Goal: Task Accomplishment & Management: Manage account settings

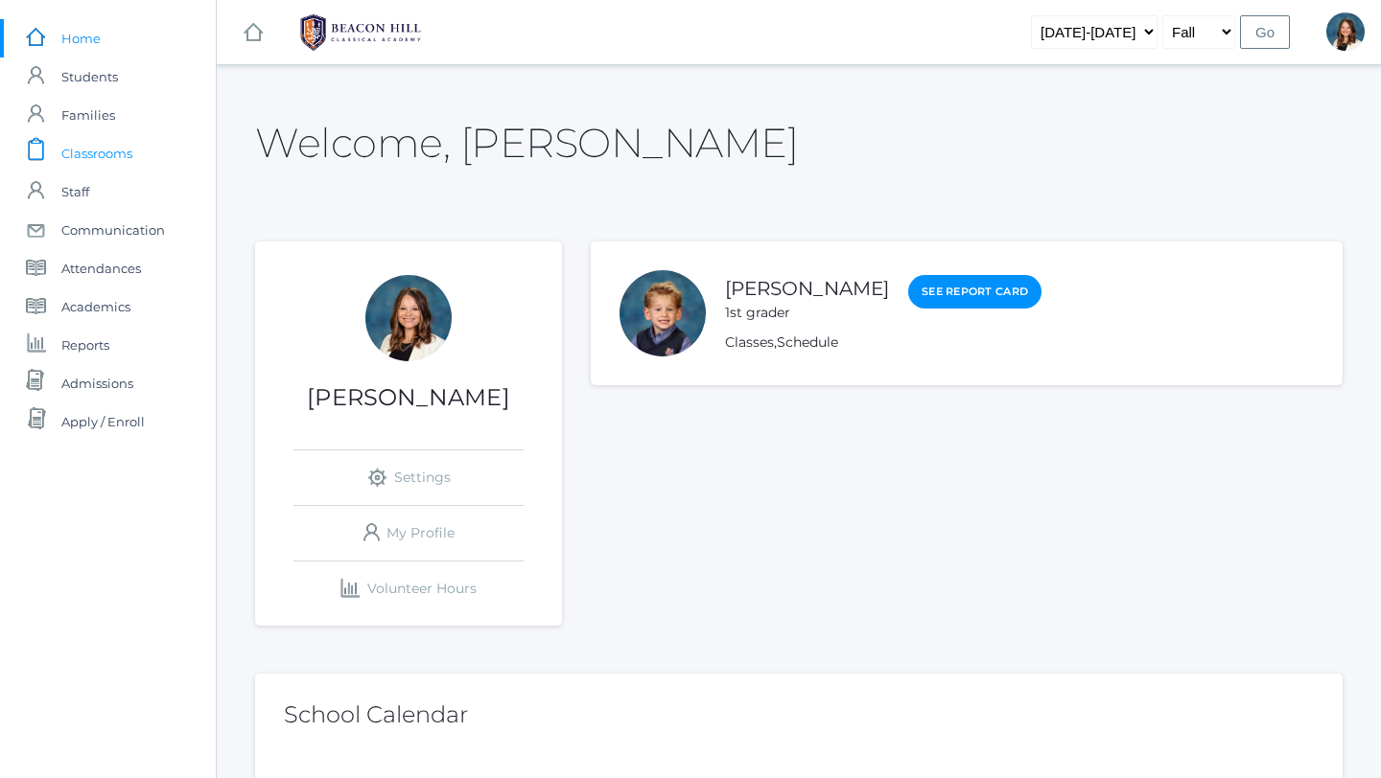
click at [119, 152] on span "Classrooms" at bounding box center [96, 153] width 71 height 38
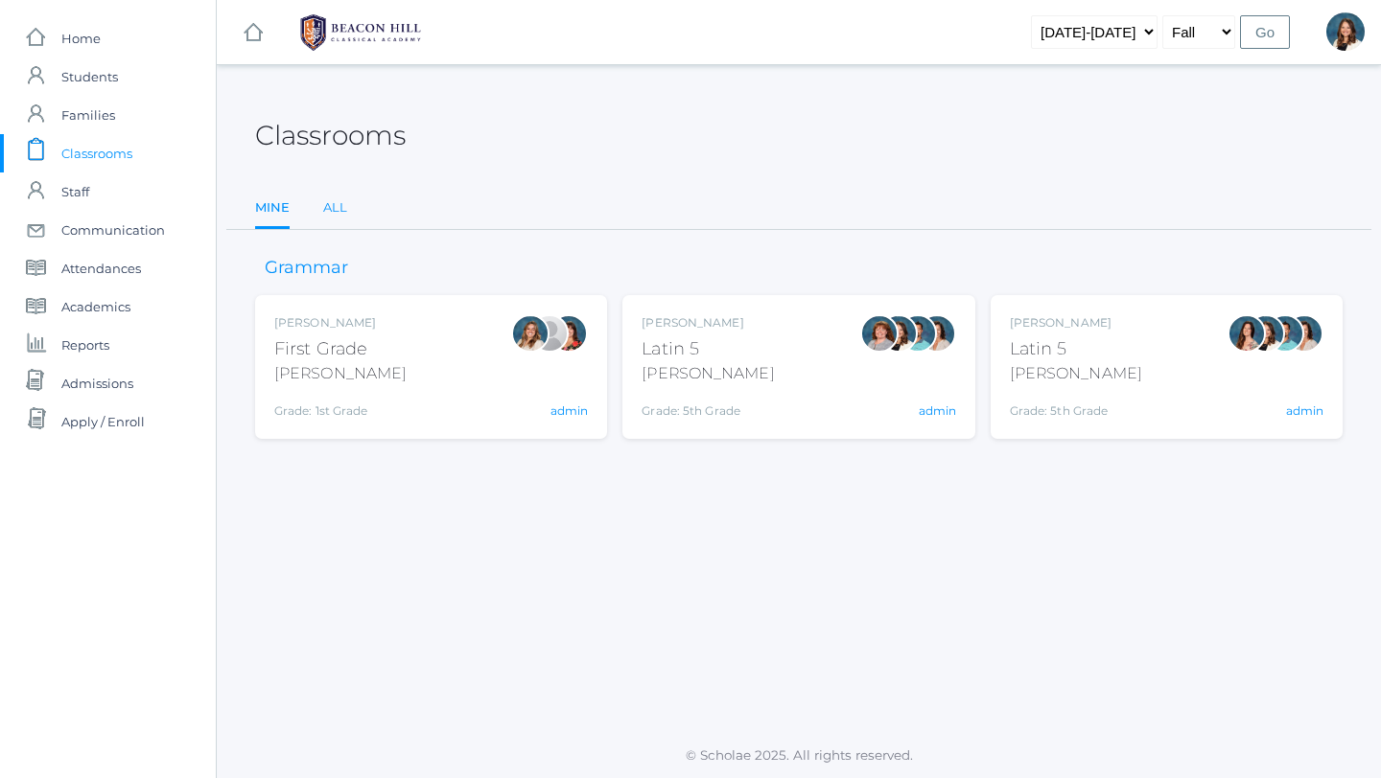
click at [337, 204] on link "All" at bounding box center [335, 208] width 24 height 38
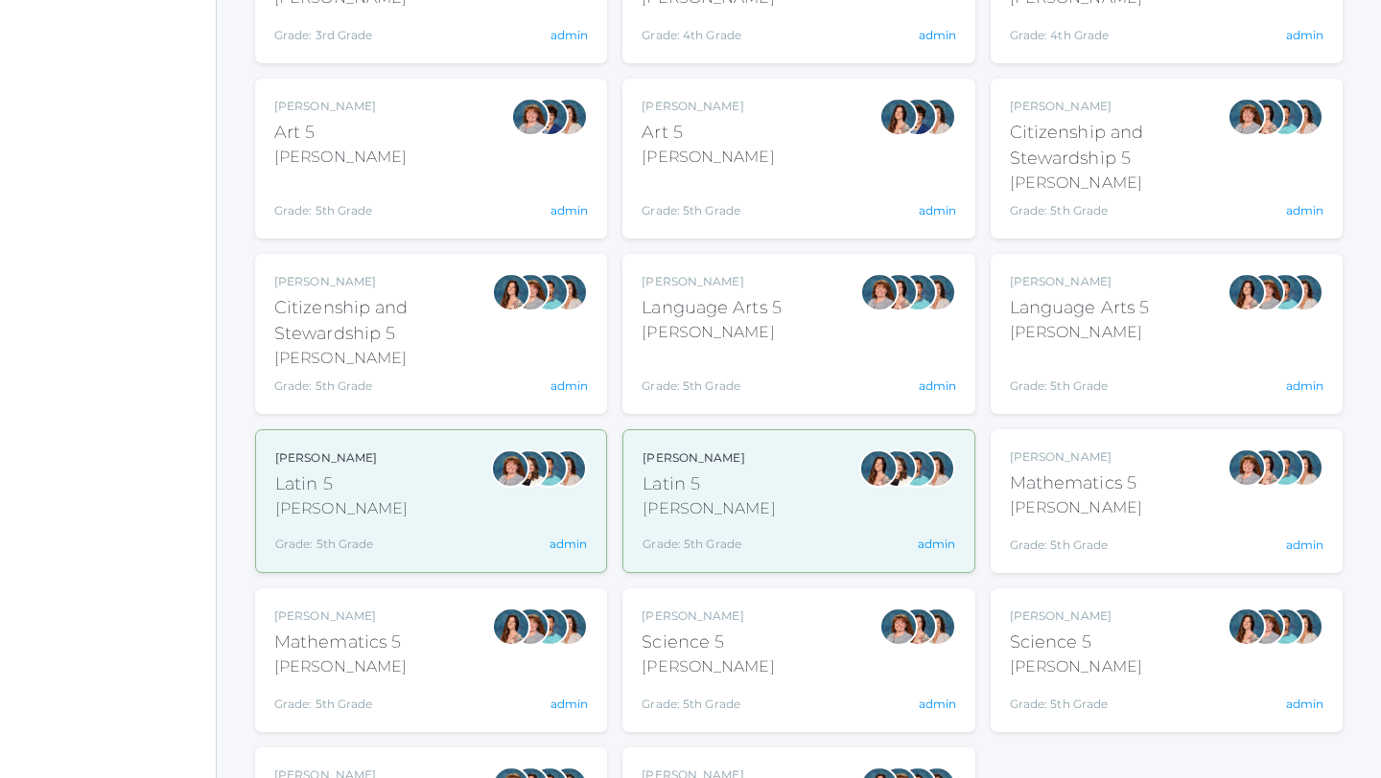
scroll to position [859, 0]
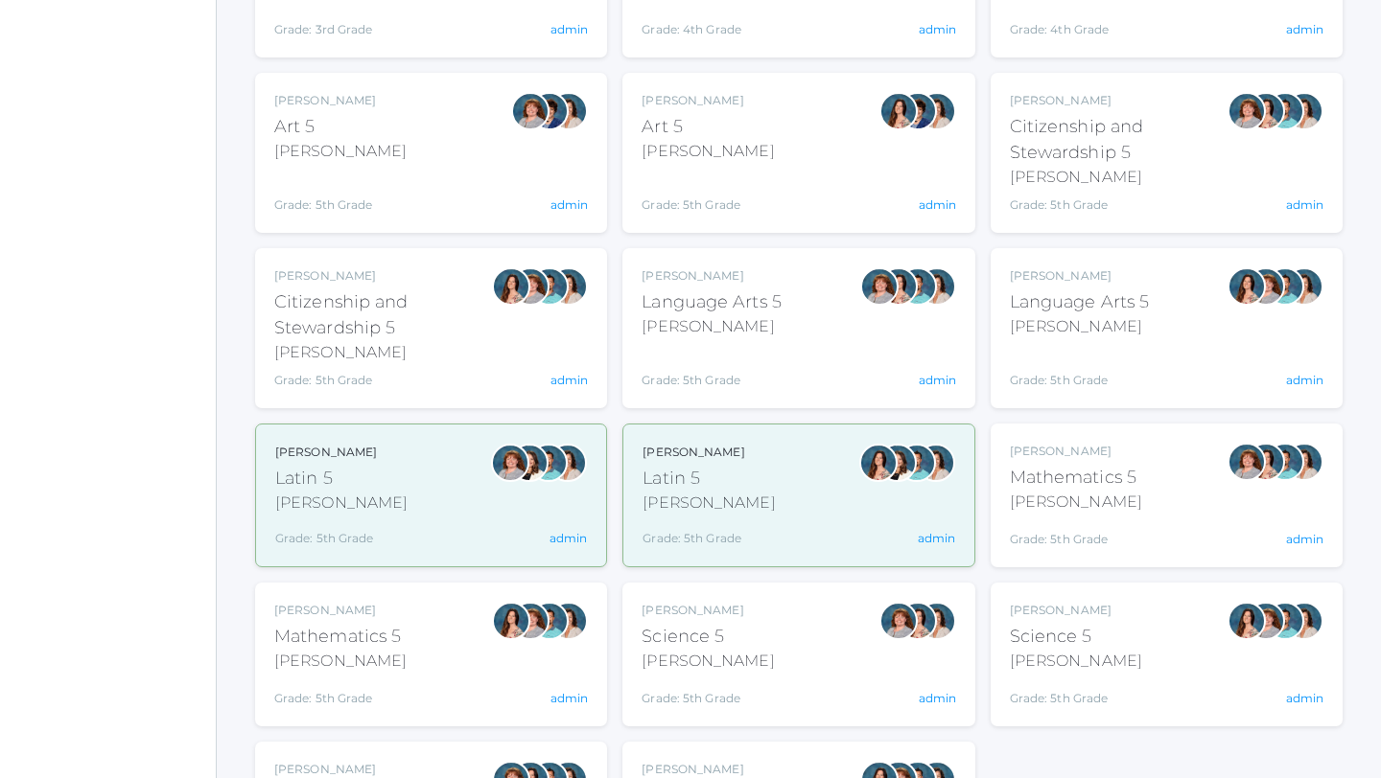
click at [499, 505] on div at bounding box center [510, 496] width 38 height 104
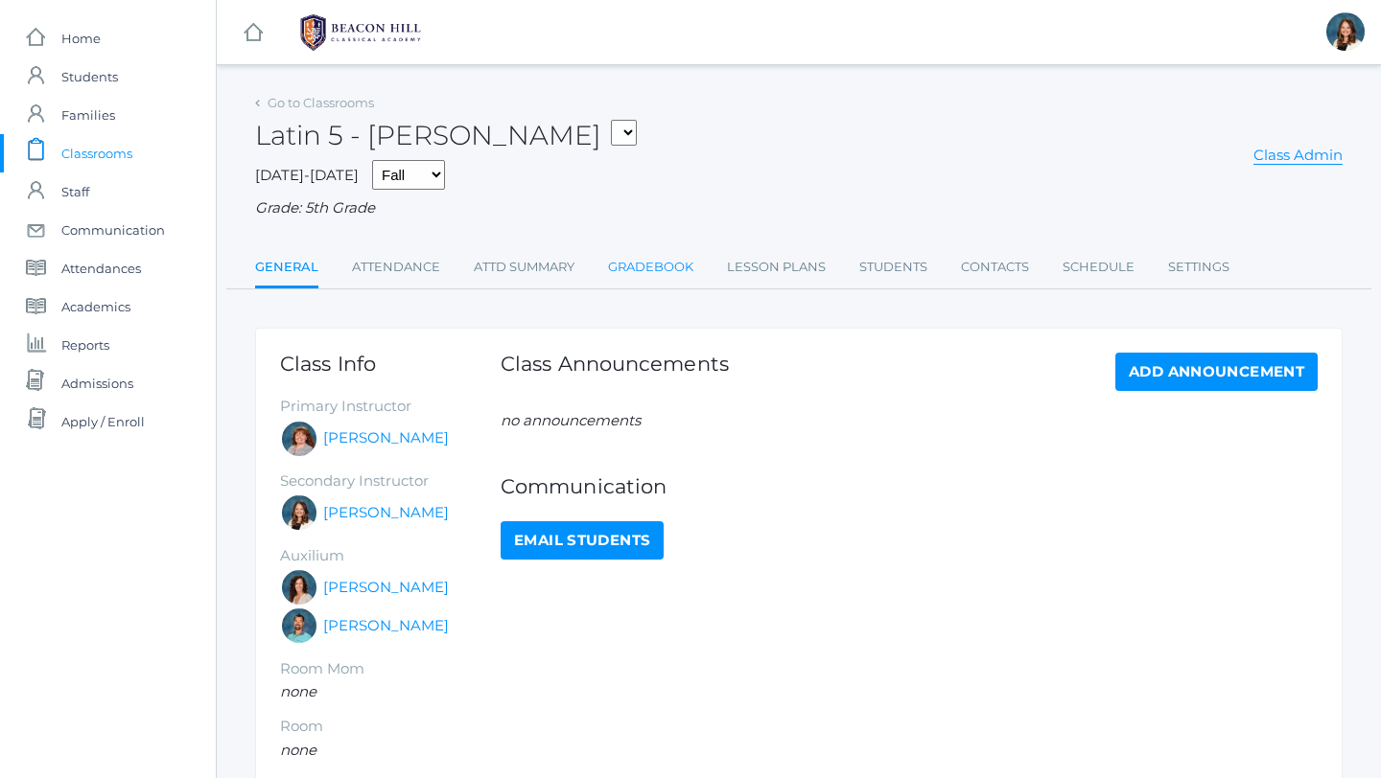
click at [643, 264] on link "Gradebook" at bounding box center [650, 267] width 85 height 38
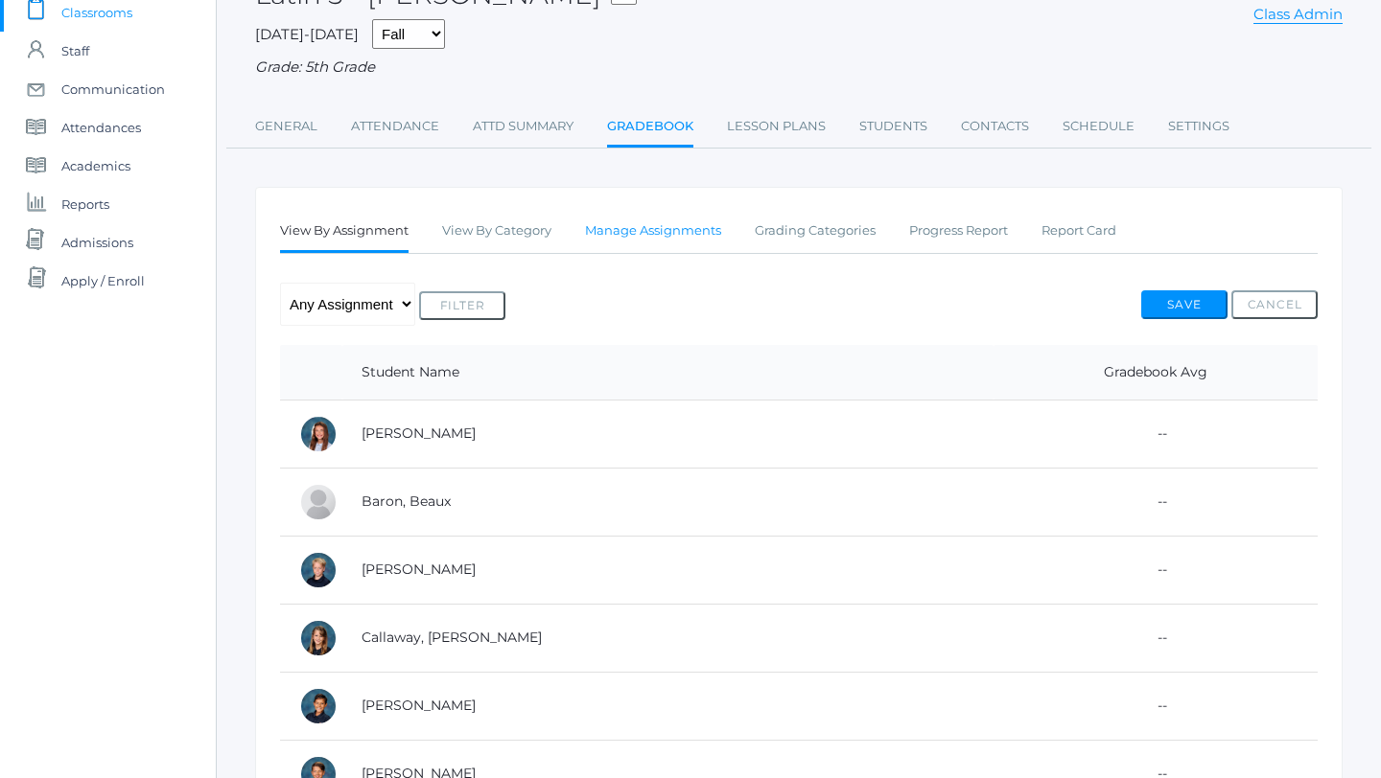
scroll to position [125, 0]
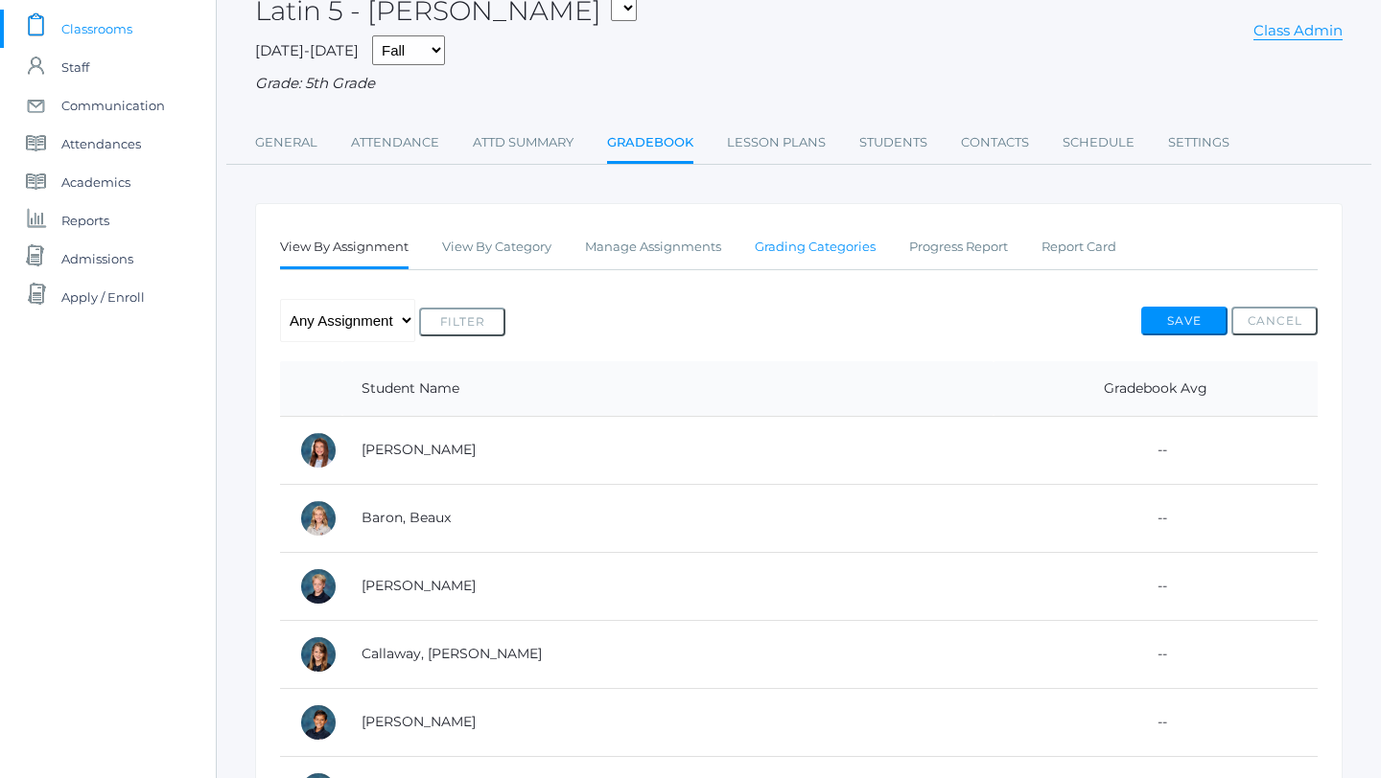
click at [804, 249] on link "Grading Categories" at bounding box center [815, 247] width 121 height 38
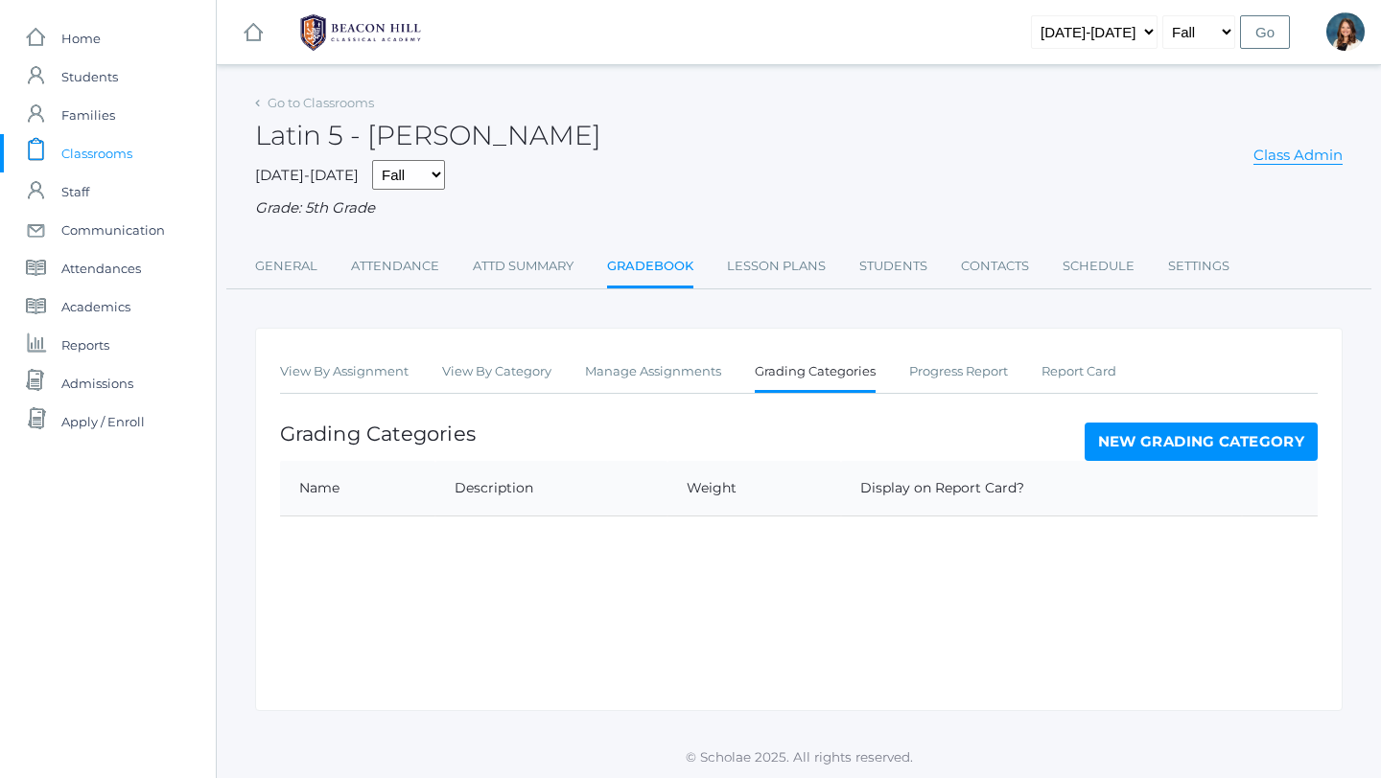
click at [1159, 439] on link "New Grading Category" at bounding box center [1201, 442] width 234 height 38
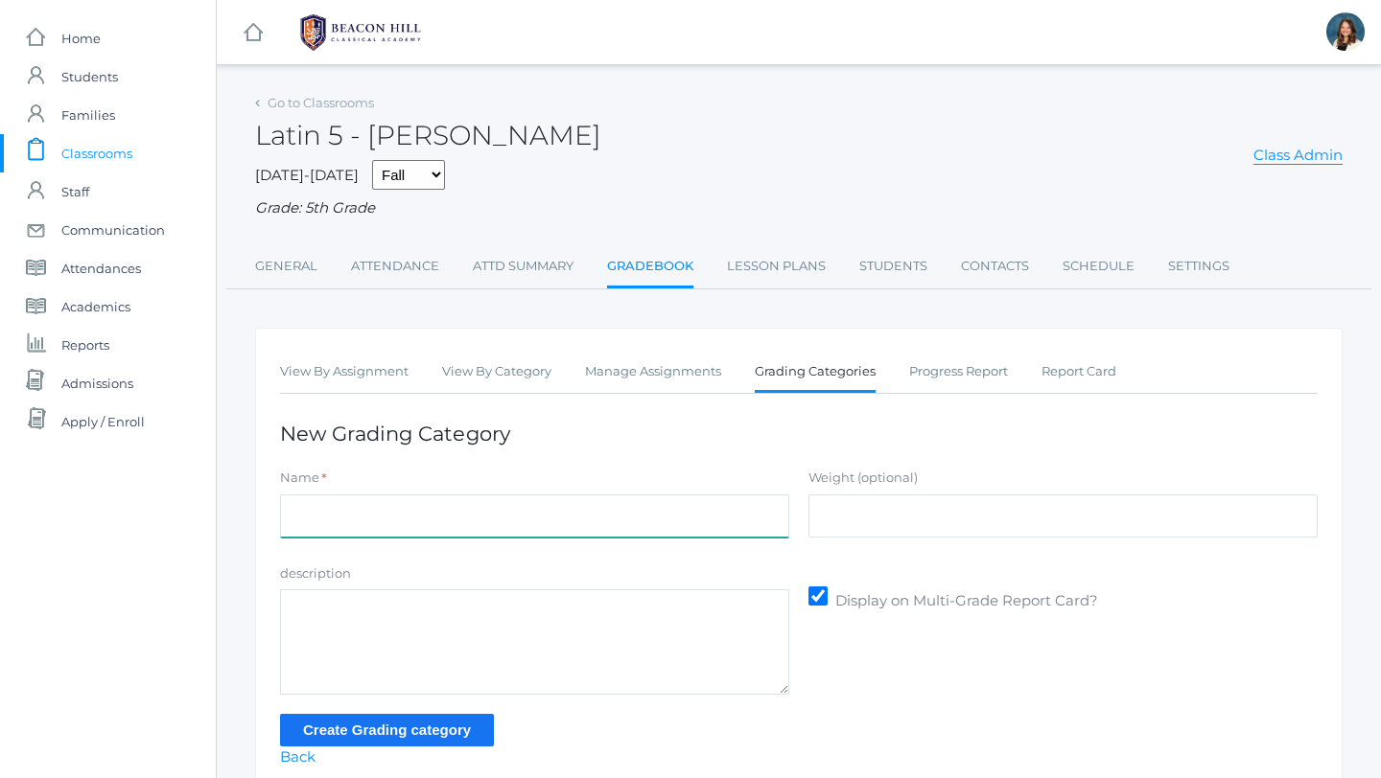
click at [544, 516] on input "Name" at bounding box center [534, 516] width 509 height 43
type input "Latin Quizzes"
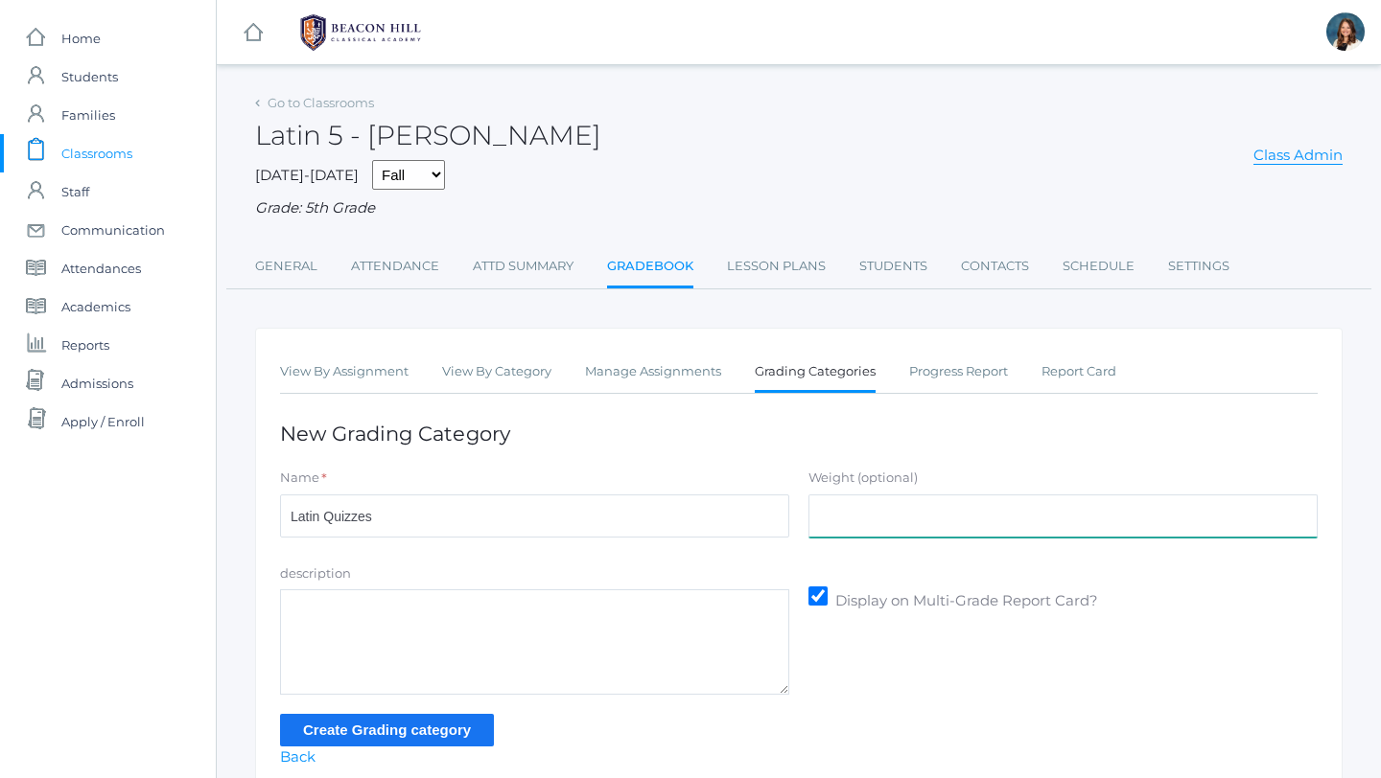
click at [852, 522] on input "Weight (optional)" at bounding box center [1062, 516] width 509 height 43
type input "30"
click at [280, 714] on input "Create Grading category" at bounding box center [387, 730] width 214 height 32
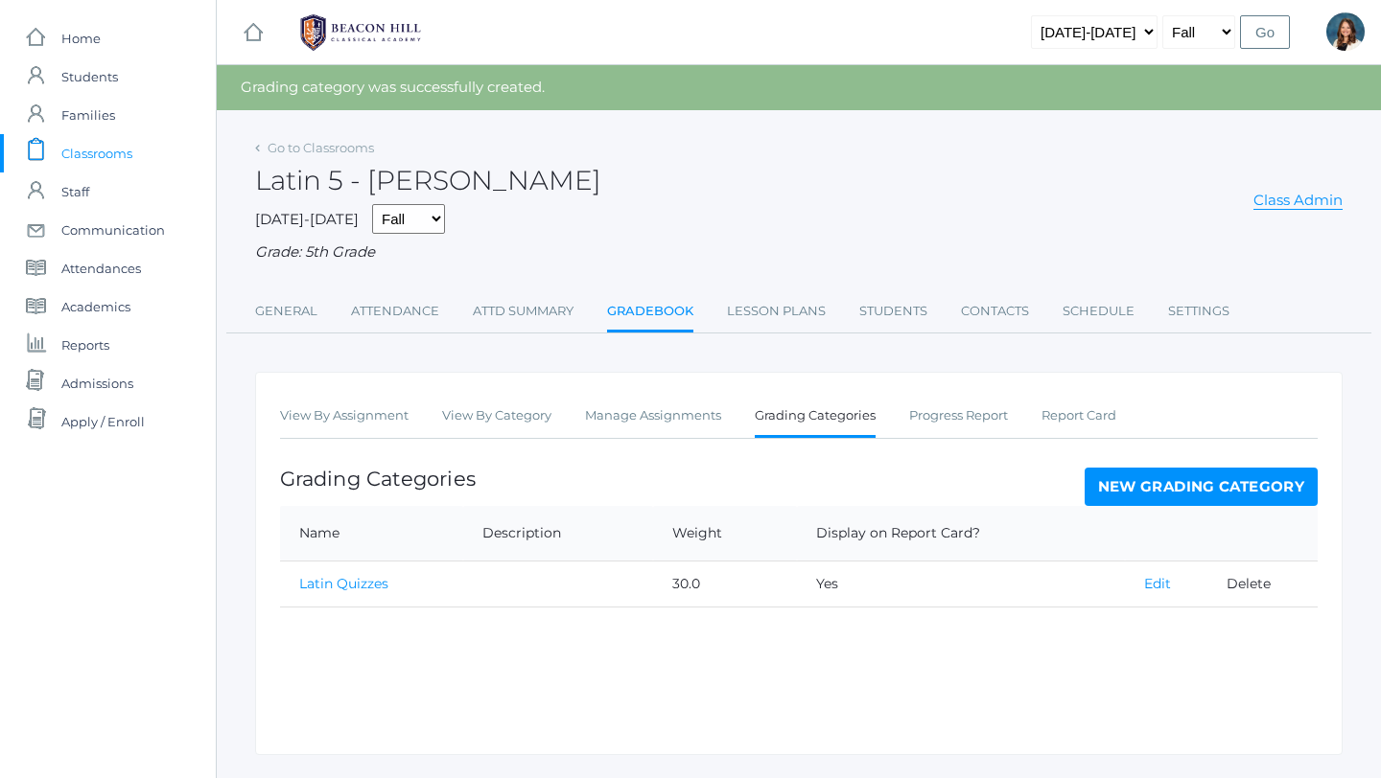
click at [1154, 585] on link "Edit" at bounding box center [1157, 583] width 27 height 17
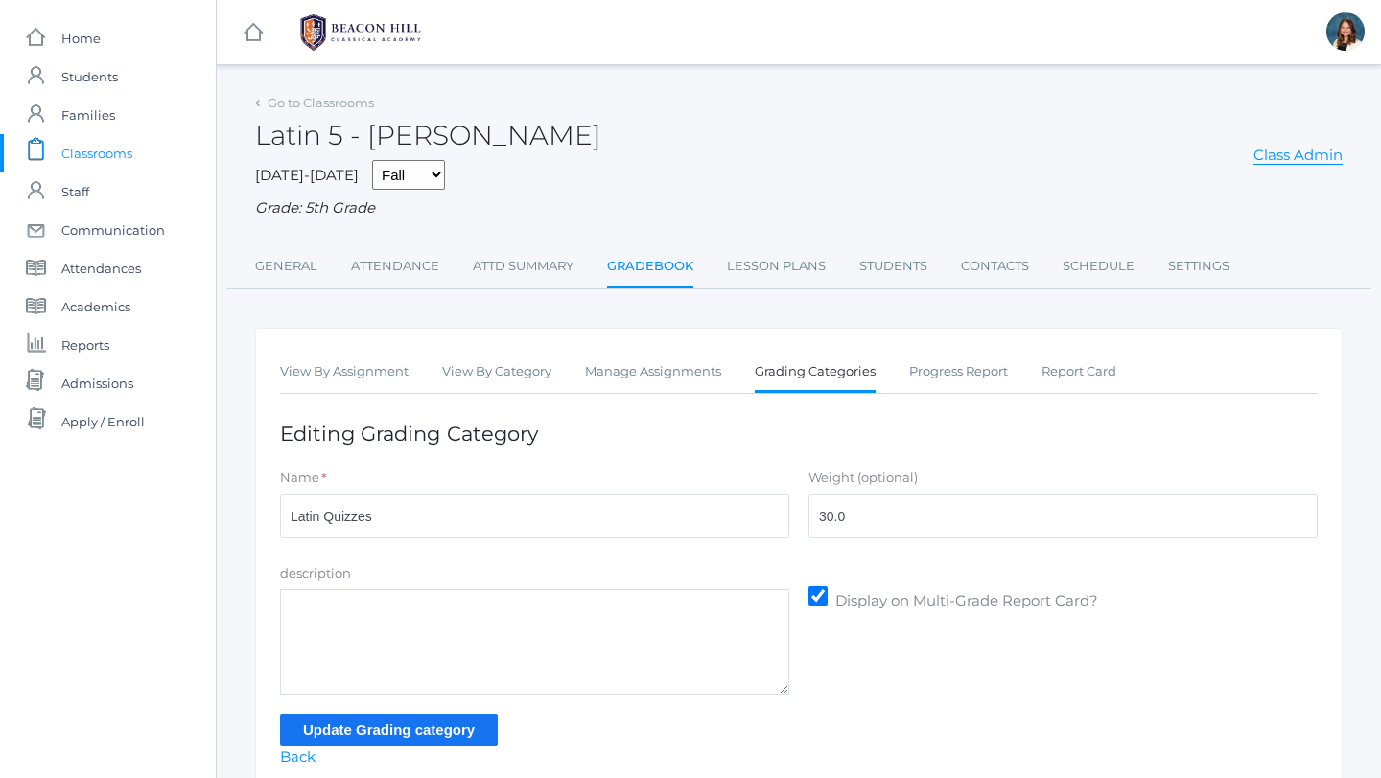
click at [371, 729] on input "Update Grading category" at bounding box center [389, 730] width 218 height 32
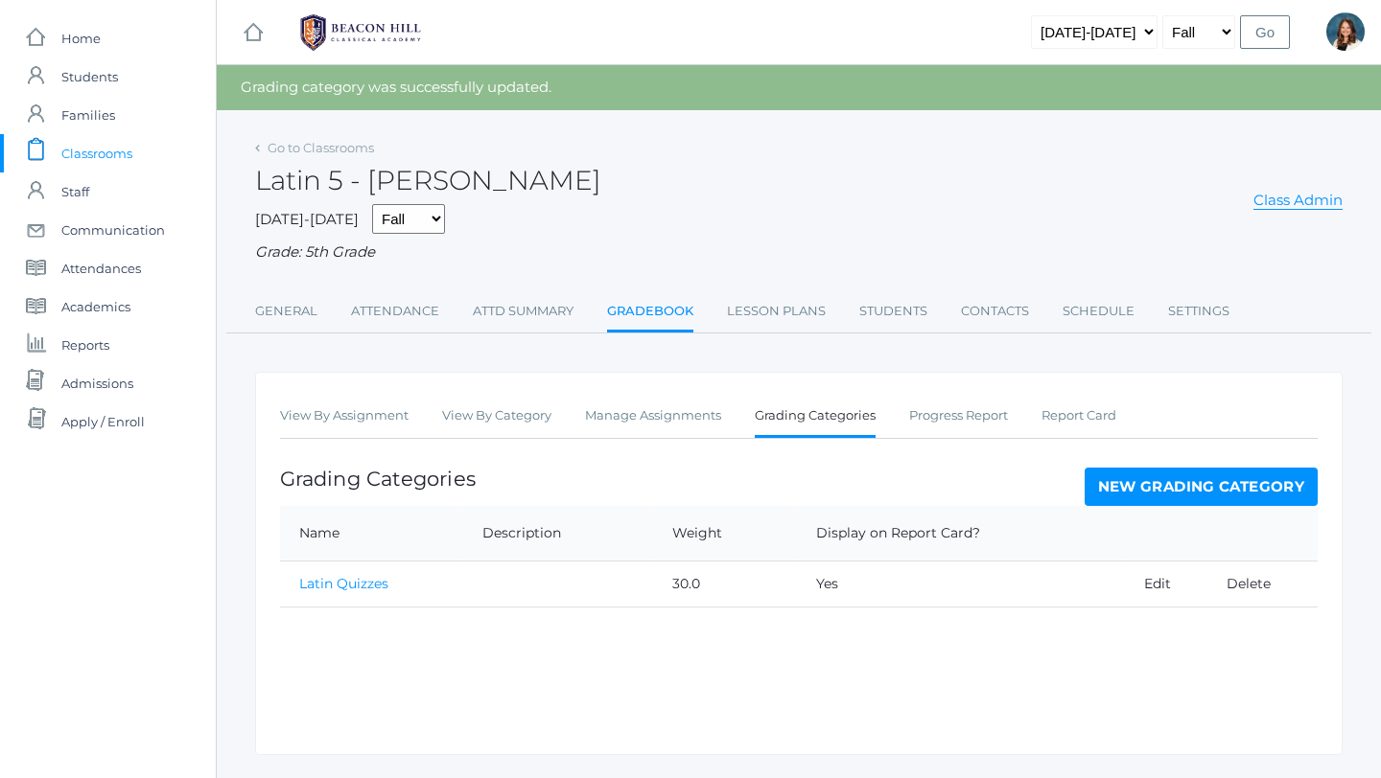
click at [793, 413] on link "Grading Categories" at bounding box center [815, 417] width 121 height 41
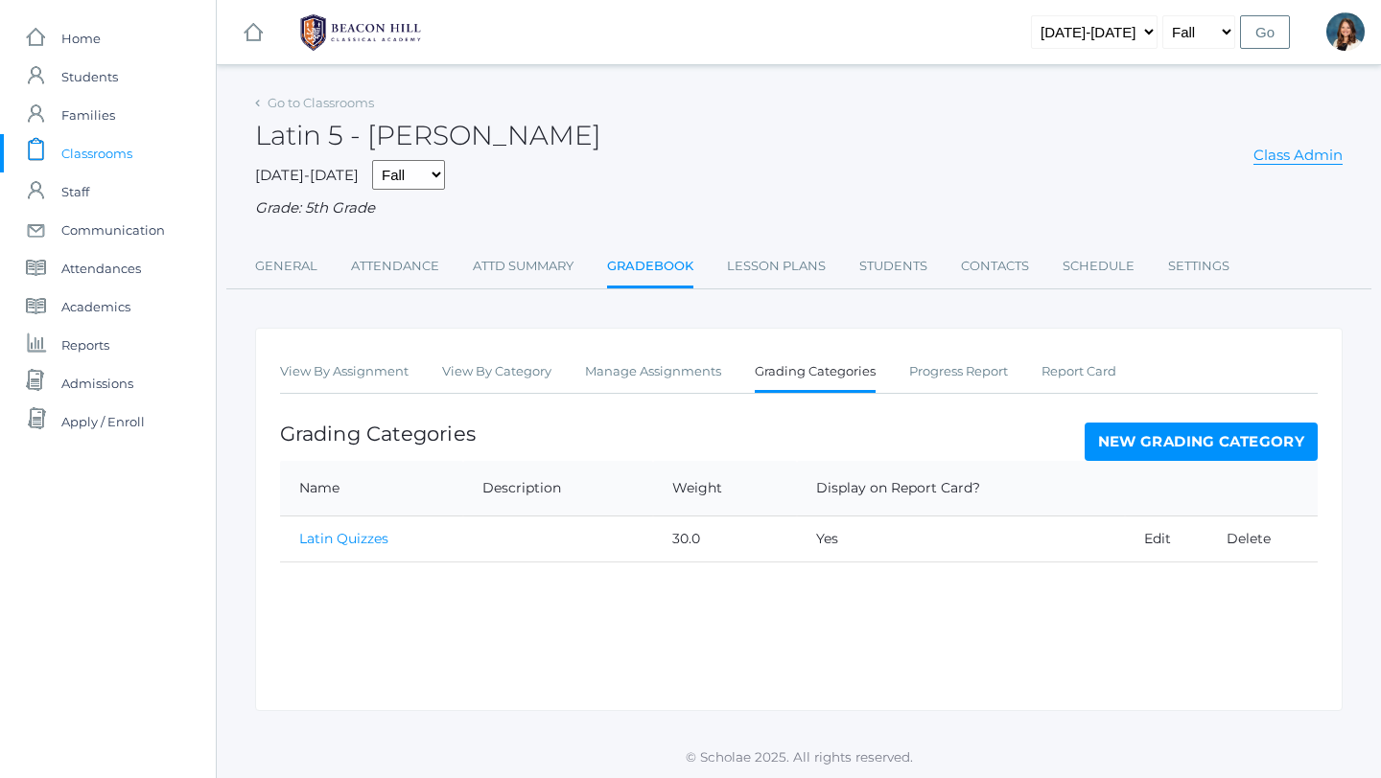
click at [1149, 447] on link "New Grading Category" at bounding box center [1201, 442] width 234 height 38
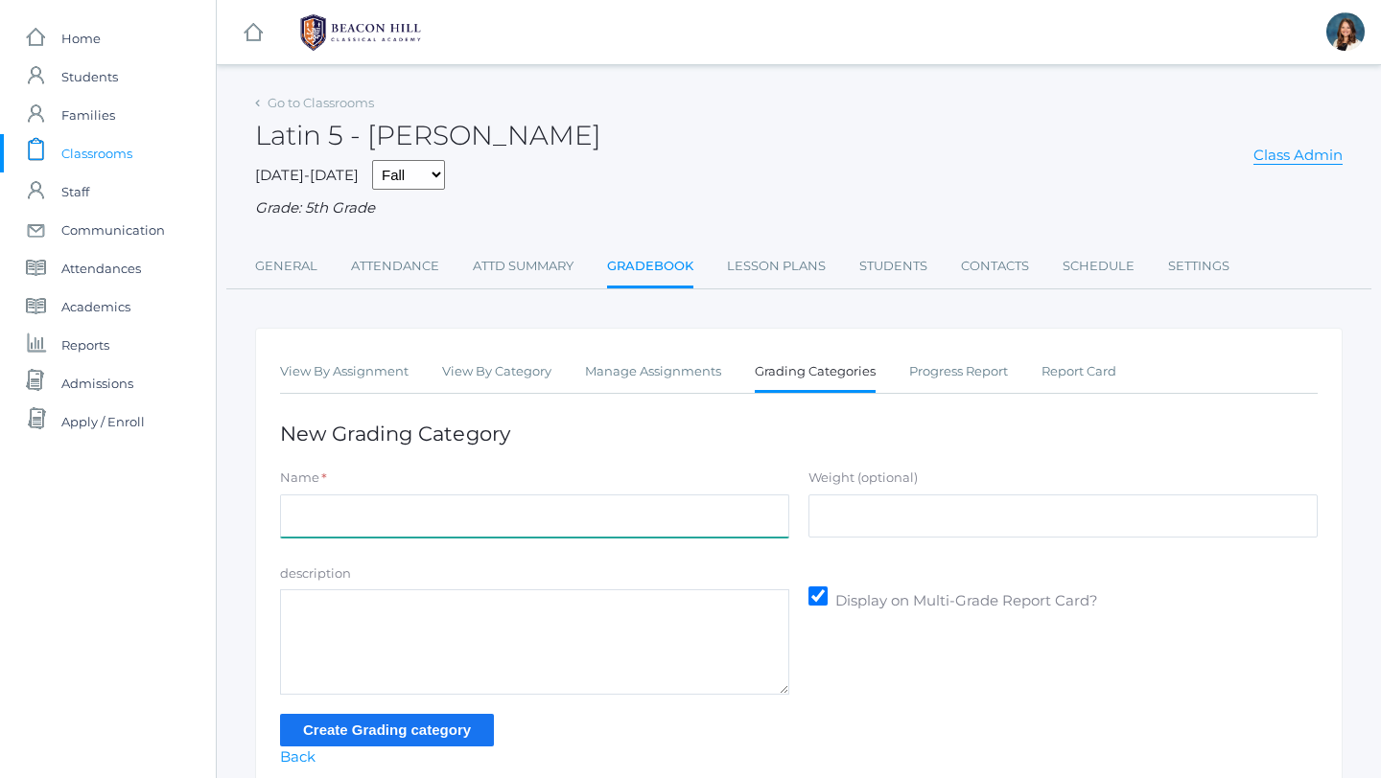
click at [451, 522] on input "Name" at bounding box center [534, 516] width 509 height 43
type input "Latin Homework"
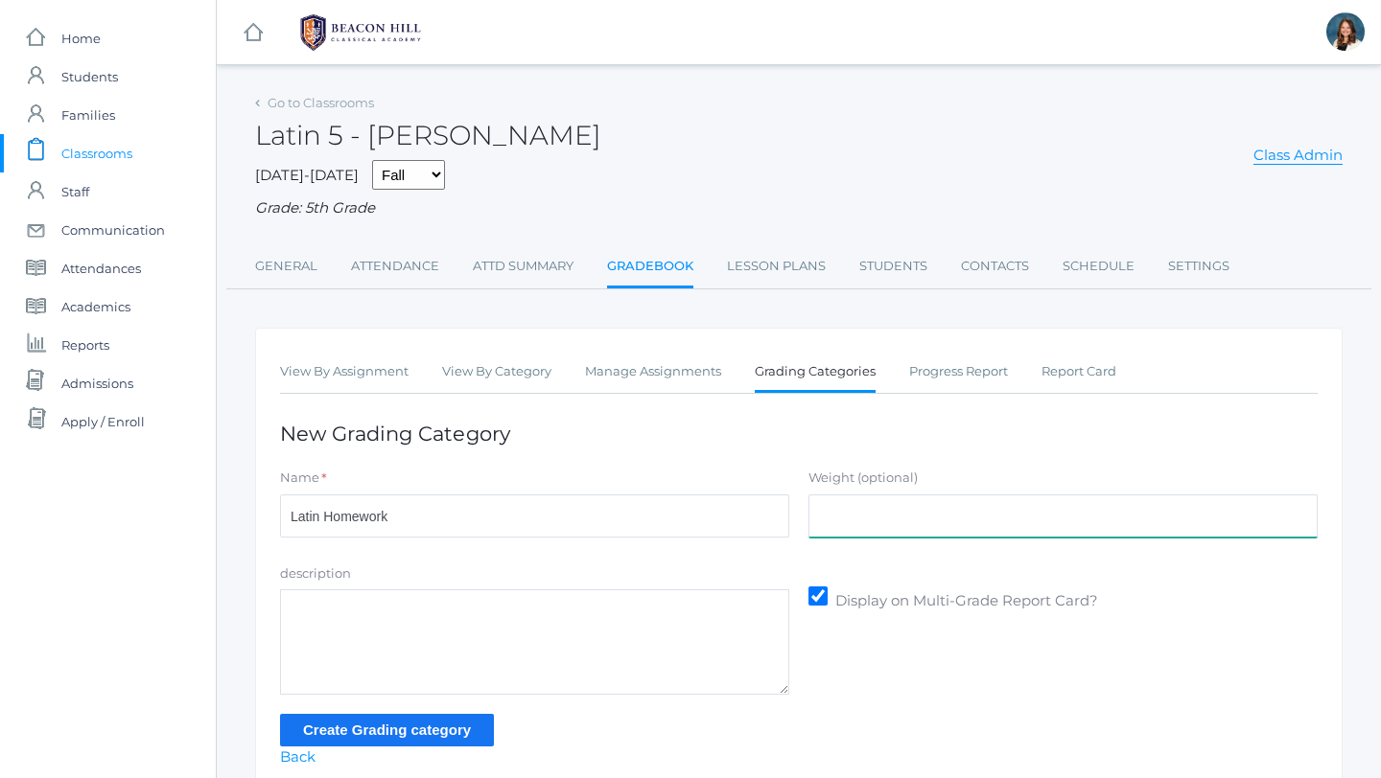
click at [825, 522] on input "Weight (optional)" at bounding box center [1062, 516] width 509 height 43
type input "40"
click at [475, 733] on input "Create Grading category" at bounding box center [387, 730] width 214 height 32
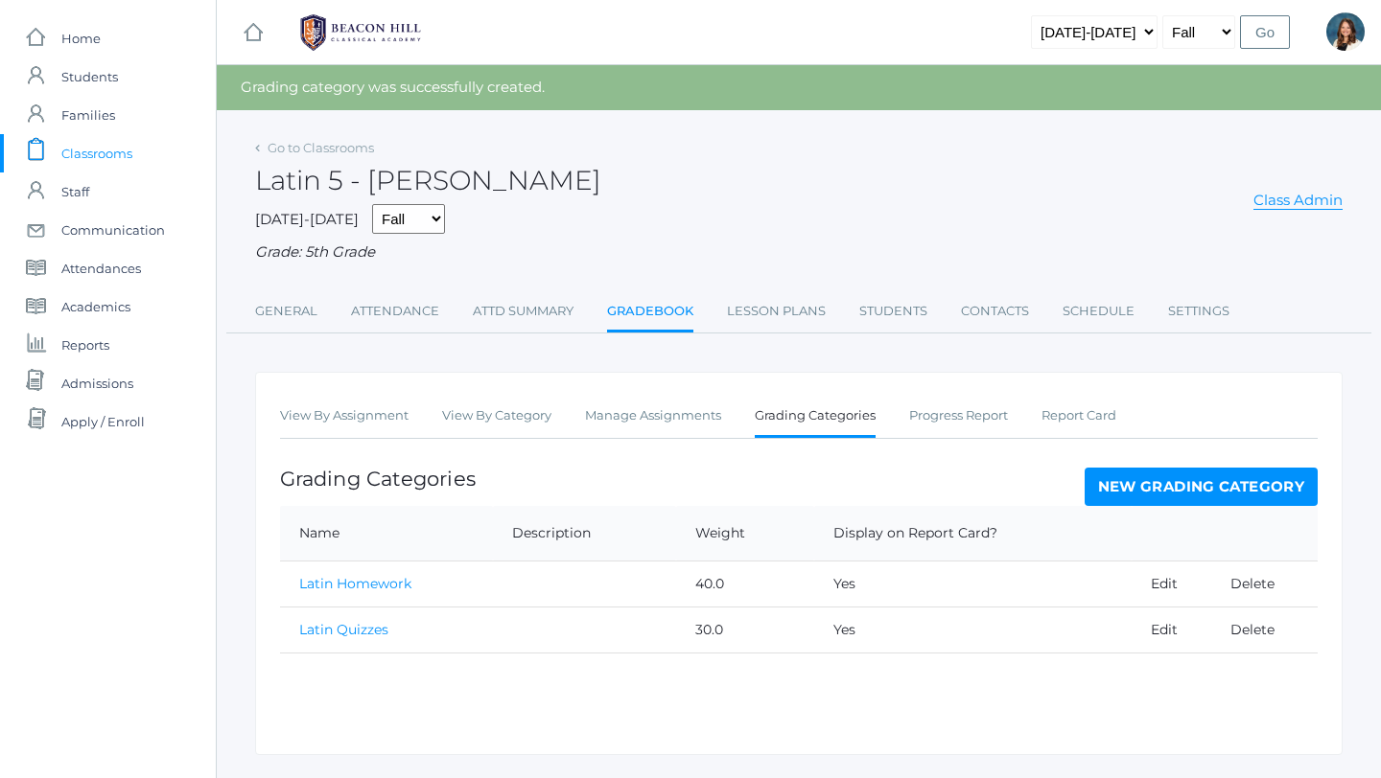
click at [1115, 488] on link "New Grading Category" at bounding box center [1201, 487] width 234 height 38
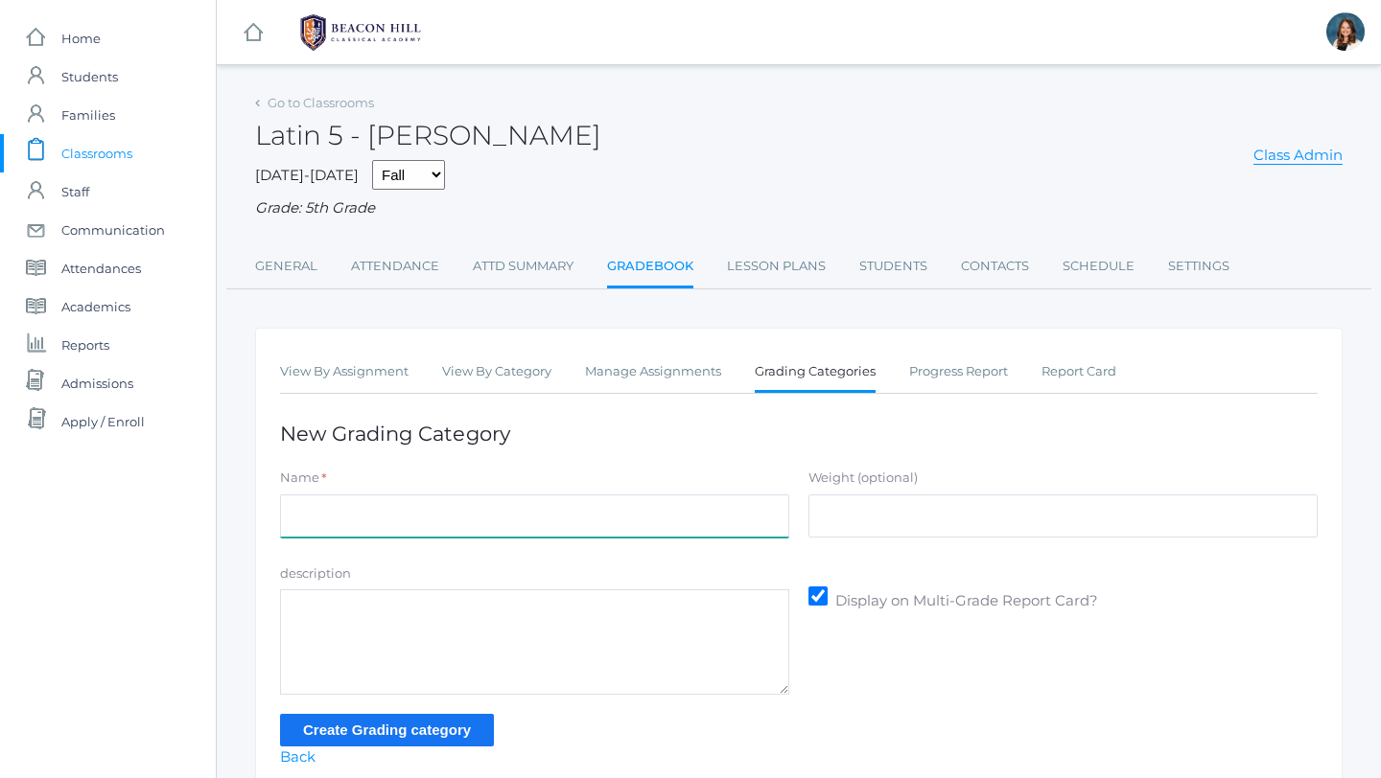
click at [556, 517] on input "Name" at bounding box center [534, 516] width 509 height 43
type input "Latin Class Engagement"
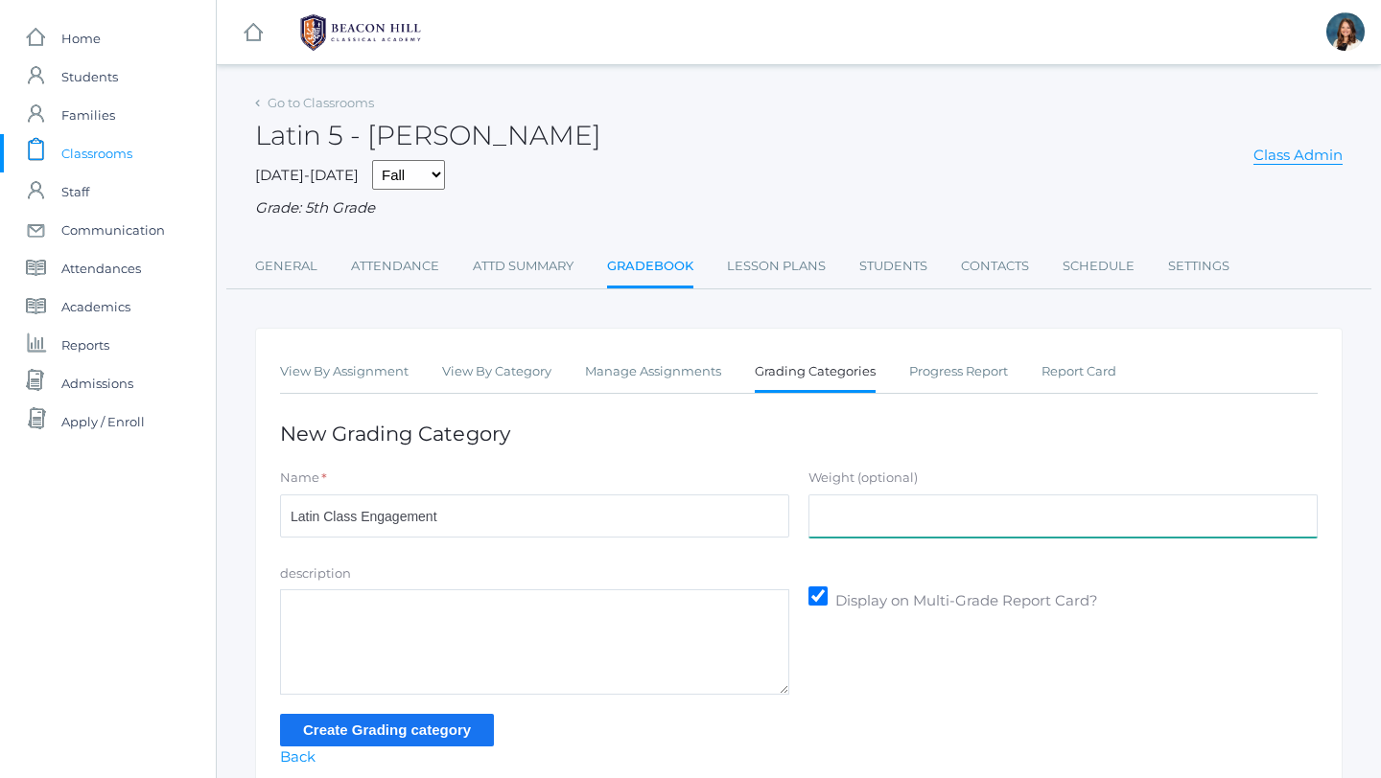
click at [838, 521] on input "Weight (optional)" at bounding box center [1062, 516] width 509 height 43
type input "40"
click at [400, 732] on input "Create Grading category" at bounding box center [387, 730] width 214 height 32
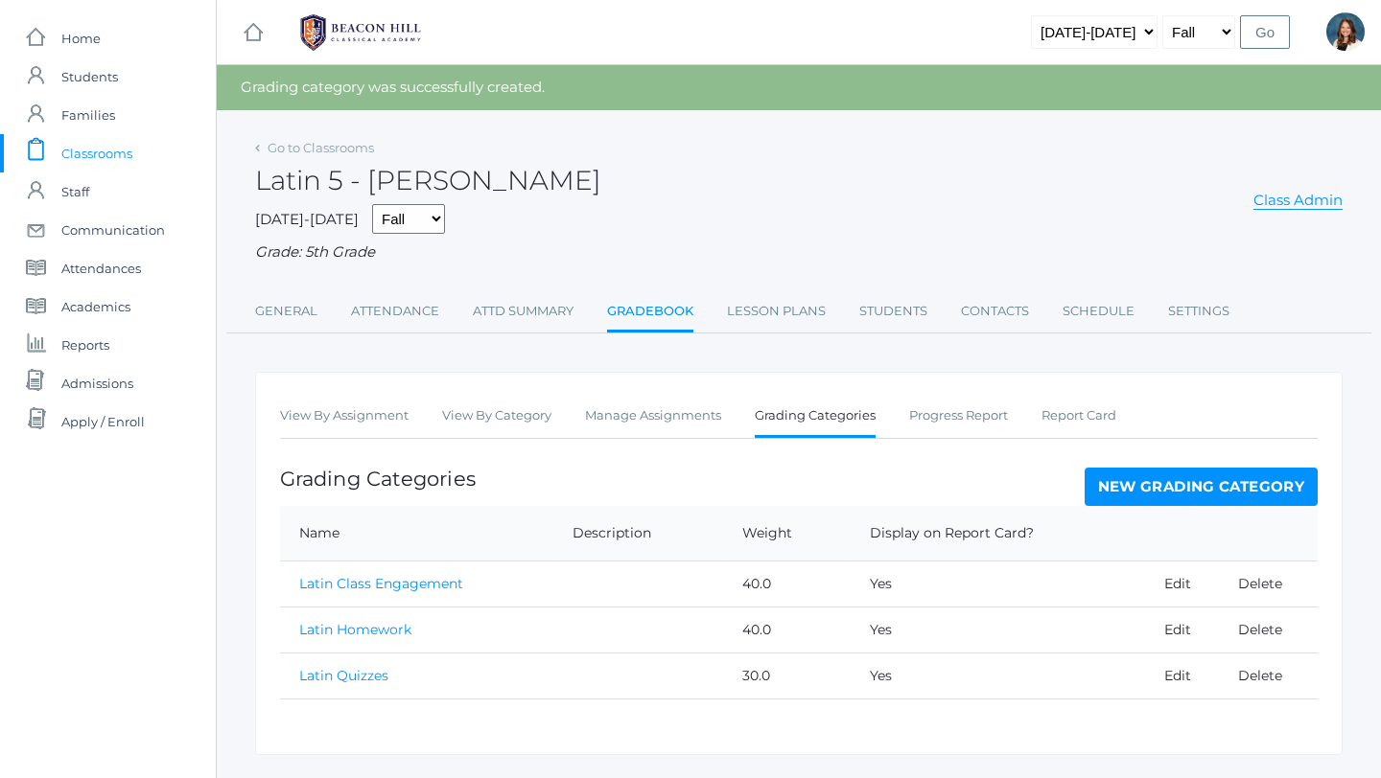
click at [768, 592] on td "40.0" at bounding box center [787, 584] width 128 height 46
click at [1175, 582] on link "Edit" at bounding box center [1177, 583] width 27 height 17
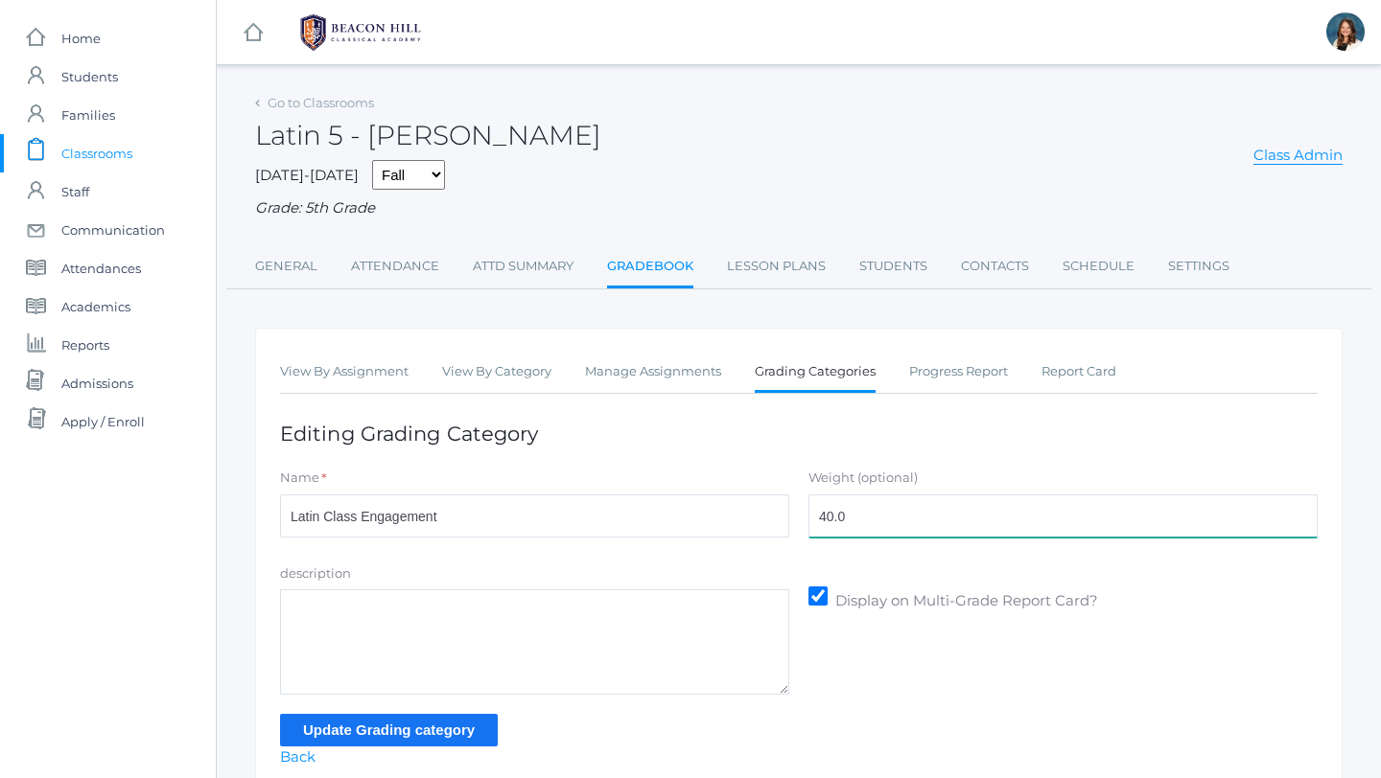
click at [852, 519] on input "40.0" at bounding box center [1062, 516] width 509 height 43
type input "4"
type input "30"
click at [474, 729] on input "Update Grading category" at bounding box center [389, 730] width 218 height 32
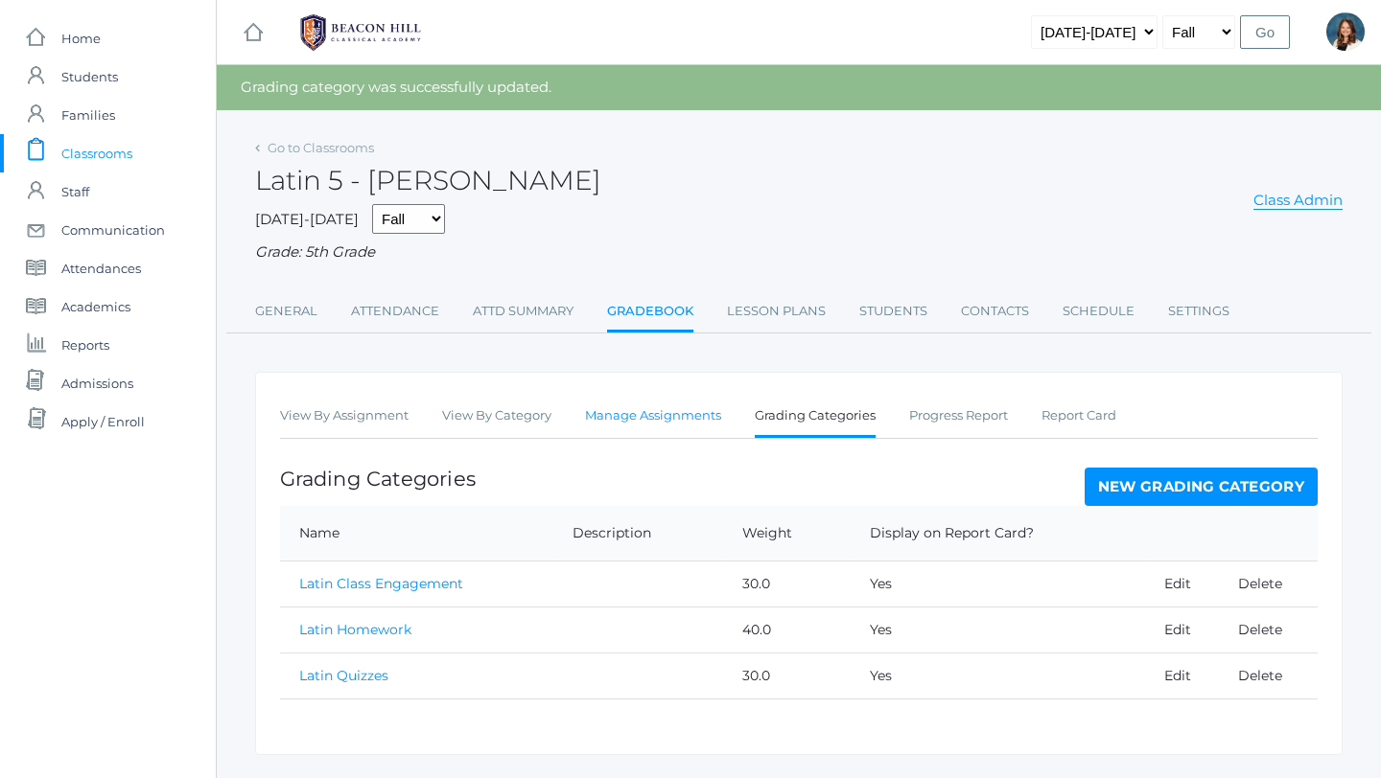
click at [620, 414] on link "Manage Assignments" at bounding box center [653, 416] width 136 height 38
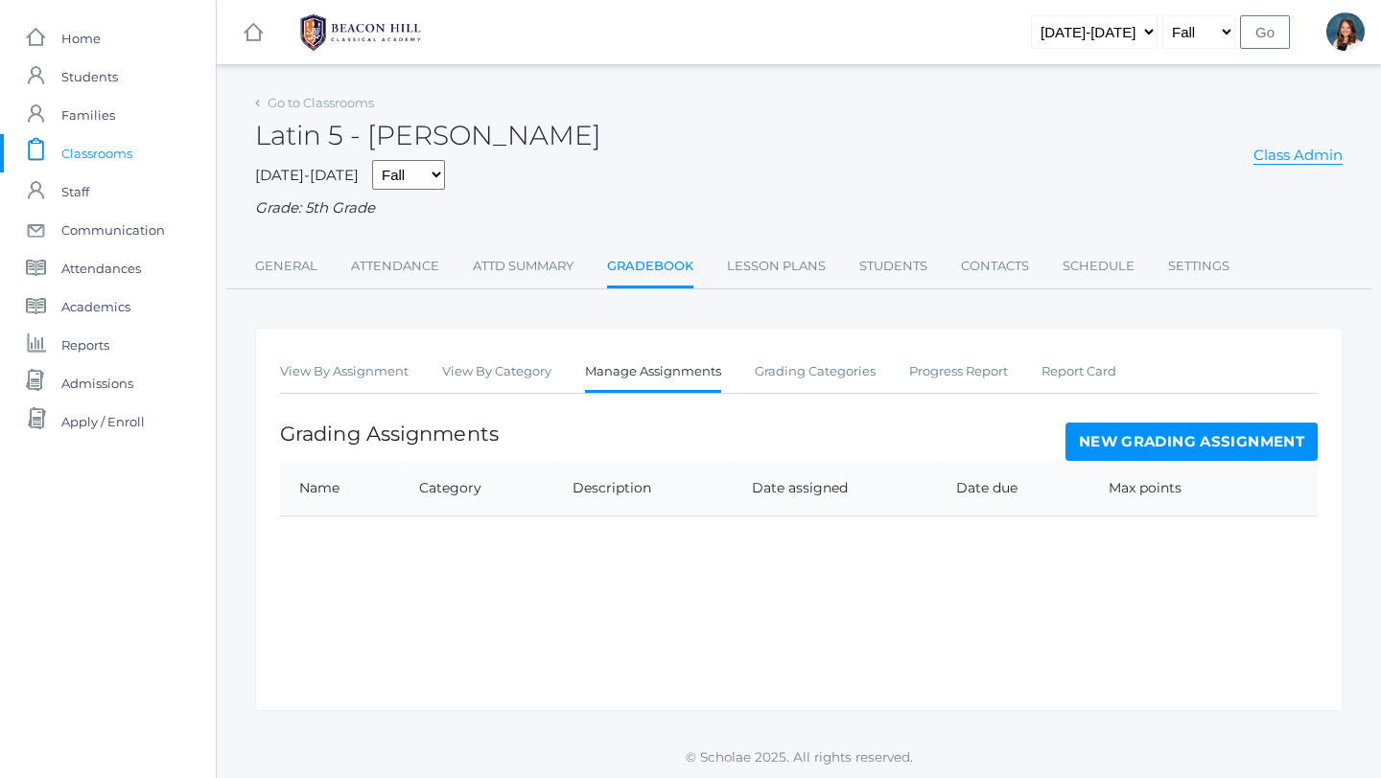
click at [1159, 439] on link "New Grading Assignment" at bounding box center [1191, 442] width 252 height 38
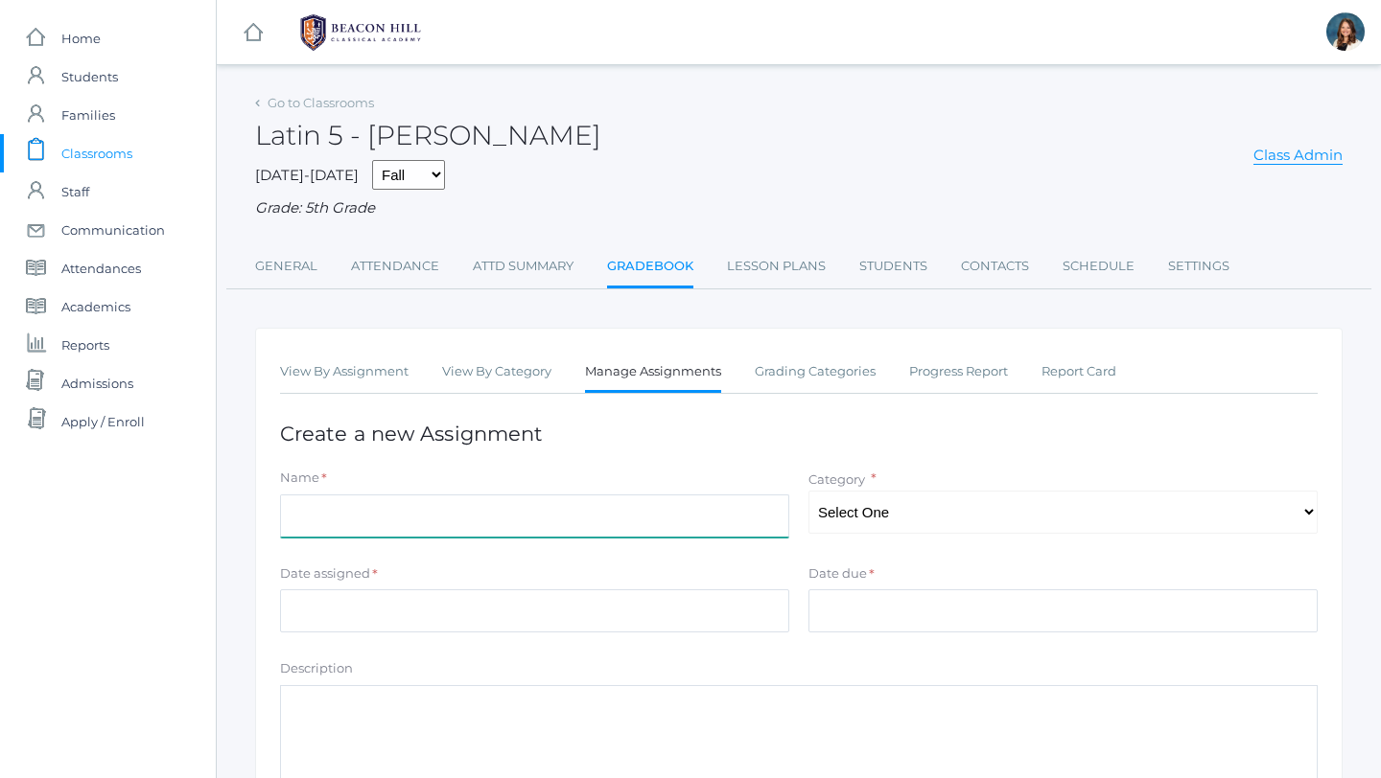
click at [532, 522] on input "Name" at bounding box center [534, 516] width 509 height 43
type input "Latin Quiz Word List 1"
click at [1313, 510] on select "Select One Latin Quizzes Latin Homework Latin Class Engagement" at bounding box center [1062, 512] width 509 height 43
select select "1239"
click at [808, 491] on select "Select One Latin Quizzes Latin Homework Latin Class Engagement" at bounding box center [1062, 512] width 509 height 43
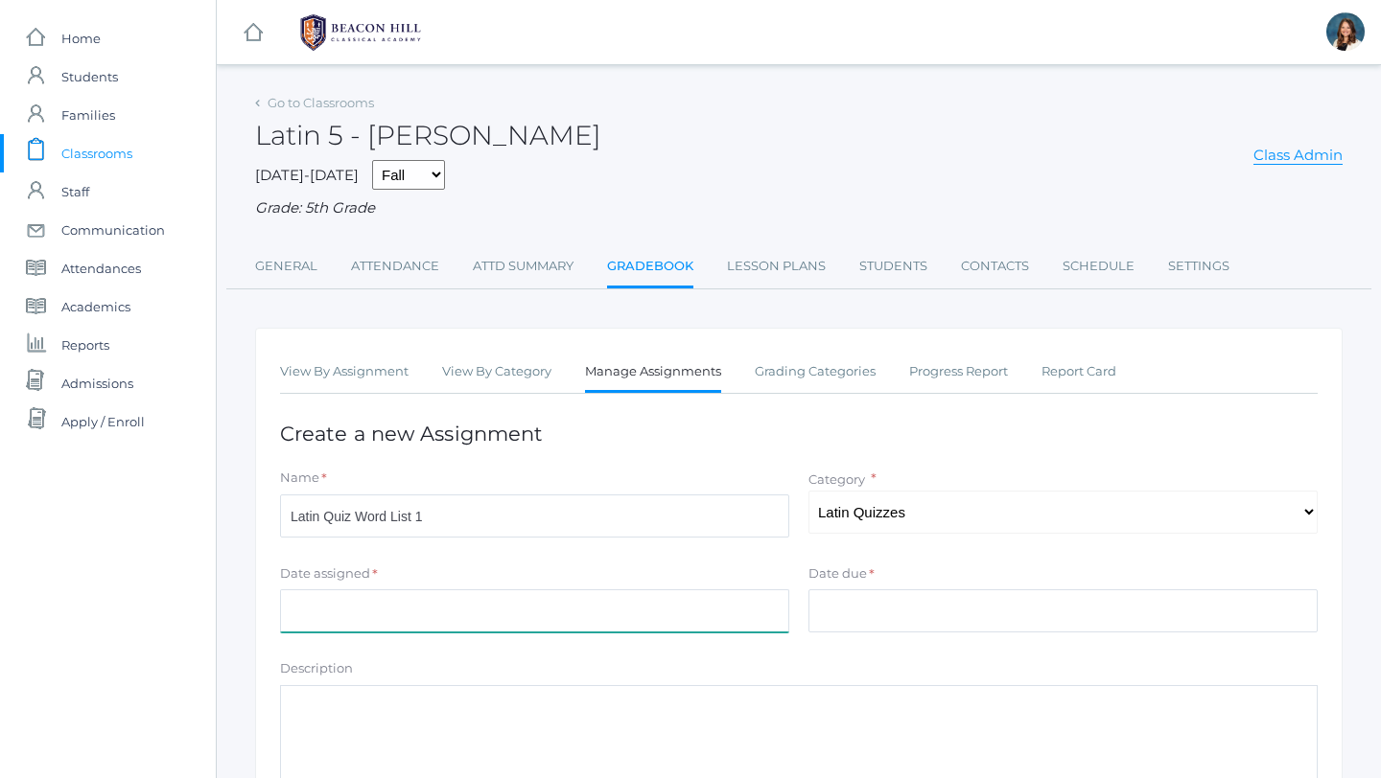
click at [594, 617] on input "Date assigned" at bounding box center [534, 611] width 509 height 43
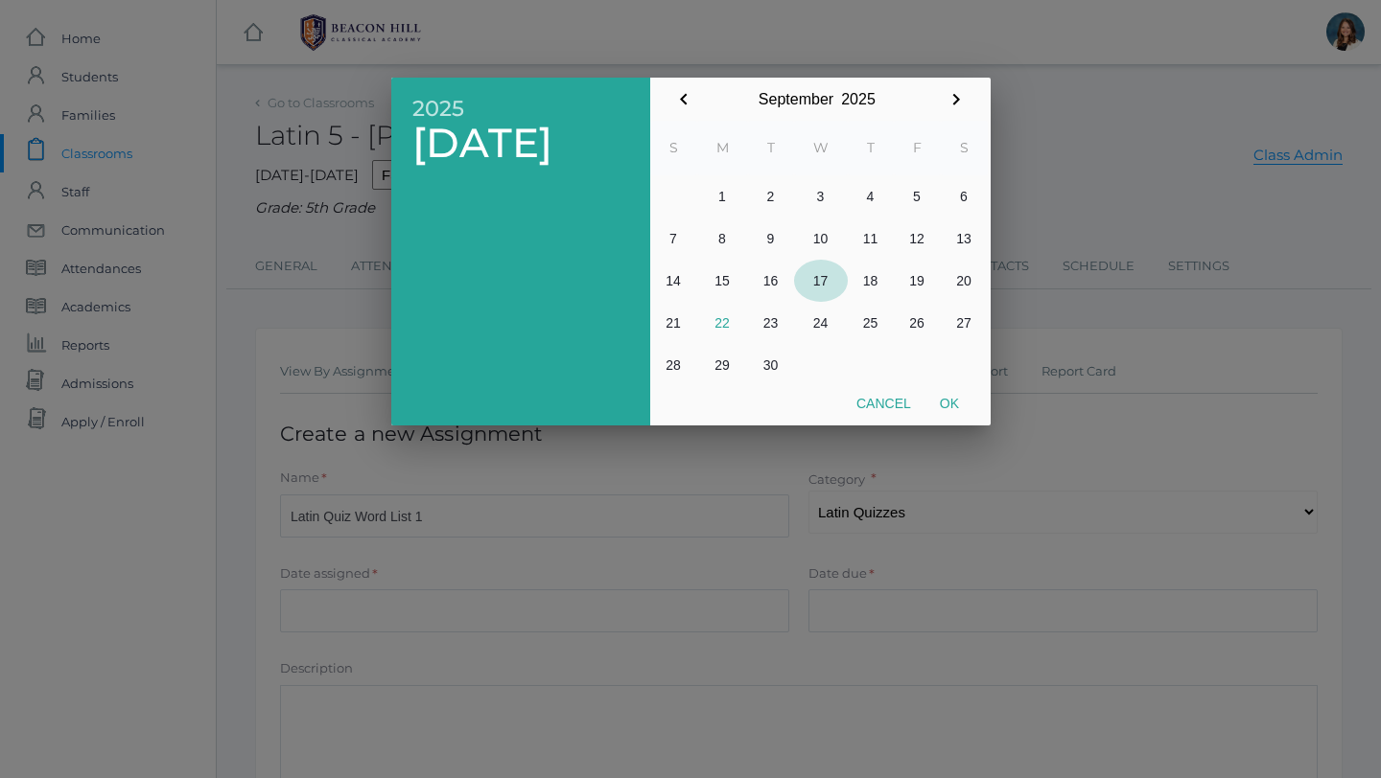
click at [821, 278] on button "17" at bounding box center [821, 281] width 54 height 42
click at [953, 398] on button "Ok" at bounding box center [949, 403] width 48 height 35
type input "[DATE]"
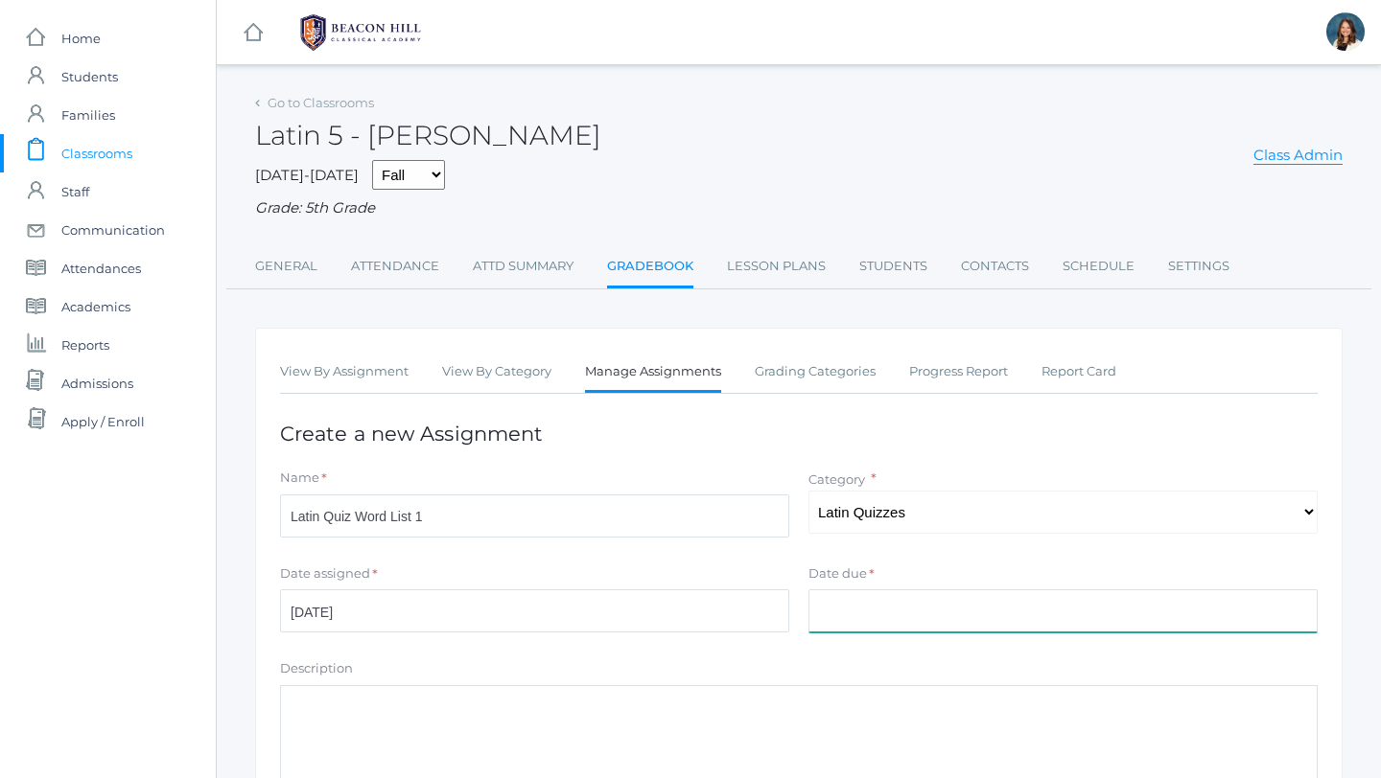
click at [832, 612] on input "Date due" at bounding box center [1062, 611] width 509 height 43
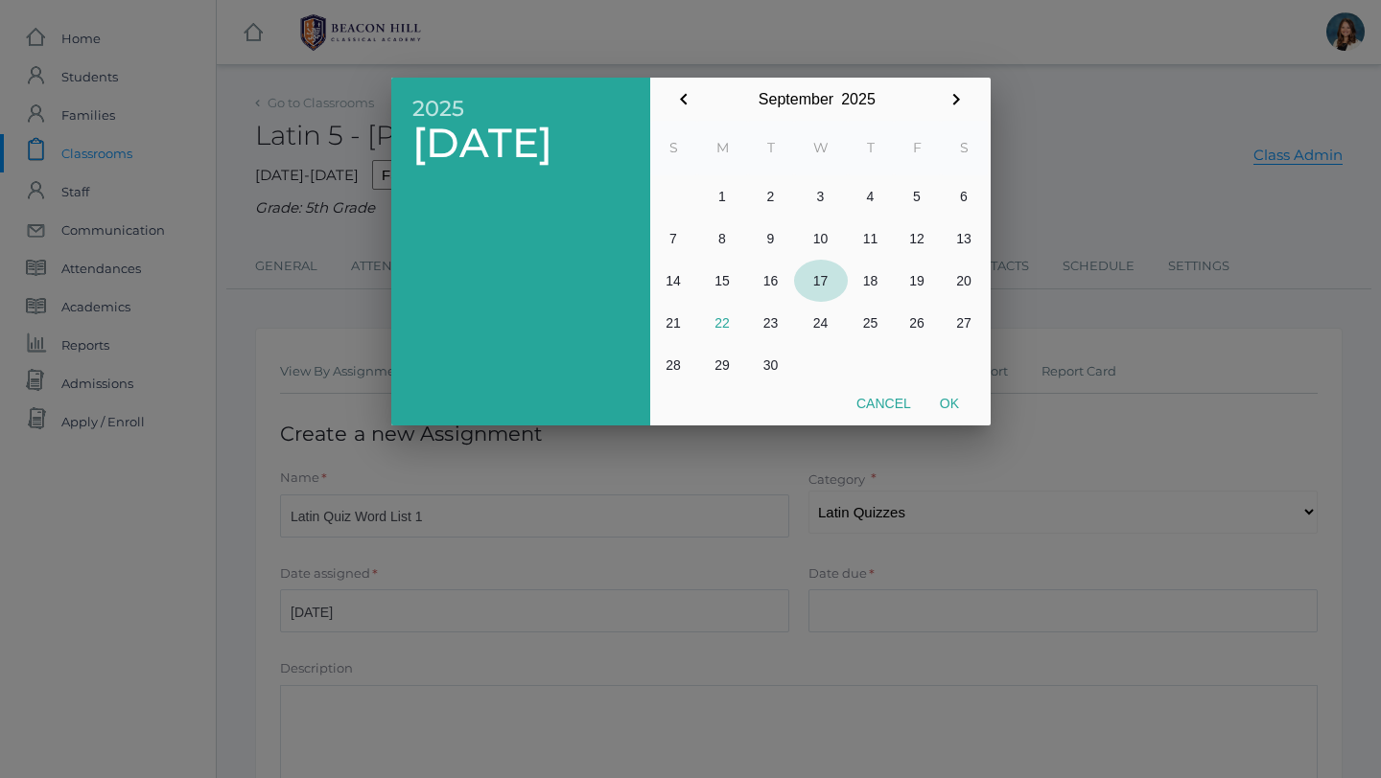
click at [818, 272] on button "17" at bounding box center [821, 281] width 54 height 42
click at [947, 402] on button "Ok" at bounding box center [949, 403] width 48 height 35
type input "[DATE]"
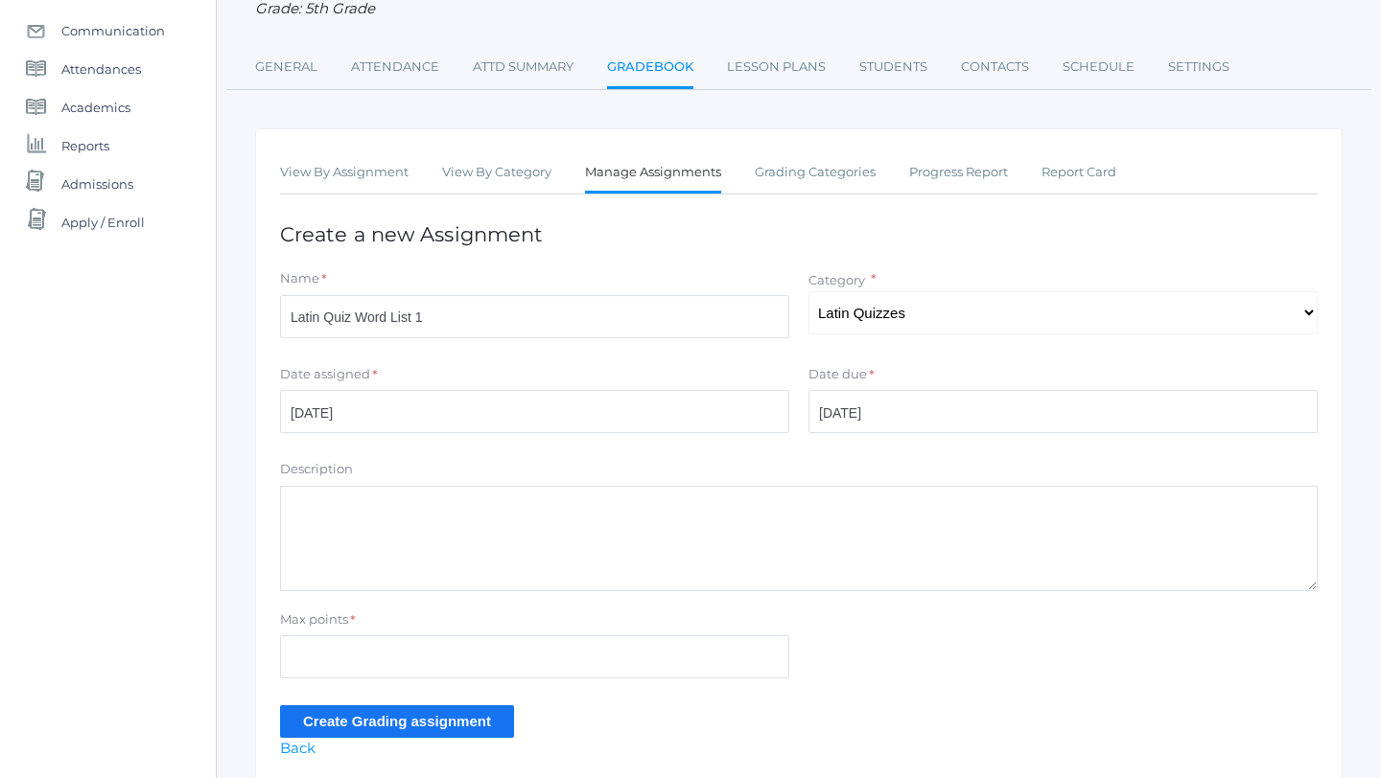
scroll to position [203, 0]
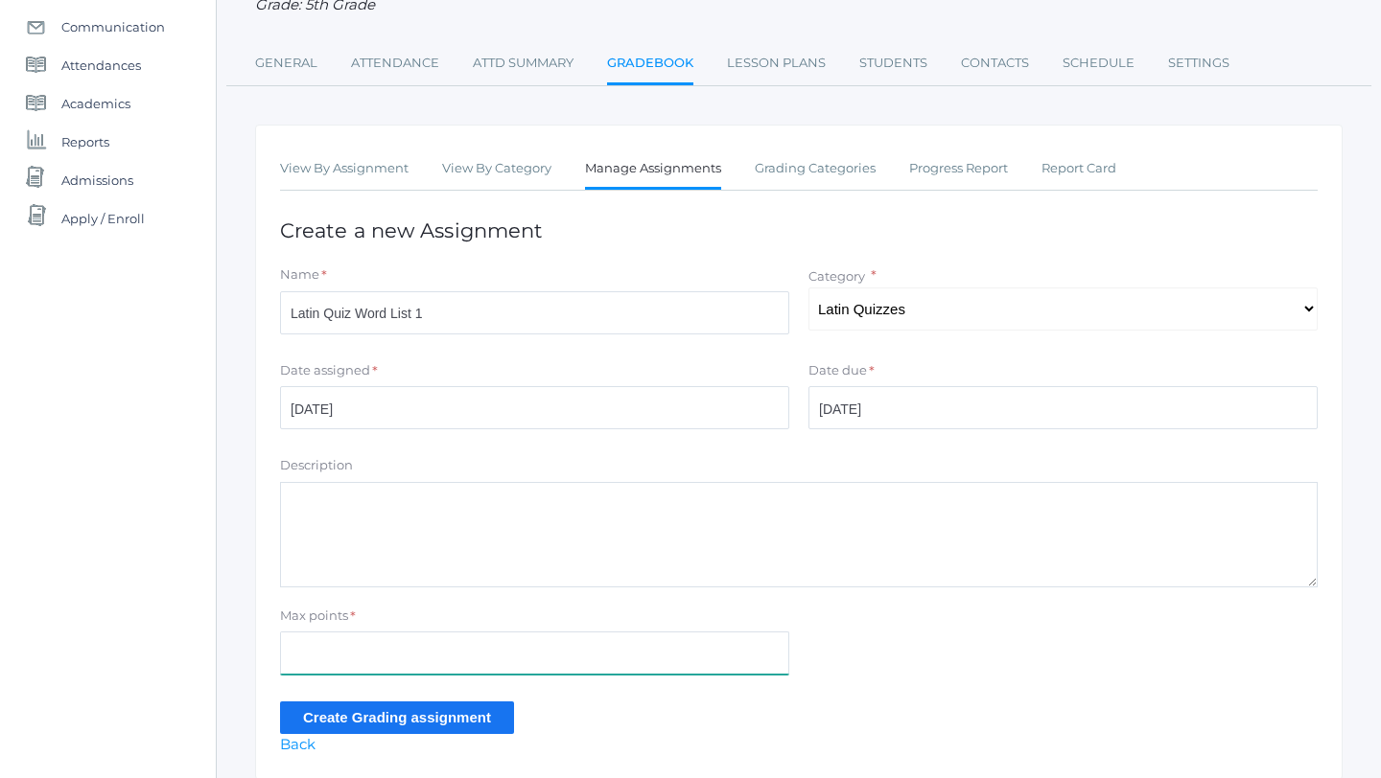
click at [313, 643] on input "Max points" at bounding box center [534, 653] width 509 height 43
type input "25"
click at [324, 714] on input "Create Grading assignment" at bounding box center [397, 718] width 234 height 32
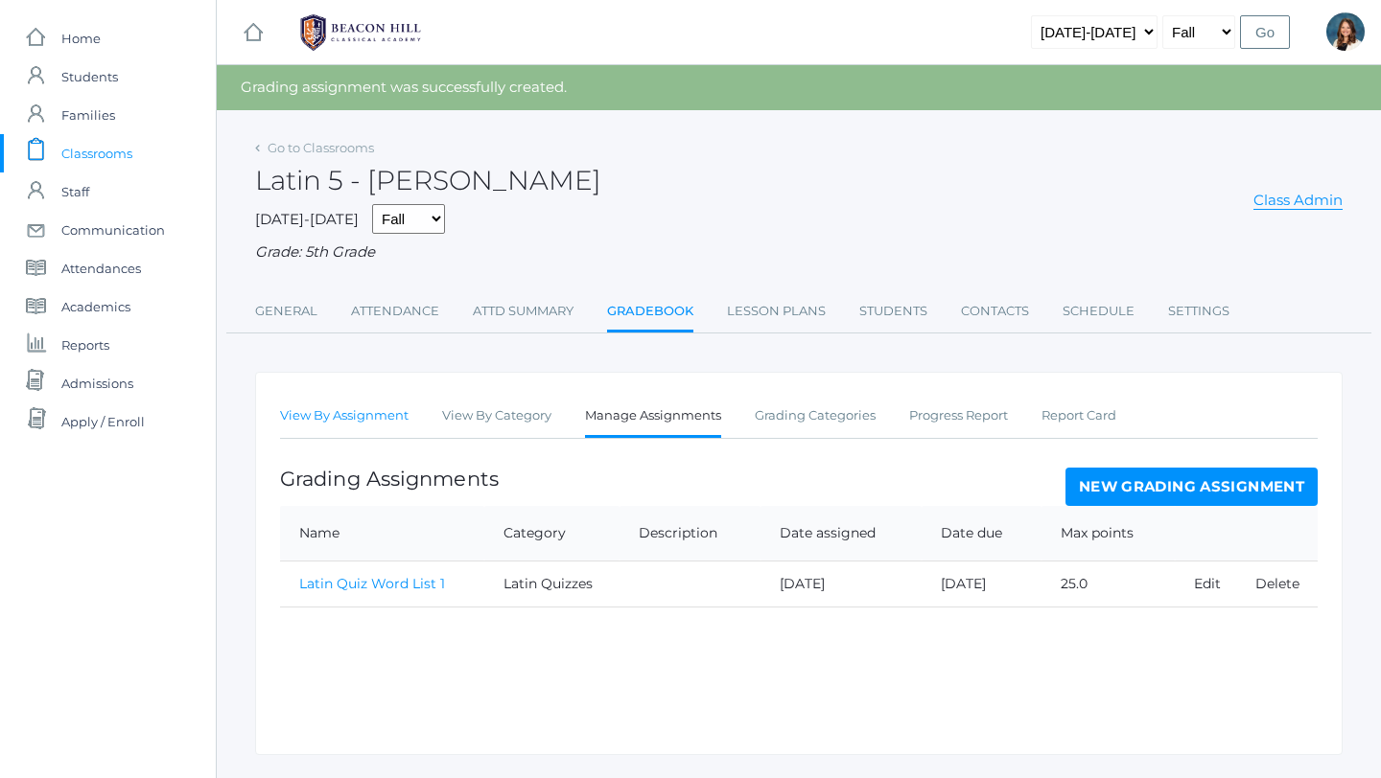
click at [371, 411] on link "View By Assignment" at bounding box center [344, 416] width 128 height 38
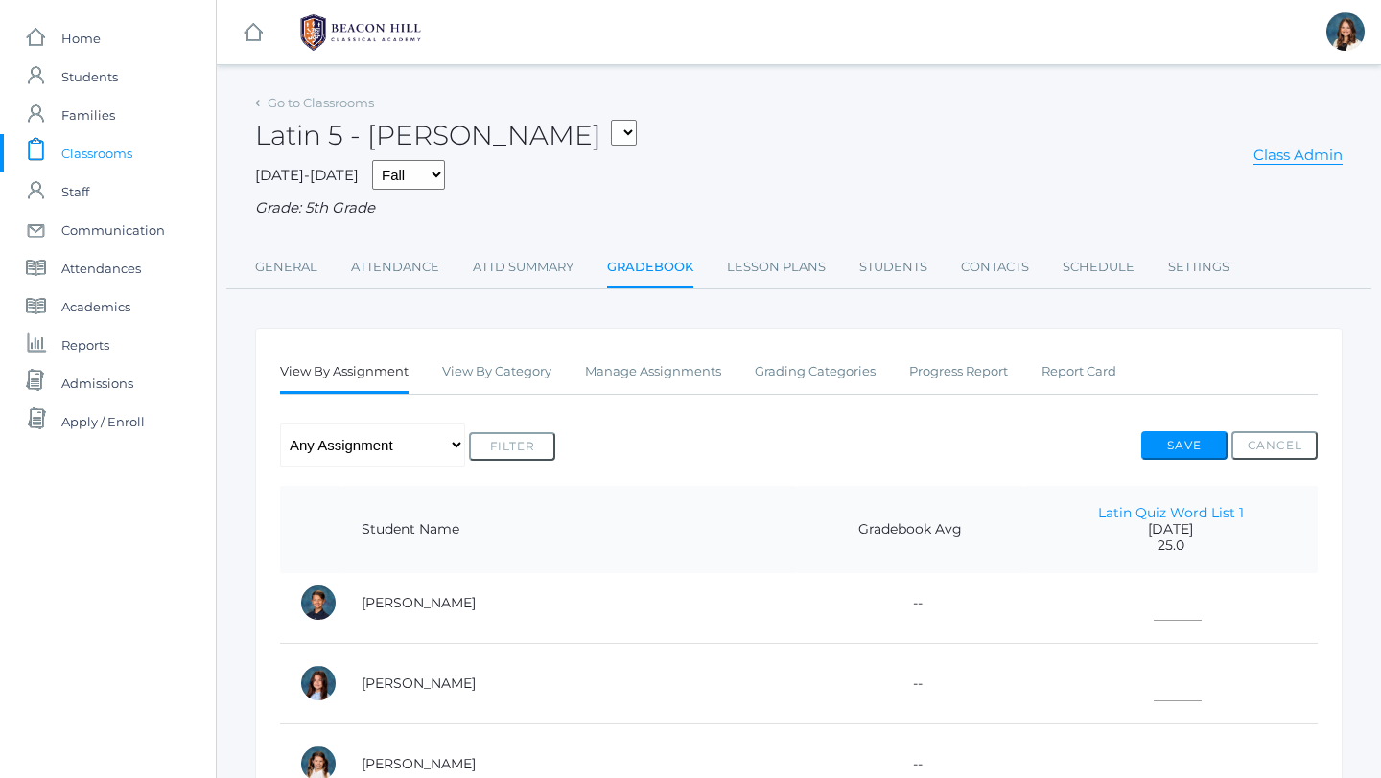
scroll to position [416, 0]
click at [1154, 598] on input"] "text" at bounding box center [1177, 596] width 48 height 43
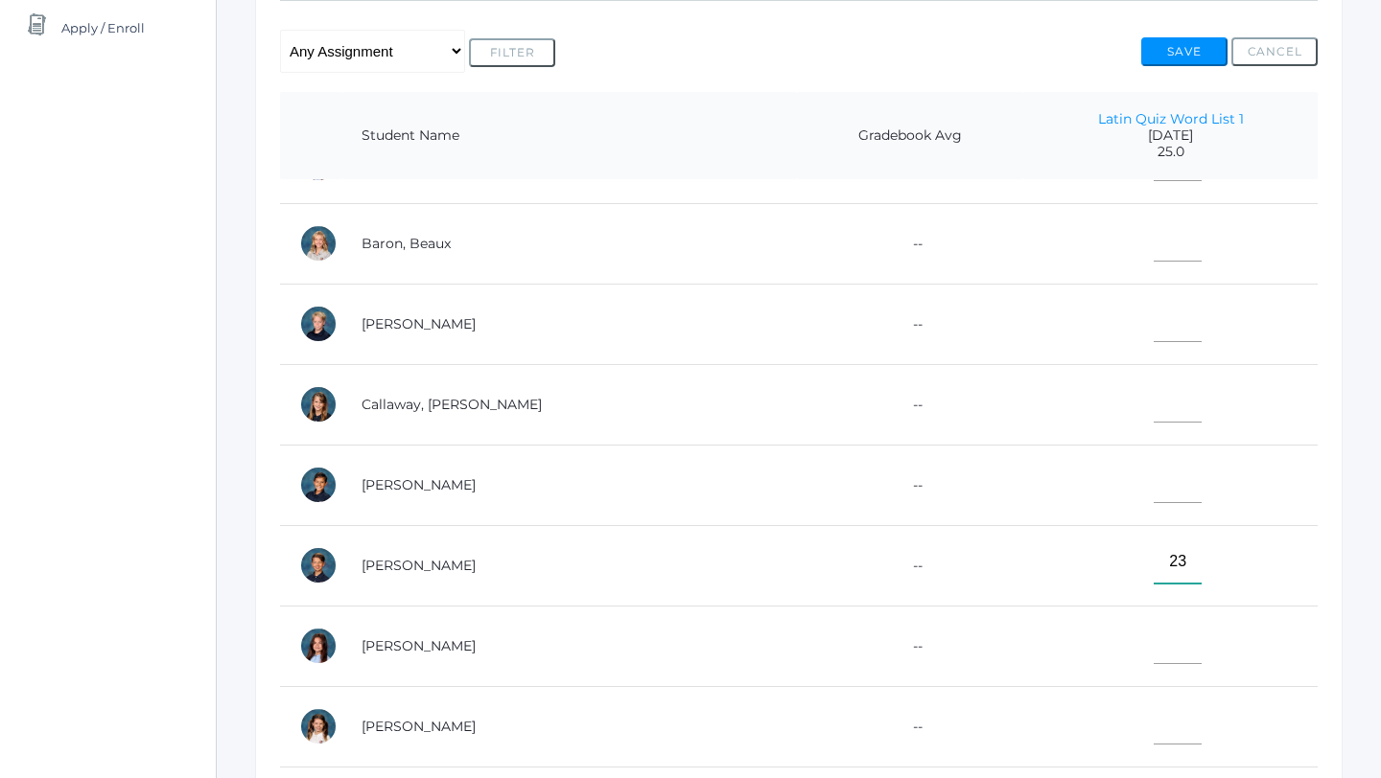
scroll to position [0, 0]
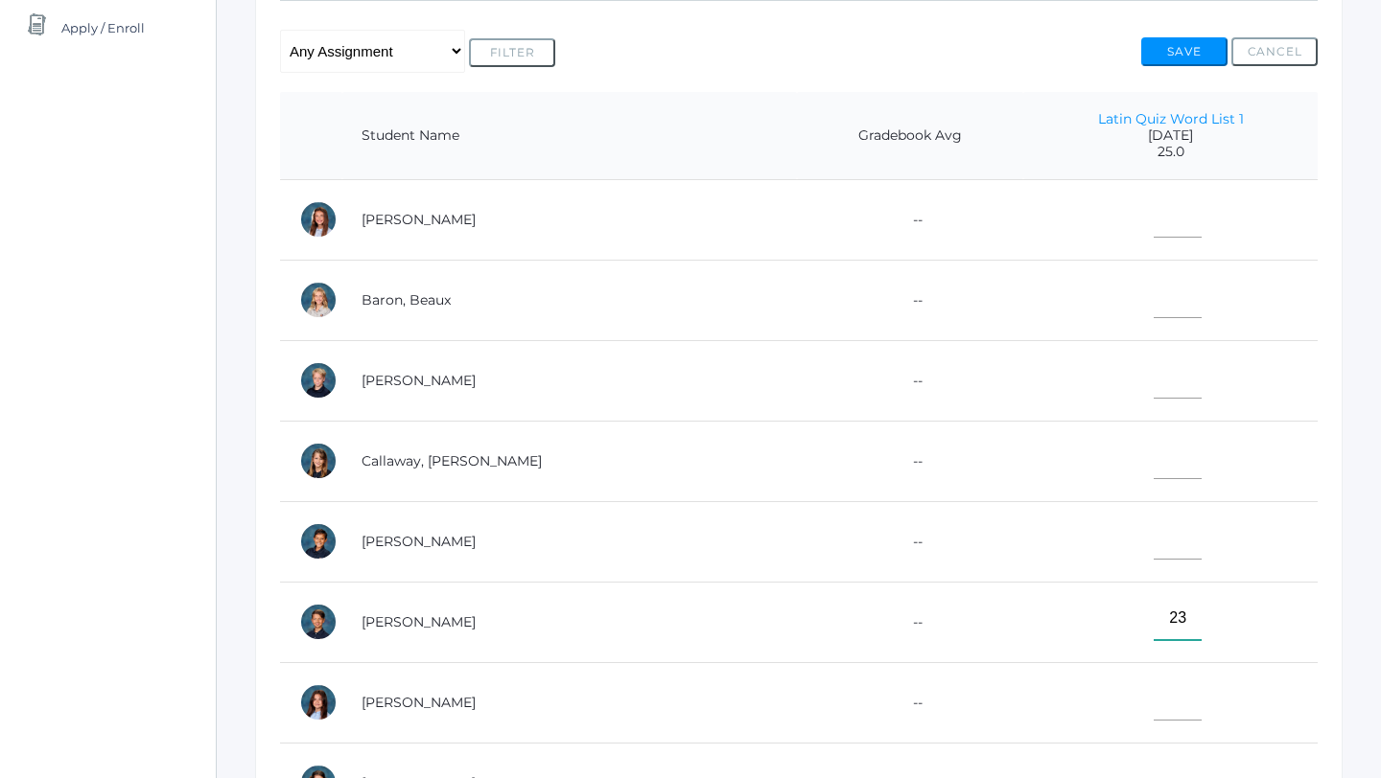
type input"] "23"
click at [1161, 376] on input"] "text" at bounding box center [1177, 377] width 48 height 43
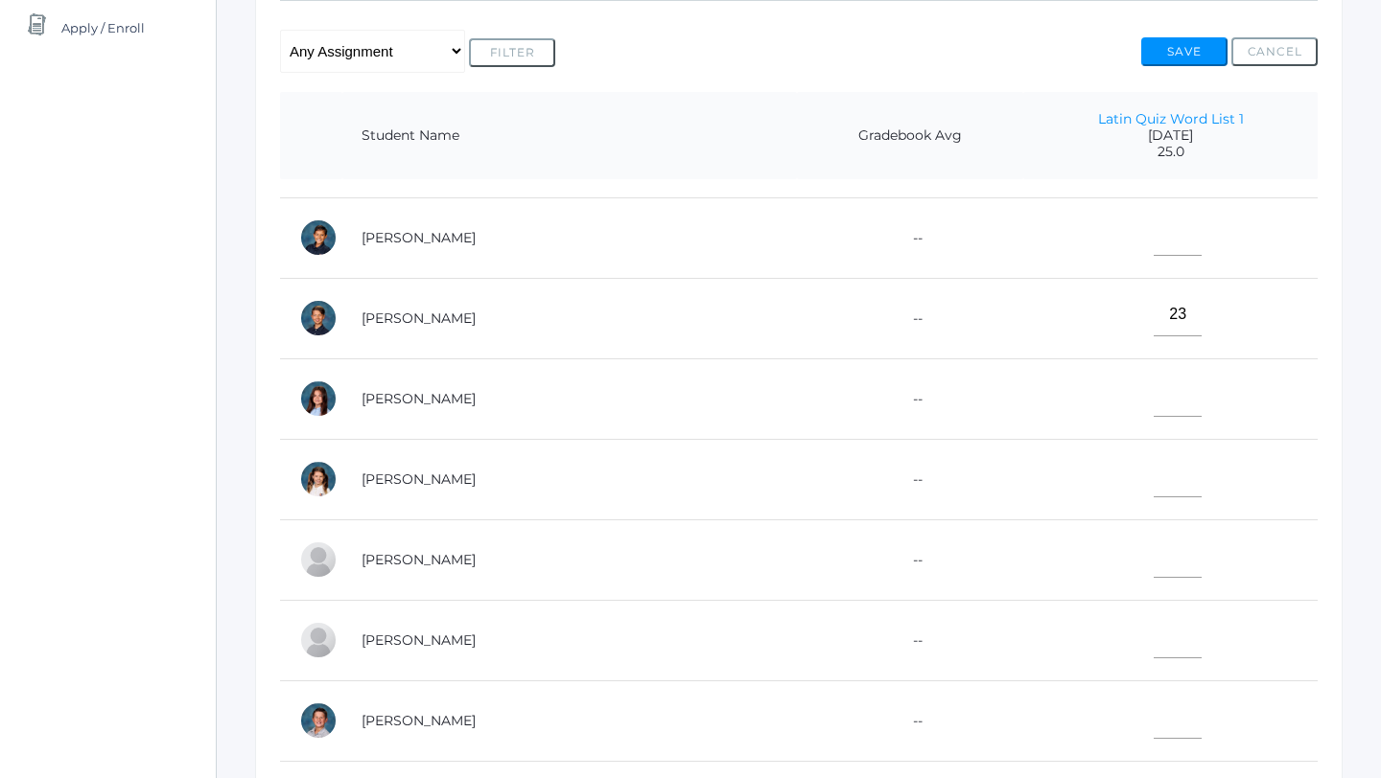
type input"] "25"
click at [1156, 555] on input"] "text" at bounding box center [1177, 556] width 48 height 43
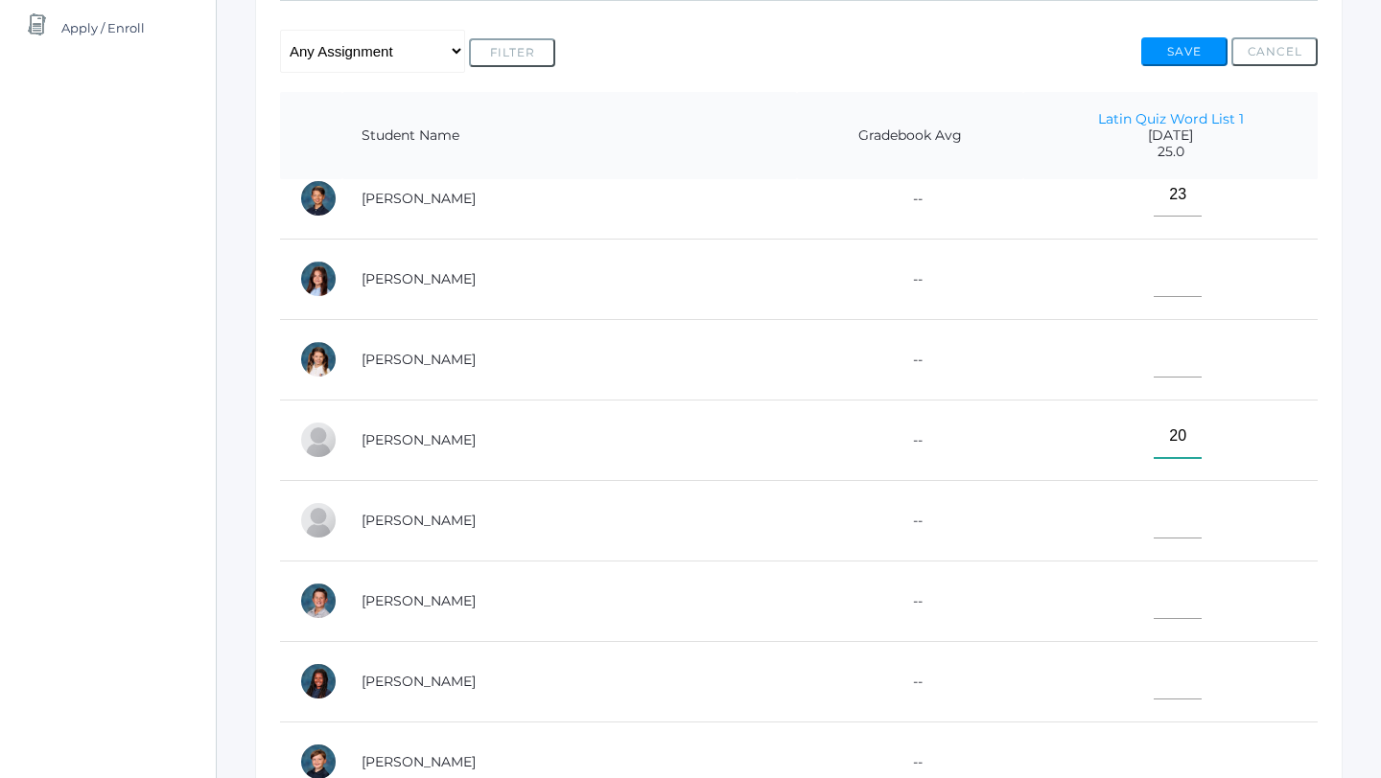
scroll to position [432, 0]
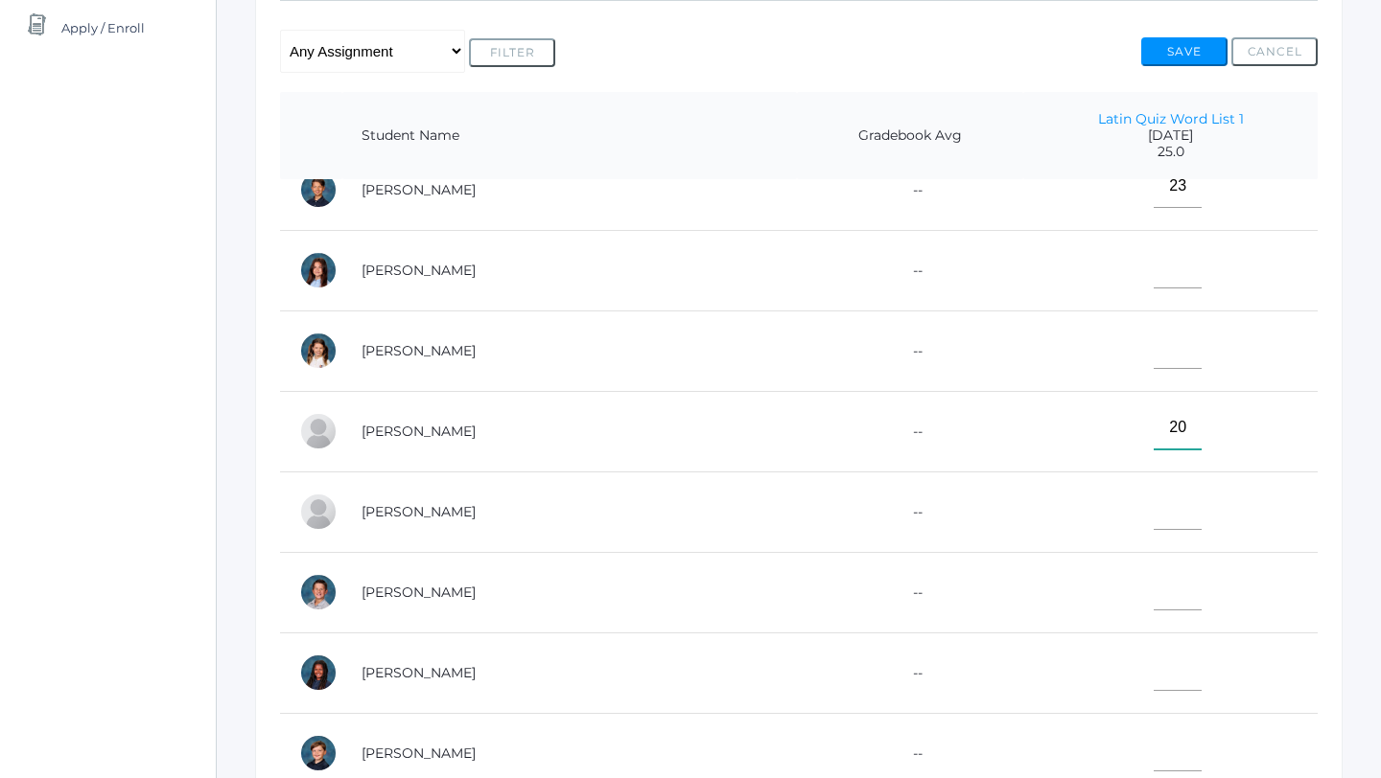
type input"] "20"
click at [1159, 592] on input"] "text" at bounding box center [1177, 589] width 48 height 43
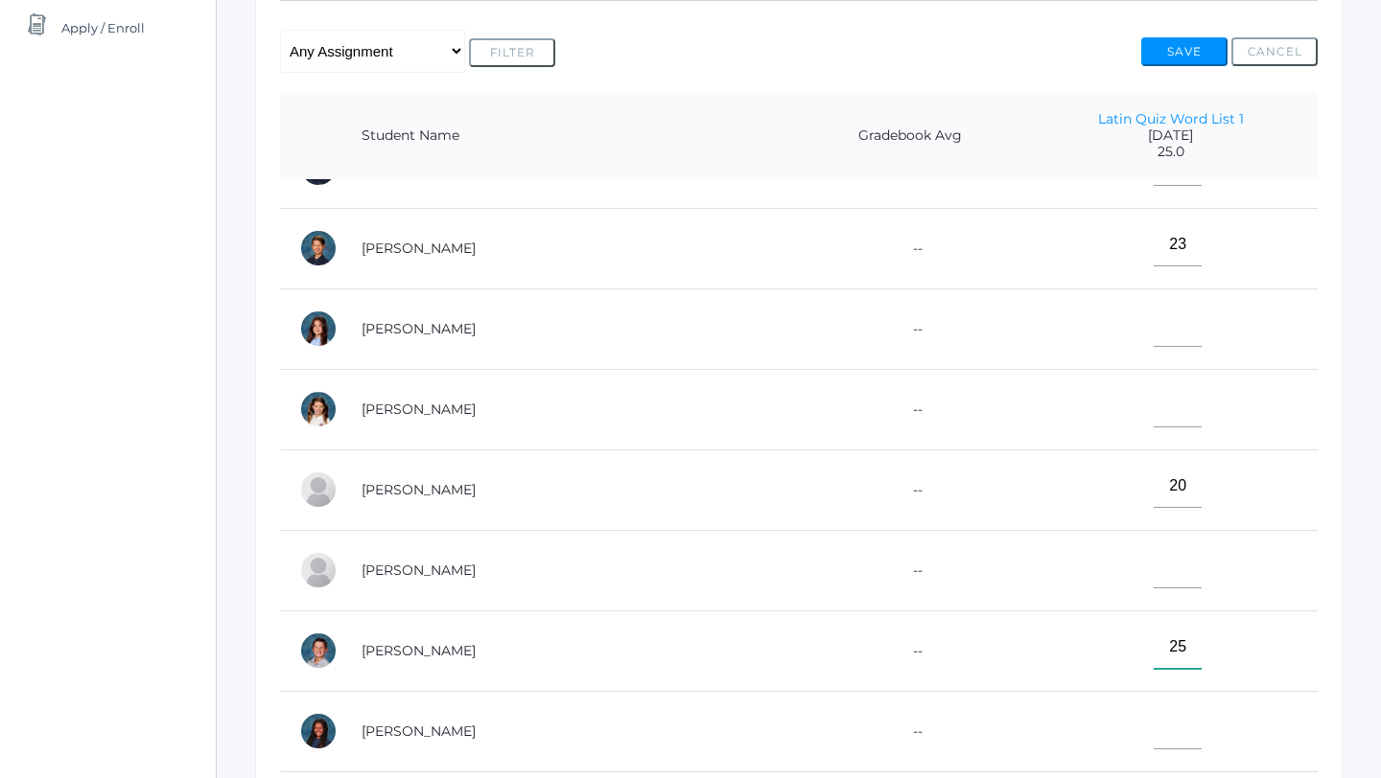
scroll to position [360, 0]
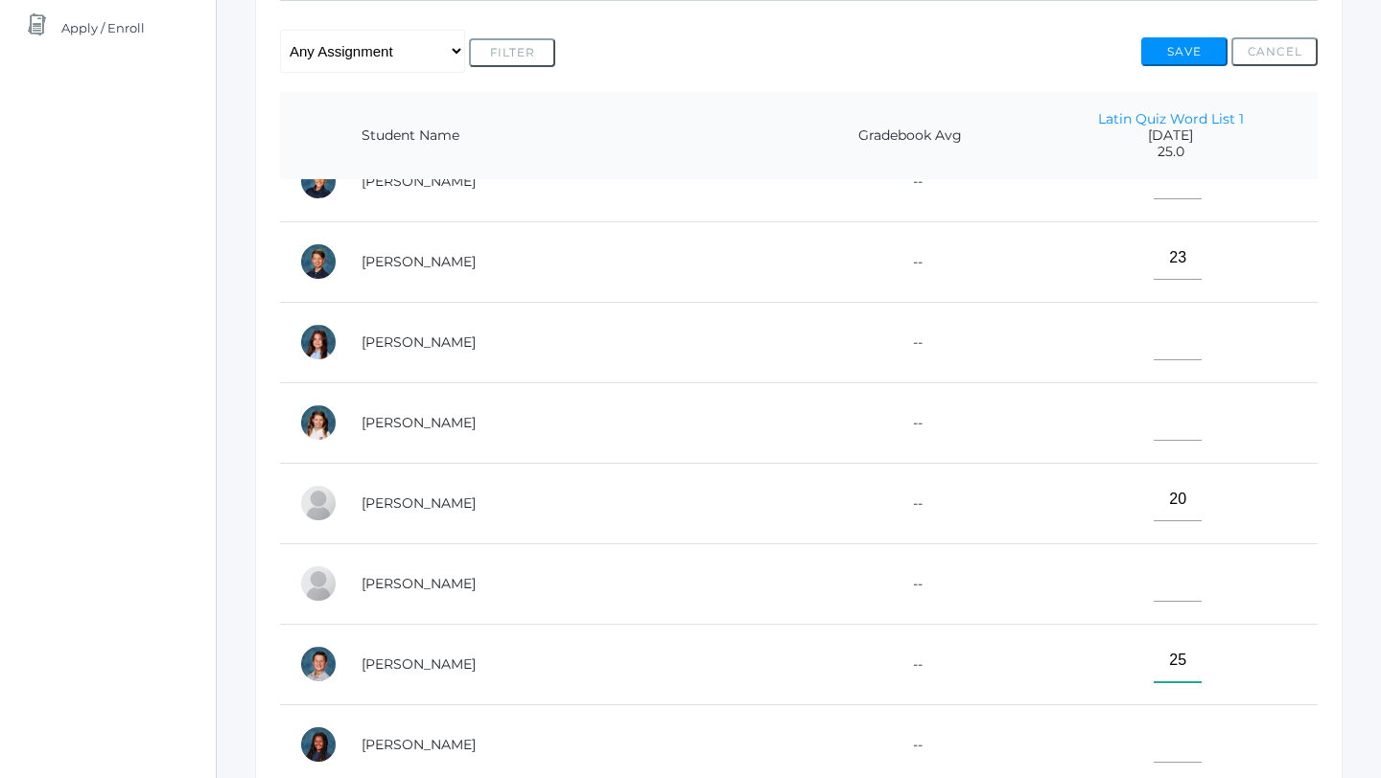
type input"] "25"
click at [1161, 337] on input"] "text" at bounding box center [1177, 338] width 48 height 43
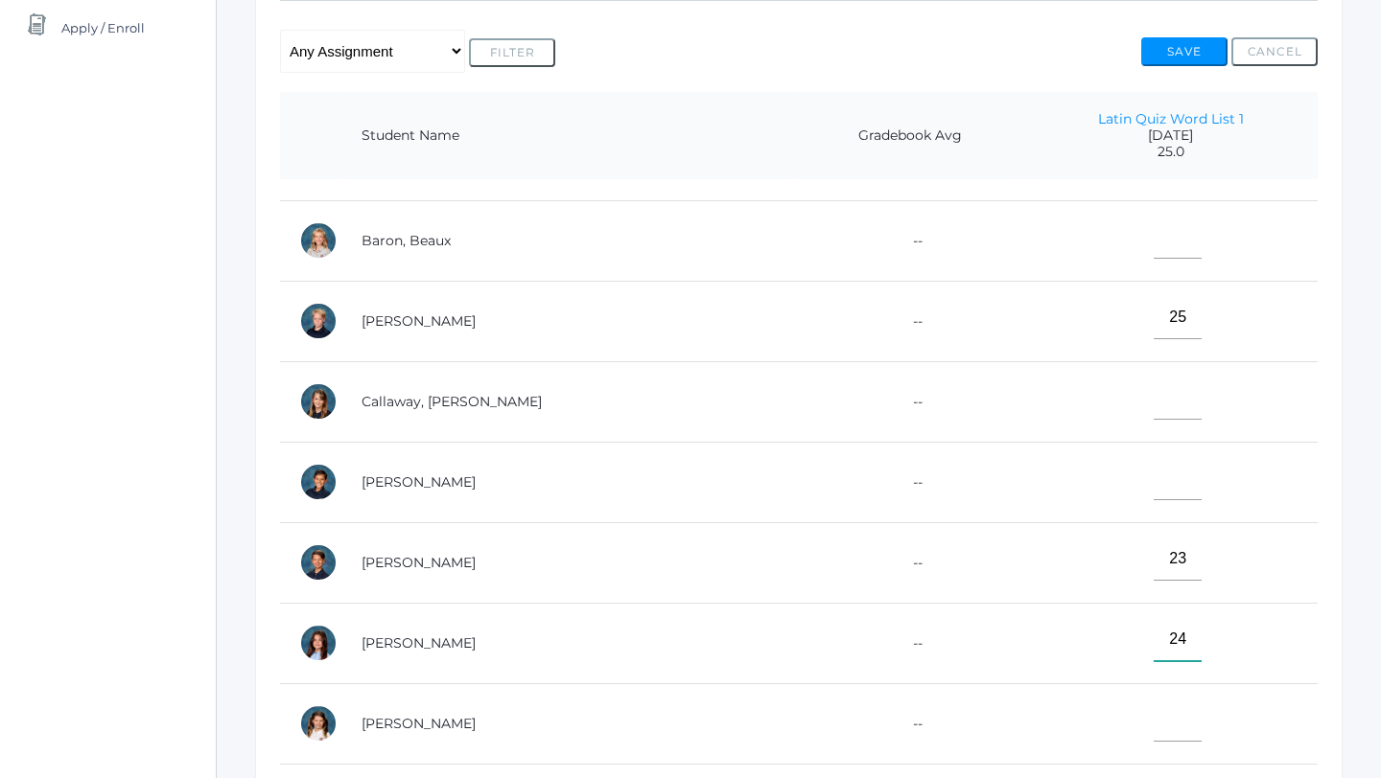
scroll to position [57, 0]
type input"] "24"
click at [1159, 239] on input"] "text" at bounding box center [1177, 240] width 48 height 43
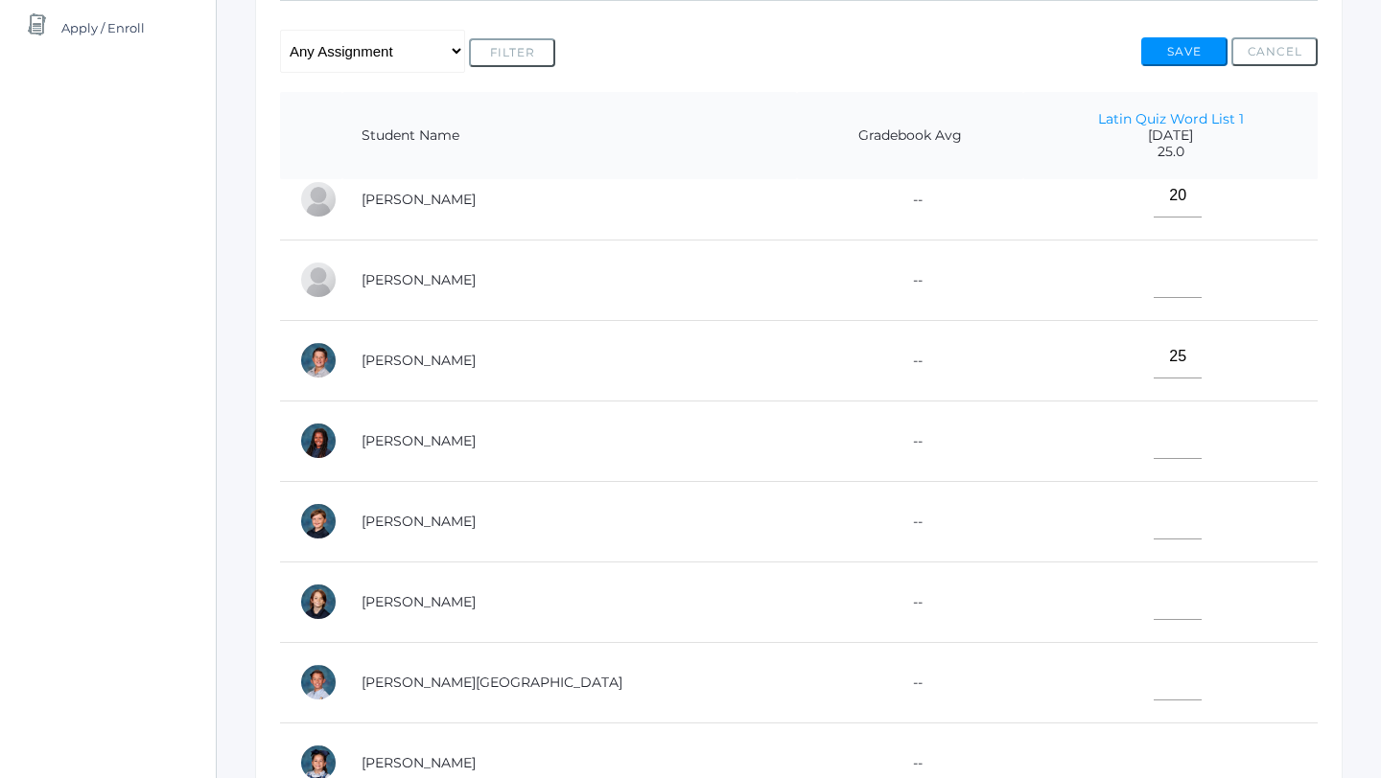
scroll to position [662, 0]
type input"] "19"
click at [1154, 528] on input"] "text" at bounding box center [1177, 520] width 48 height 43
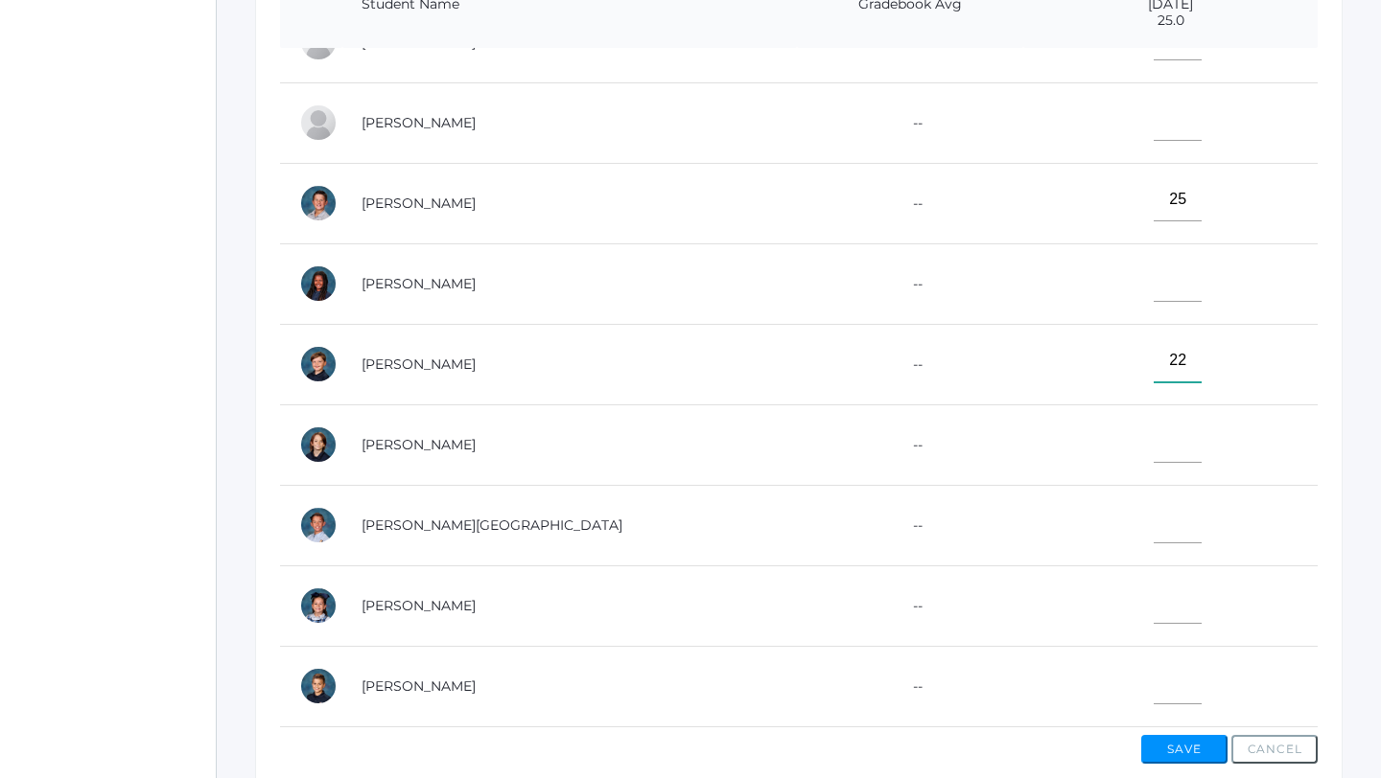
scroll to position [528, 0]
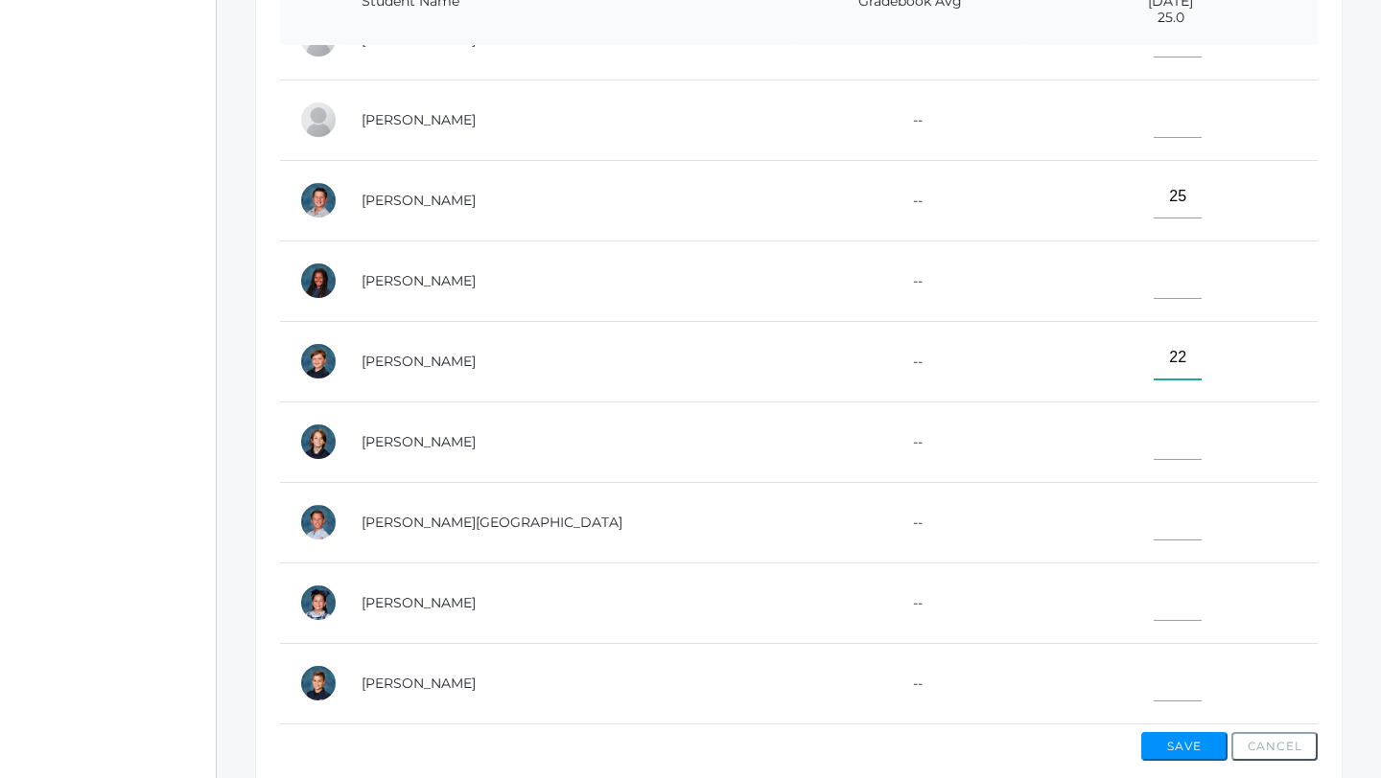
type input"] "22"
click at [1161, 678] on input"] "text" at bounding box center [1177, 680] width 48 height 43
type input"] "1"
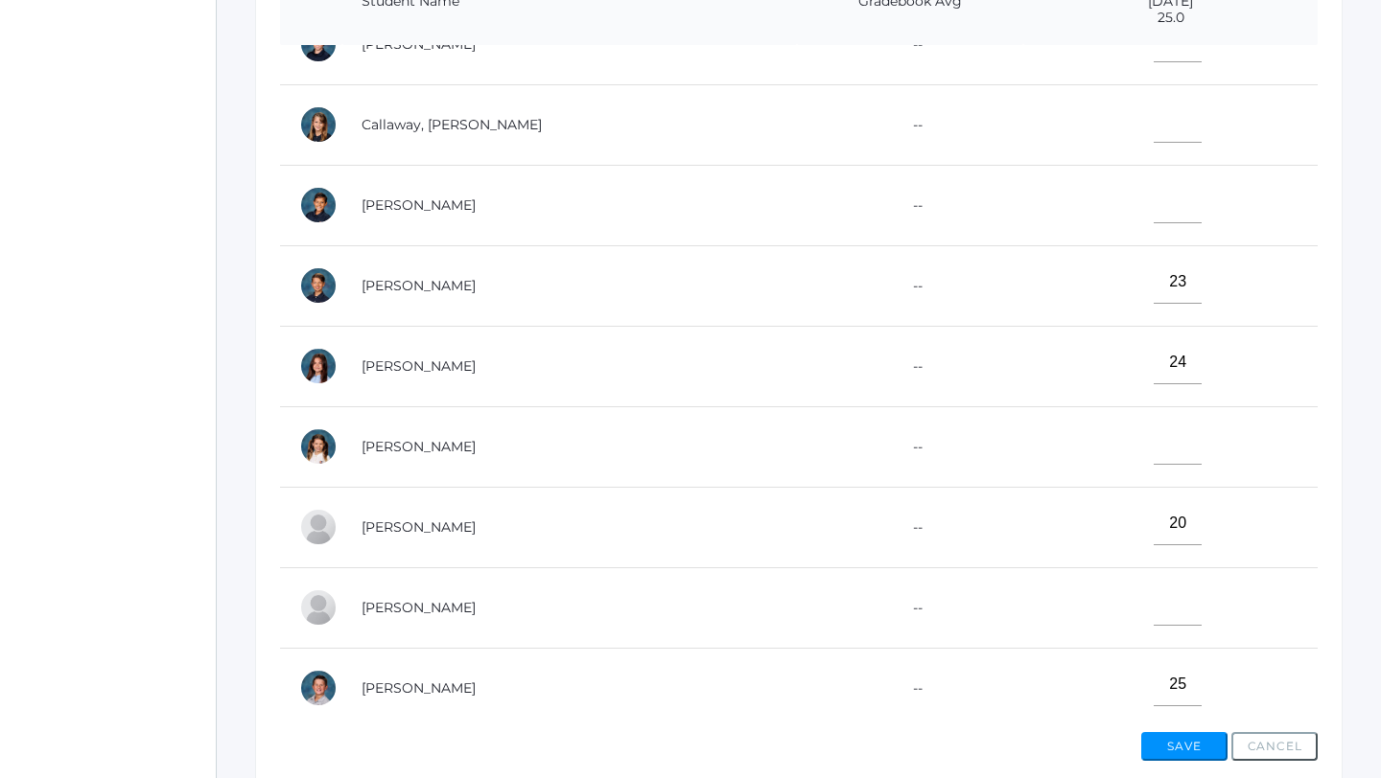
scroll to position [201, 0]
type input"] "20"
click input"] "text"
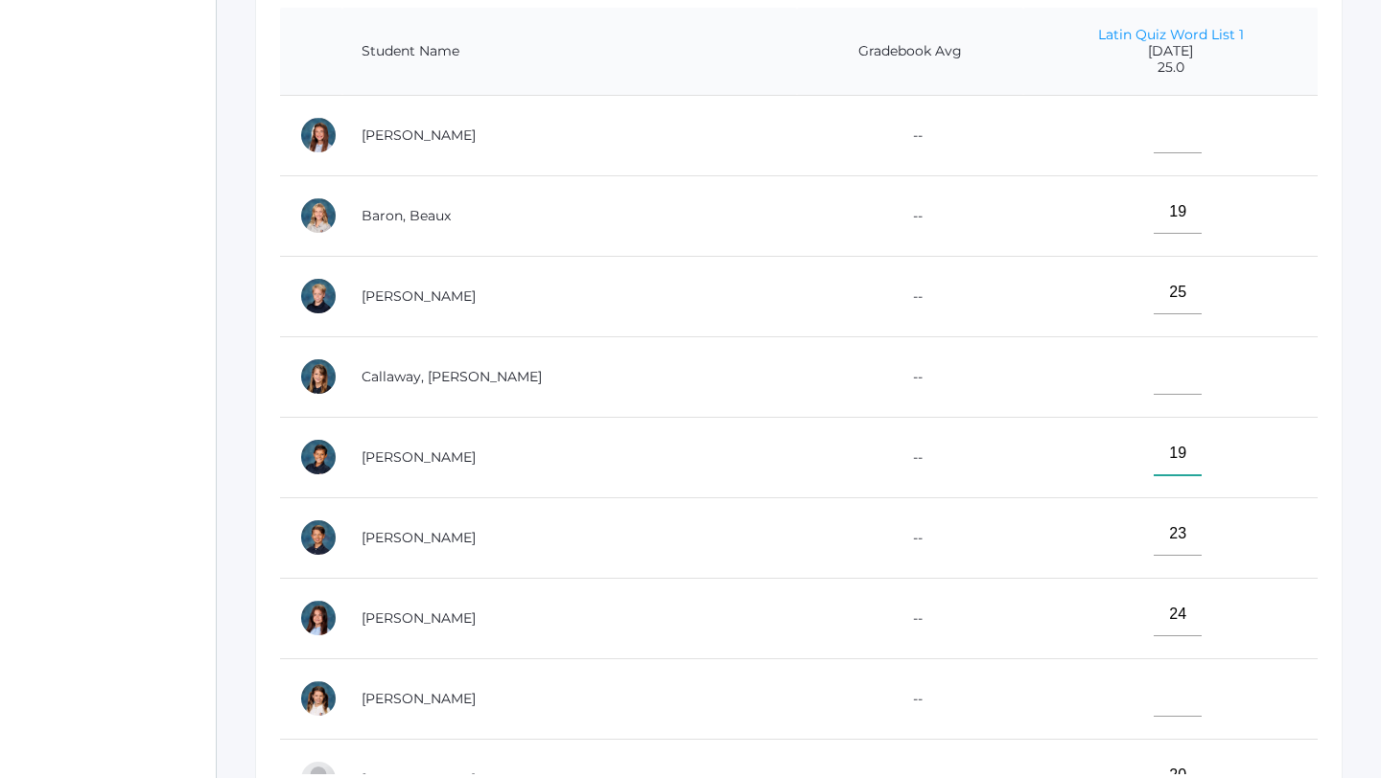
scroll to position [479, 0]
type input"] "19"
click input"] "text"
type input"] "25"
click input"] "text"
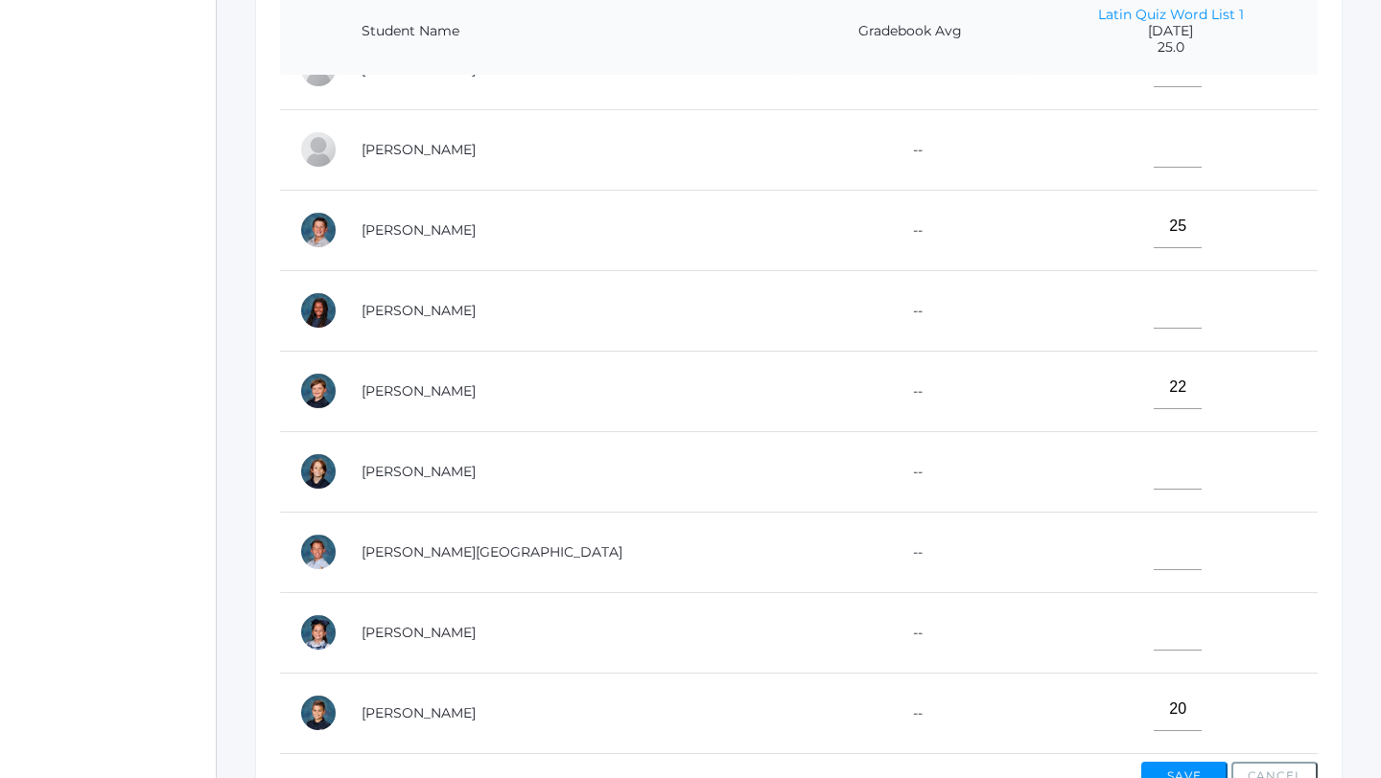
scroll to position [504, 0]
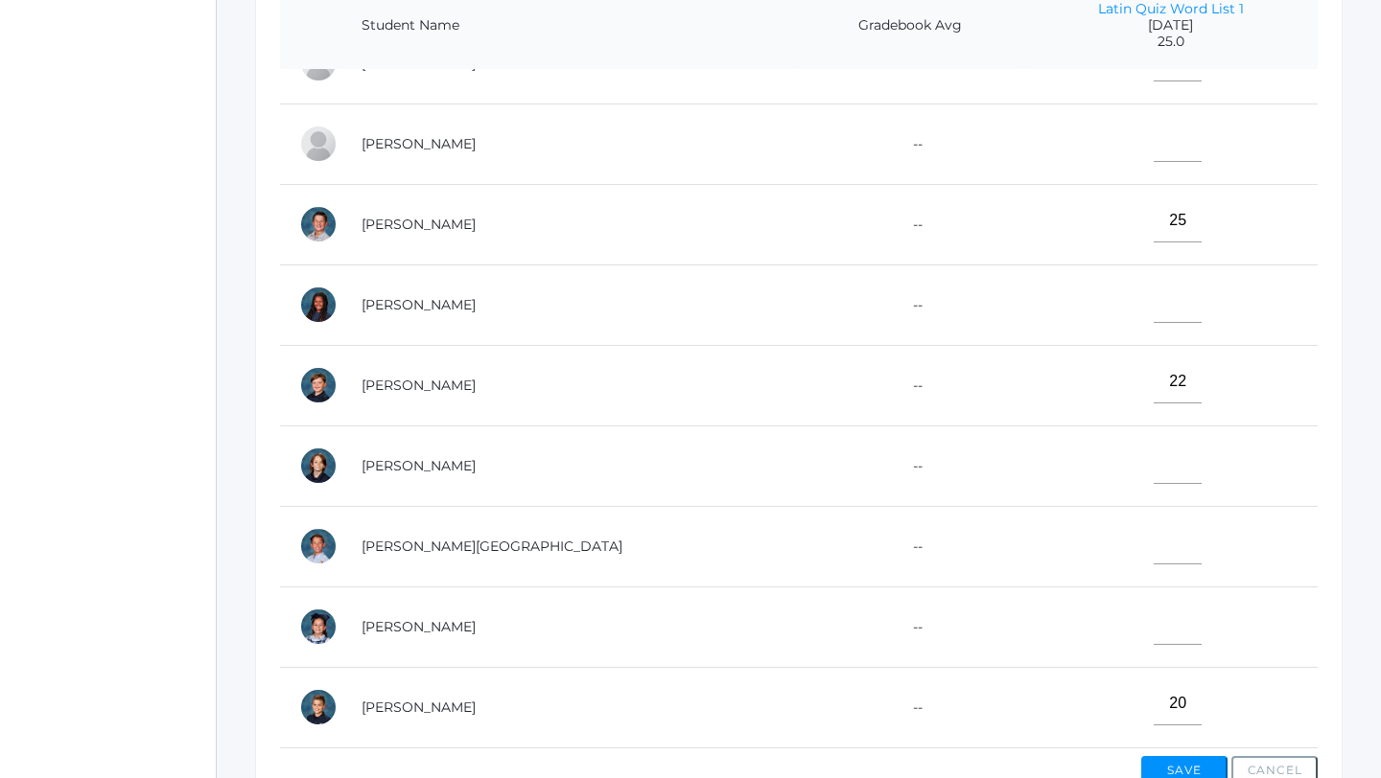
type input"] "25"
click input"] "text"
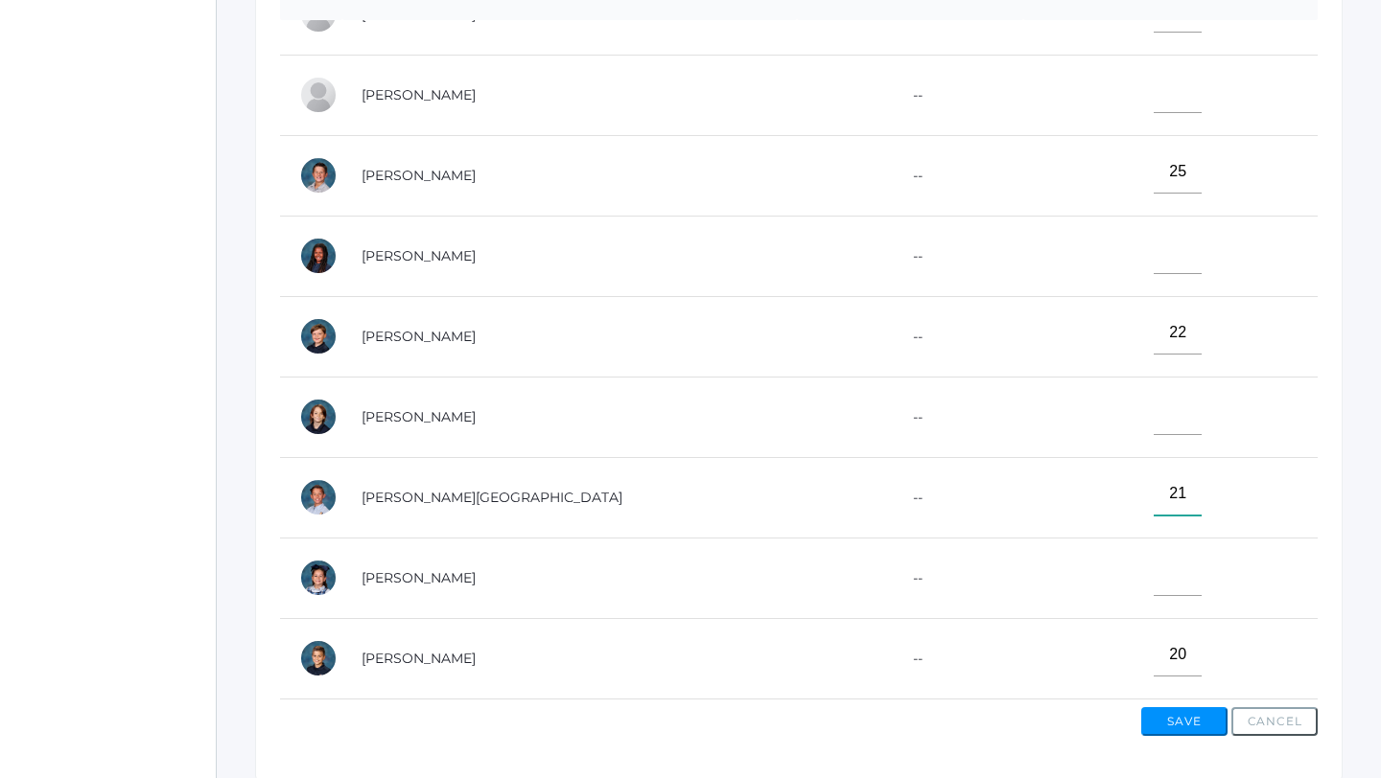
scroll to position [555, 0]
type input"] "21"
click input"] "text"
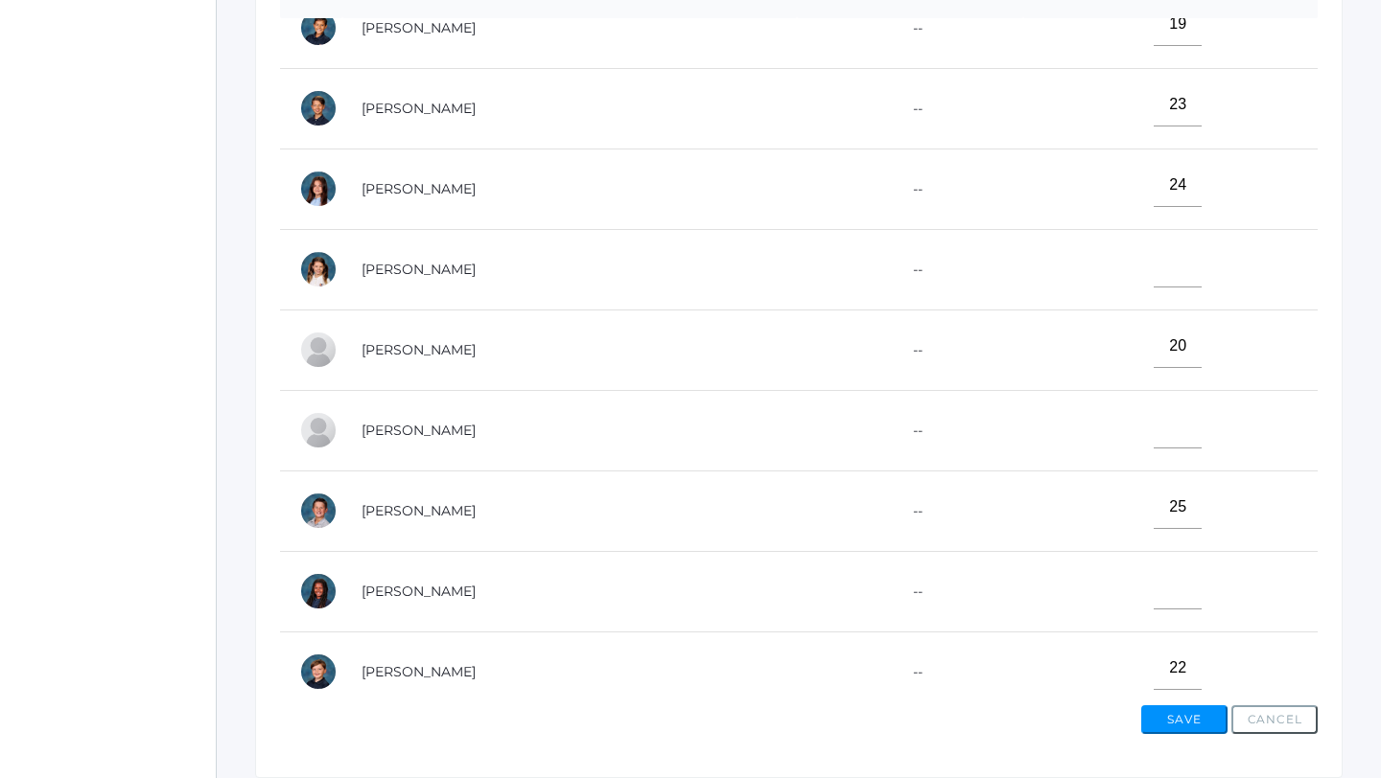
scroll to position [358, 0]
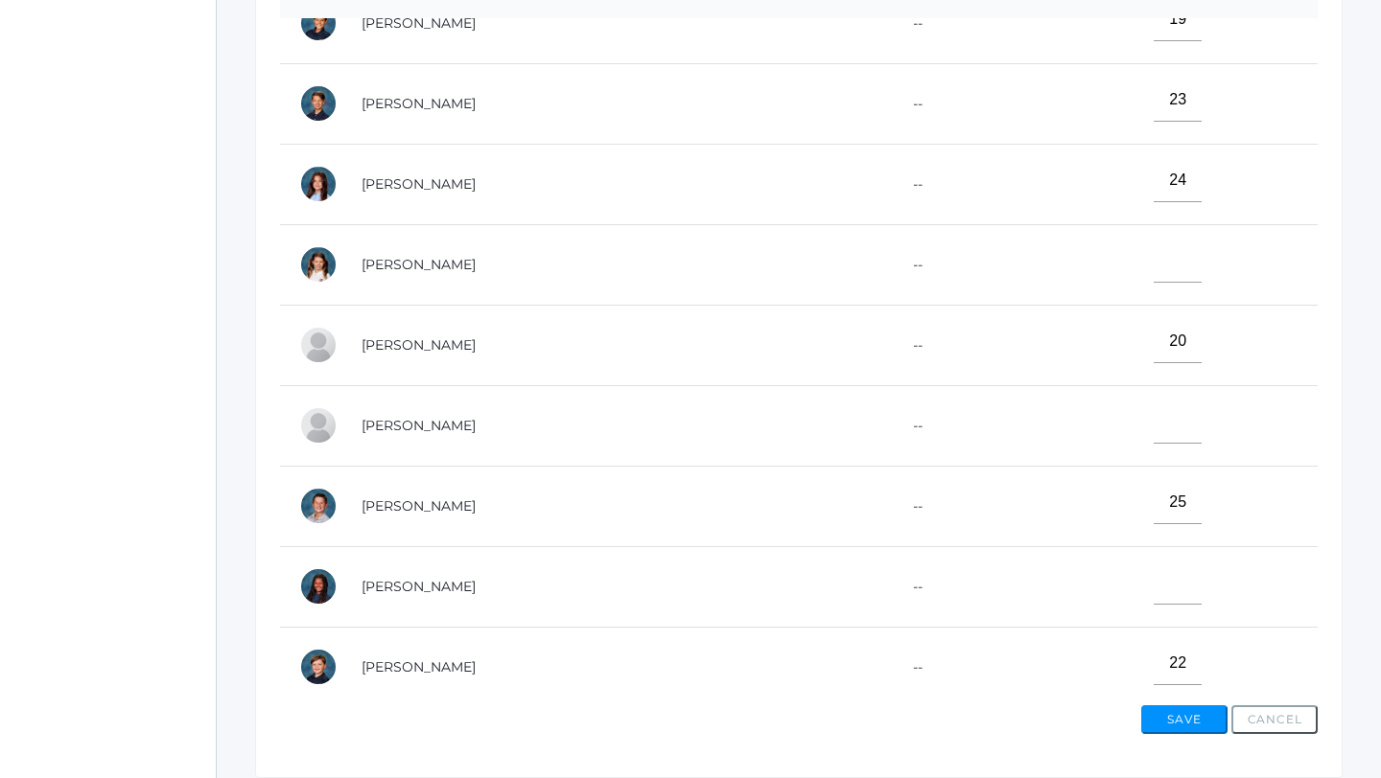
type input"] "23"
click input"] "text"
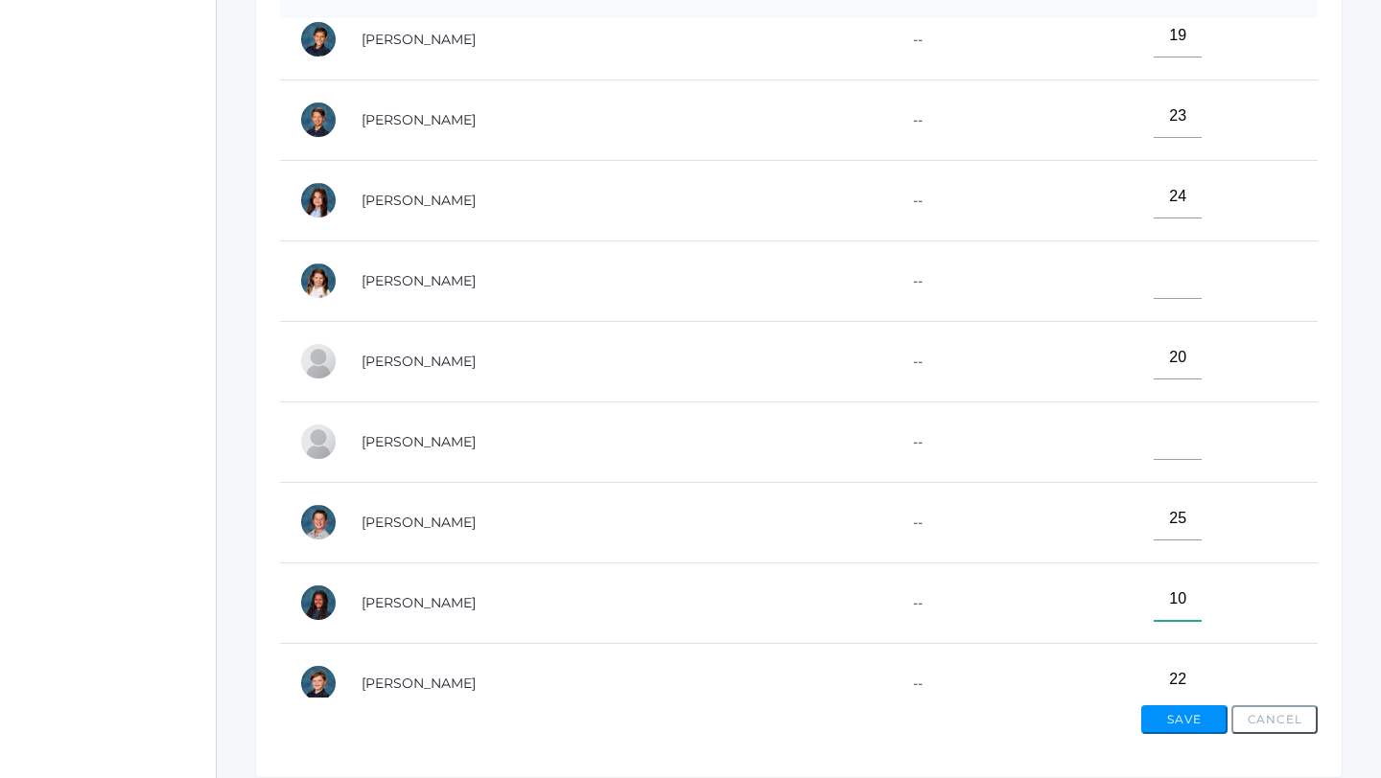
scroll to position [340, 0]
type input"] "10"
click input"] "text"
type input"] "7"
type input"] "18"
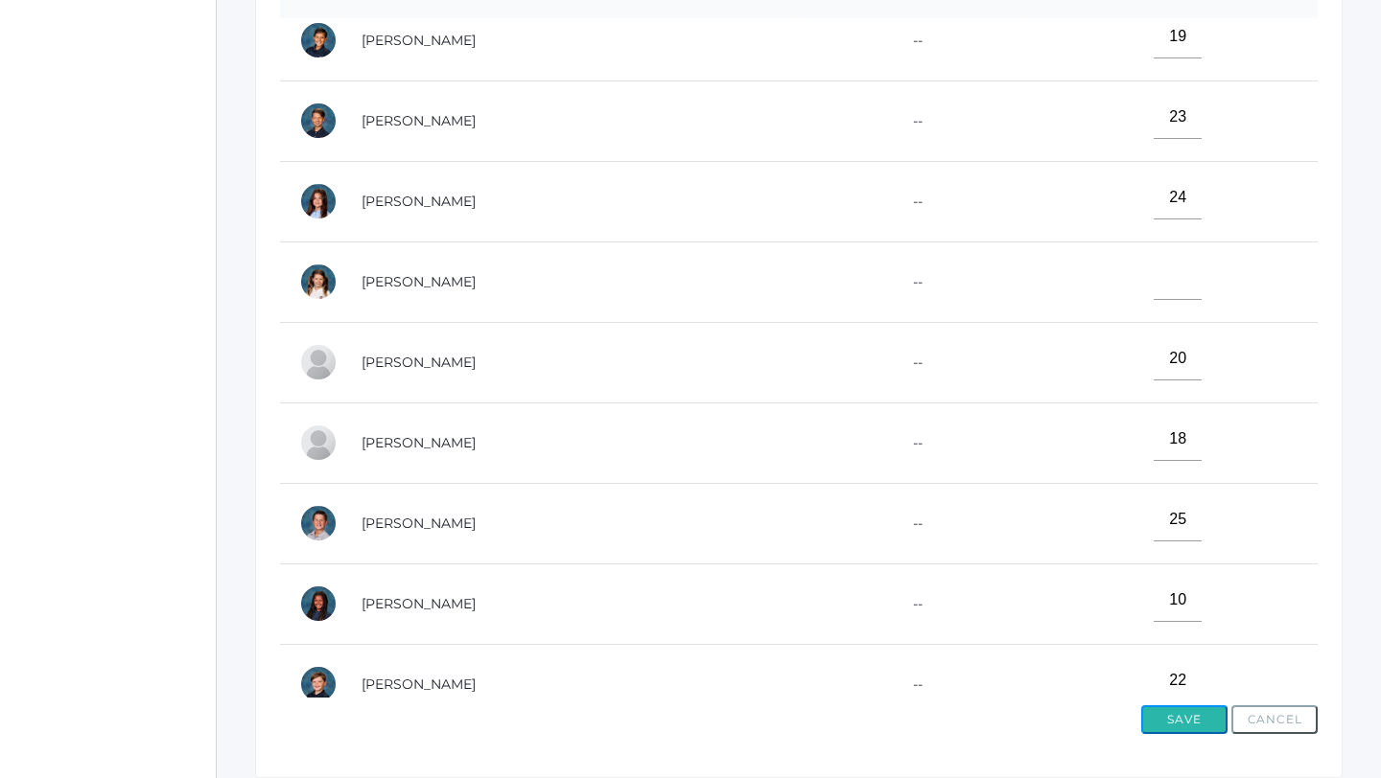
click button "Save"
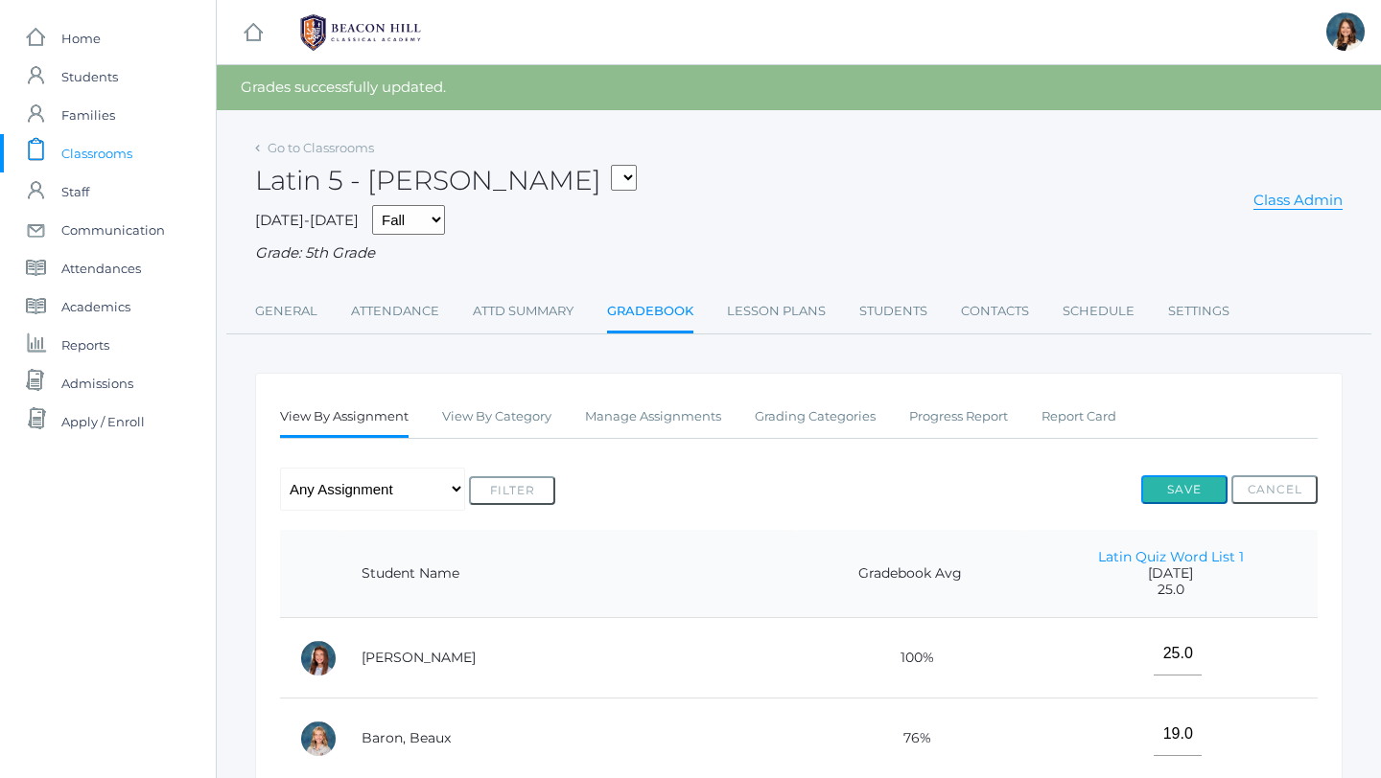
click at [1178, 487] on button "Save" at bounding box center [1184, 490] width 86 height 29
click at [666, 414] on link "Manage Assignments" at bounding box center [653, 417] width 136 height 38
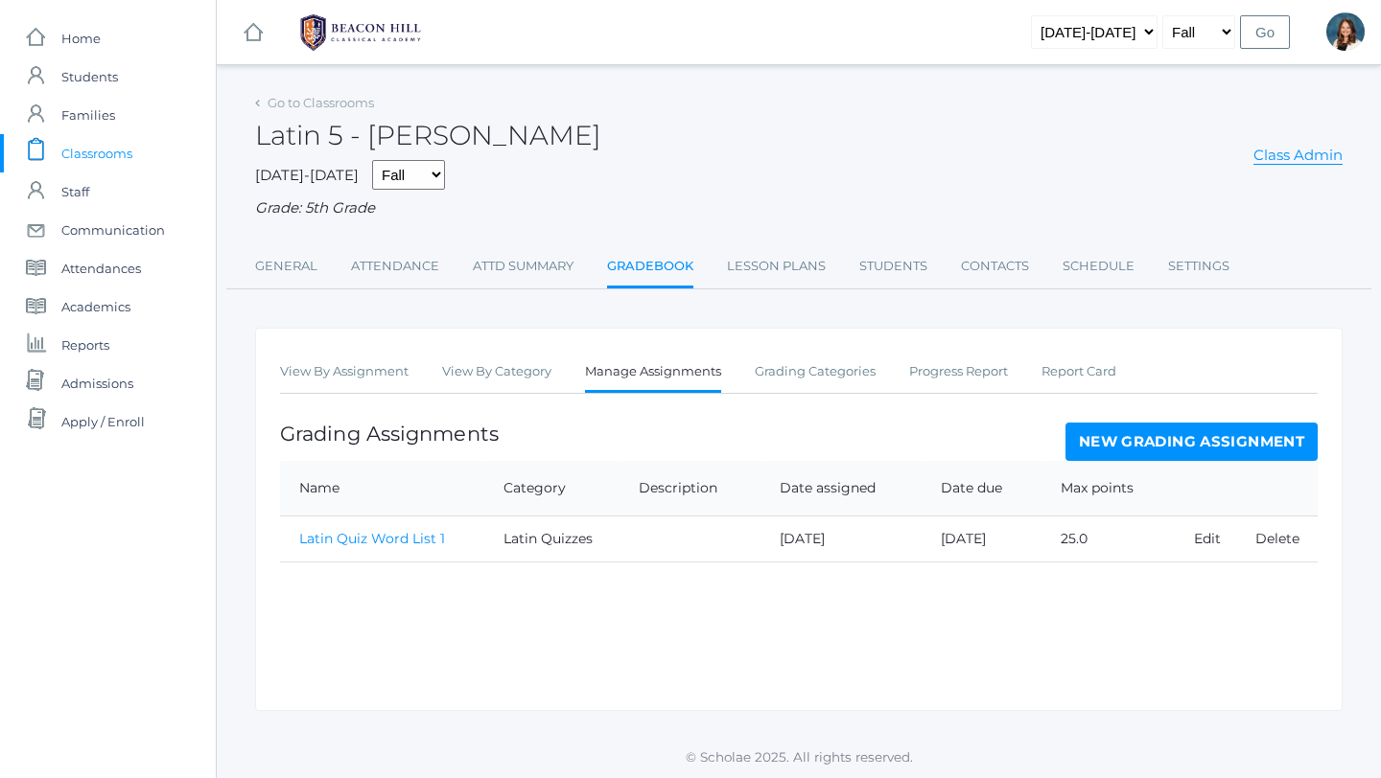
click at [1105, 440] on link "New Grading Assignment" at bounding box center [1191, 442] width 252 height 38
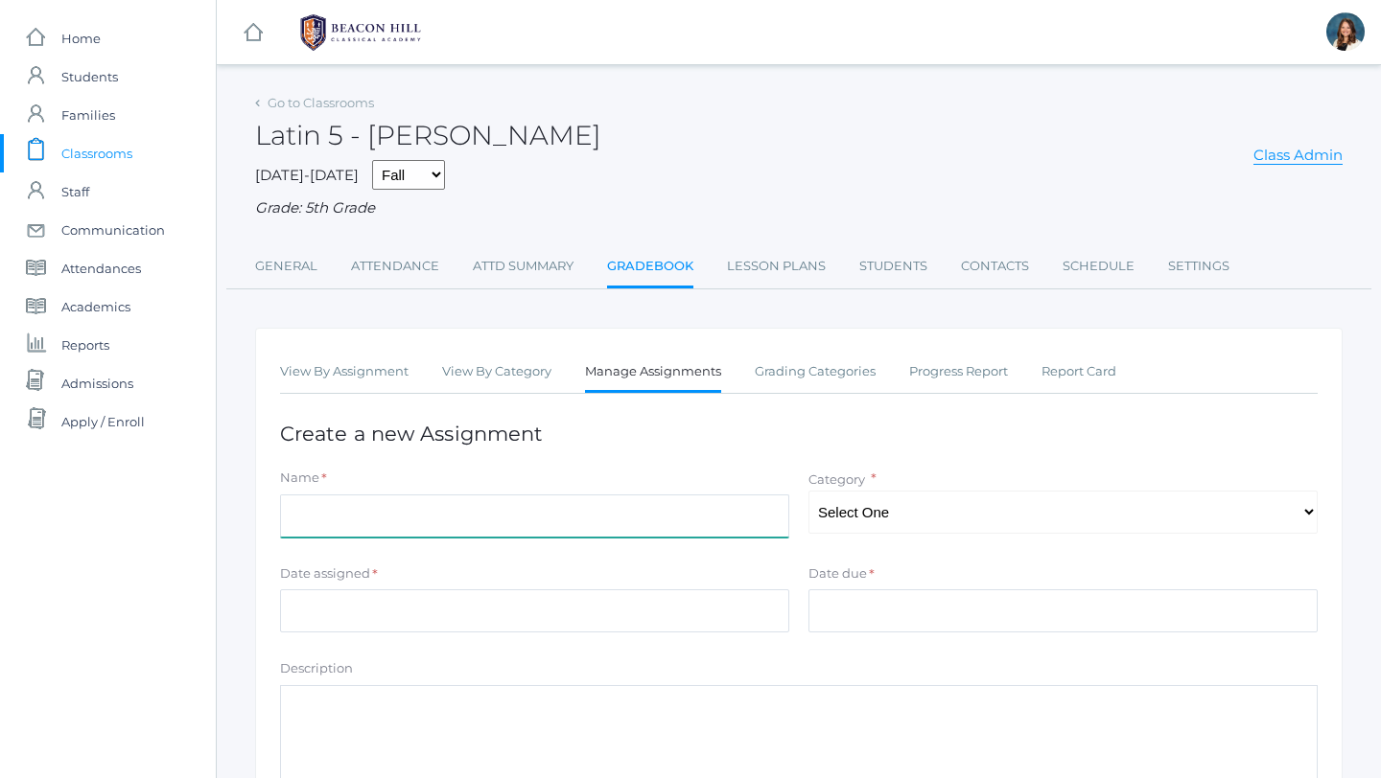
click at [571, 519] on input "Name" at bounding box center [534, 516] width 509 height 43
type input "C"
type input "w"
type input "Word List 1 workbook pages"
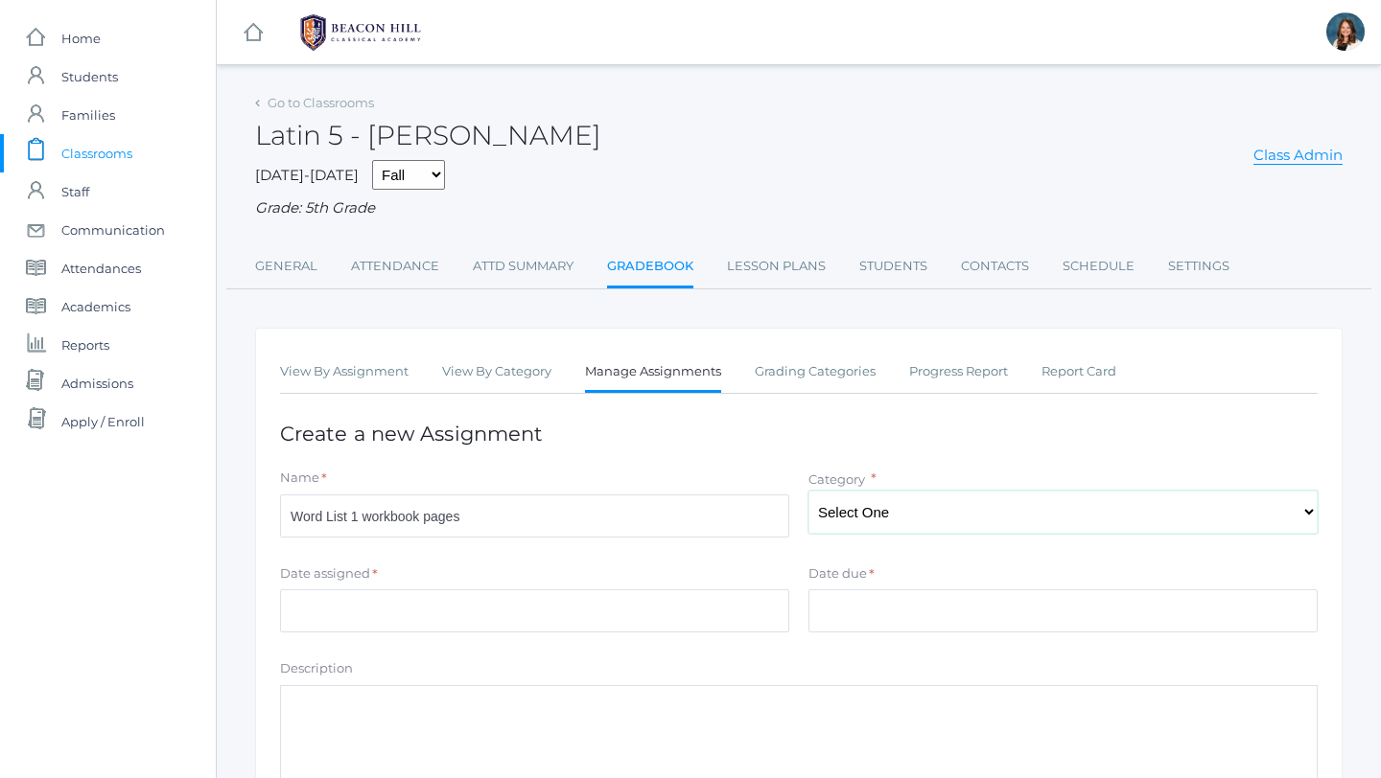
click at [1305, 510] on select "Select One Latin Quizzes Latin Homework Latin Class Engagement" at bounding box center [1062, 512] width 509 height 43
select select "1240"
click at [808, 491] on select "Select One Latin Quizzes Latin Homework Latin Class Engagement" at bounding box center [1062, 512] width 509 height 43
click at [636, 617] on input "Date assigned" at bounding box center [534, 611] width 509 height 43
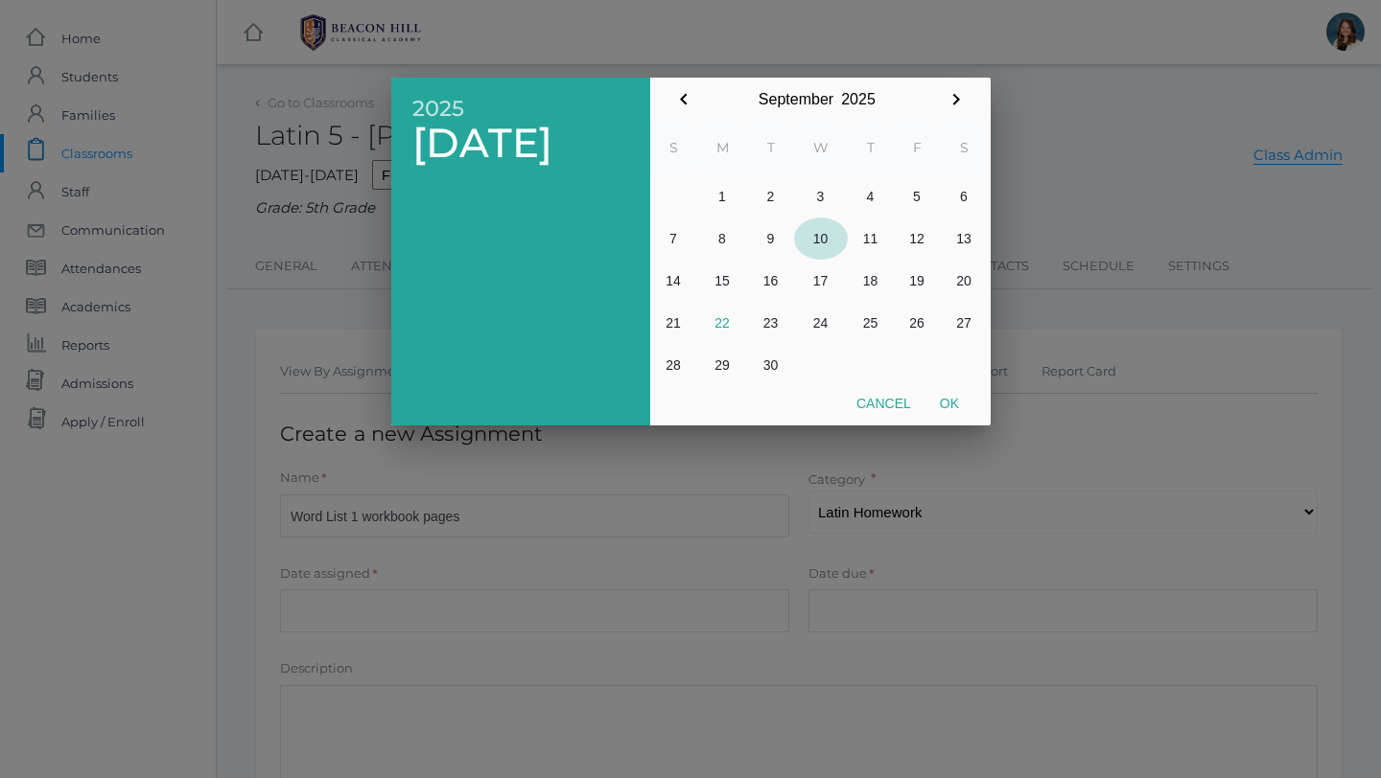
click at [819, 234] on button "10" at bounding box center [821, 239] width 54 height 42
click at [948, 401] on button "Ok" at bounding box center [949, 403] width 48 height 35
type input "2025-09-10"
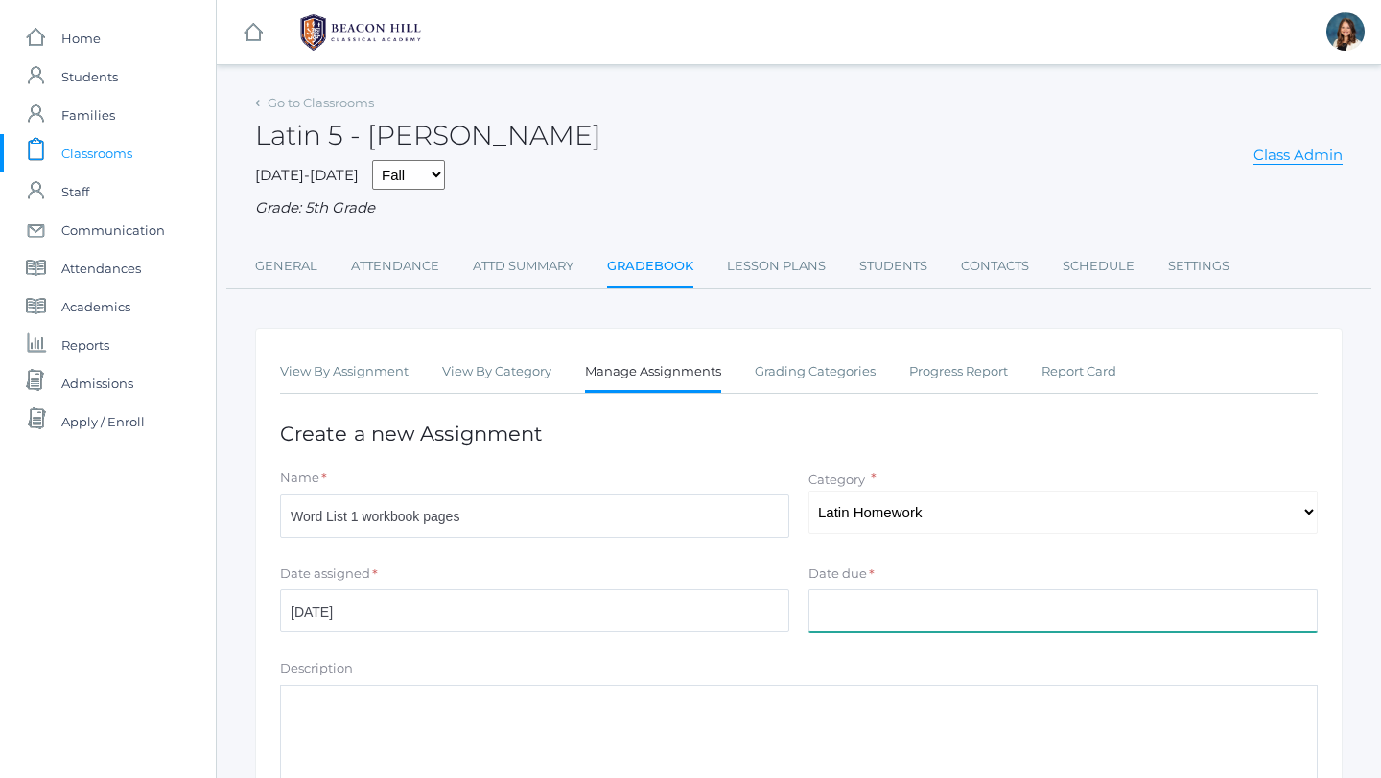
click at [874, 612] on input "Date due" at bounding box center [1062, 611] width 509 height 43
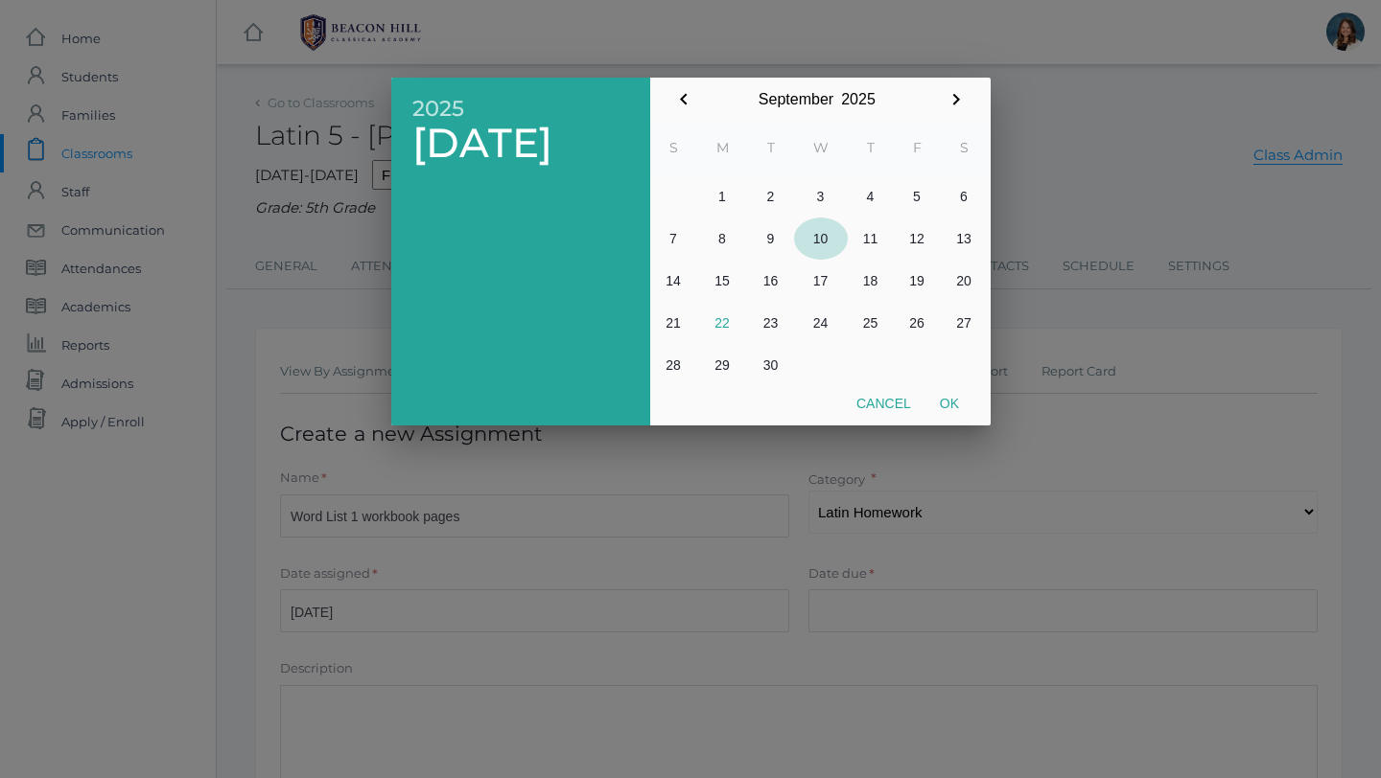
click at [817, 232] on button "10" at bounding box center [821, 239] width 54 height 42
click at [948, 401] on button "Ok" at bounding box center [949, 403] width 48 height 35
type input "[DATE]"
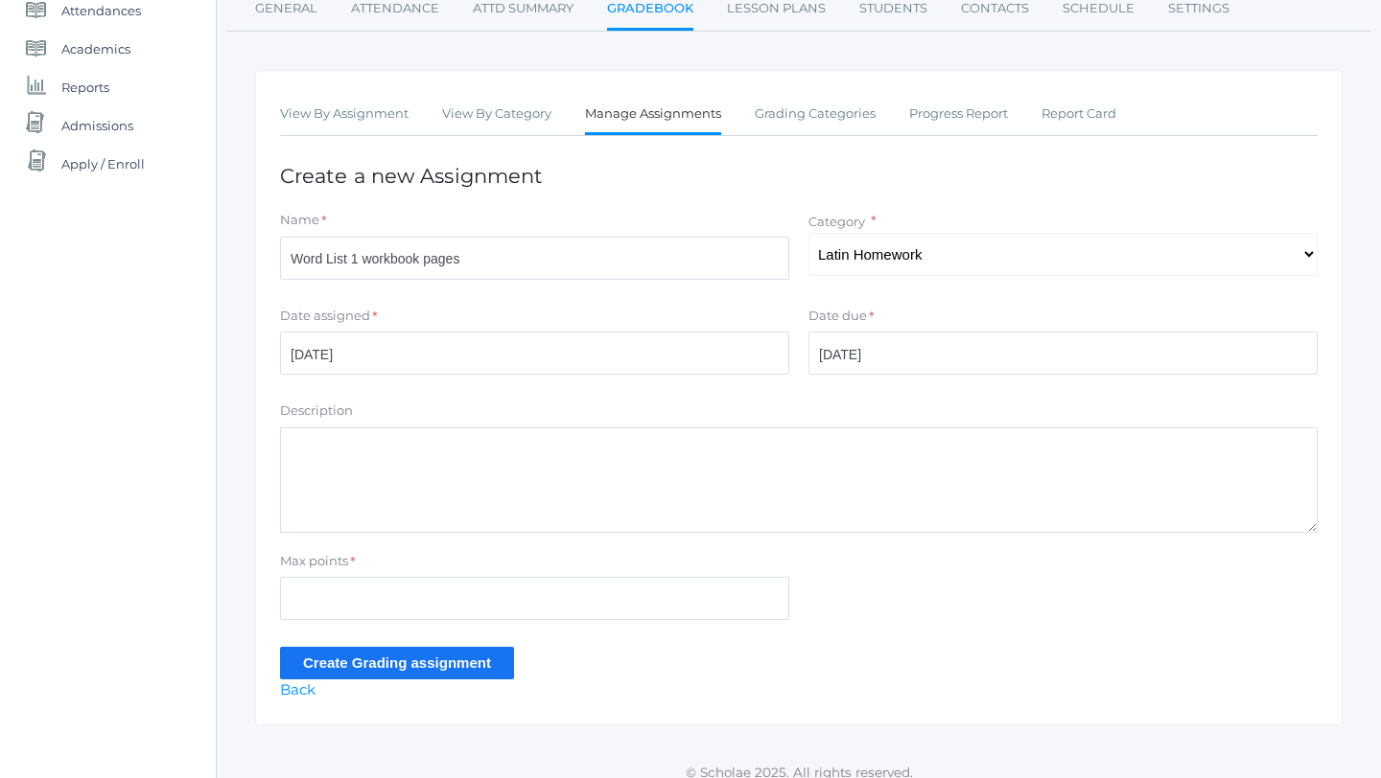
scroll to position [275, 0]
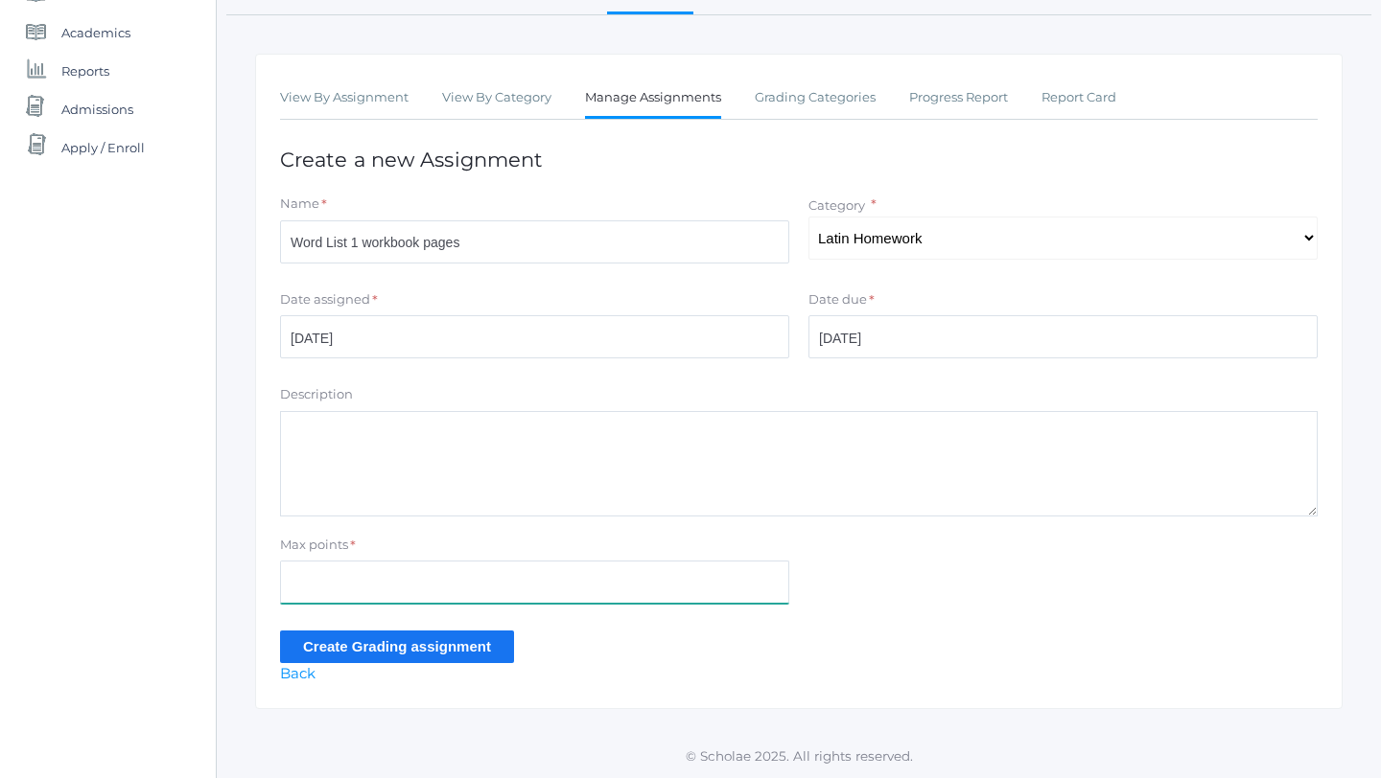
click at [448, 583] on input "Max points" at bounding box center [534, 582] width 509 height 43
type input "10"
click at [441, 641] on input "Create Grading assignment" at bounding box center [397, 647] width 234 height 32
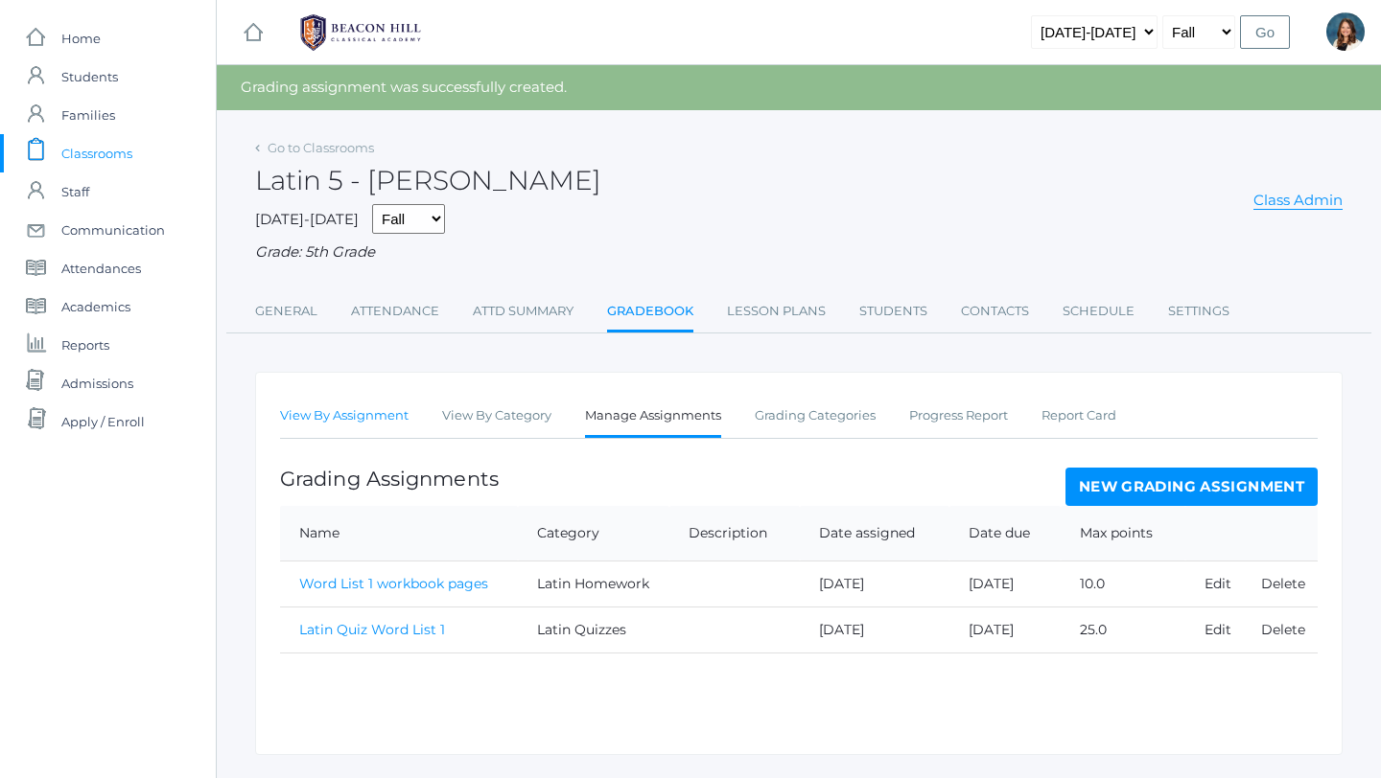
click at [387, 418] on link "View By Assignment" at bounding box center [344, 416] width 128 height 38
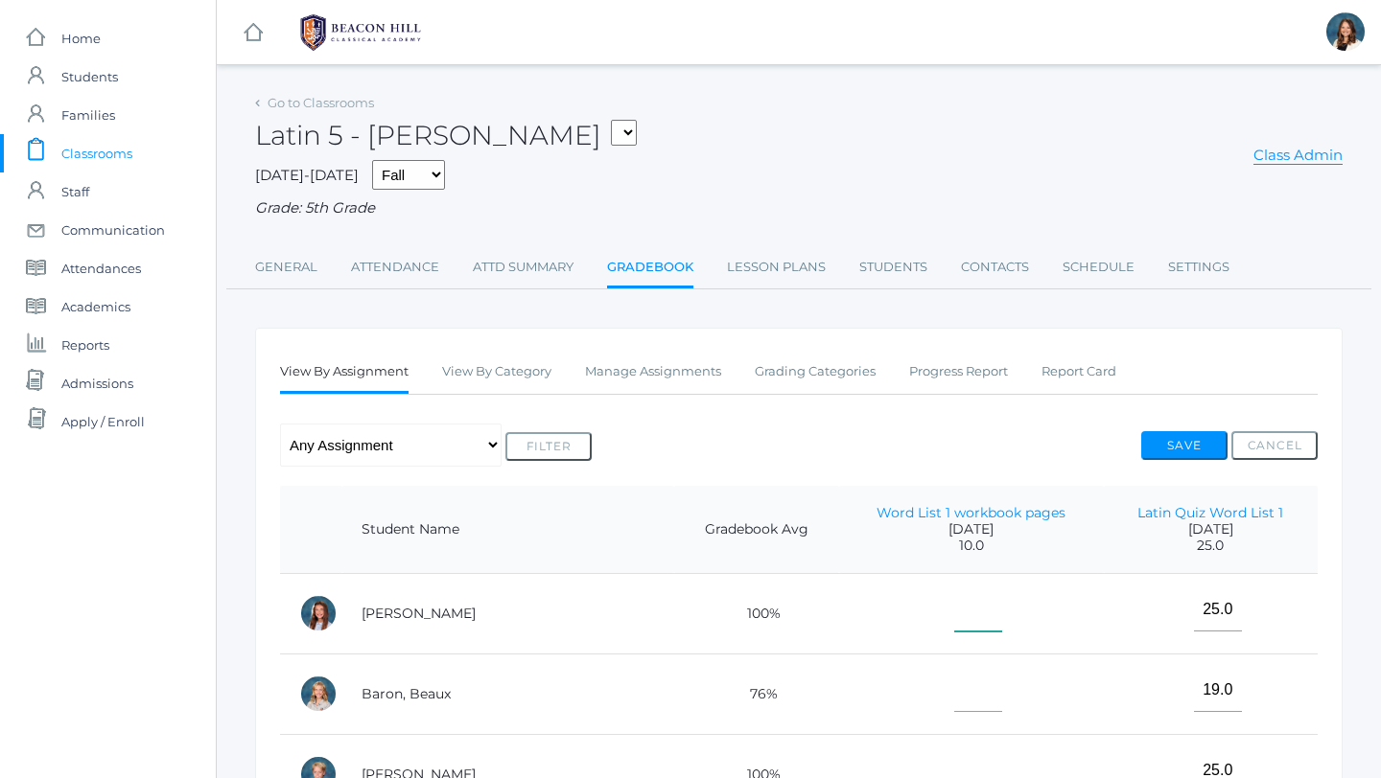
click at [954, 612] on input"] "text" at bounding box center [978, 610] width 48 height 43
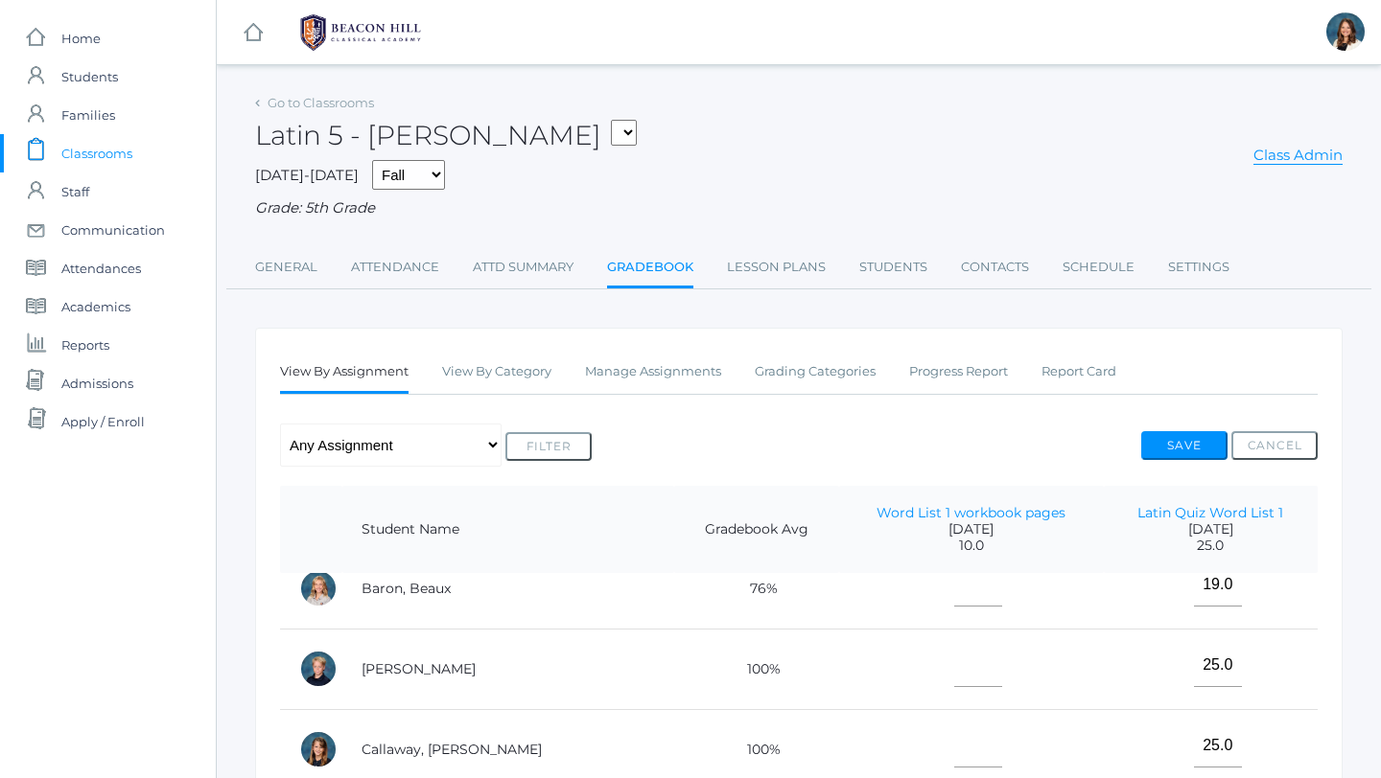
scroll to position [18, 0]
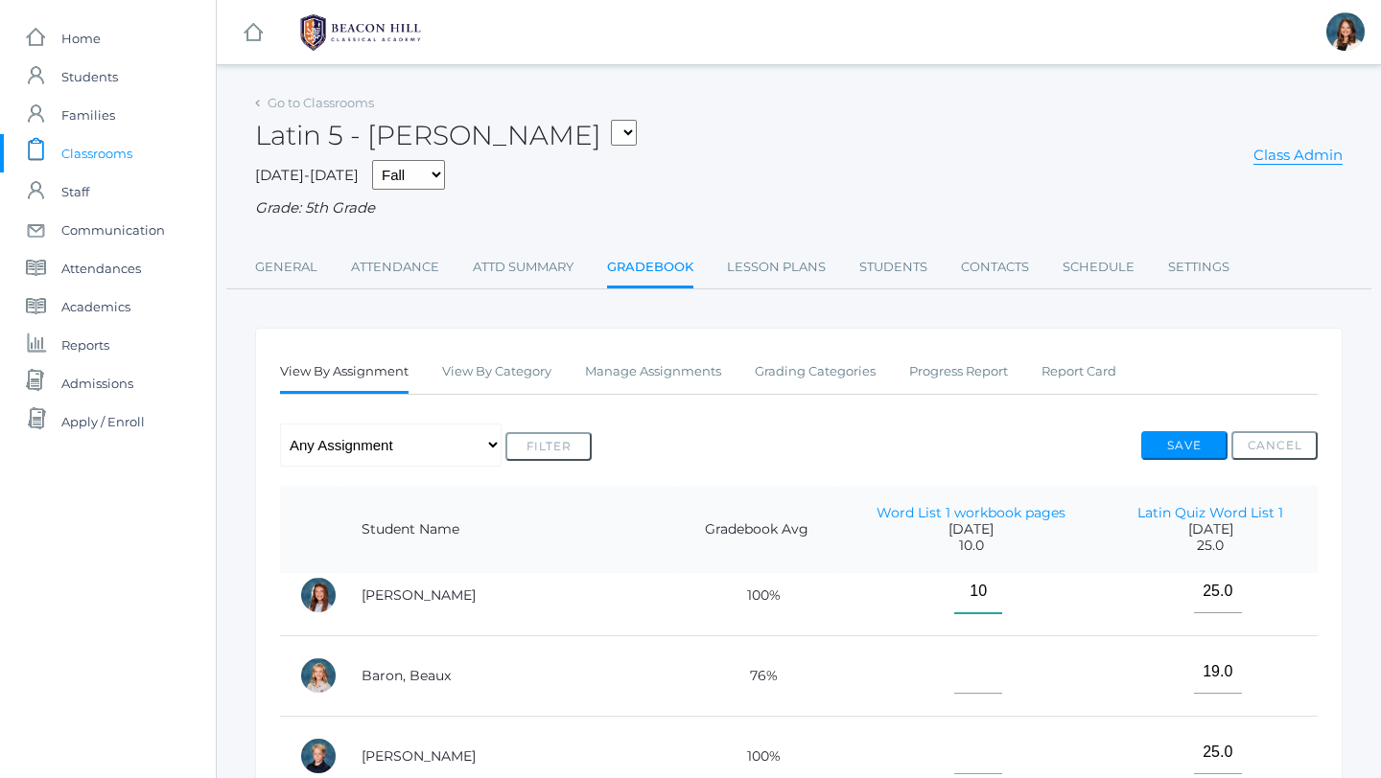
type input"] "10"
click at [954, 663] on input"] "text" at bounding box center [978, 672] width 48 height 43
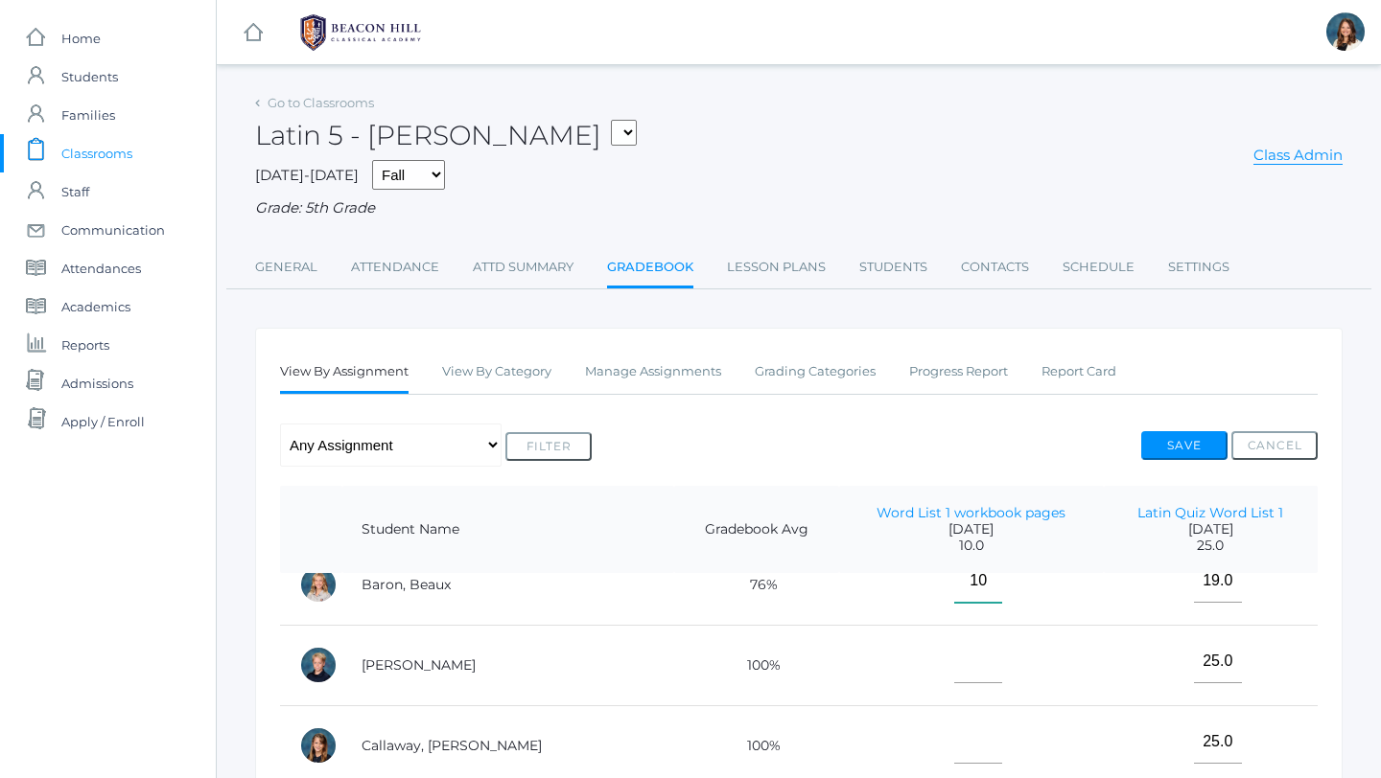
type input"] "10"
click at [954, 658] on input"] "text" at bounding box center [978, 661] width 48 height 43
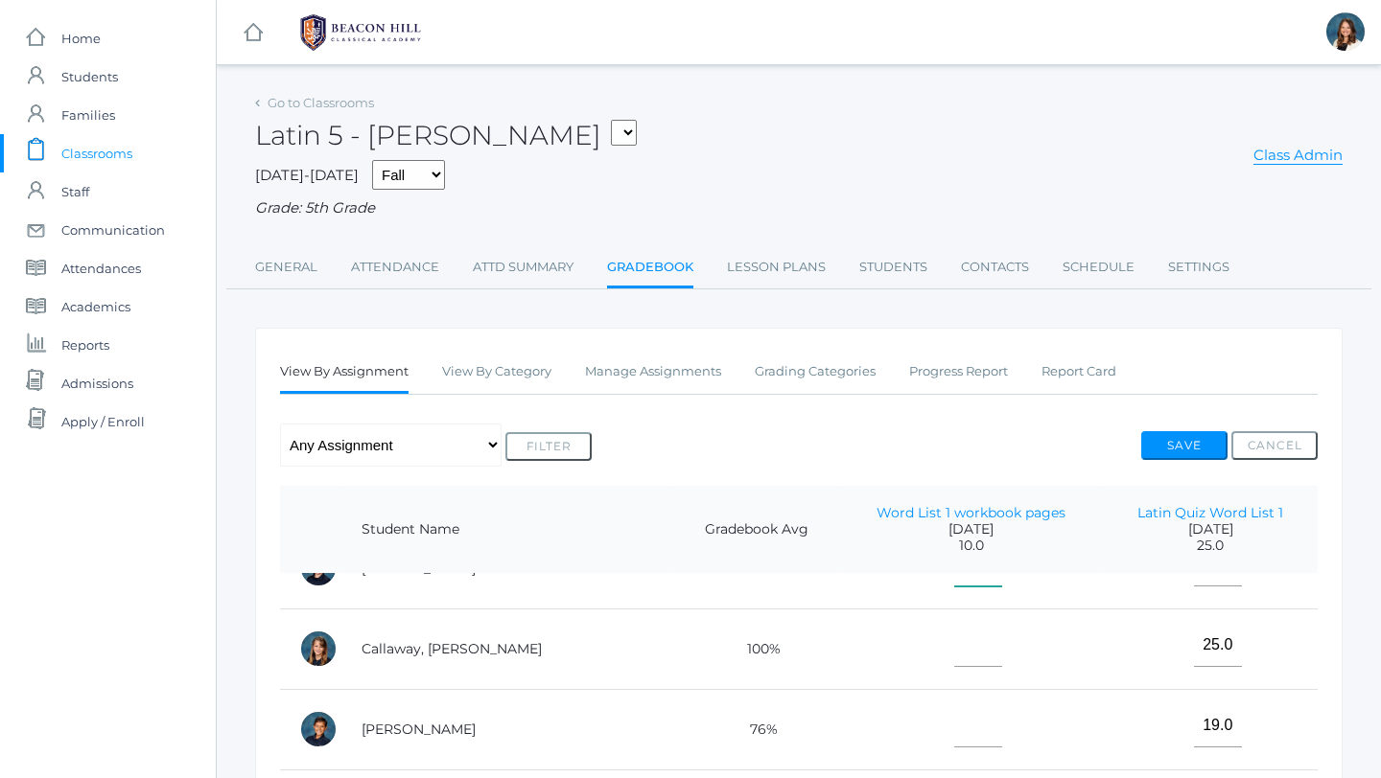
scroll to position [215, 0]
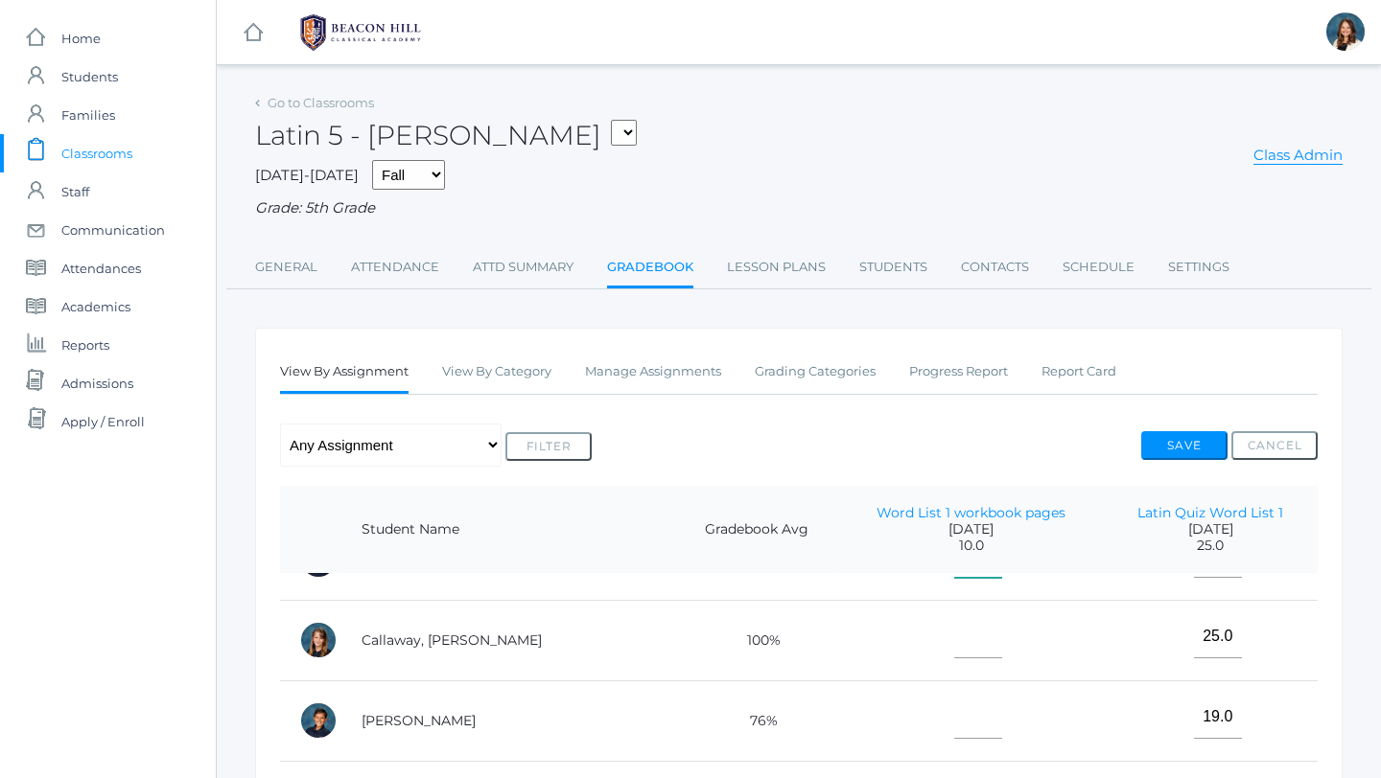
type input"] "10"
click at [954, 633] on input"] "text" at bounding box center [978, 636] width 48 height 43
type input"] "10"
click at [954, 635] on input"] "text" at bounding box center [978, 636] width 48 height 43
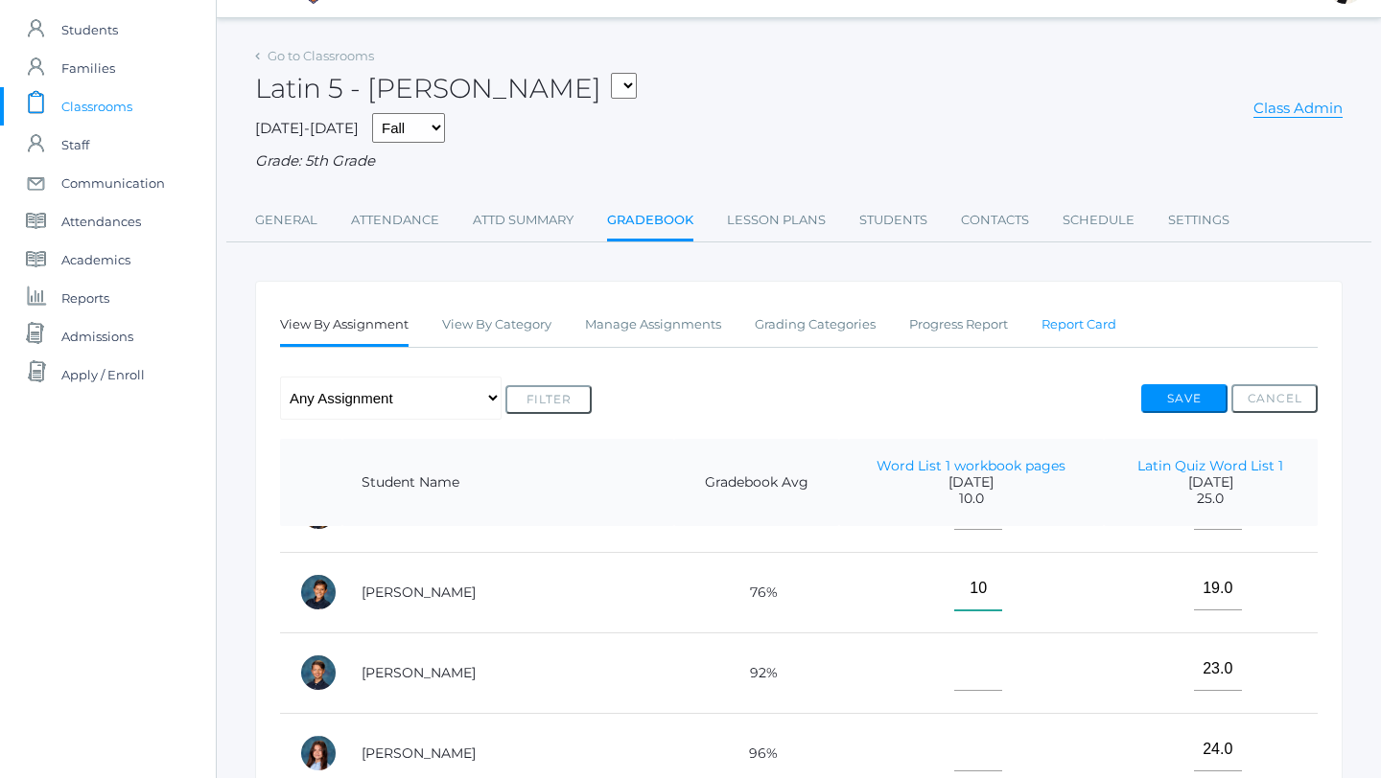
scroll to position [49, 0]
type input"] "10"
click at [954, 662] on input"] "text" at bounding box center [978, 667] width 48 height 43
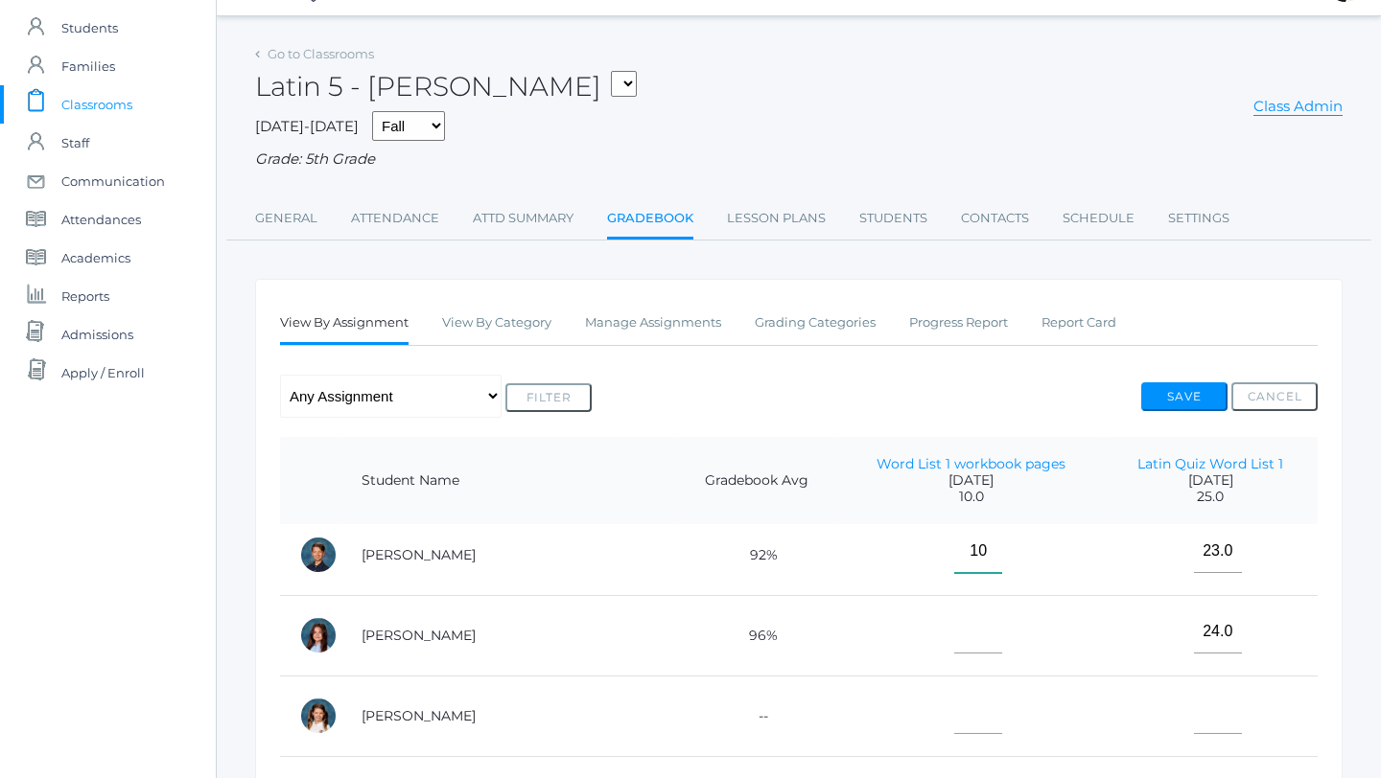
scroll to position [437, 0]
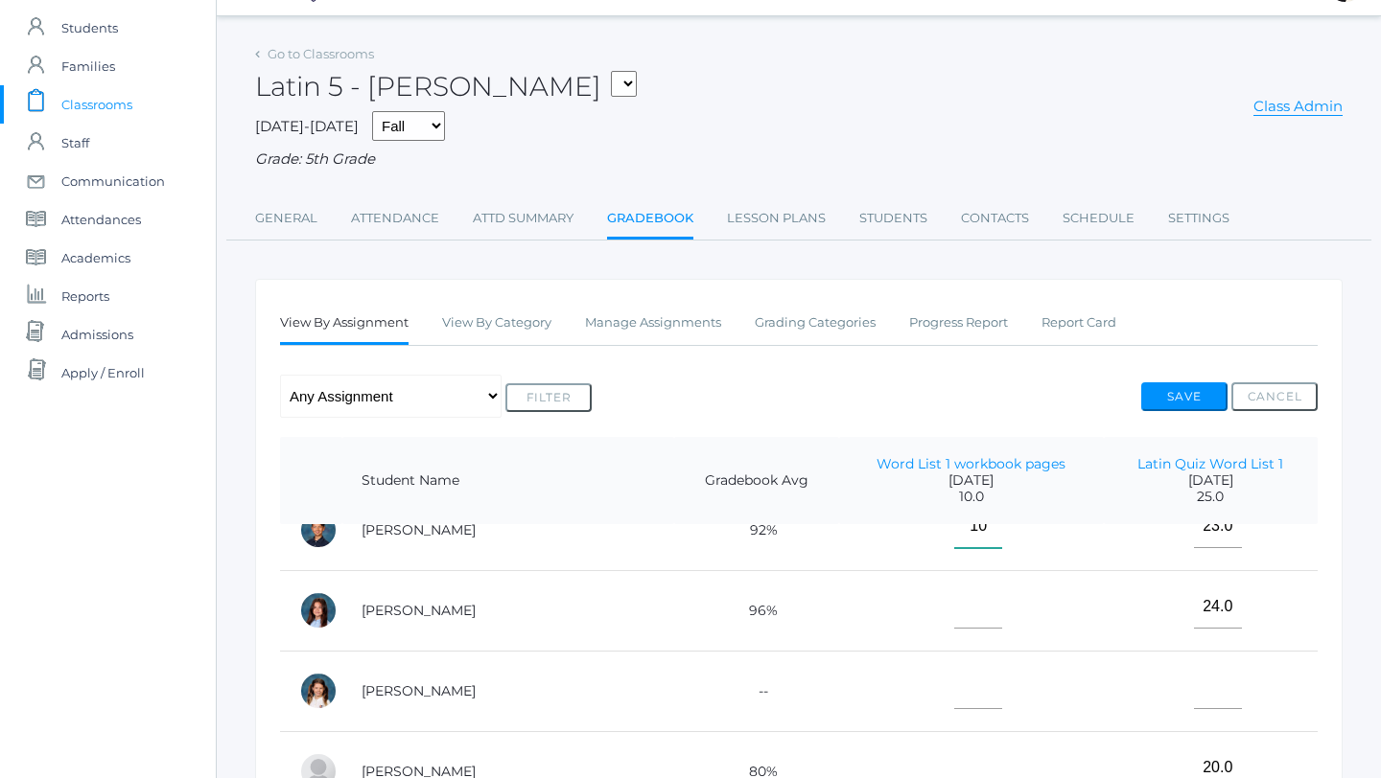
type input"] "10"
click at [954, 613] on input"] "text" at bounding box center [978, 607] width 48 height 43
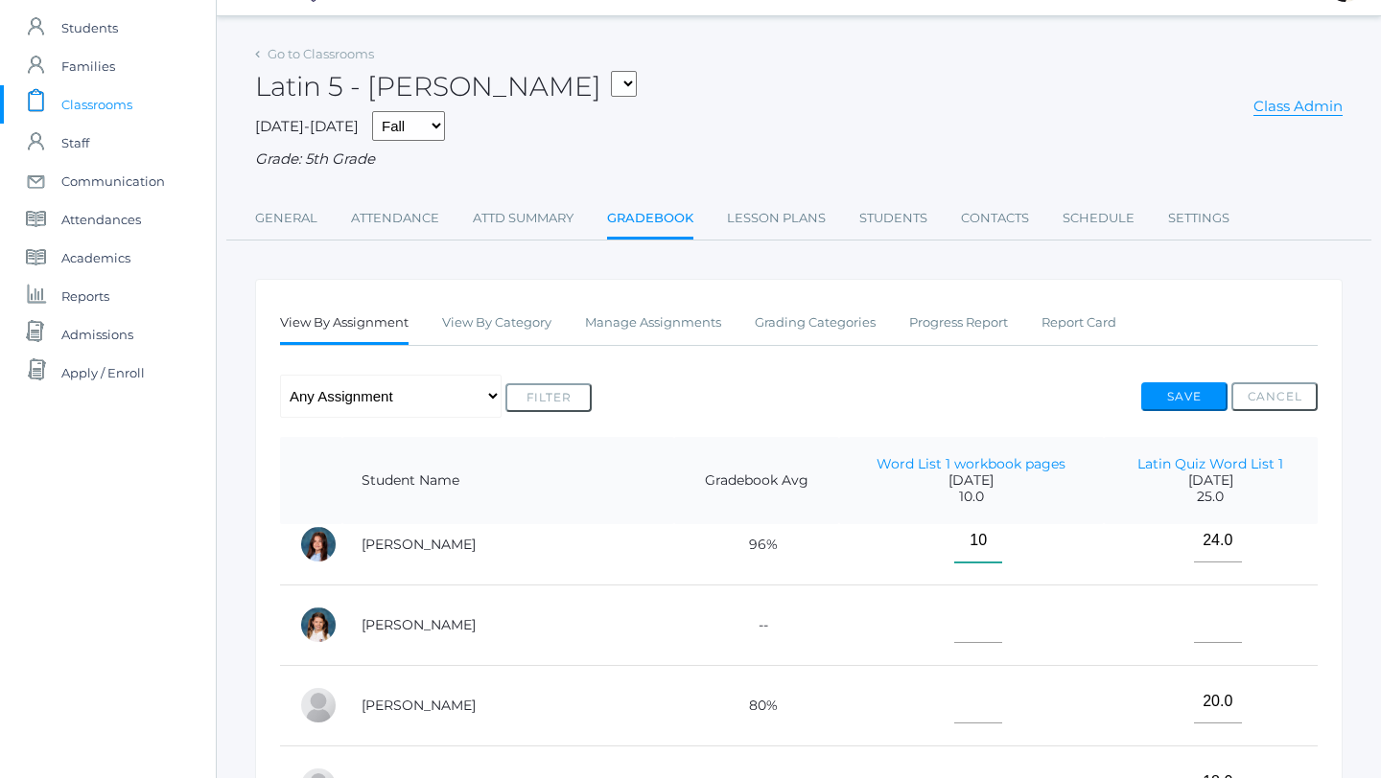
scroll to position [508, 0]
type input"] "10"
click at [954, 619] on input"] "text" at bounding box center [978, 616] width 48 height 43
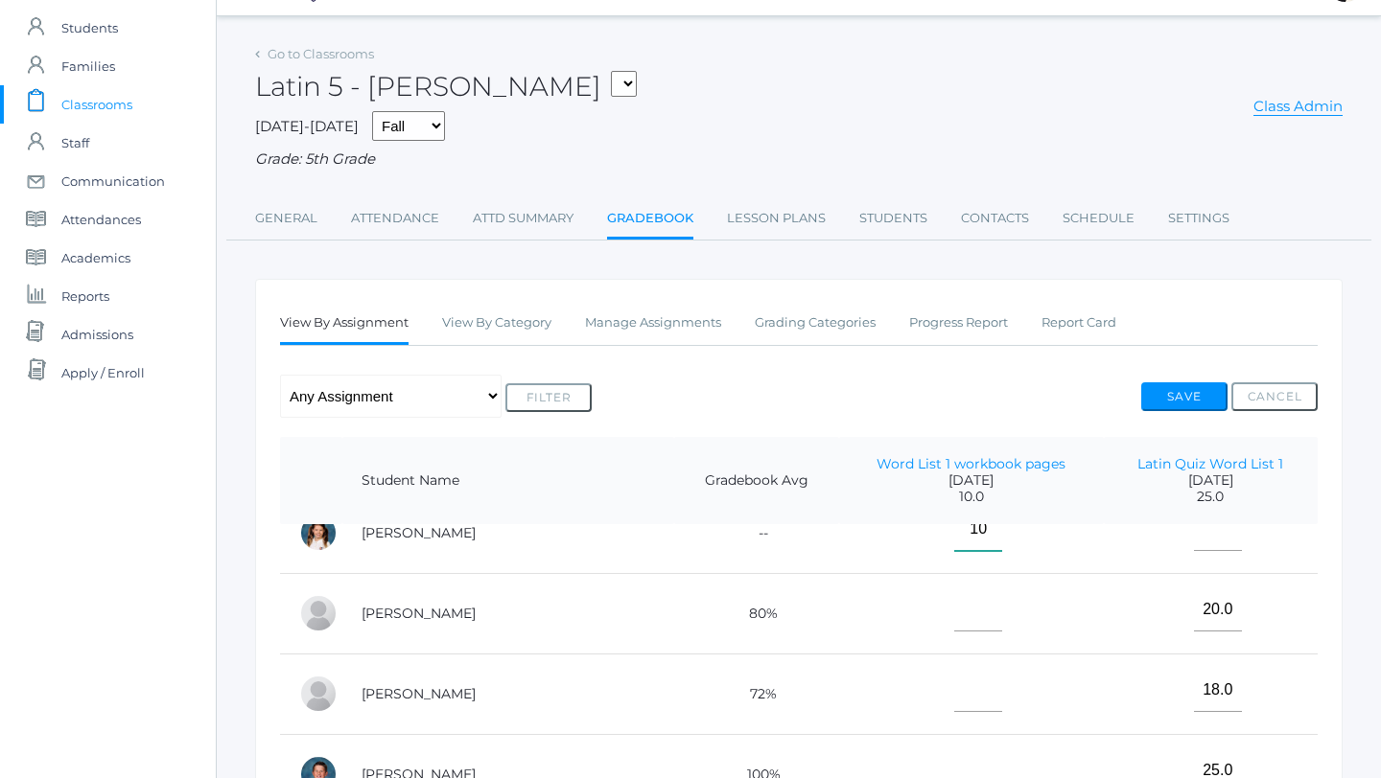
scroll to position [604, 0]
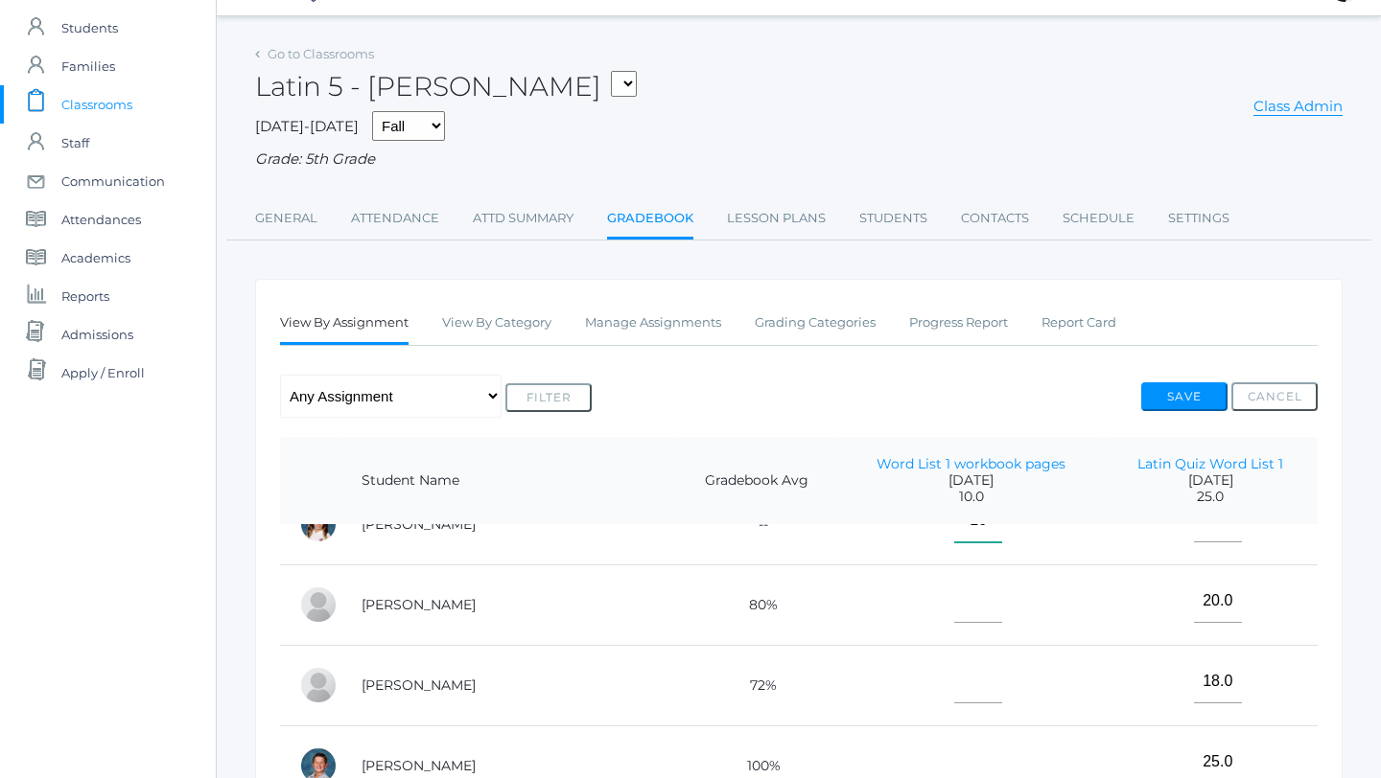
type input"] "10"
click at [954, 600] on input"] "text" at bounding box center [978, 601] width 48 height 43
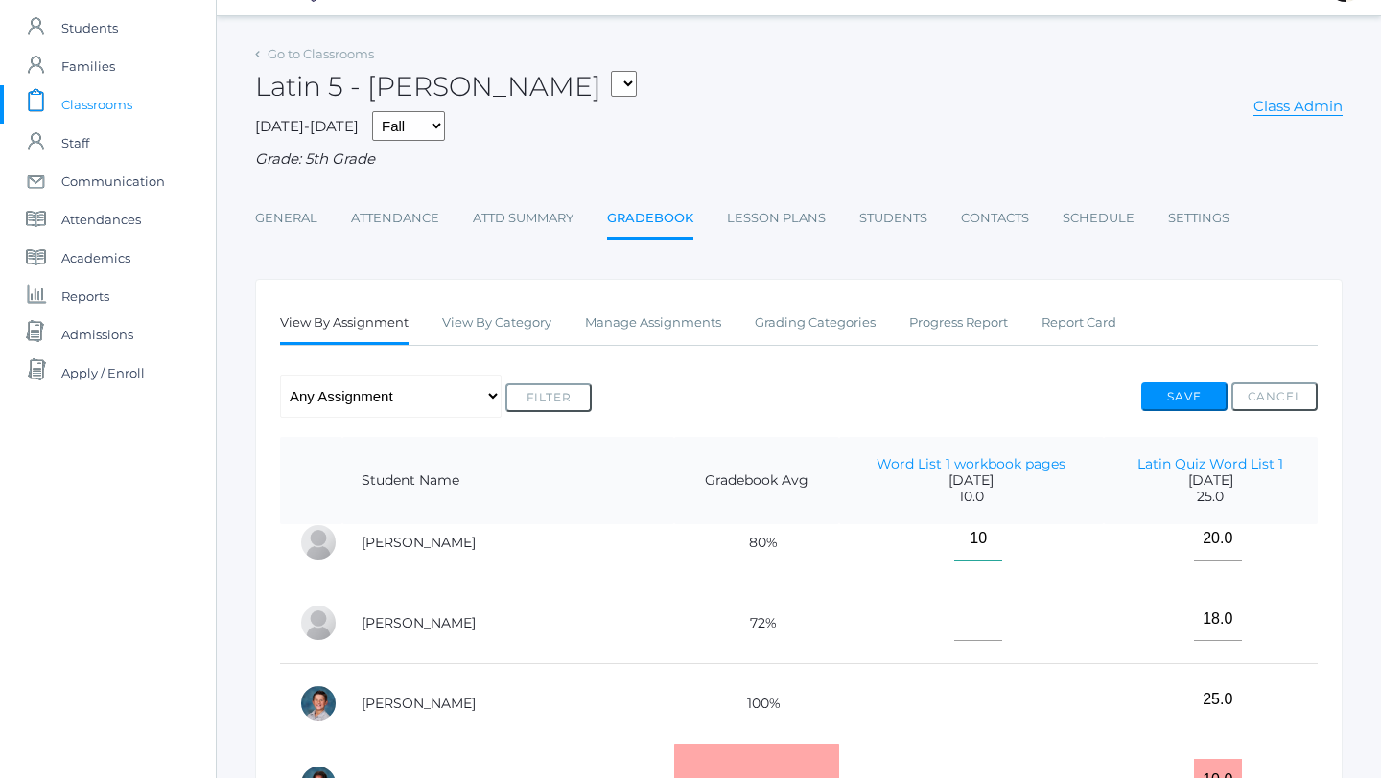
scroll to position [690, 0]
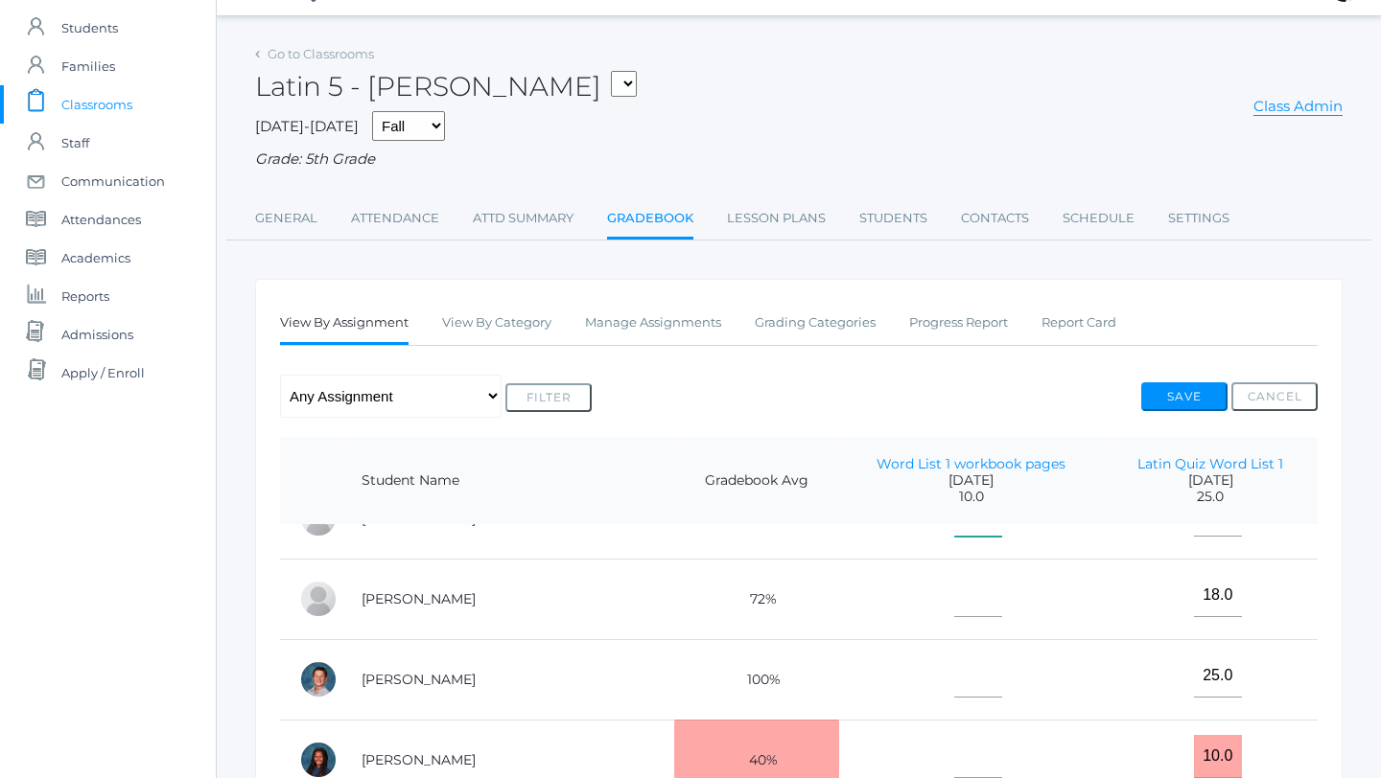
type input"] "10"
click at [954, 597] on input"] "text" at bounding box center [978, 595] width 48 height 43
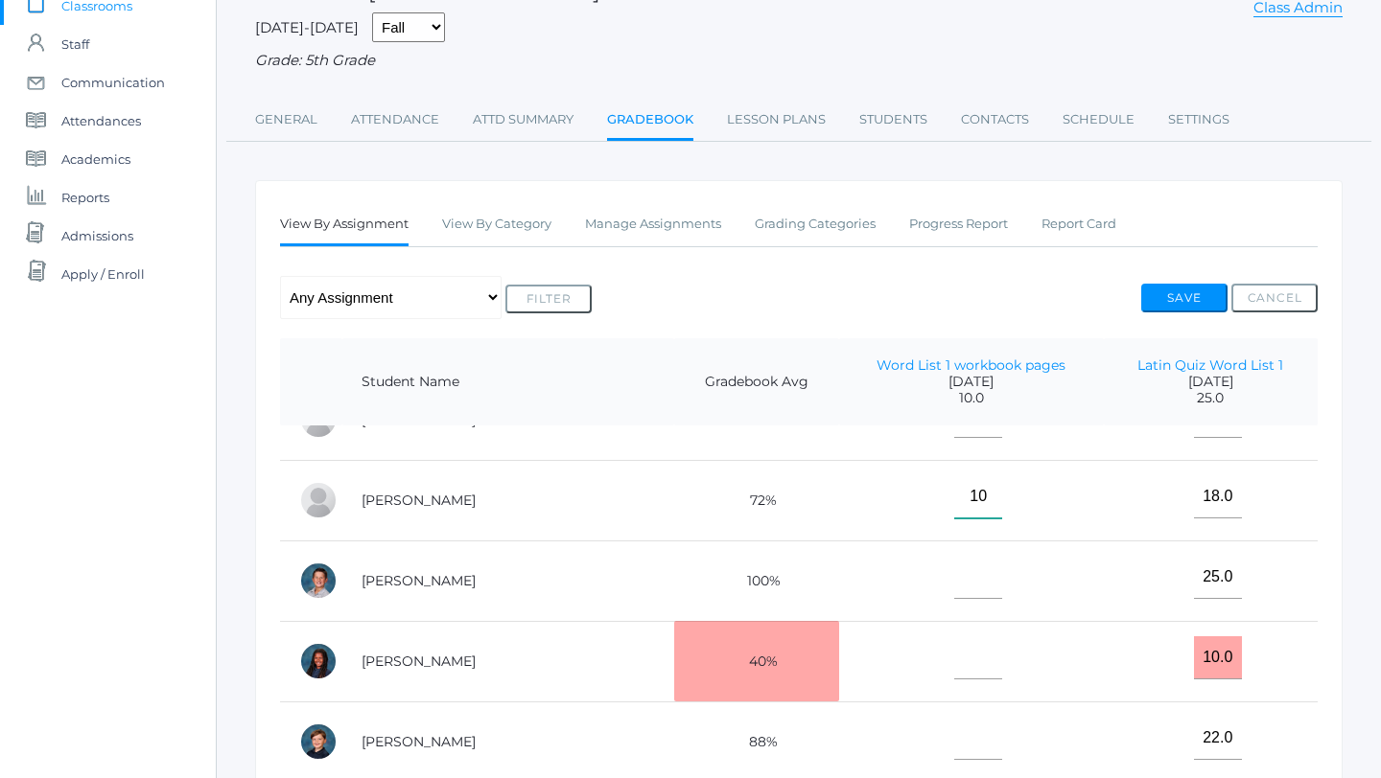
scroll to position [161, 0]
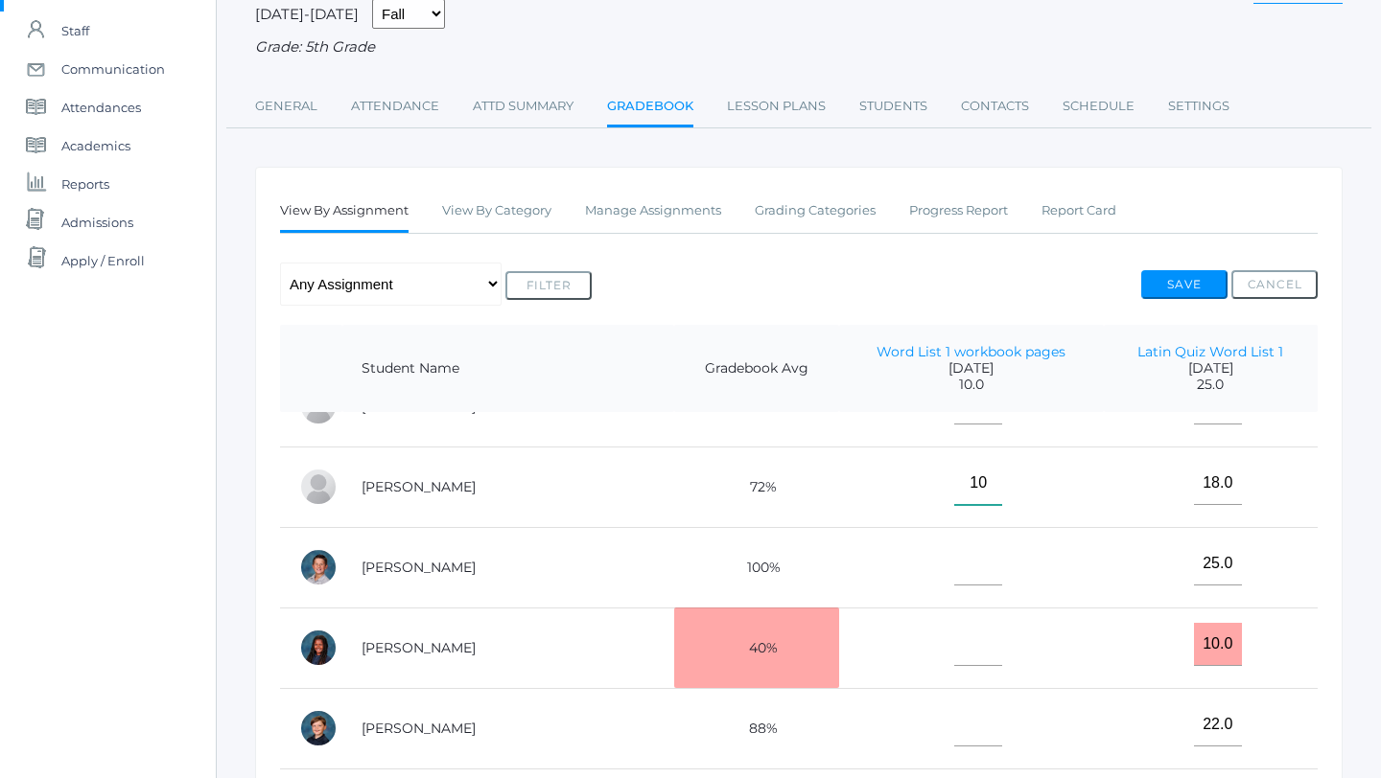
type input"] "10"
click at [954, 574] on input"] "text" at bounding box center [978, 564] width 48 height 43
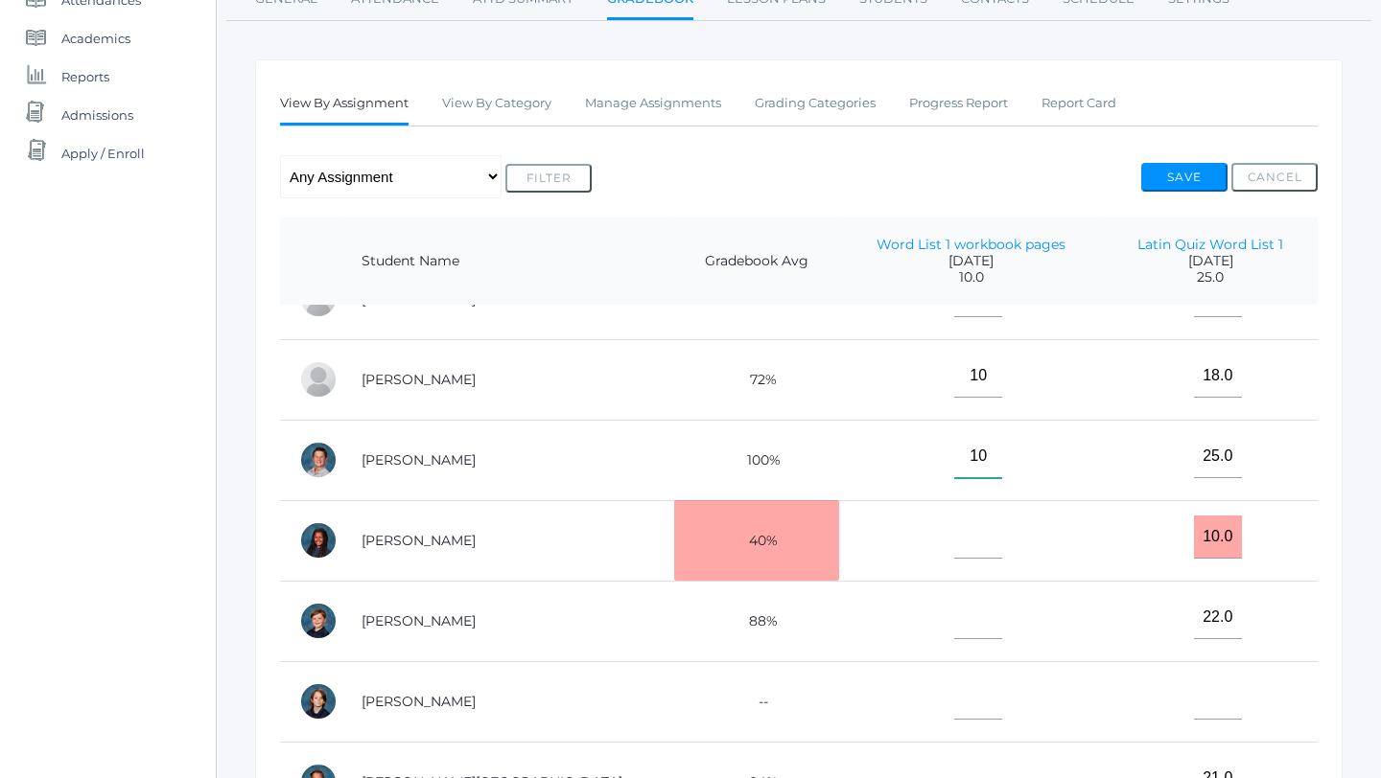
scroll to position [271, 0]
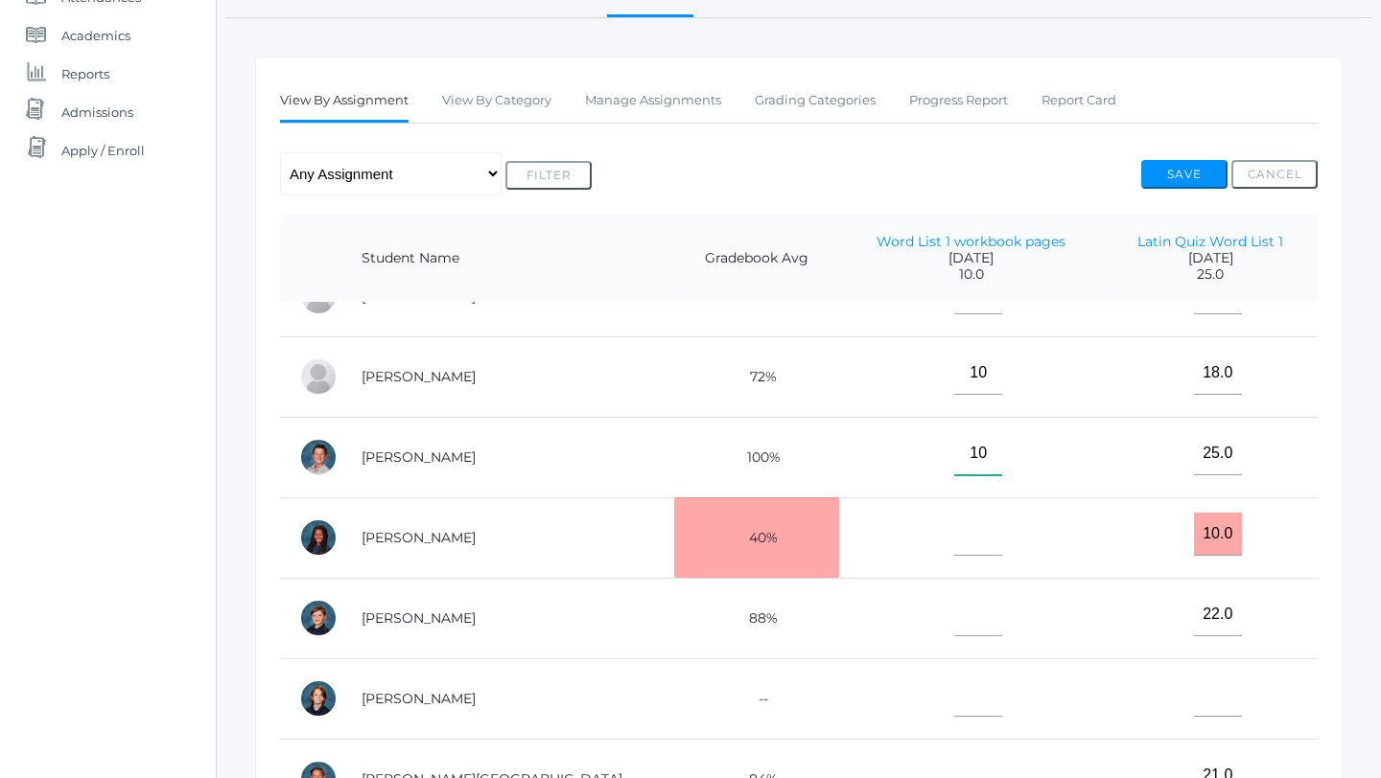
type input"] "10"
click at [954, 533] on input"] "text" at bounding box center [978, 534] width 48 height 43
type input"] "10"
click at [954, 615] on input"] "text" at bounding box center [978, 614] width 48 height 43
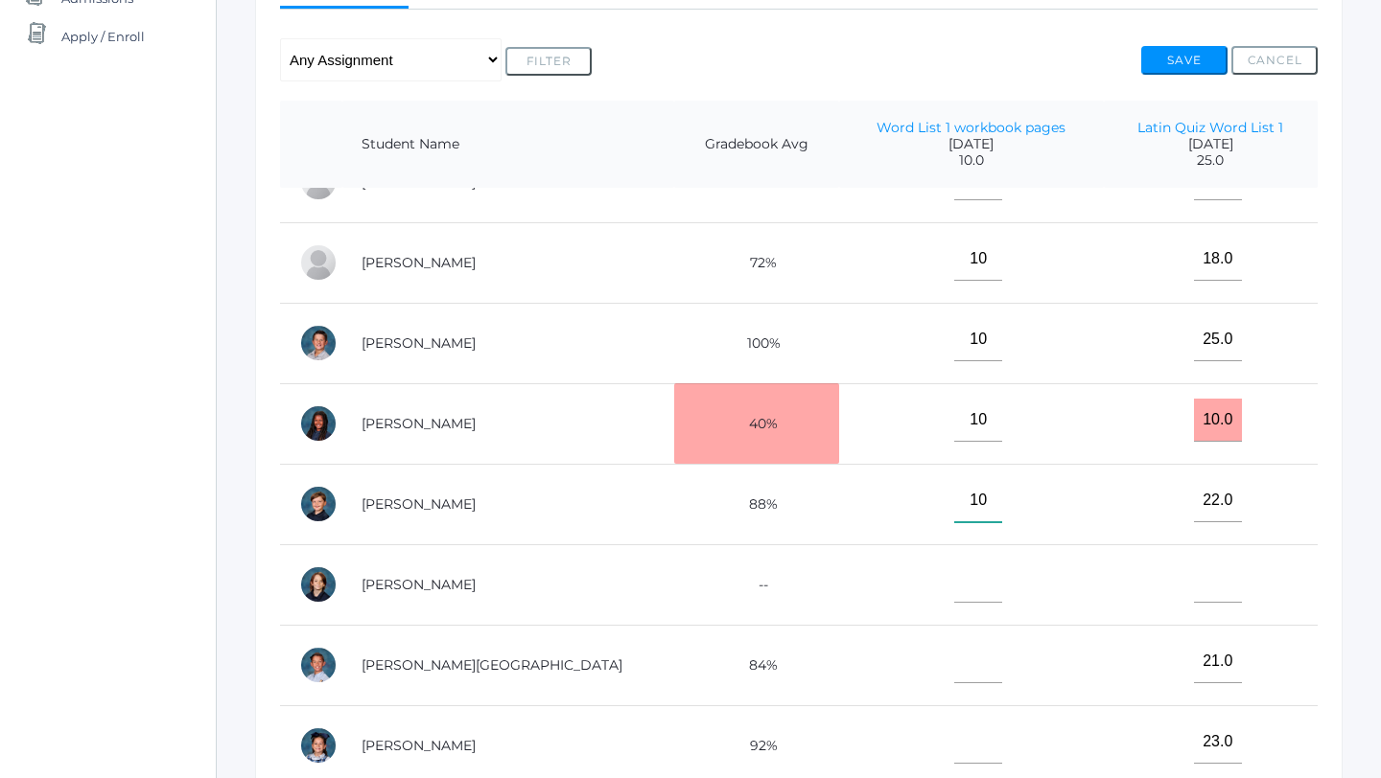
scroll to position [388, 0]
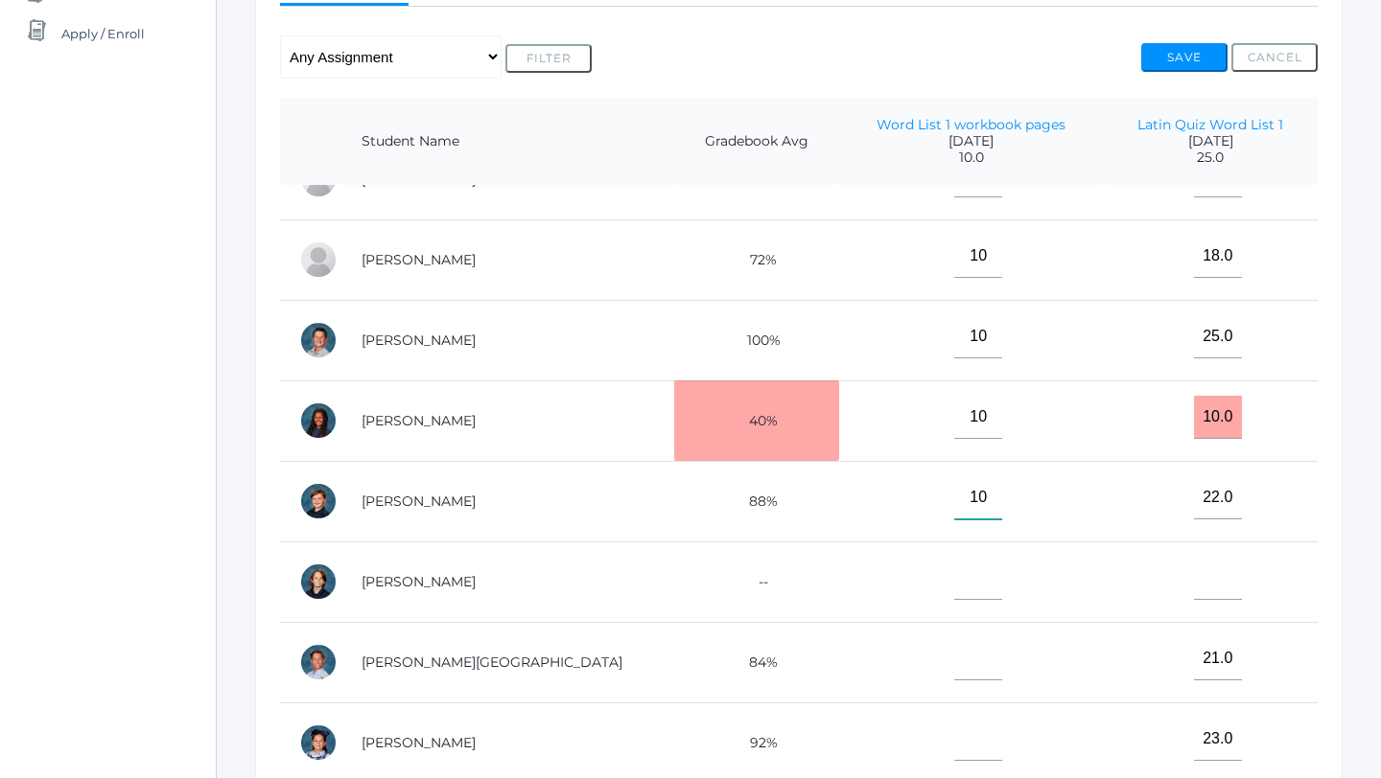
type input"] "10"
click at [954, 575] on input"] "text" at bounding box center [978, 578] width 48 height 43
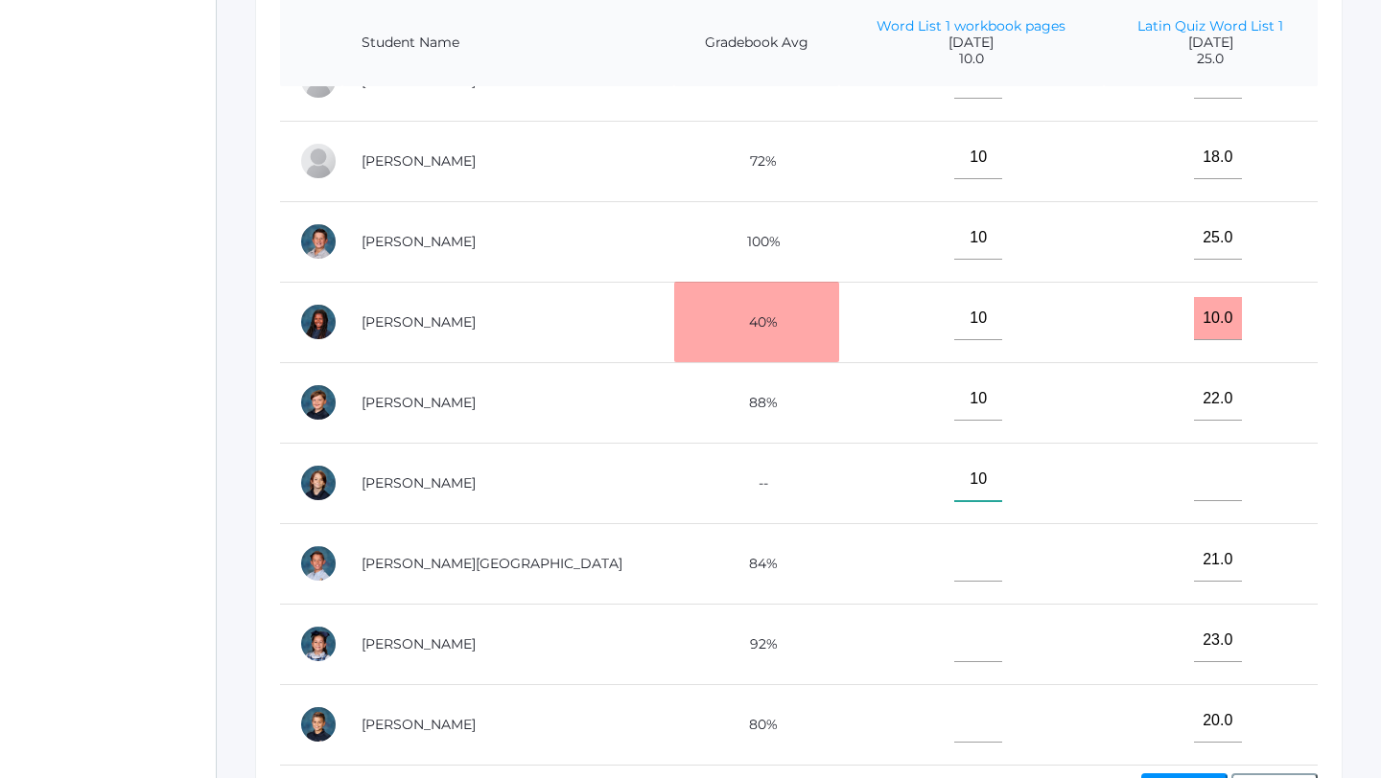
scroll to position [489, 0]
type input"] "10"
click at [954, 563] on input"] "text" at bounding box center [978, 558] width 48 height 43
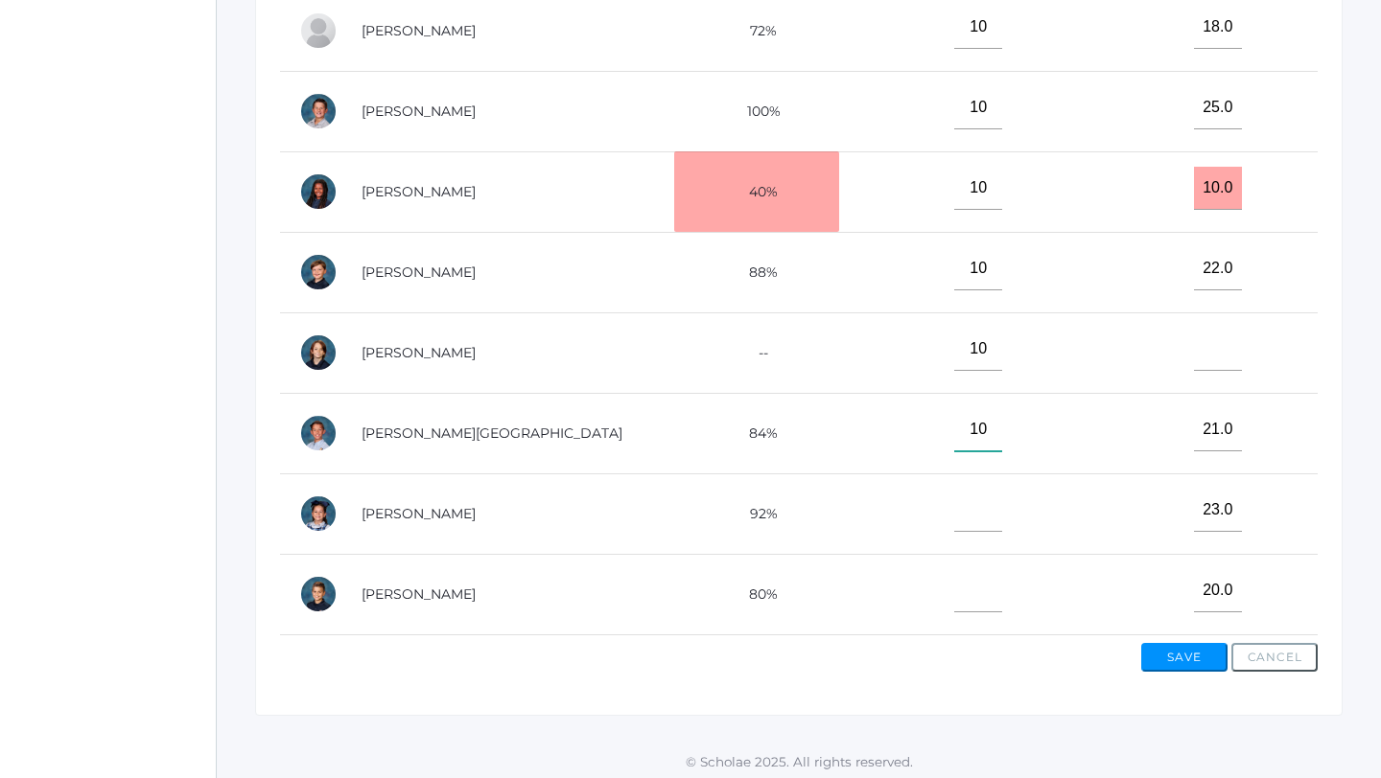
scroll to position [619, 0]
type input"] "10"
click at [954, 505] on input"] "text" at bounding box center [978, 508] width 48 height 43
type input"] "10"
click at [954, 584] on input"] "text" at bounding box center [978, 589] width 48 height 43
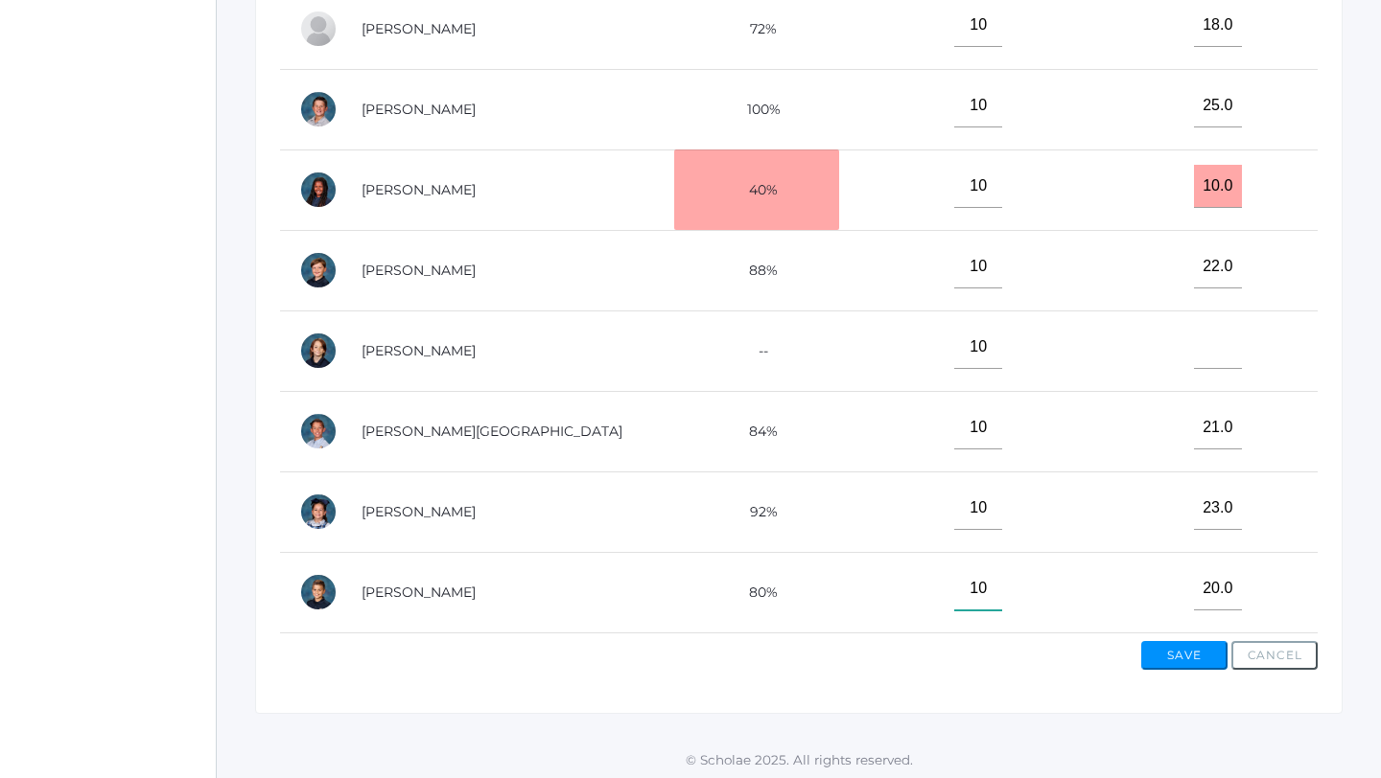
type input"] "10"
click at [1178, 662] on button "Save" at bounding box center [1184, 655] width 86 height 29
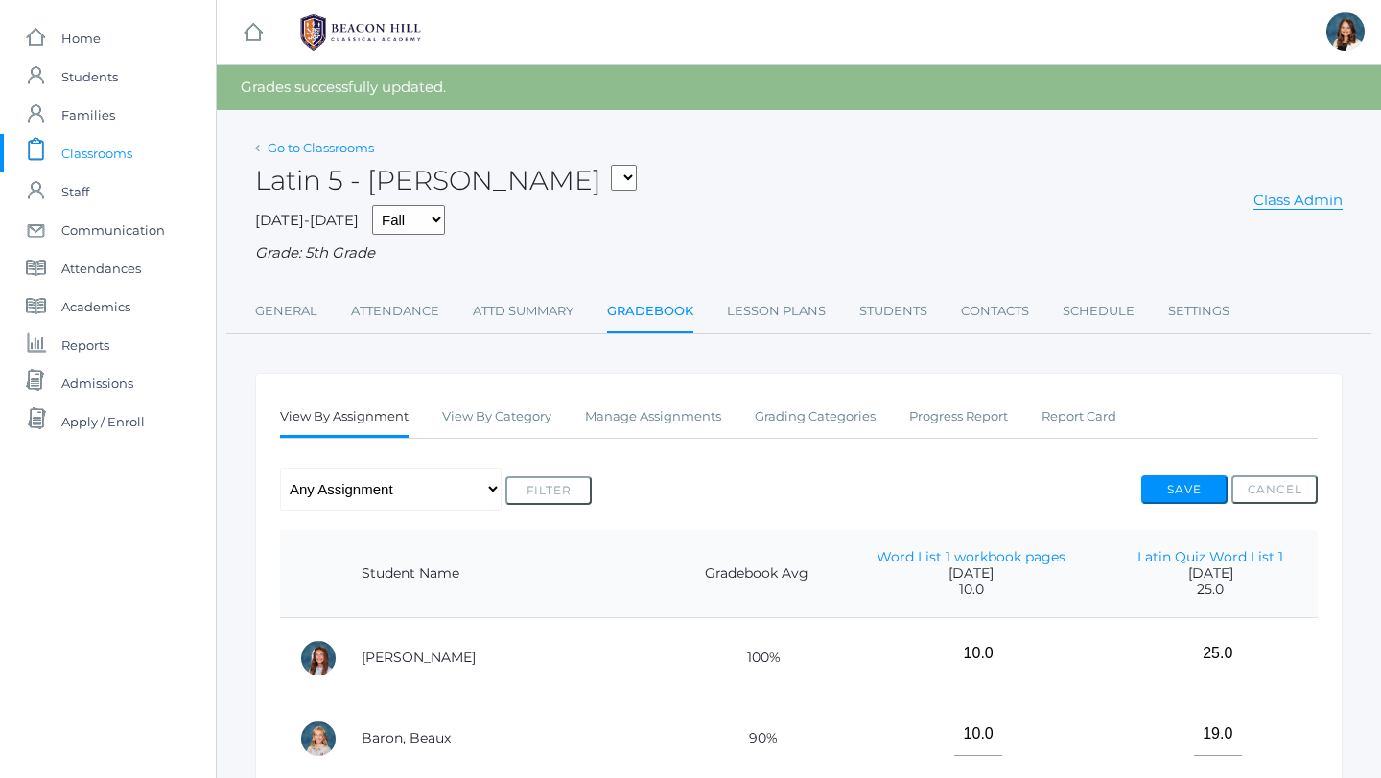
click at [333, 146] on link "Go to Classrooms" at bounding box center [320, 147] width 106 height 15
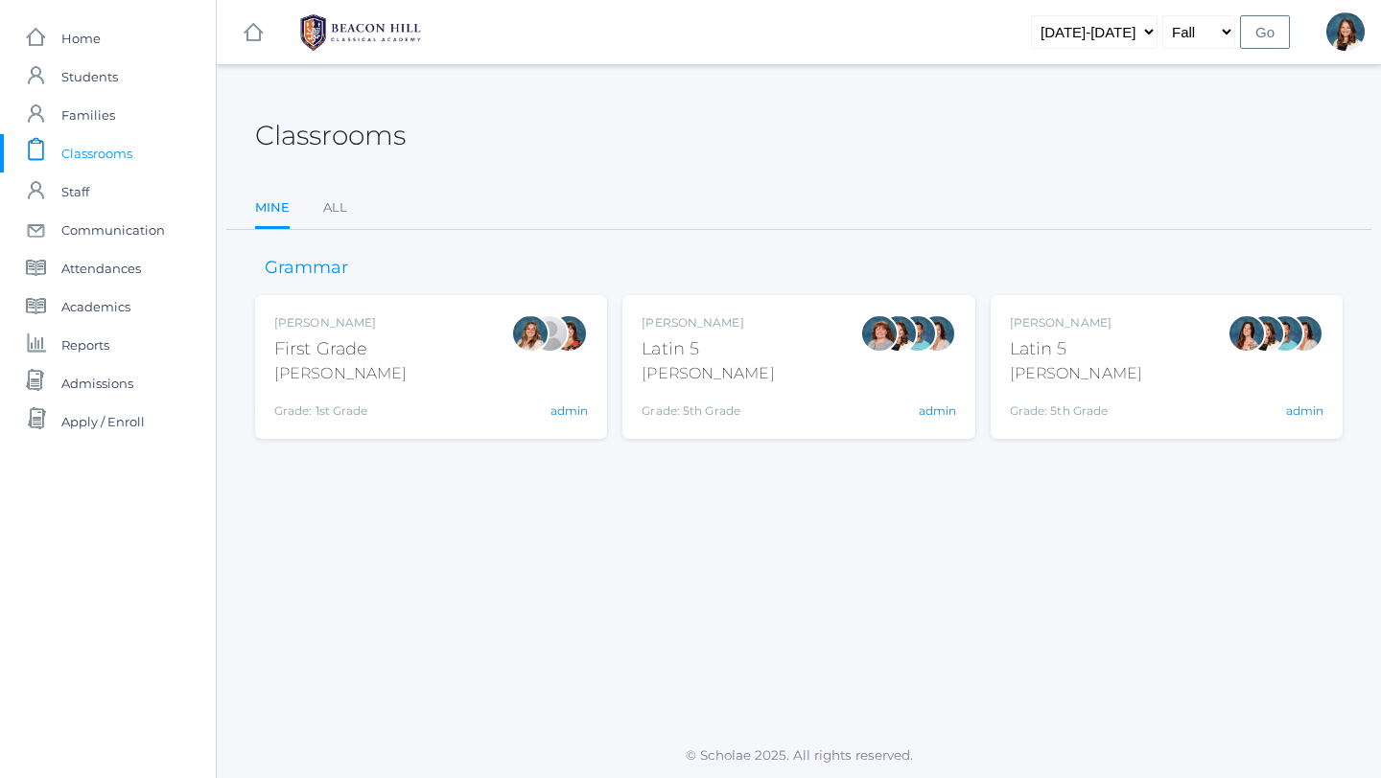
click at [1042, 351] on div "Latin 5" at bounding box center [1076, 350] width 132 height 26
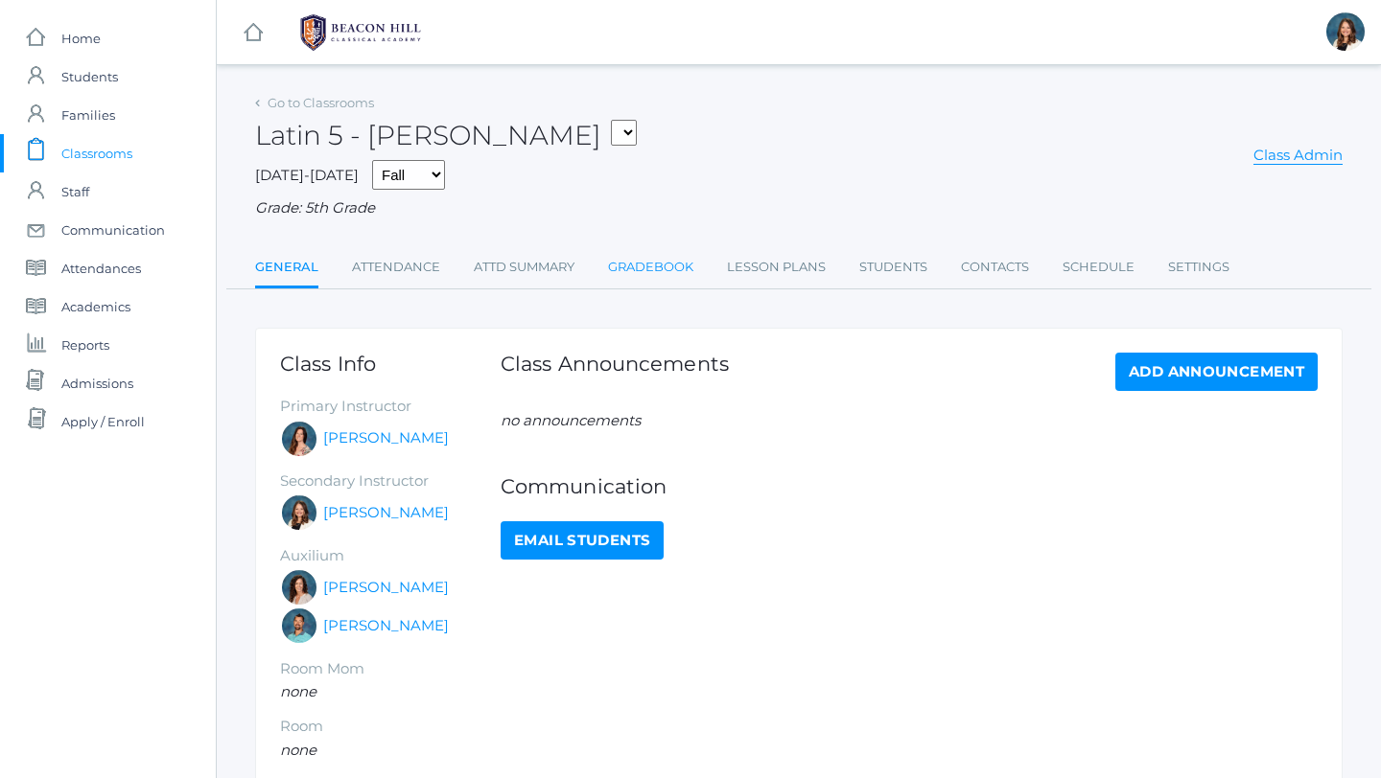
click at [666, 262] on link "Gradebook" at bounding box center [650, 267] width 85 height 38
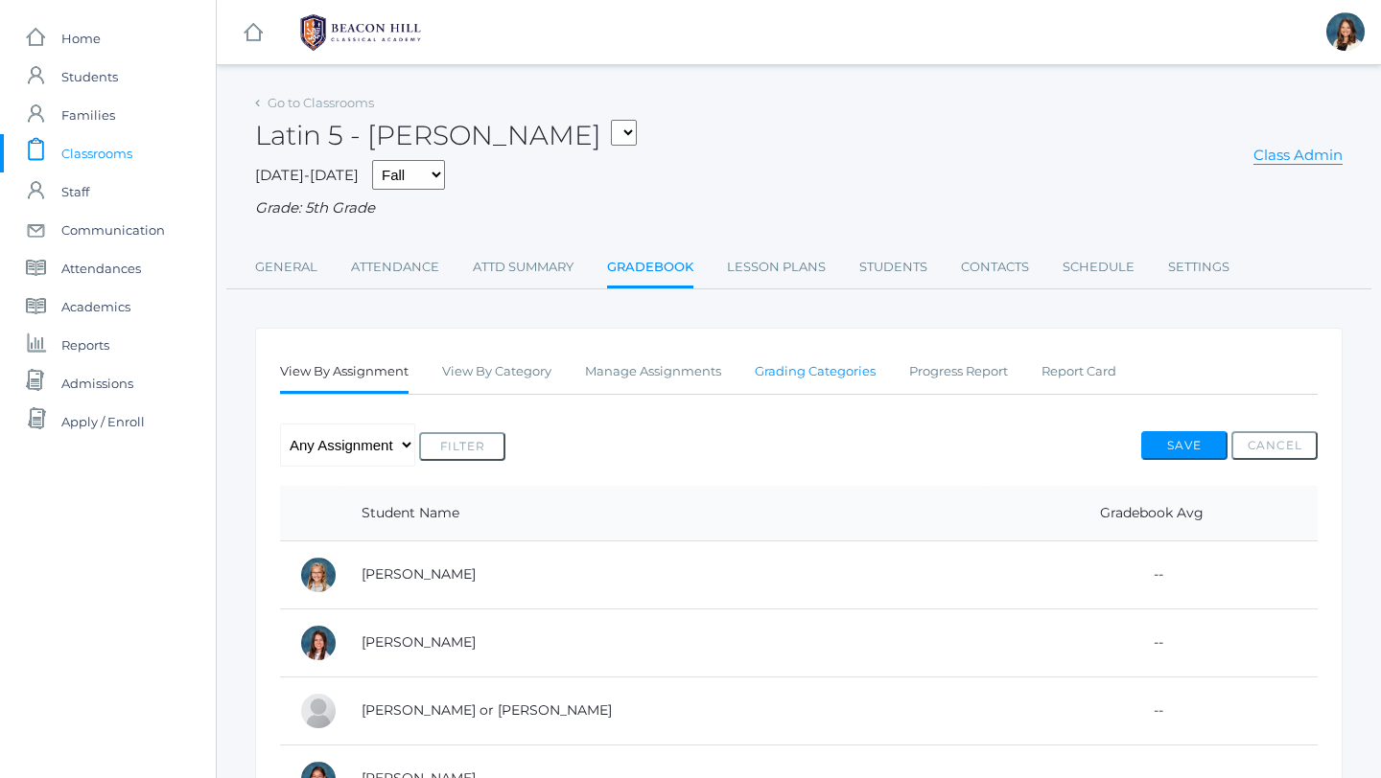
click at [787, 371] on link "Grading Categories" at bounding box center [815, 372] width 121 height 38
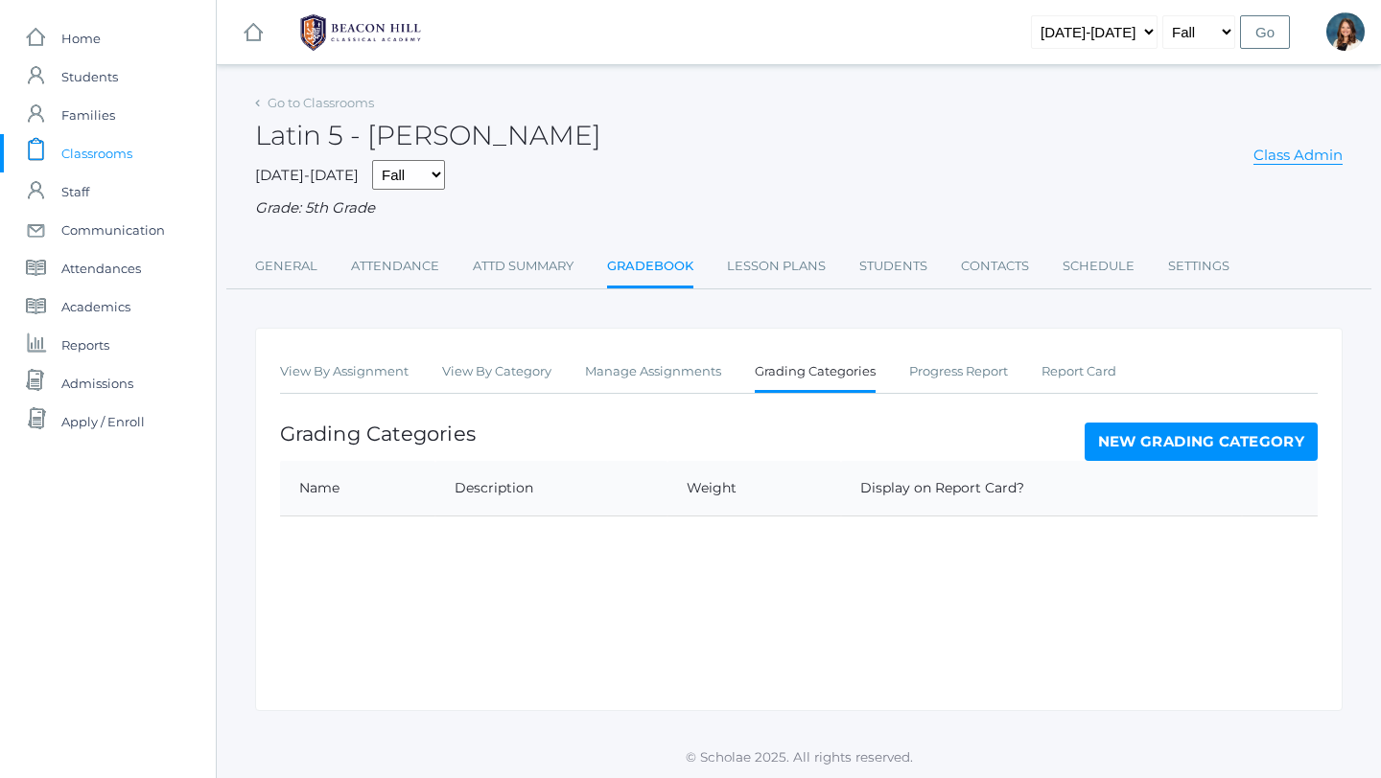
click at [1111, 453] on link "New Grading Category" at bounding box center [1201, 442] width 234 height 38
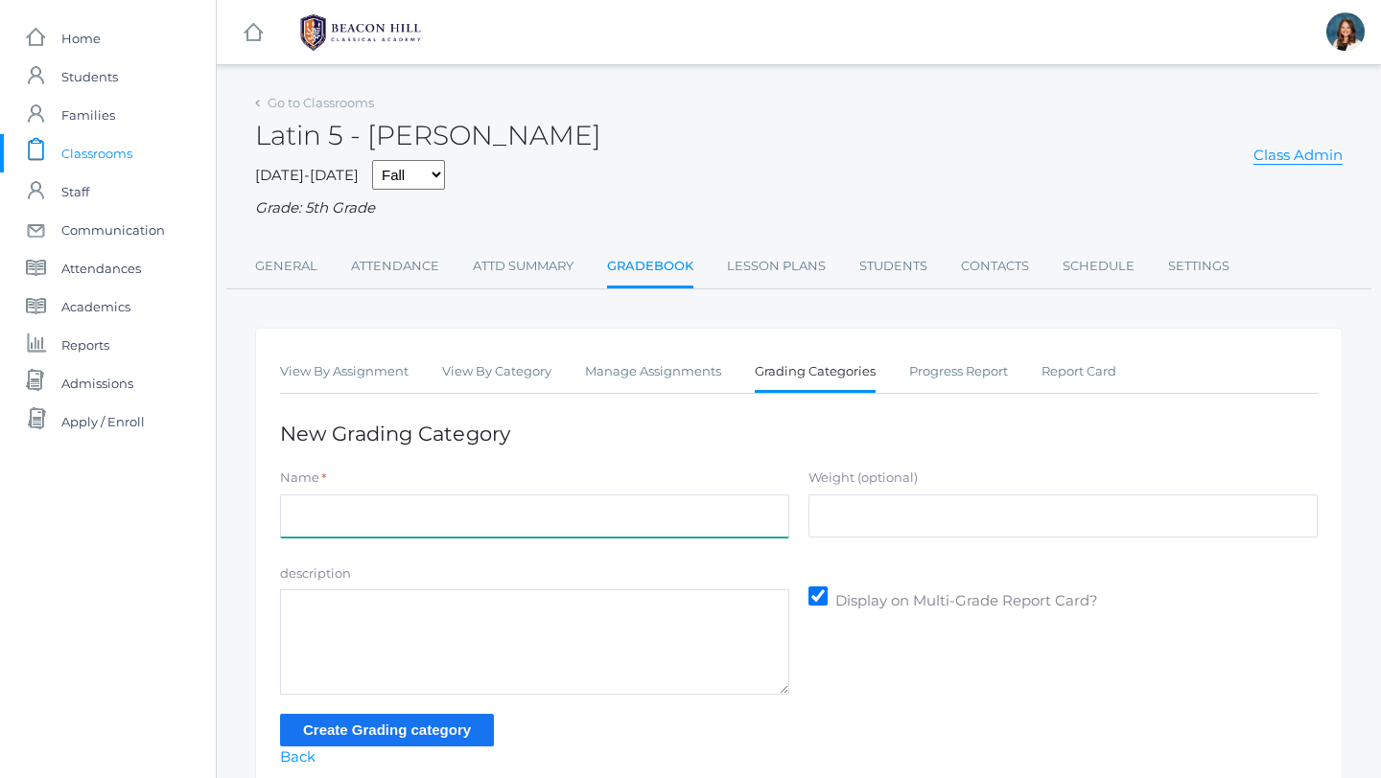
click at [721, 528] on input "Name" at bounding box center [534, 516] width 509 height 43
type input "Latin Quizzes"
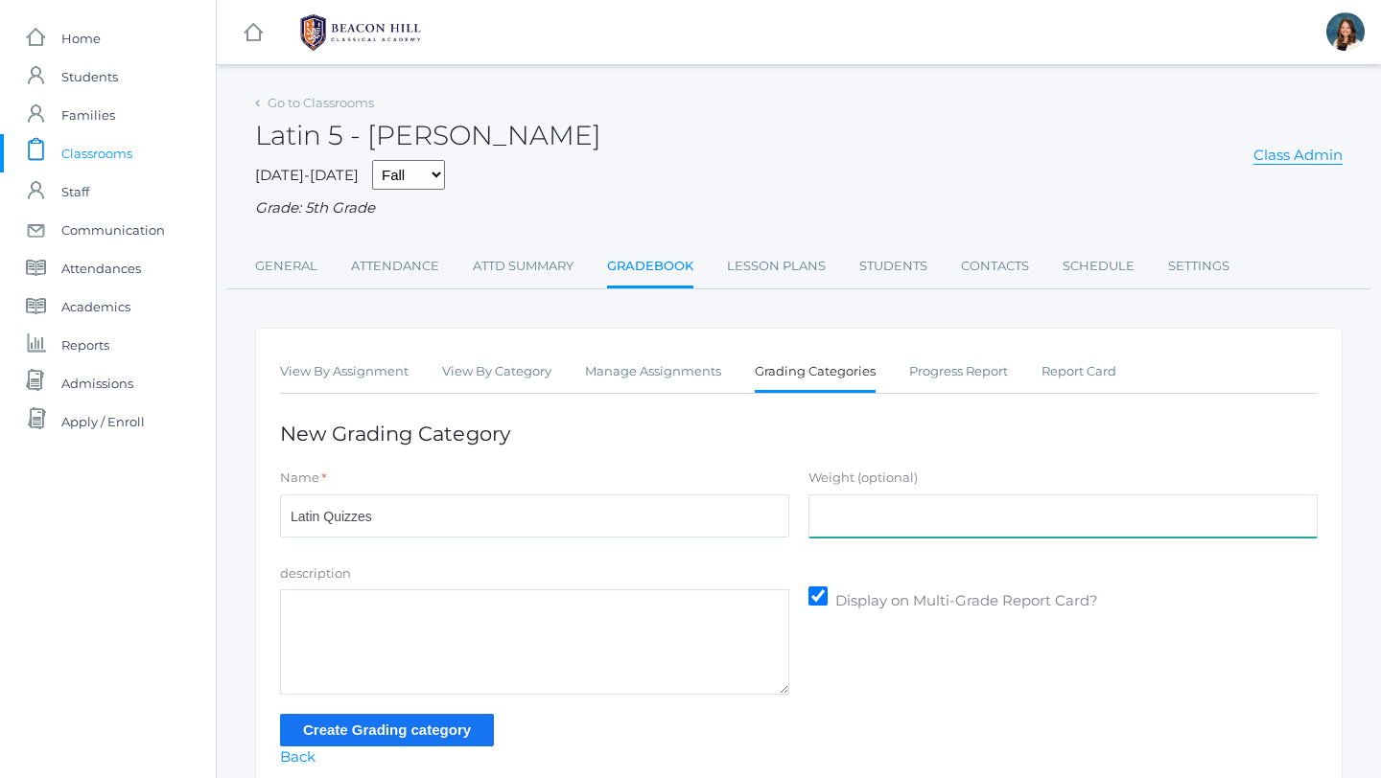
click at [977, 531] on input "Weight (optional)" at bounding box center [1062, 516] width 509 height 43
click at [356, 97] on link "Go to Classrooms" at bounding box center [320, 102] width 106 height 15
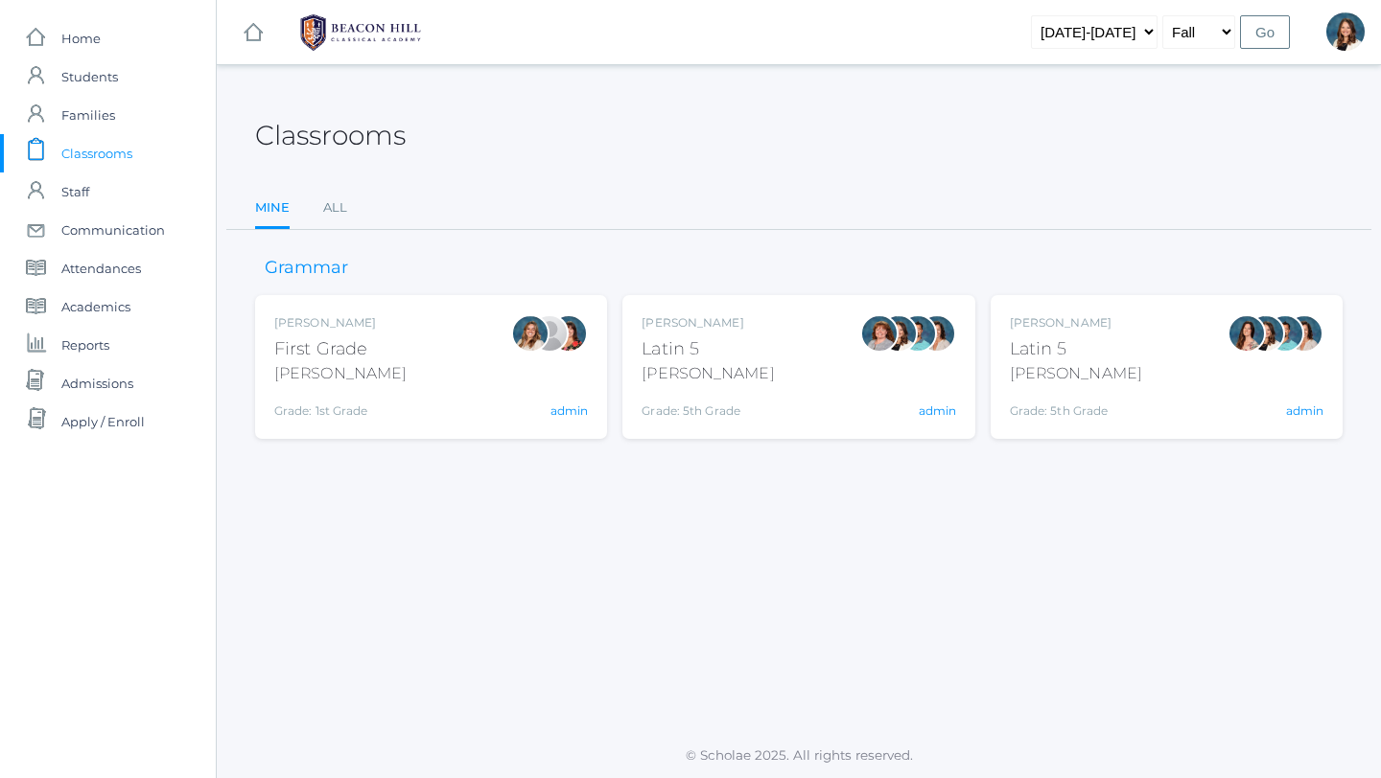
click at [712, 358] on div "Latin 5" at bounding box center [707, 350] width 132 height 26
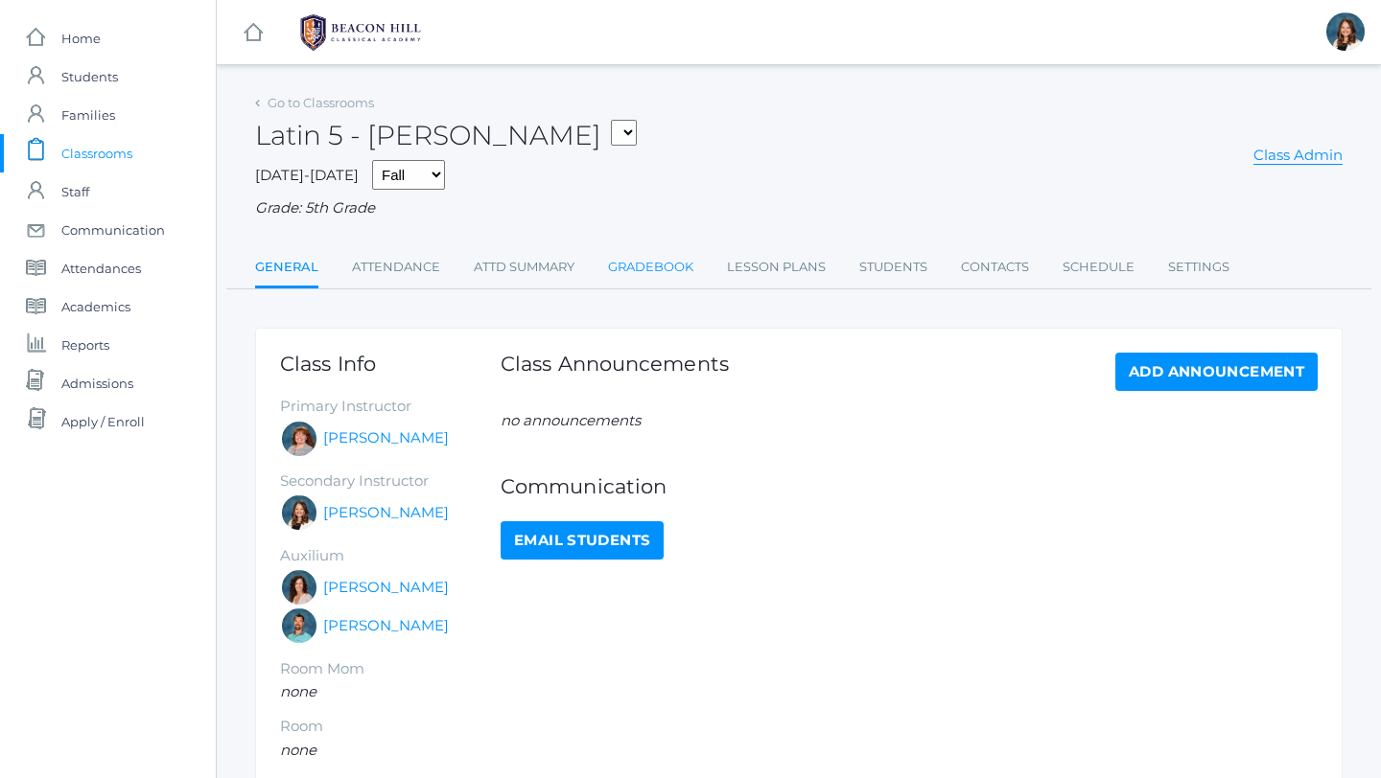
click at [653, 268] on link "Gradebook" at bounding box center [650, 267] width 85 height 38
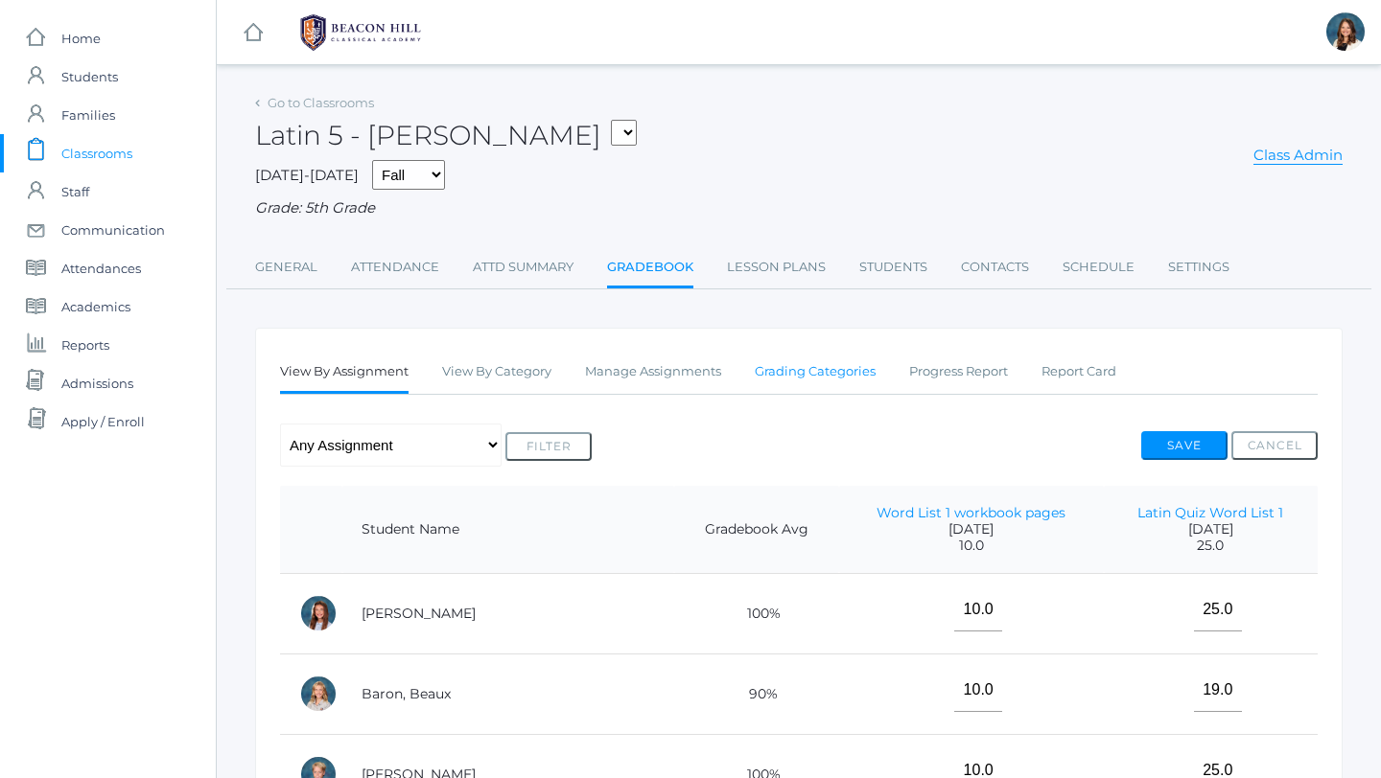
click at [801, 370] on link "Grading Categories" at bounding box center [815, 372] width 121 height 38
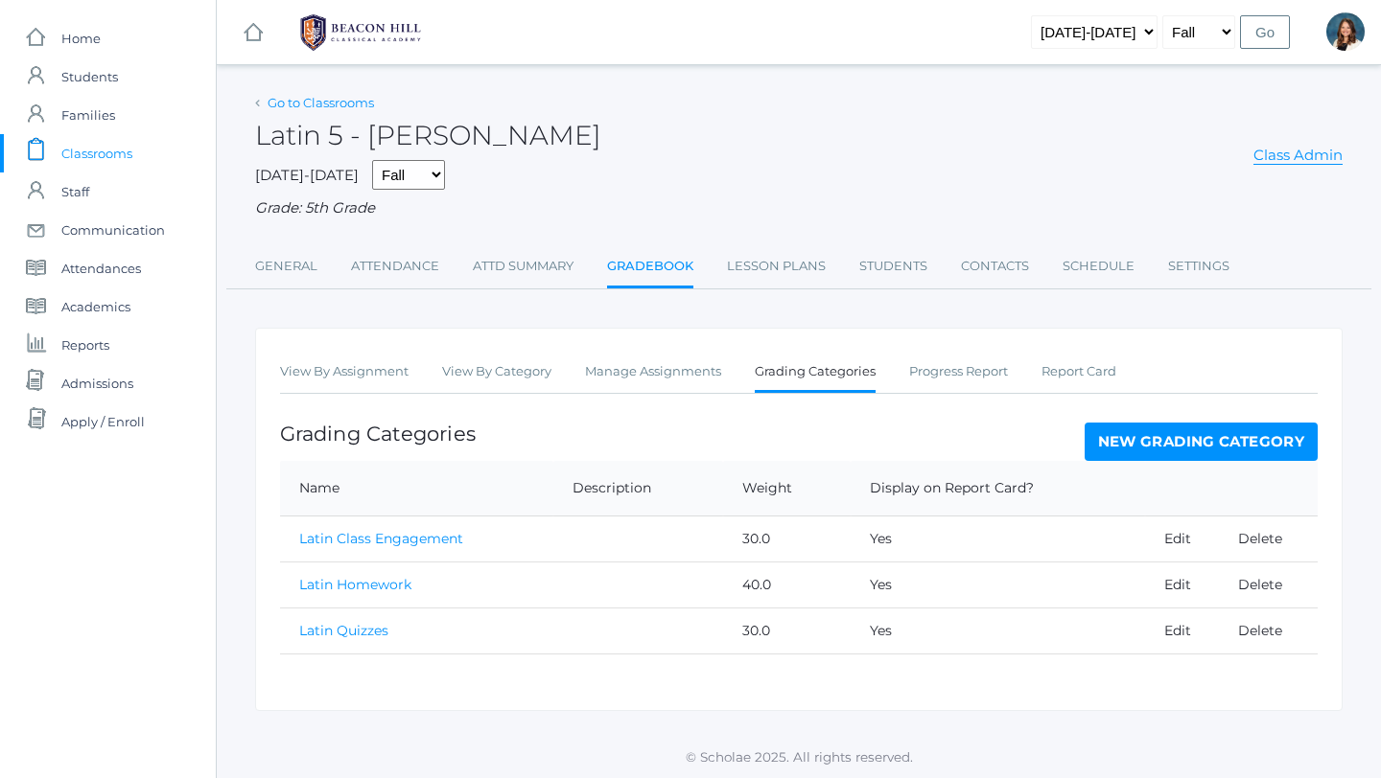
click at [366, 96] on link "Go to Classrooms" at bounding box center [320, 102] width 106 height 15
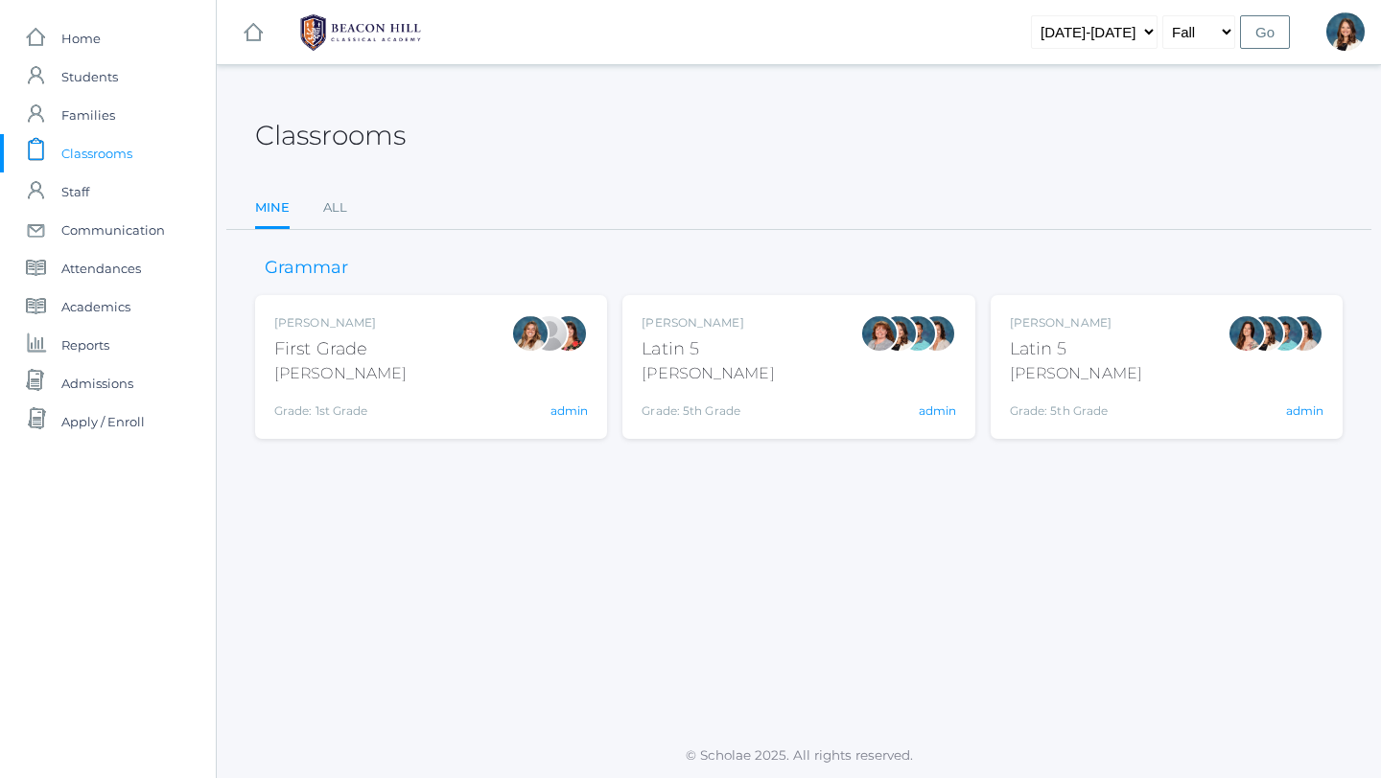
click at [1058, 355] on div "Latin 5" at bounding box center [1076, 350] width 132 height 26
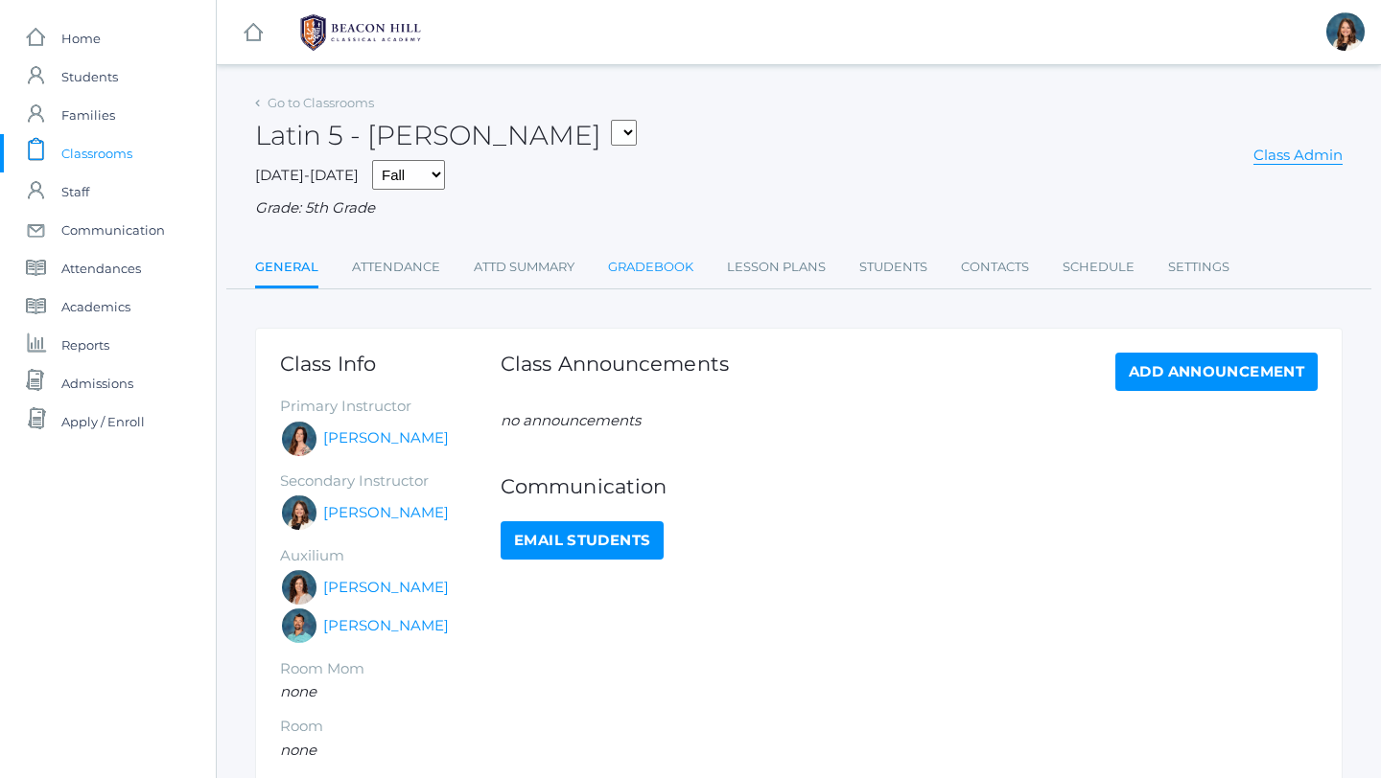
click at [642, 266] on link "Gradebook" at bounding box center [650, 267] width 85 height 38
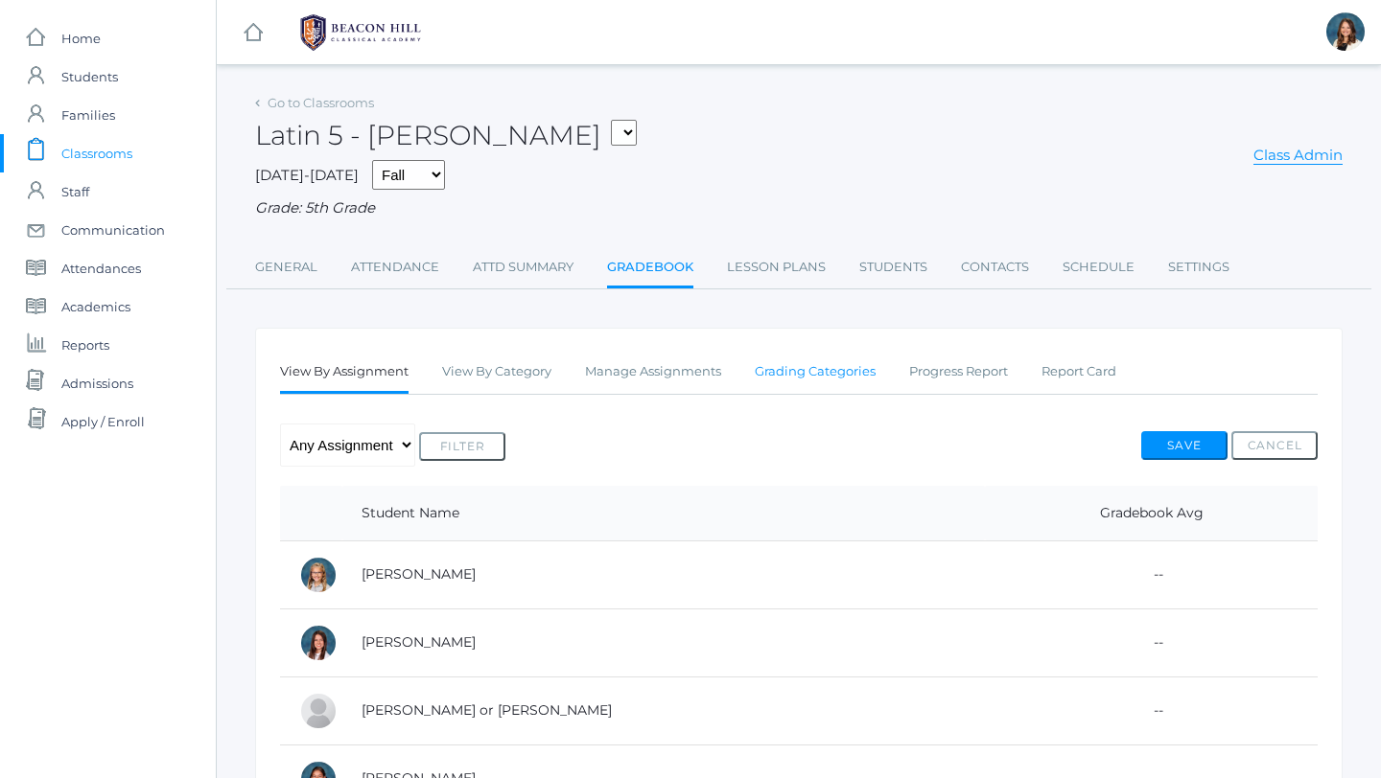
click at [793, 367] on link "Grading Categories" at bounding box center [815, 372] width 121 height 38
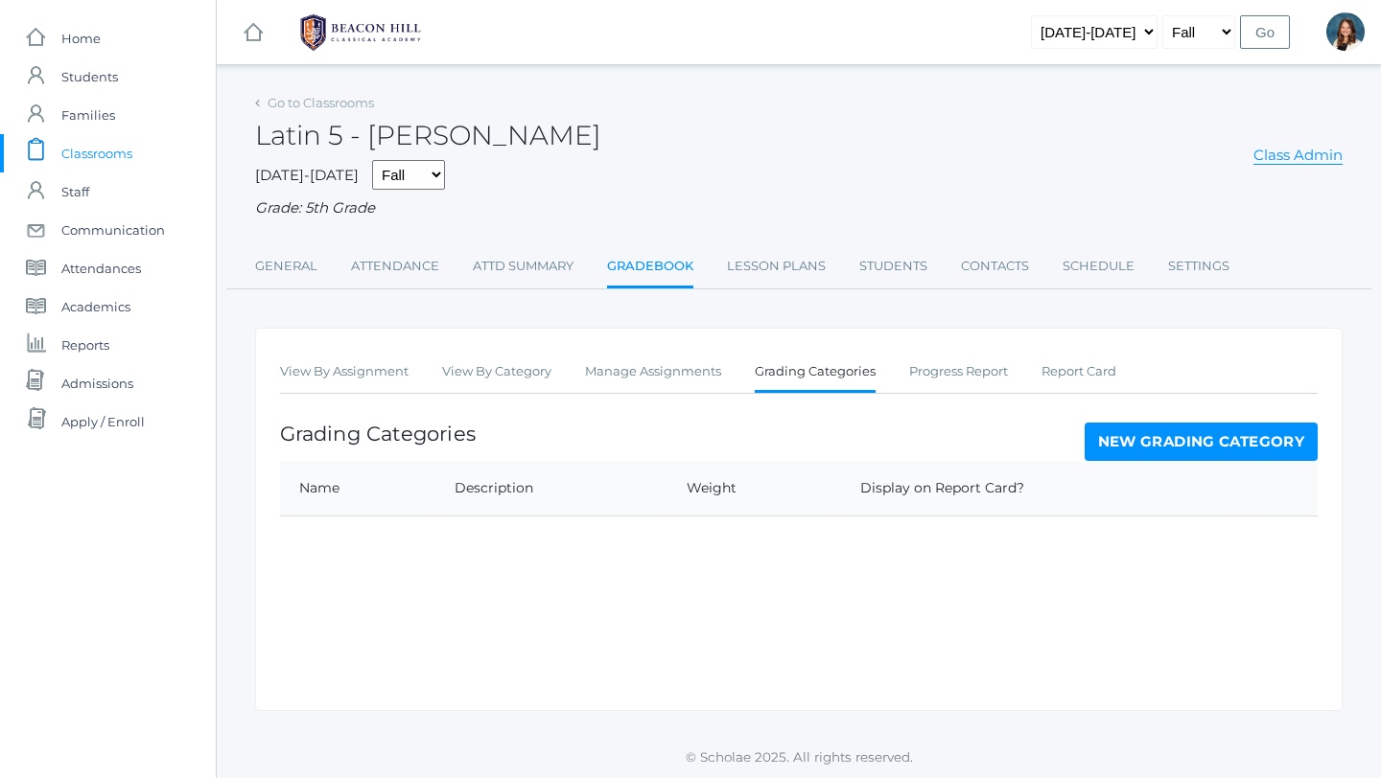
click at [1136, 445] on link "New Grading Category" at bounding box center [1201, 442] width 234 height 38
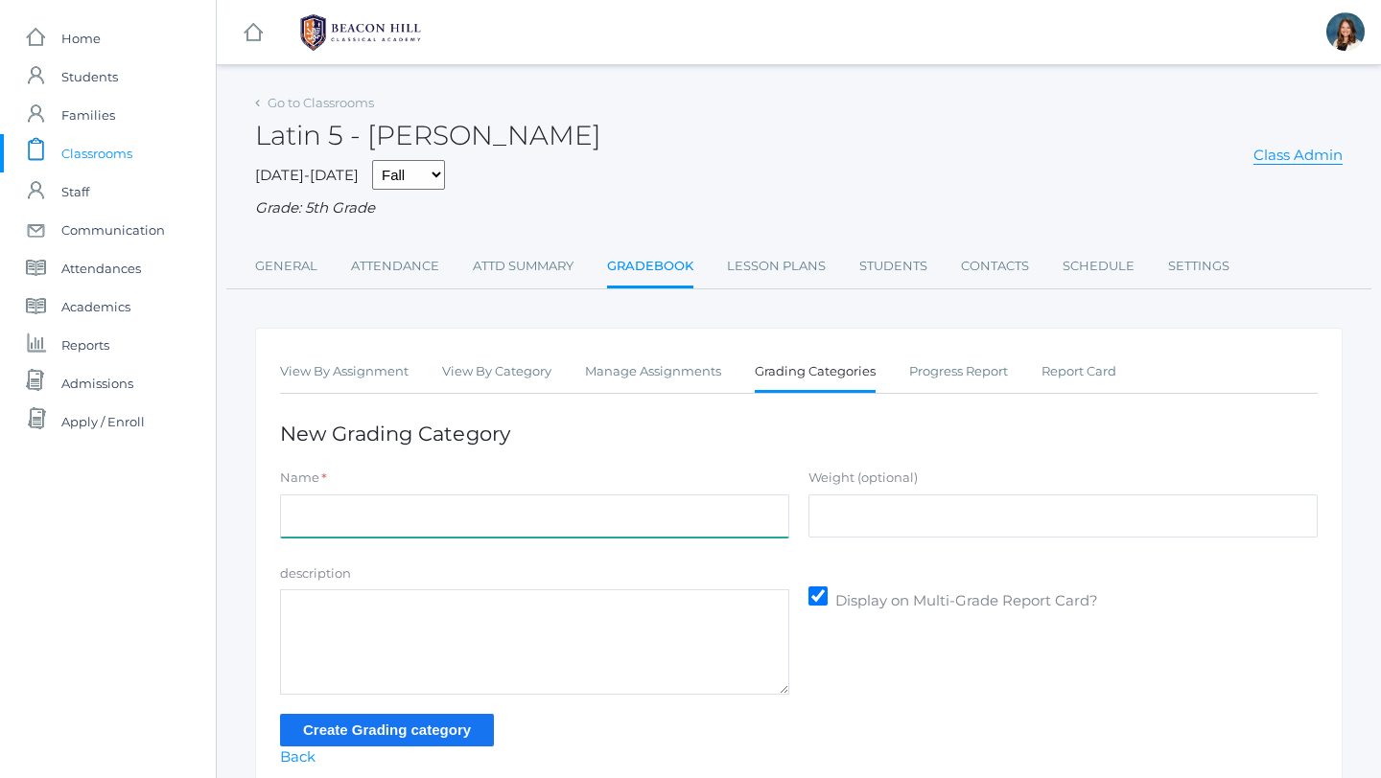
click at [744, 511] on input "Name" at bounding box center [534, 516] width 509 height 43
type input "Latin Quizzes"
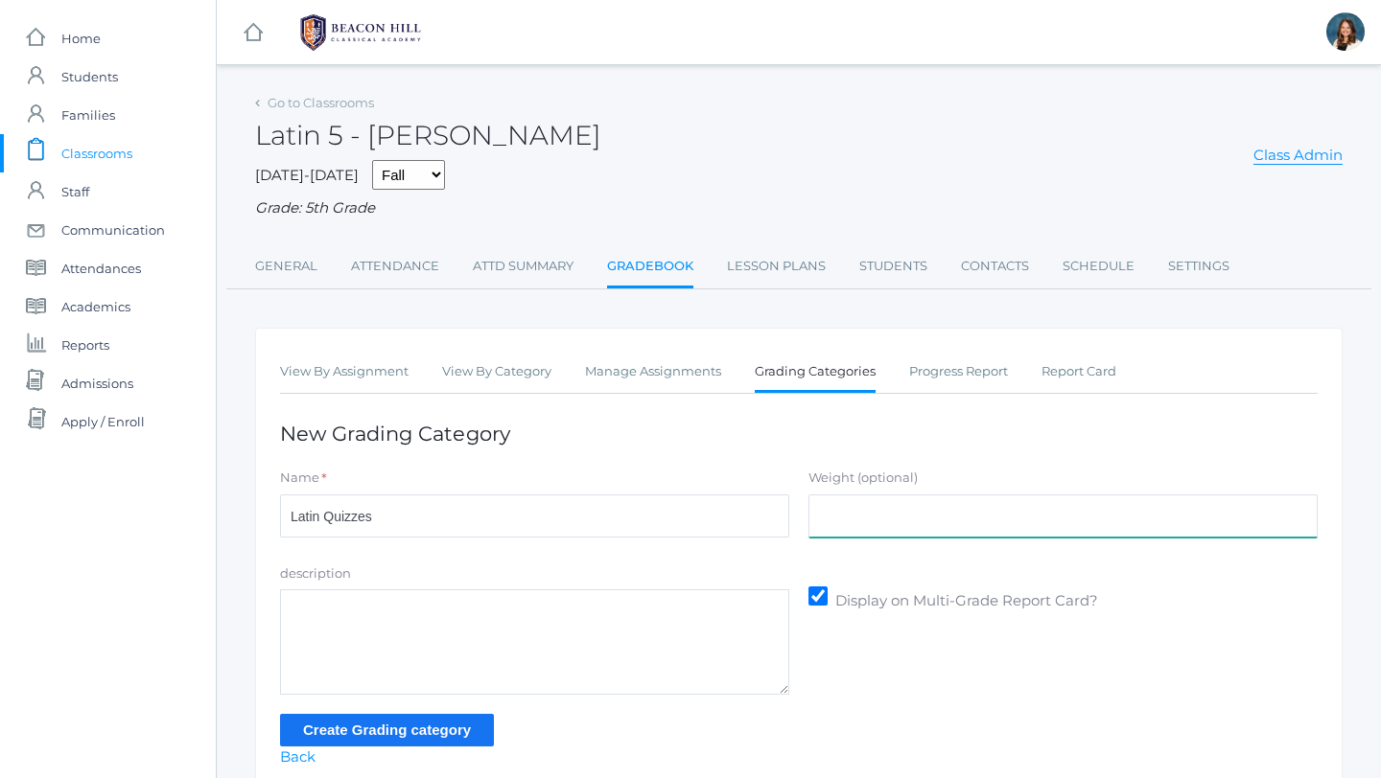
click at [946, 524] on input "Weight (optional)" at bounding box center [1062, 516] width 509 height 43
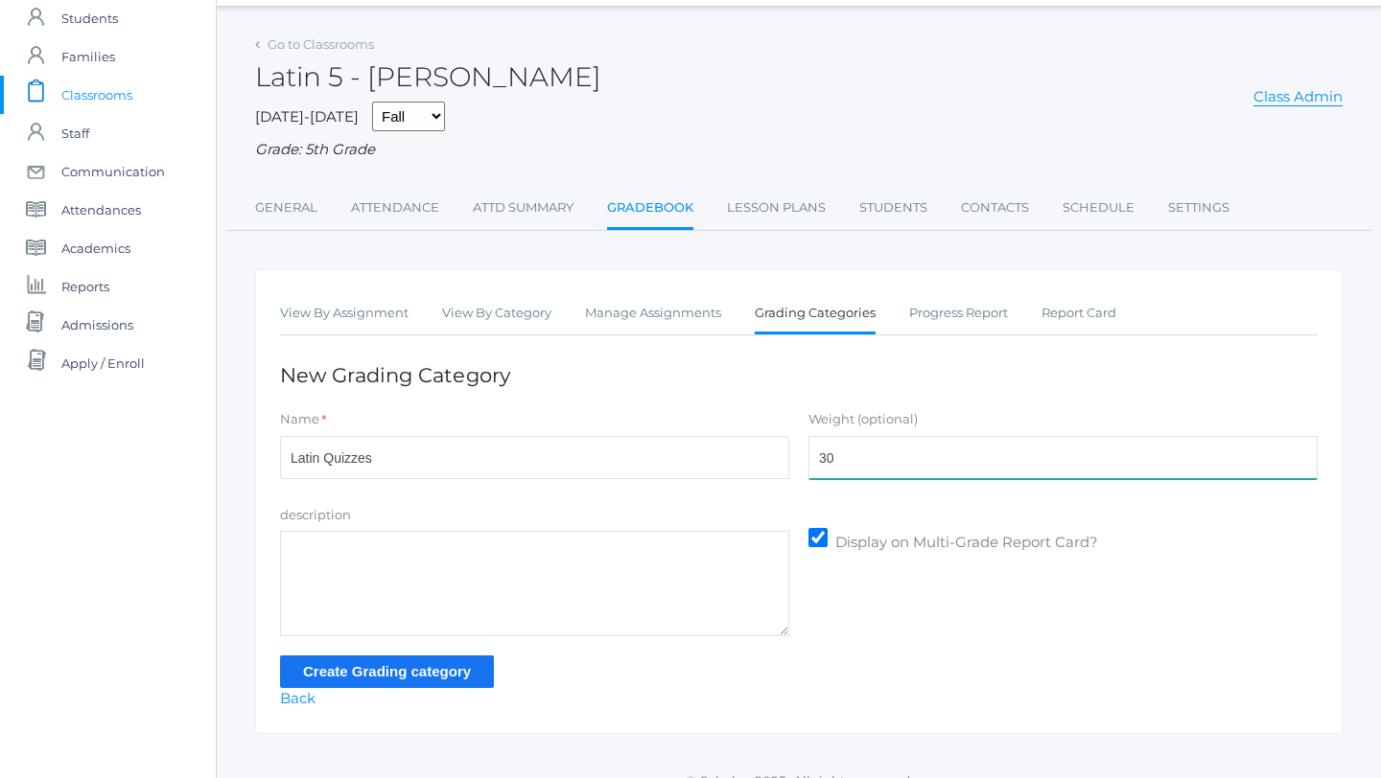
scroll to position [61, 0]
type input "30"
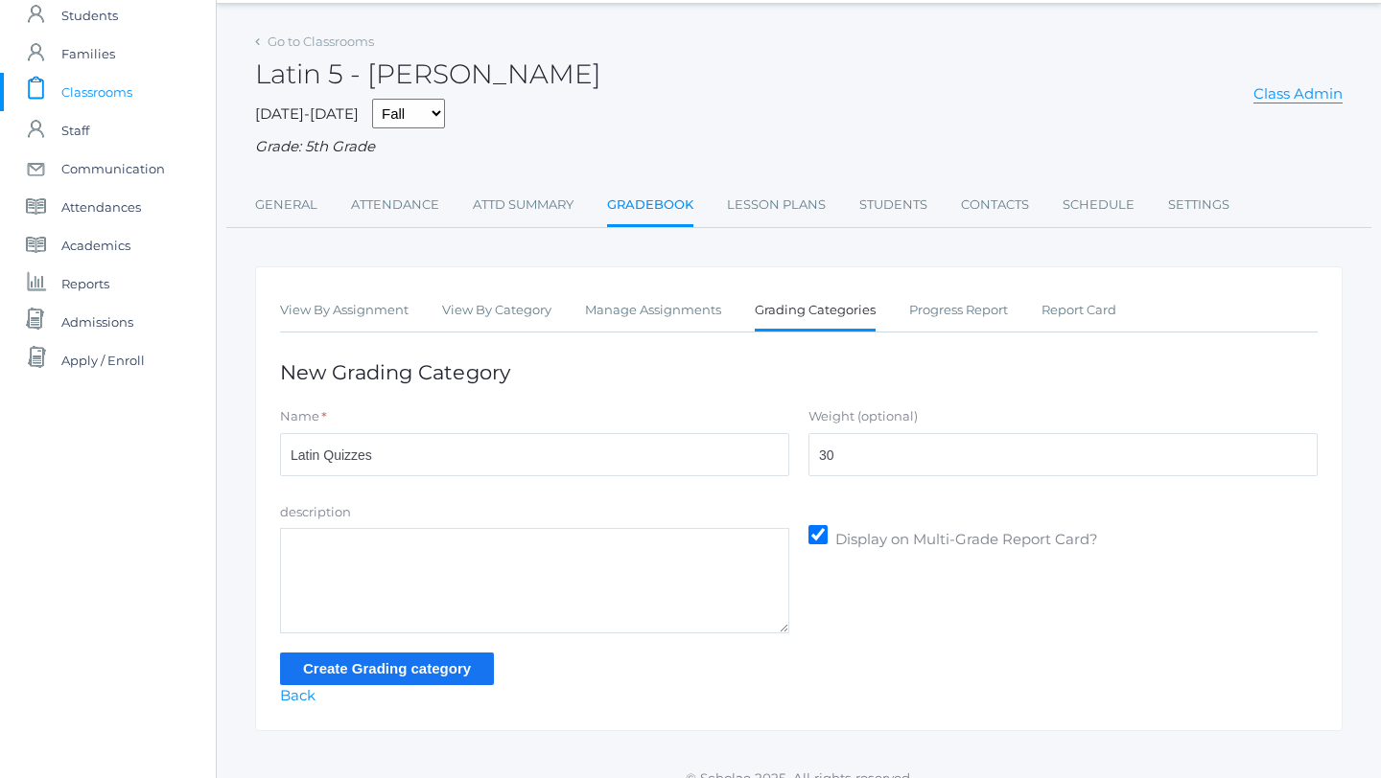
click at [446, 667] on input "Create Grading category" at bounding box center [387, 669] width 214 height 32
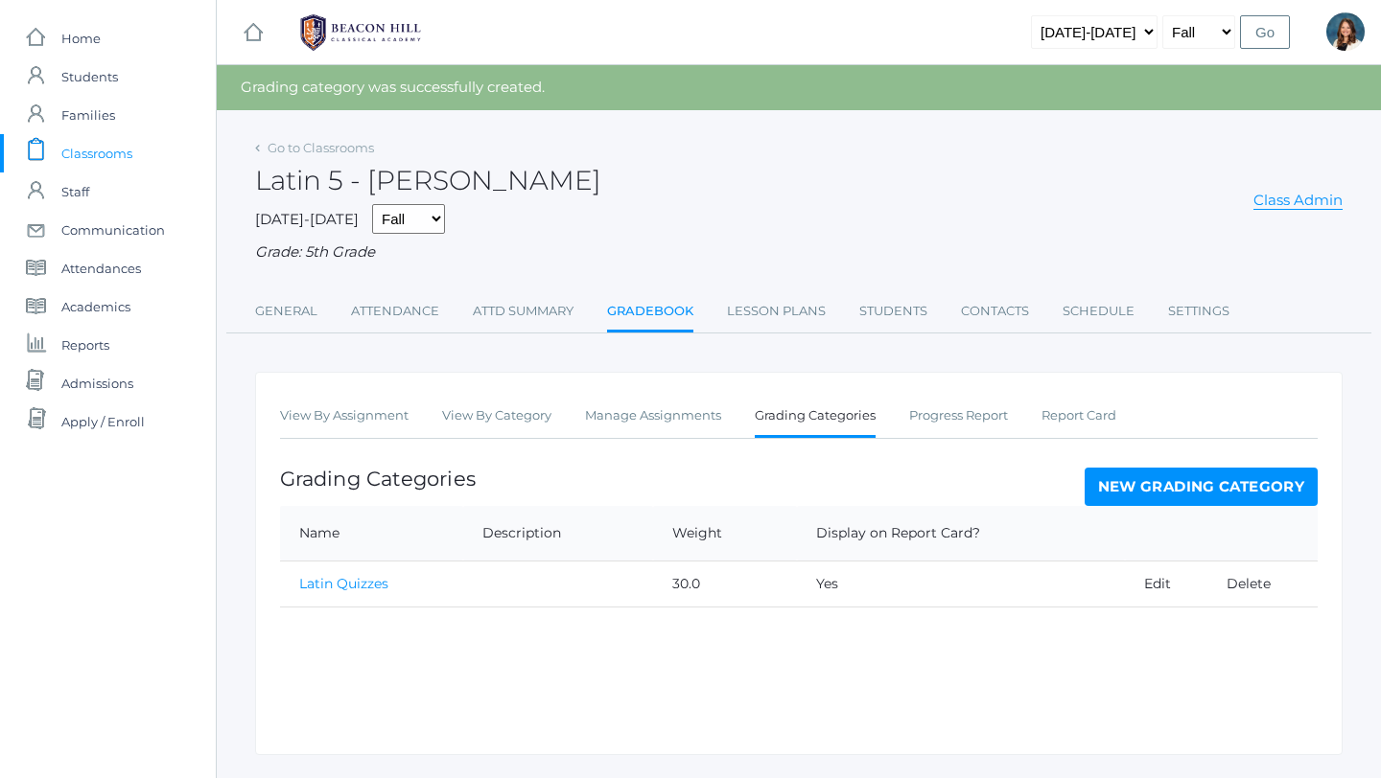
click at [1104, 484] on link "New Grading Category" at bounding box center [1201, 487] width 234 height 38
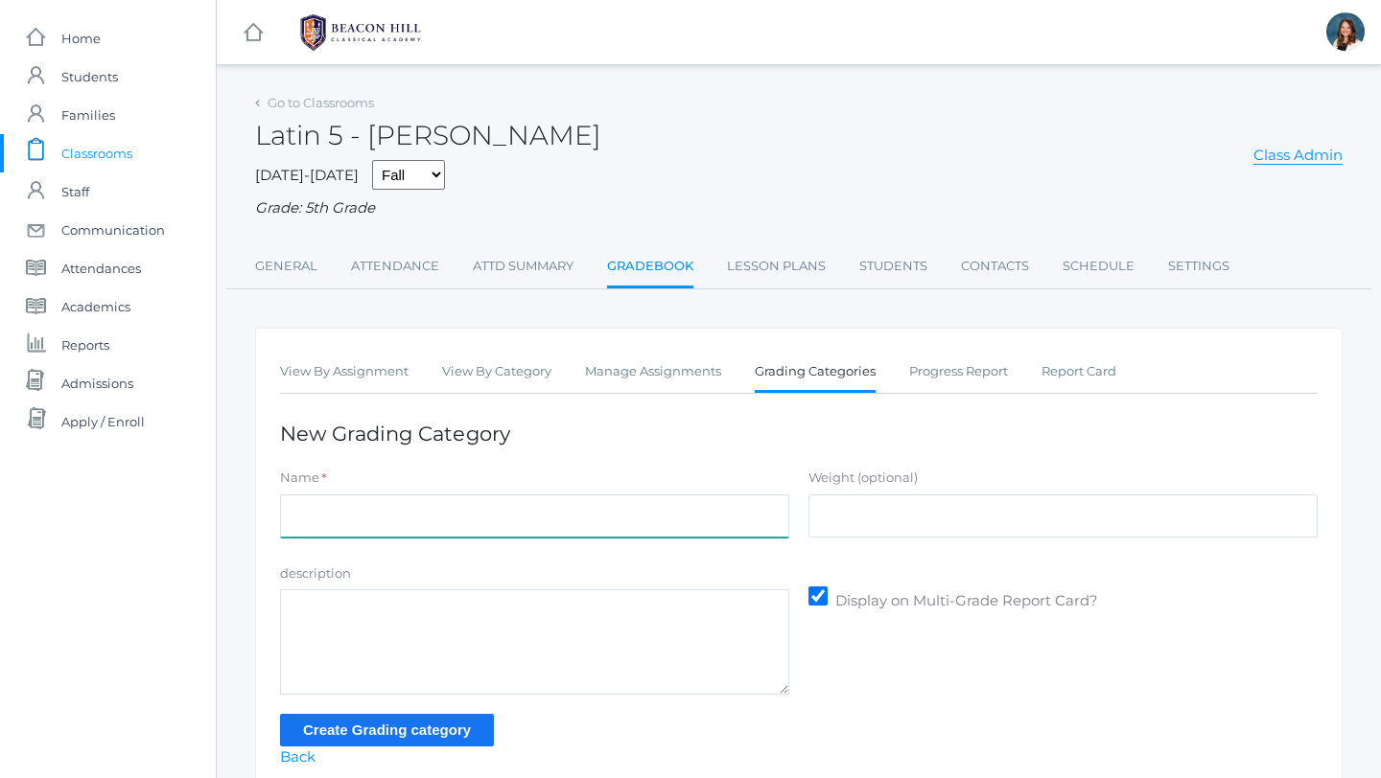
click at [612, 522] on input "Name" at bounding box center [534, 516] width 509 height 43
type input "L"
type input "Class Engagement"
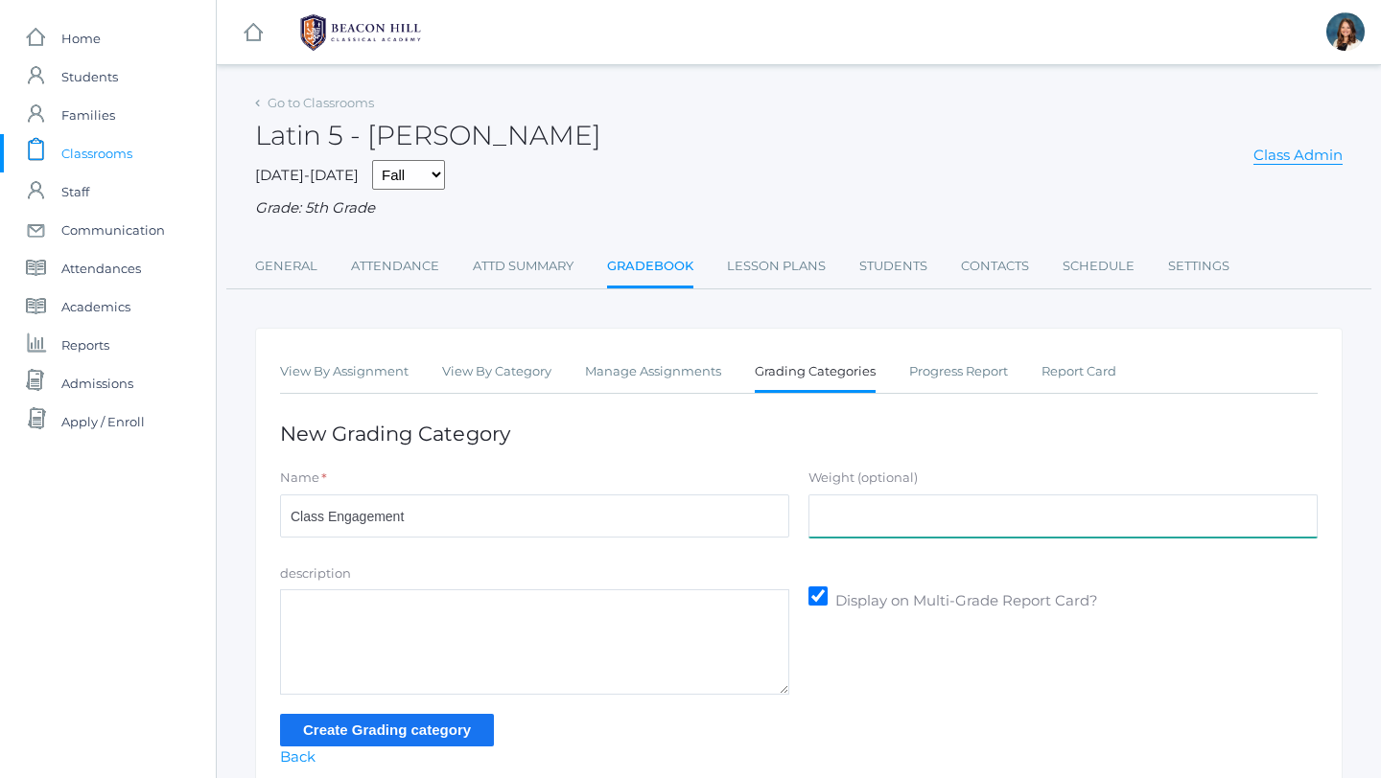
click at [861, 519] on input "Weight (optional)" at bounding box center [1062, 516] width 509 height 43
type input "30"
click at [467, 731] on input "Create Grading category" at bounding box center [387, 730] width 214 height 32
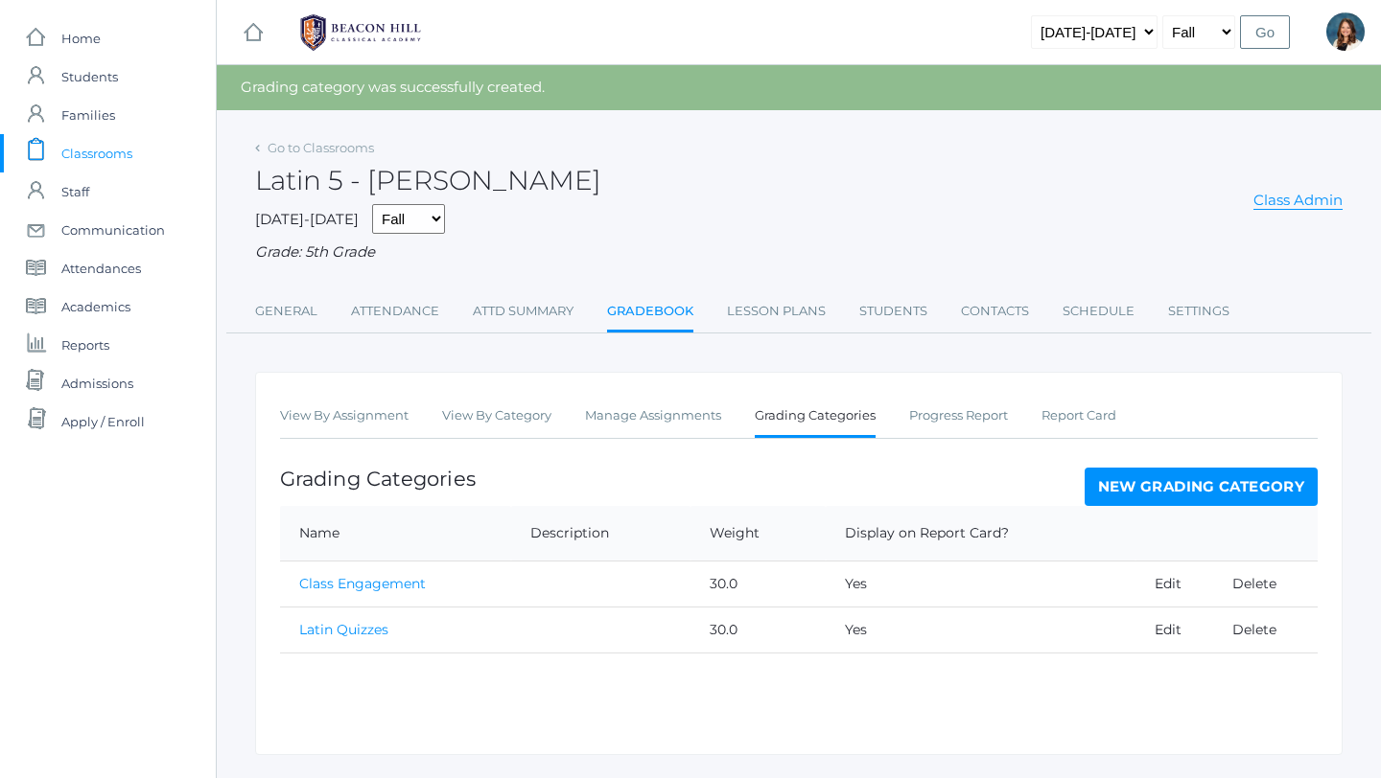
click at [1134, 482] on link "New Grading Category" at bounding box center [1201, 487] width 234 height 38
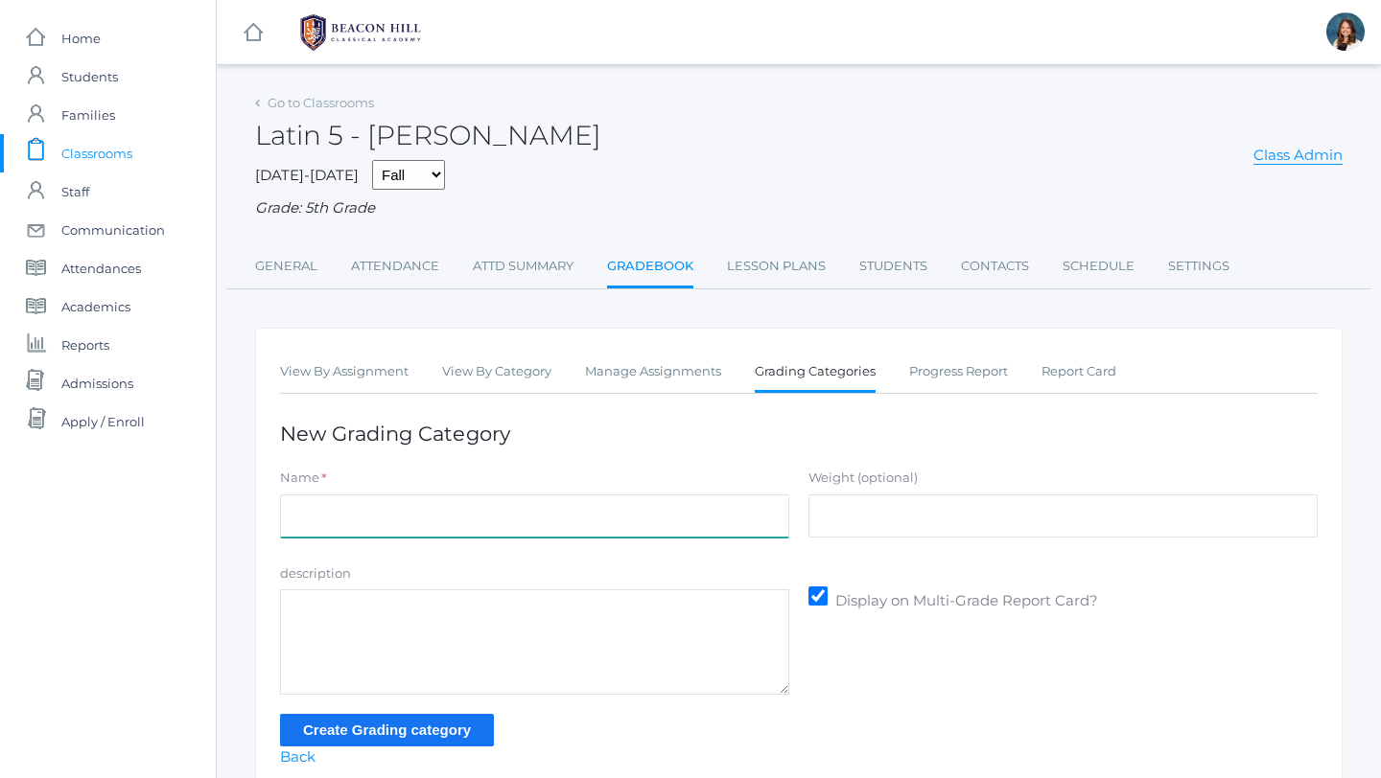
click at [628, 522] on input "Name" at bounding box center [534, 516] width 509 height 43
click at [396, 517] on input "Latin Homewrok" at bounding box center [534, 516] width 509 height 43
type input "Latin Homework"
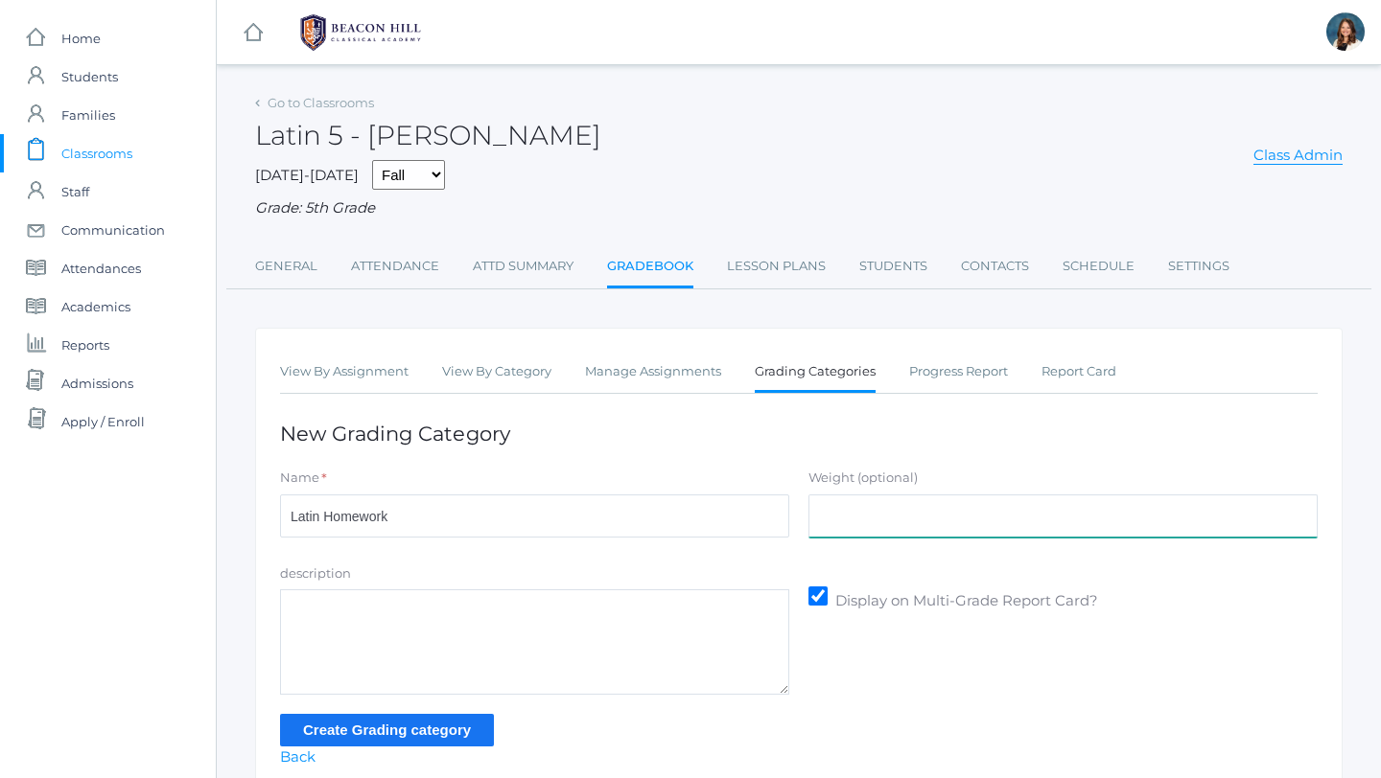
click at [917, 513] on input "Weight (optional)" at bounding box center [1062, 516] width 509 height 43
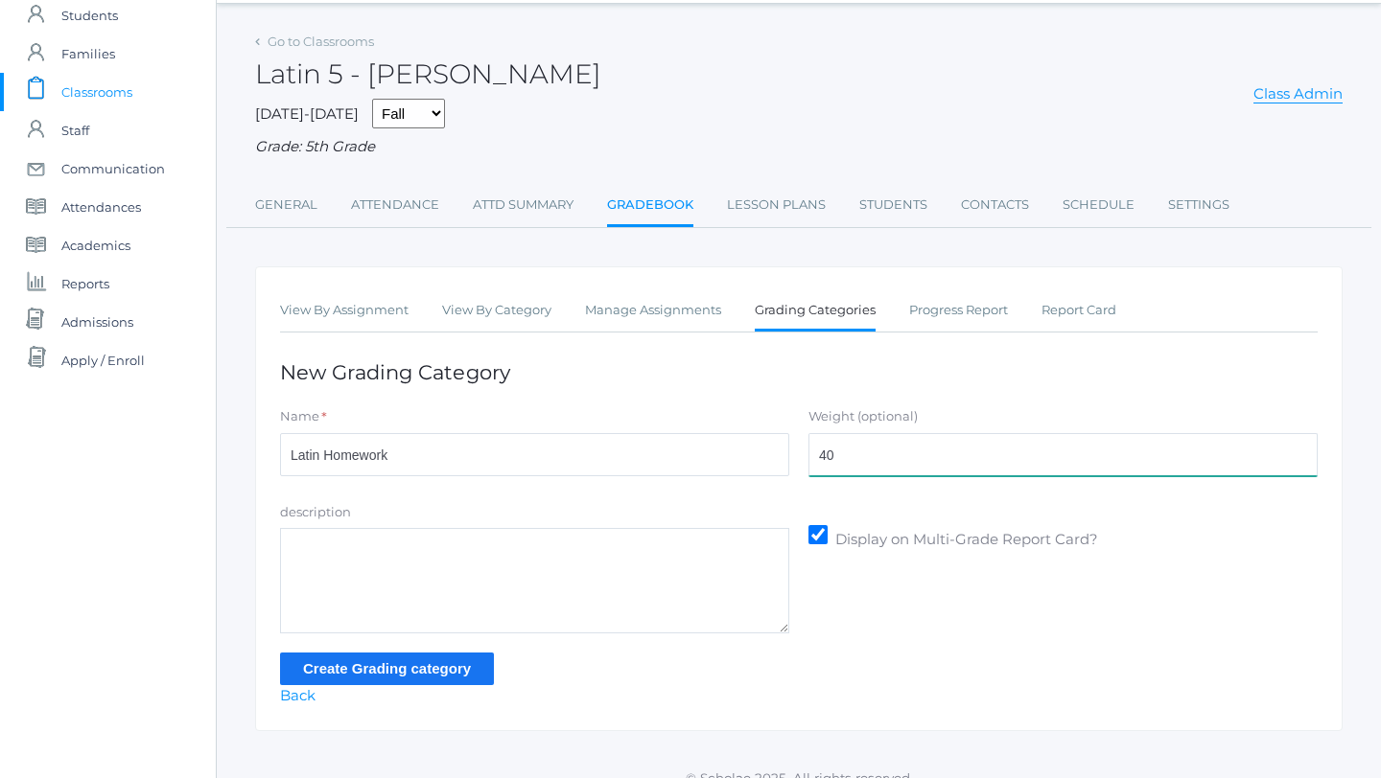
scroll to position [78, 0]
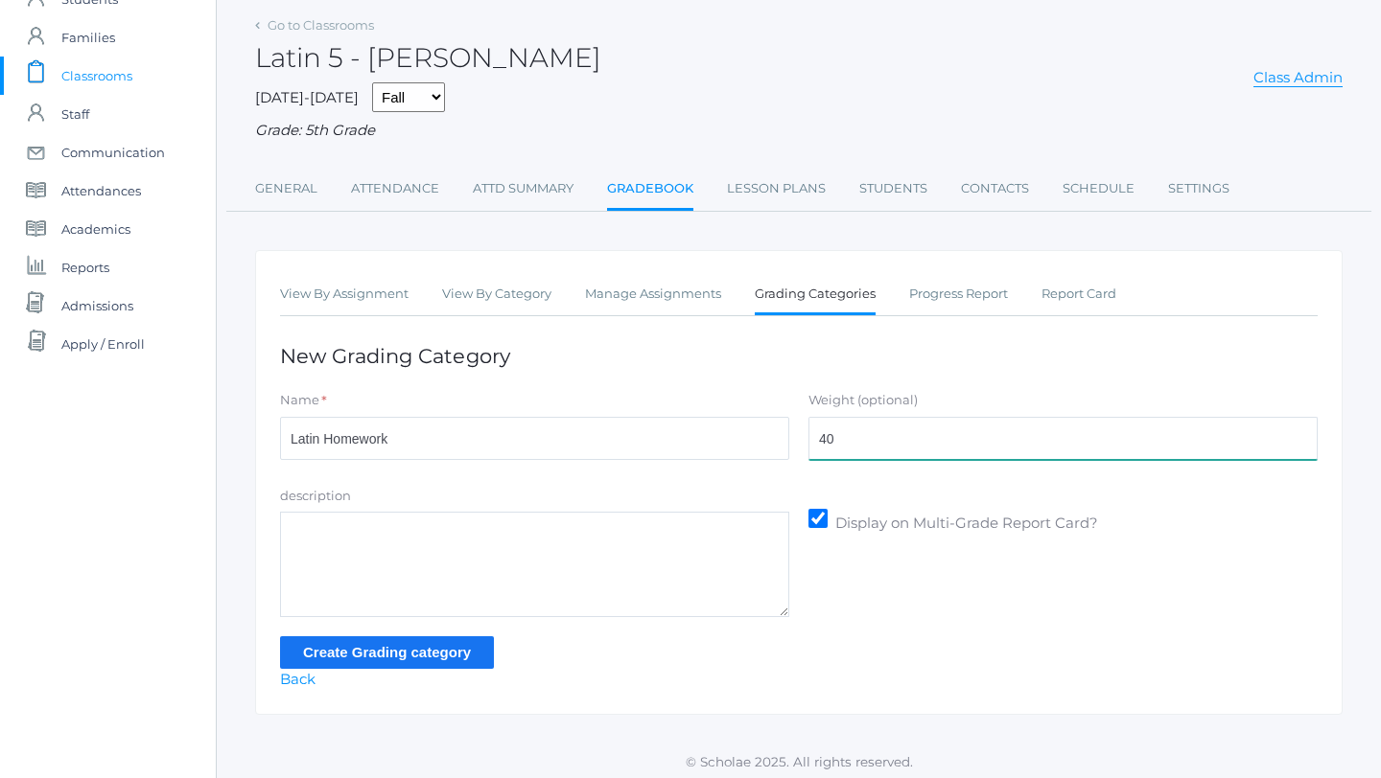
type input "40"
click at [467, 655] on input "Create Grading category" at bounding box center [387, 653] width 214 height 32
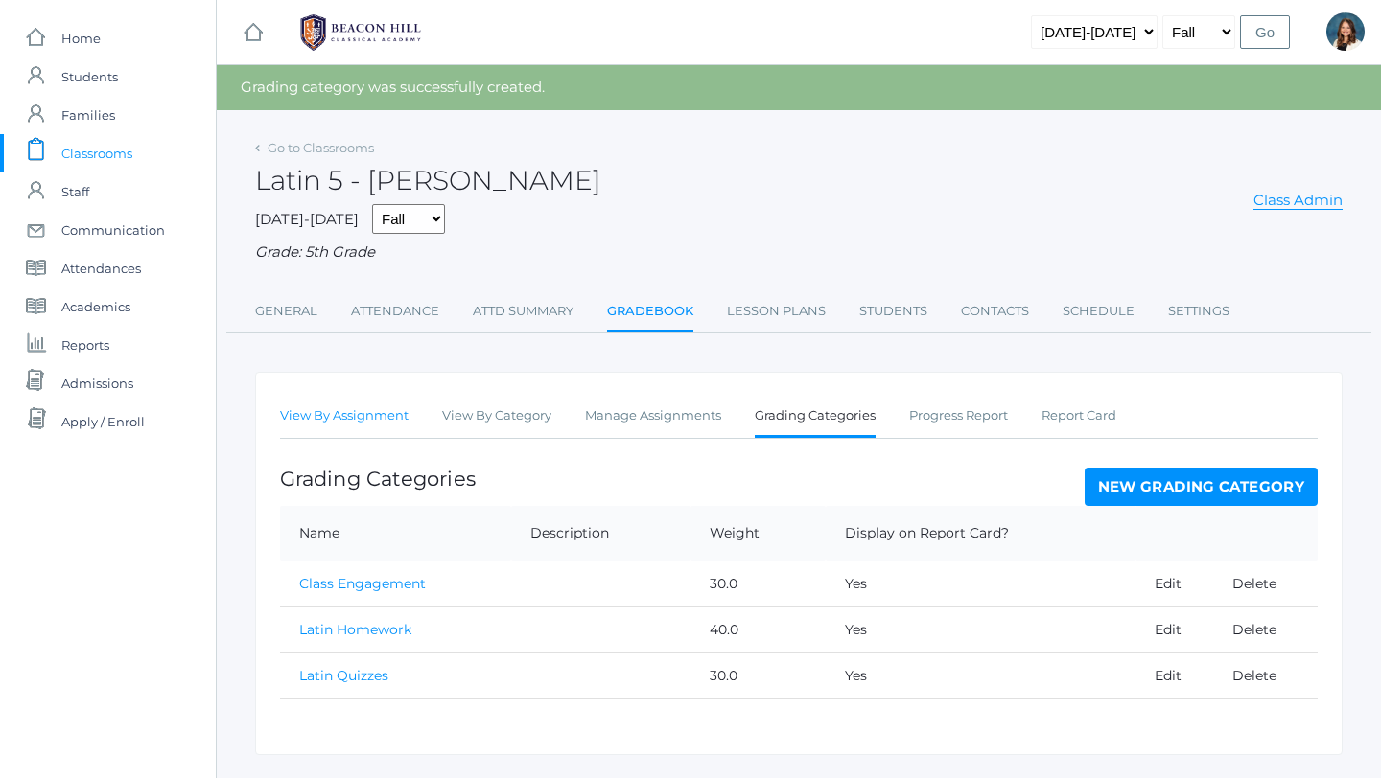
click at [396, 414] on link "View By Assignment" at bounding box center [344, 416] width 128 height 38
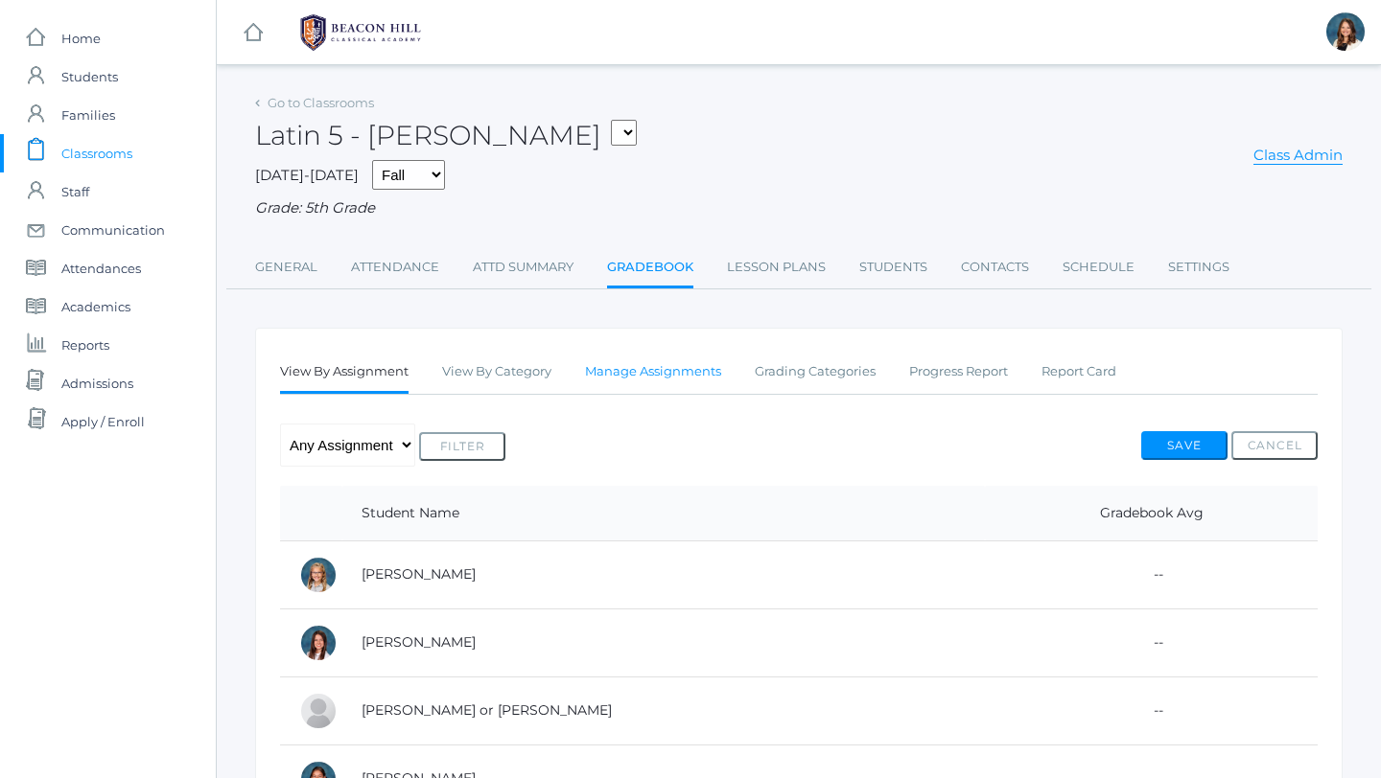
click at [672, 367] on link "Manage Assignments" at bounding box center [653, 372] width 136 height 38
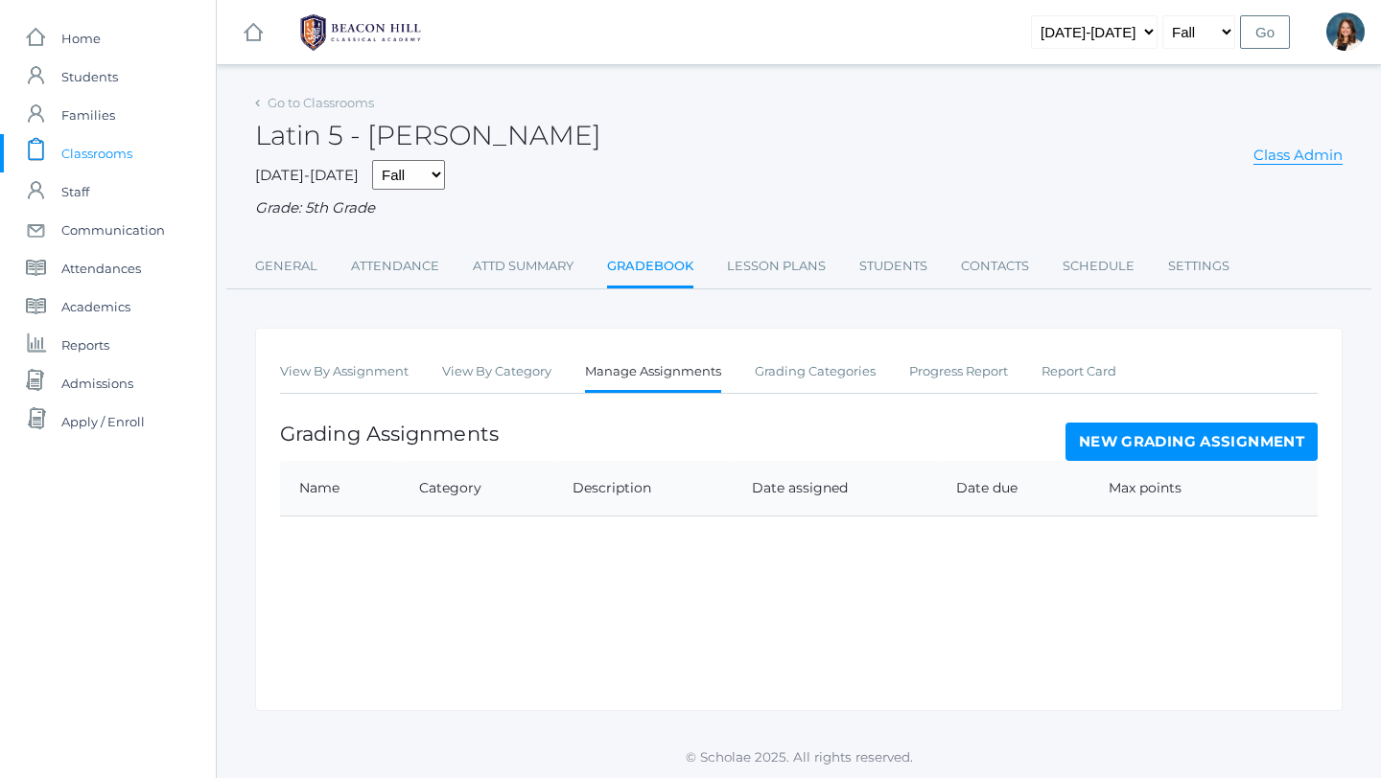
click at [1140, 434] on link "New Grading Assignment" at bounding box center [1191, 442] width 252 height 38
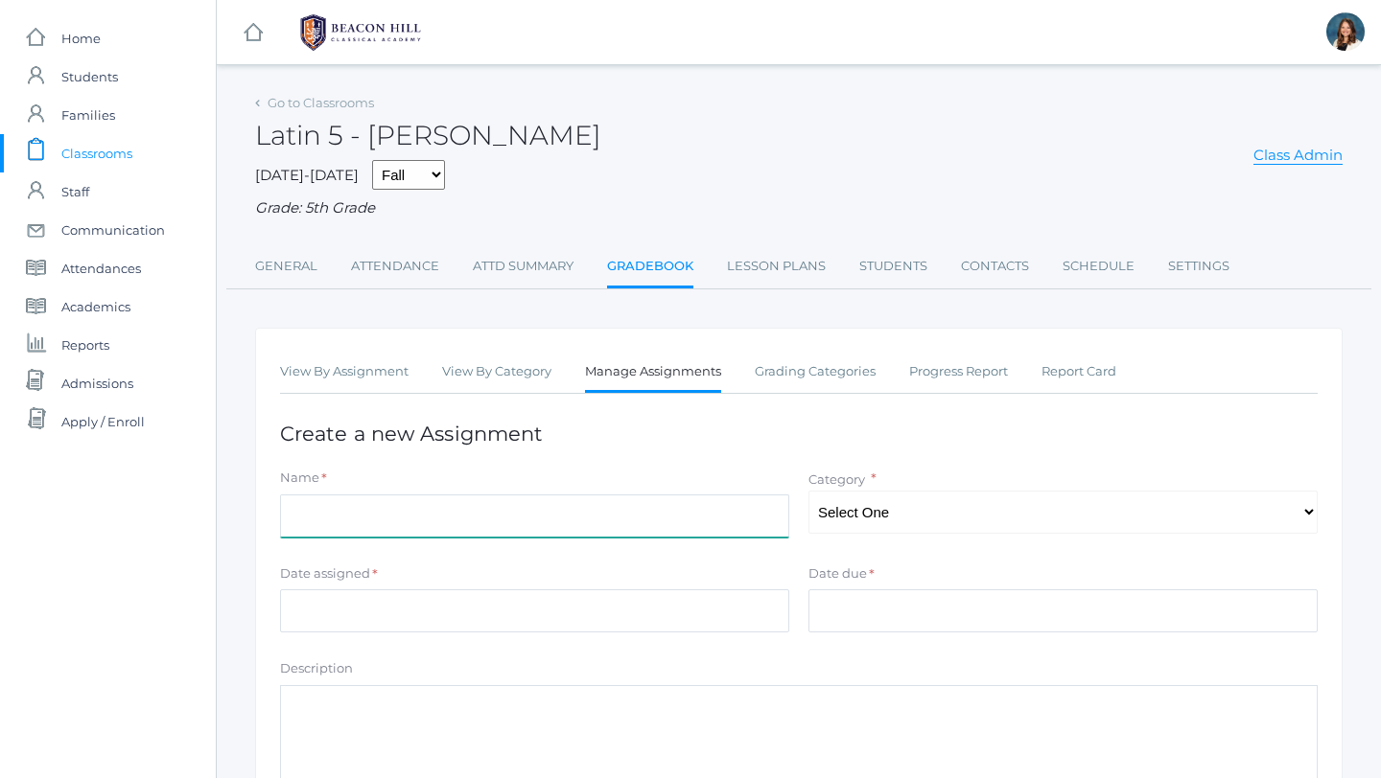
click at [485, 516] on input "Name" at bounding box center [534, 516] width 509 height 43
type input "Latin Quiz Word List 1"
click at [1310, 514] on select "Select One Latin Quizzes Class Engagement Latin Homework" at bounding box center [1062, 512] width 509 height 43
select select "1242"
click at [808, 491] on select "Select One Latin Quizzes Class Engagement Latin Homework" at bounding box center [1062, 512] width 509 height 43
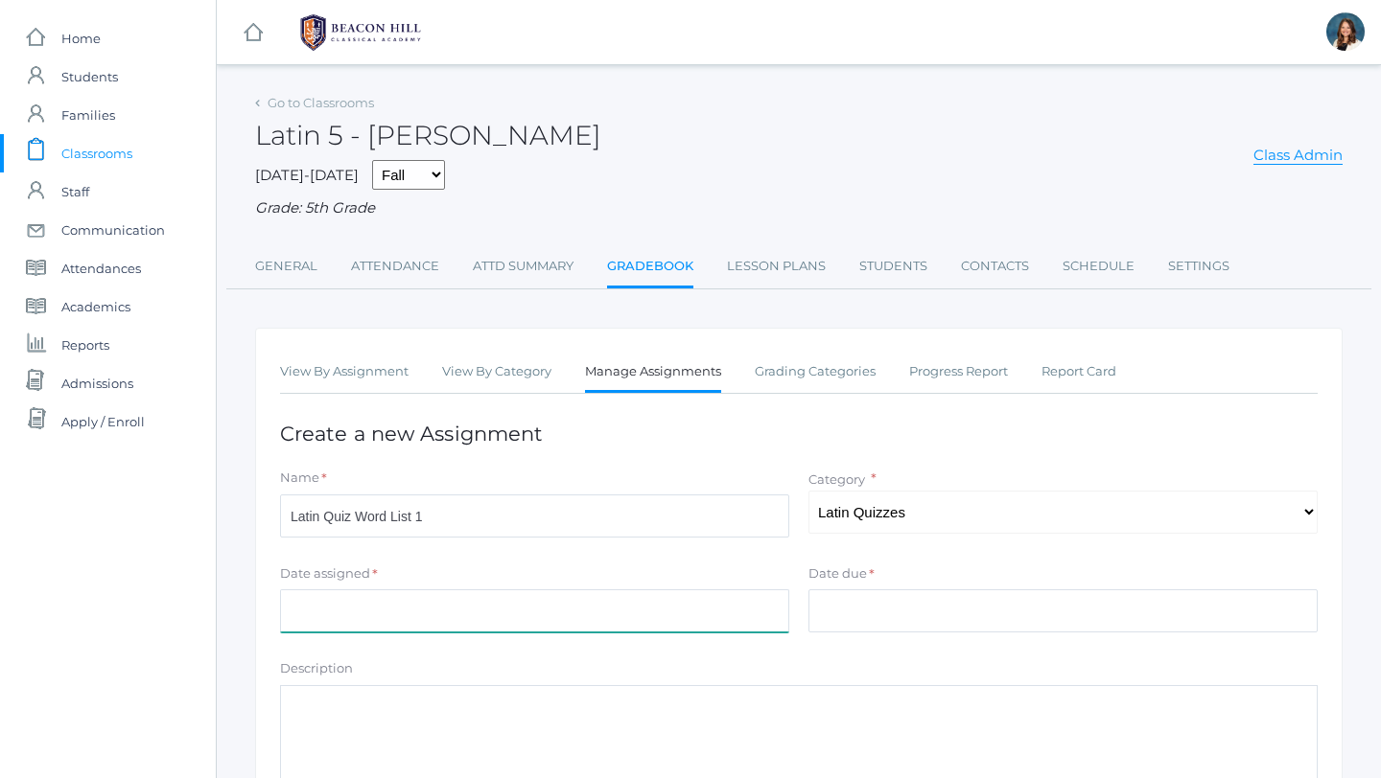
click at [553, 609] on input "Date assigned" at bounding box center [534, 611] width 509 height 43
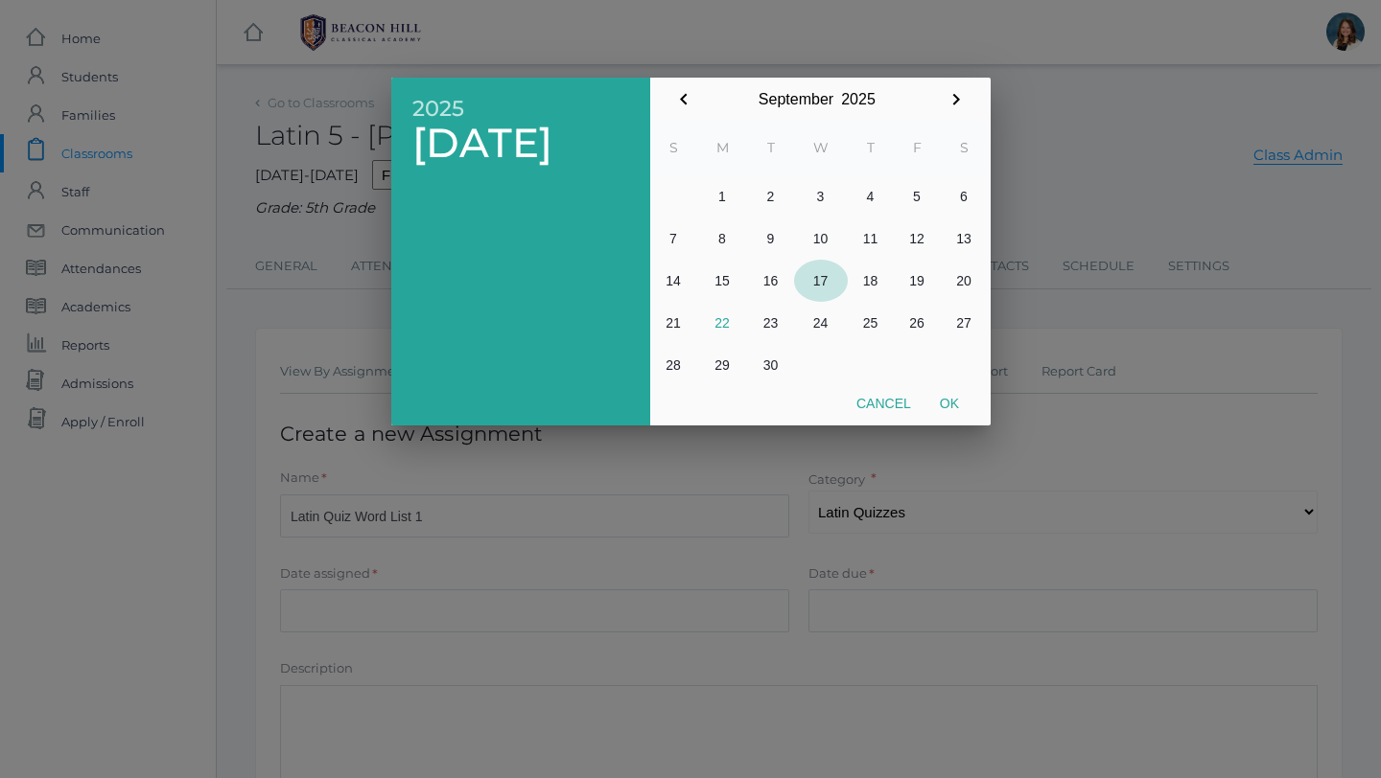
click at [818, 280] on button "17" at bounding box center [821, 281] width 54 height 42
click at [952, 400] on button "Ok" at bounding box center [949, 403] width 48 height 35
type input "[DATE]"
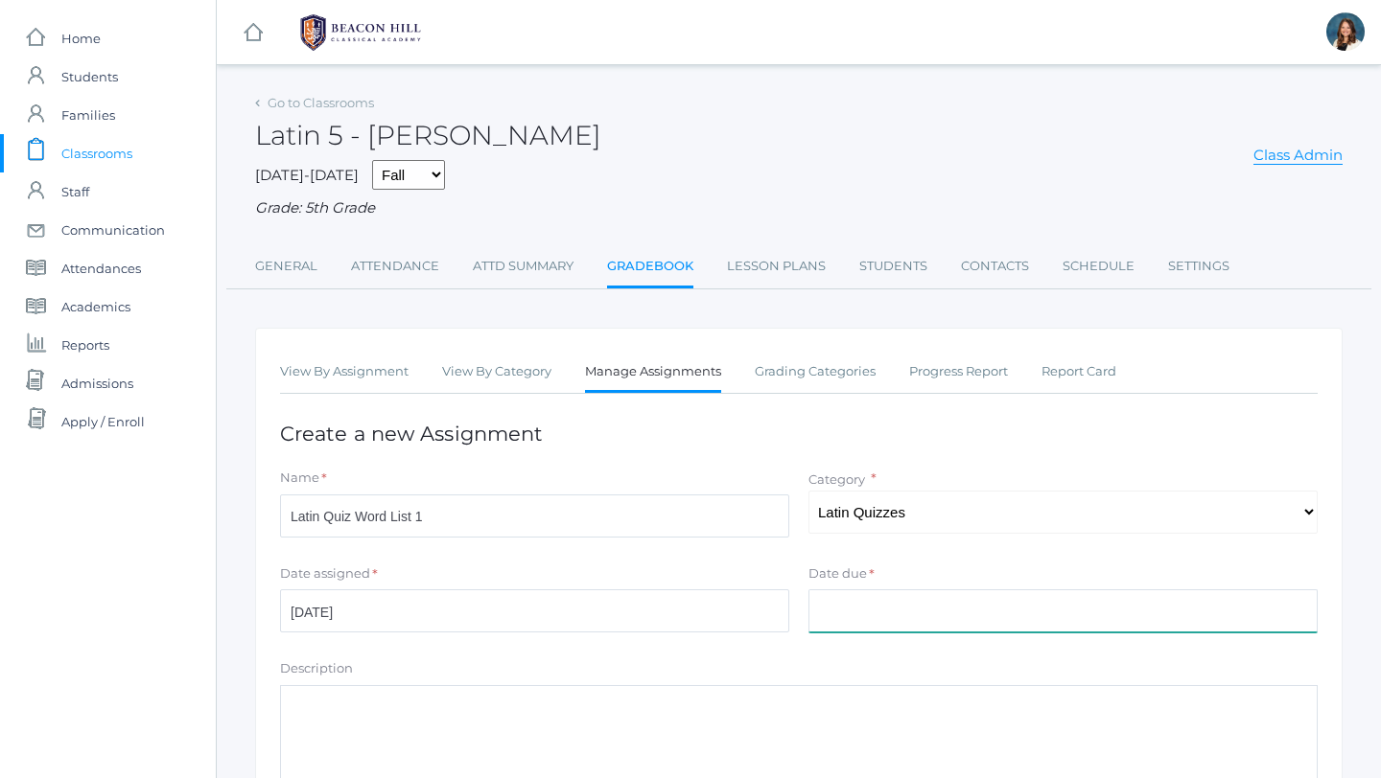
click at [881, 607] on input "Date due" at bounding box center [1062, 611] width 509 height 43
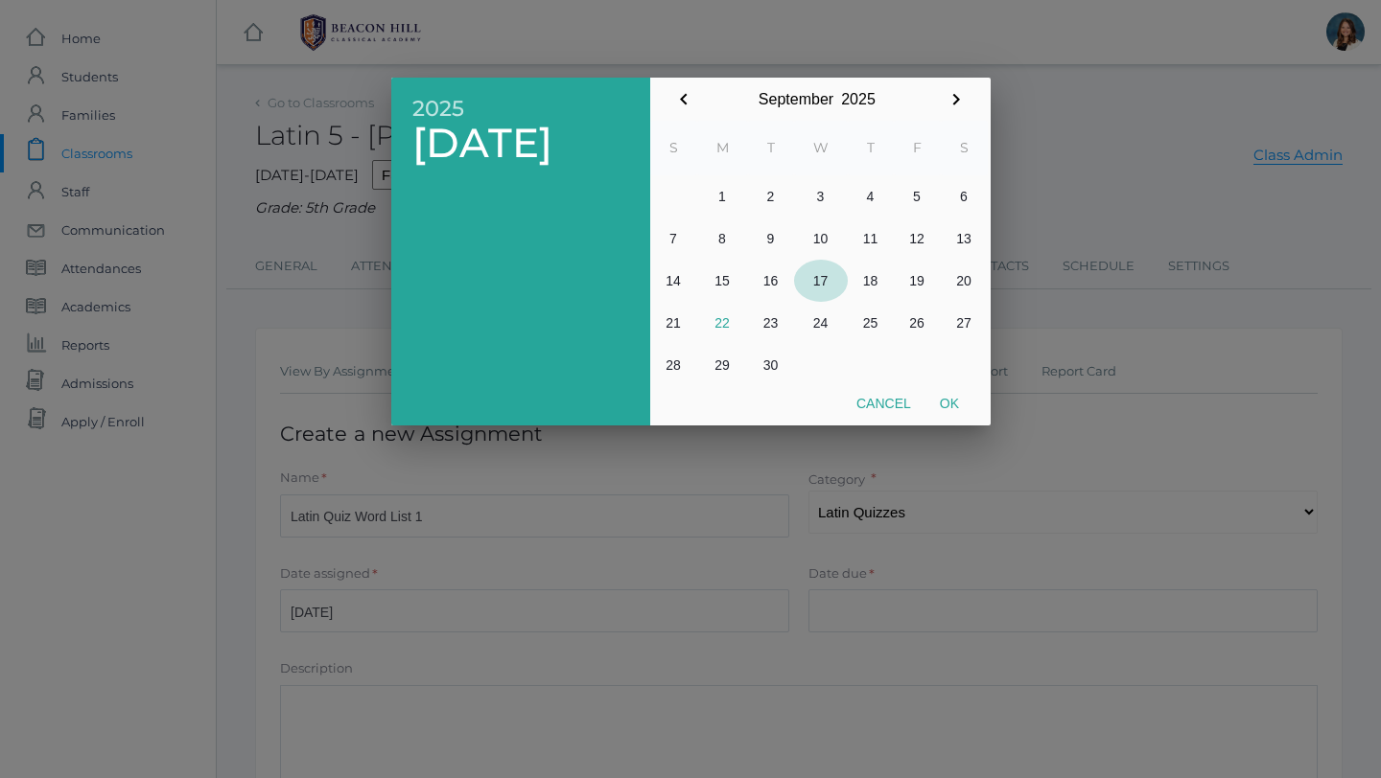
click at [819, 276] on button "17" at bounding box center [821, 281] width 54 height 42
click at [949, 398] on button "Ok" at bounding box center [949, 403] width 48 height 35
type input "[DATE]"
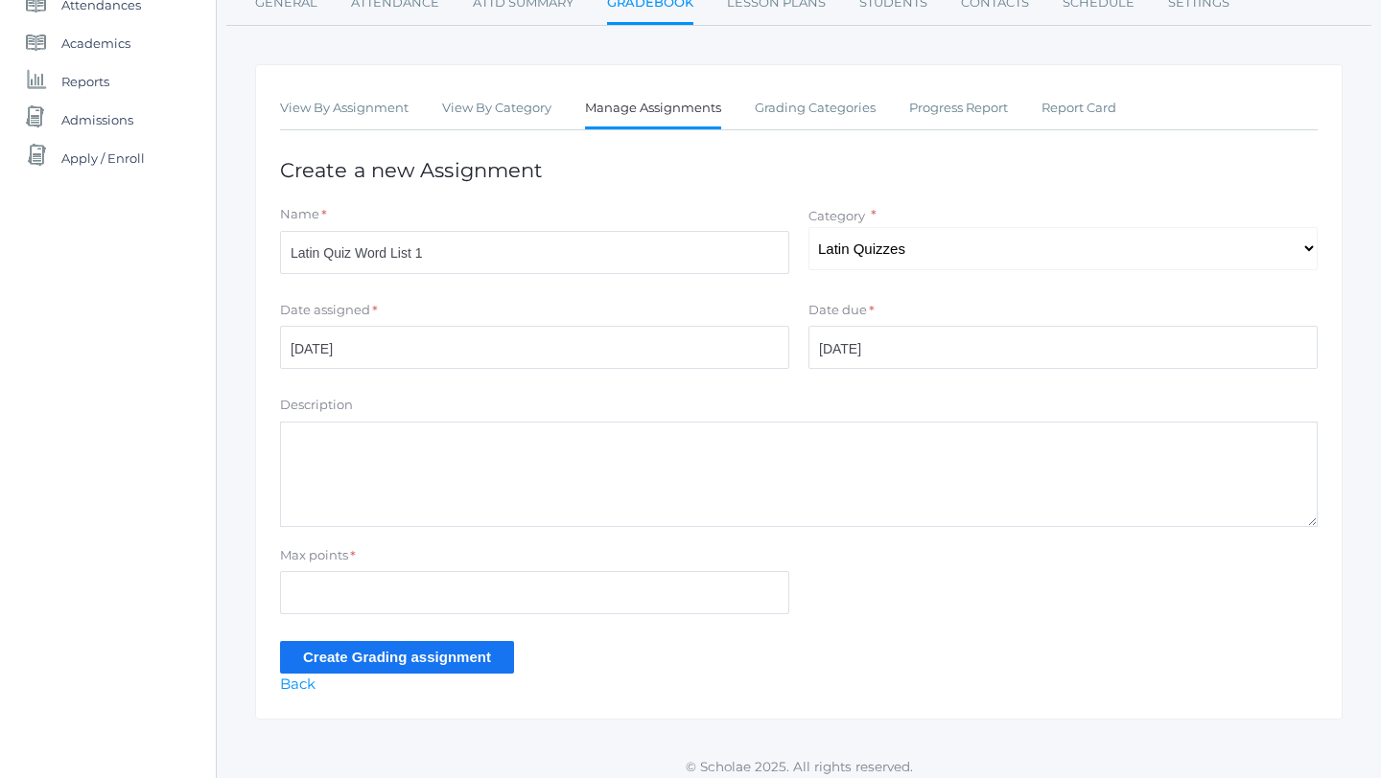
scroll to position [275, 0]
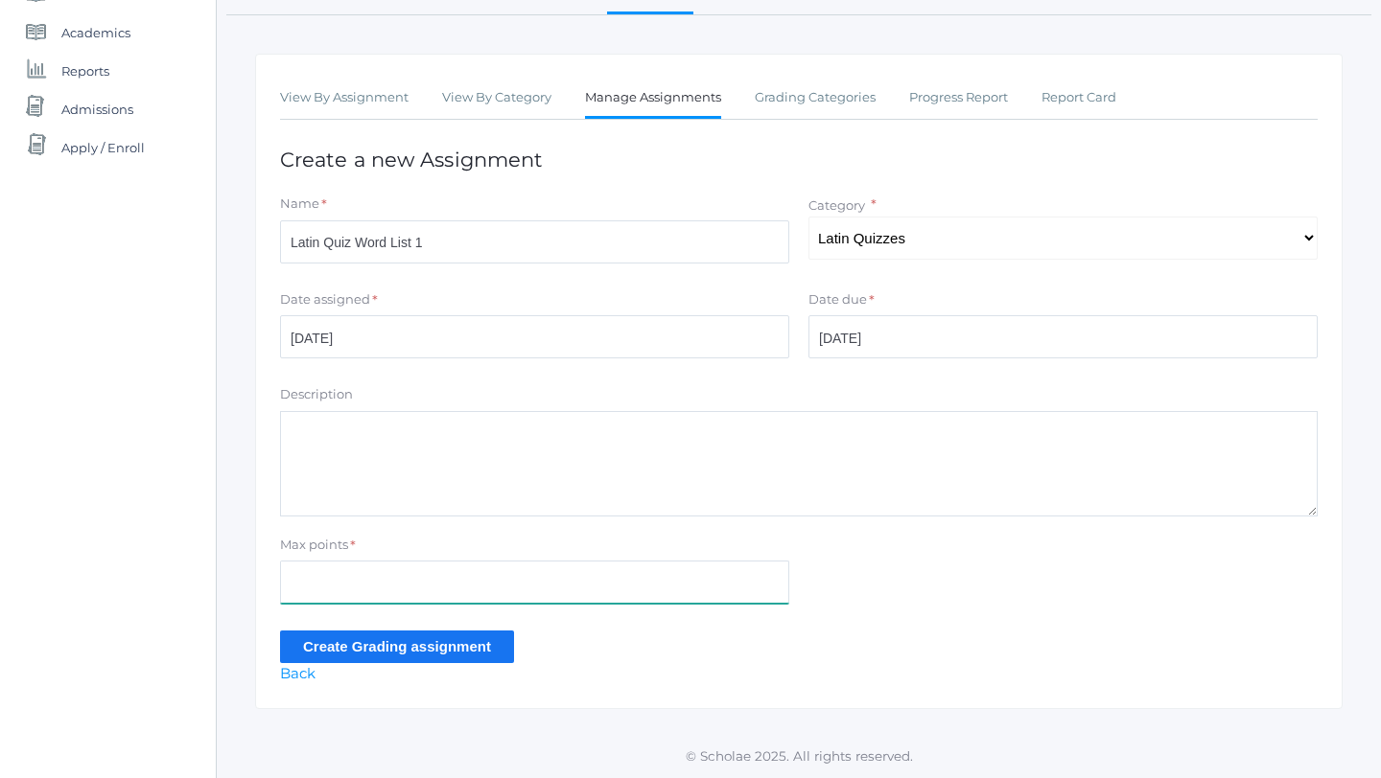
click at [402, 587] on input "Max points" at bounding box center [534, 582] width 509 height 43
type input "25"
click at [342, 640] on input "Create Grading assignment" at bounding box center [397, 647] width 234 height 32
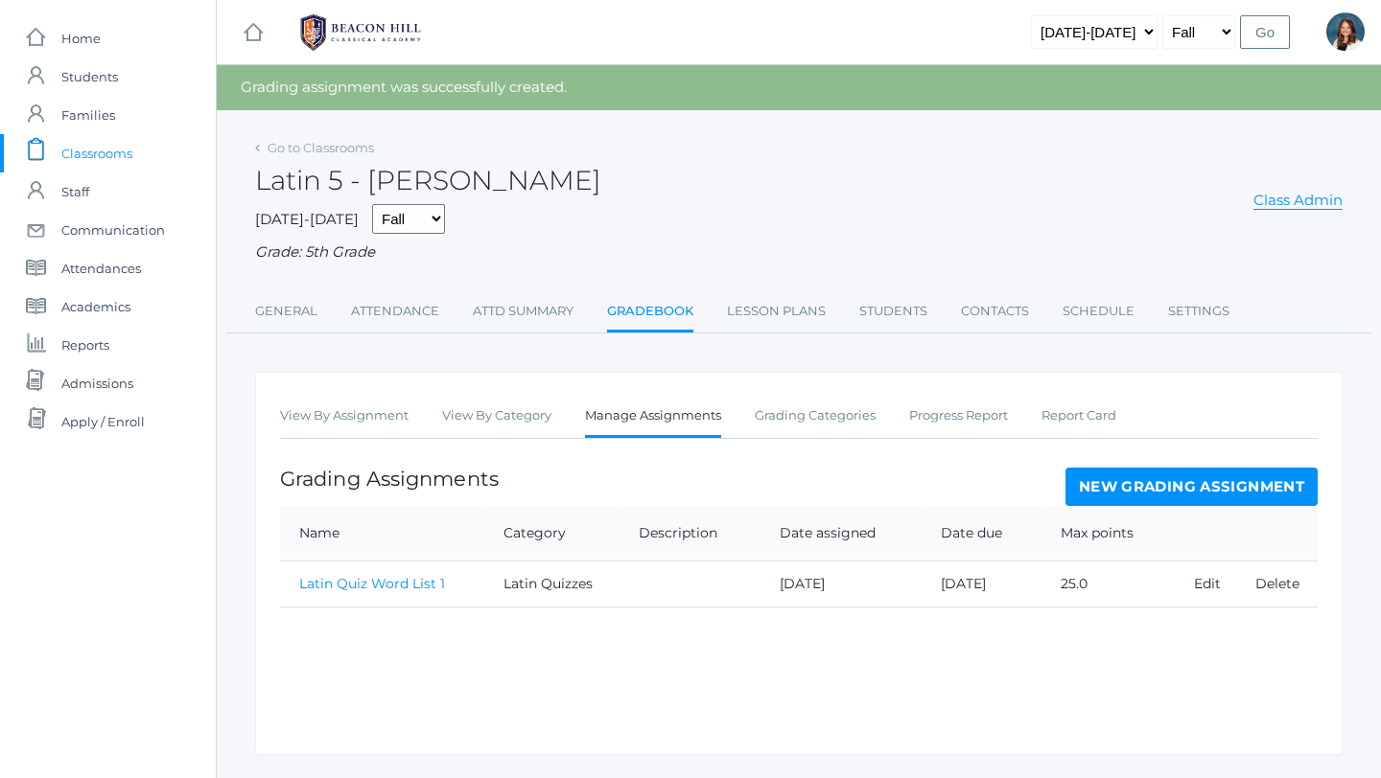
scroll to position [47, 0]
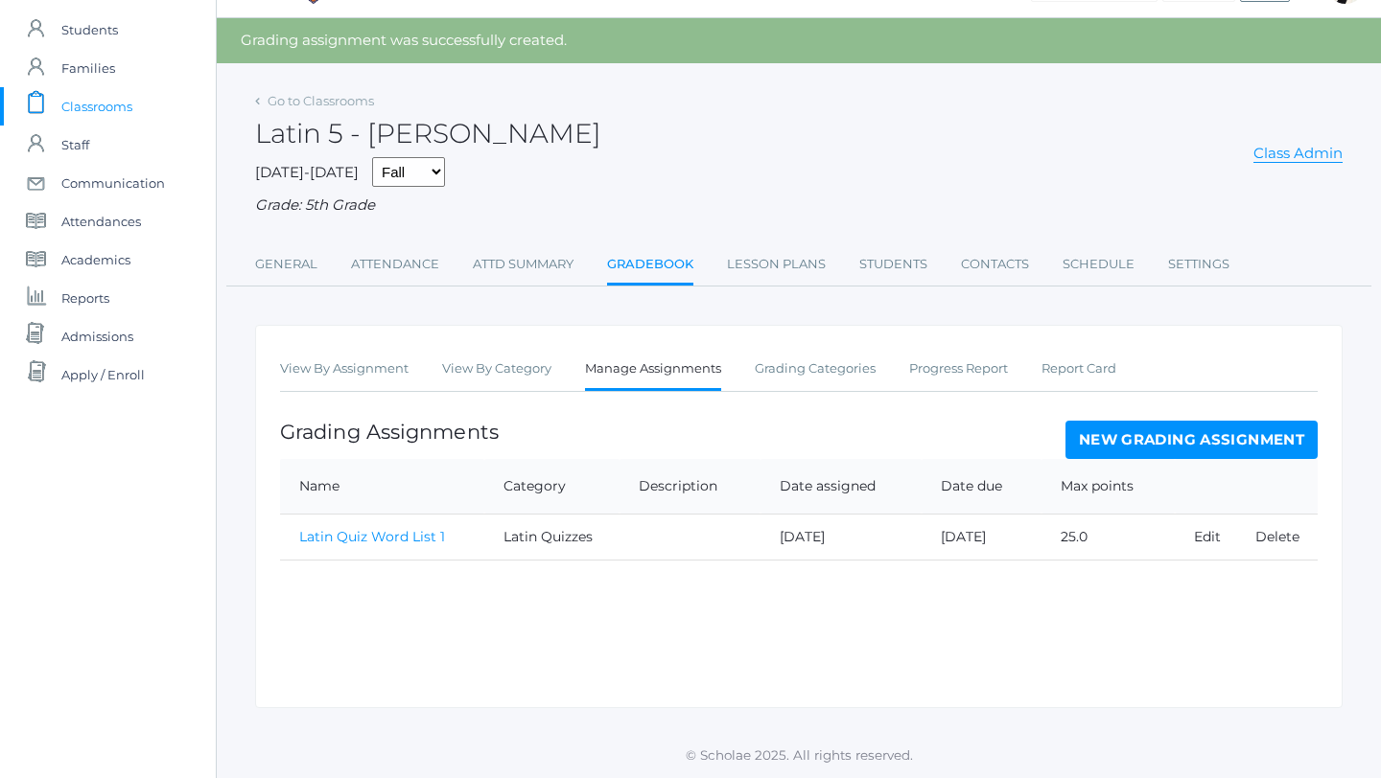
click at [1102, 437] on link "New Grading Assignment" at bounding box center [1191, 440] width 252 height 38
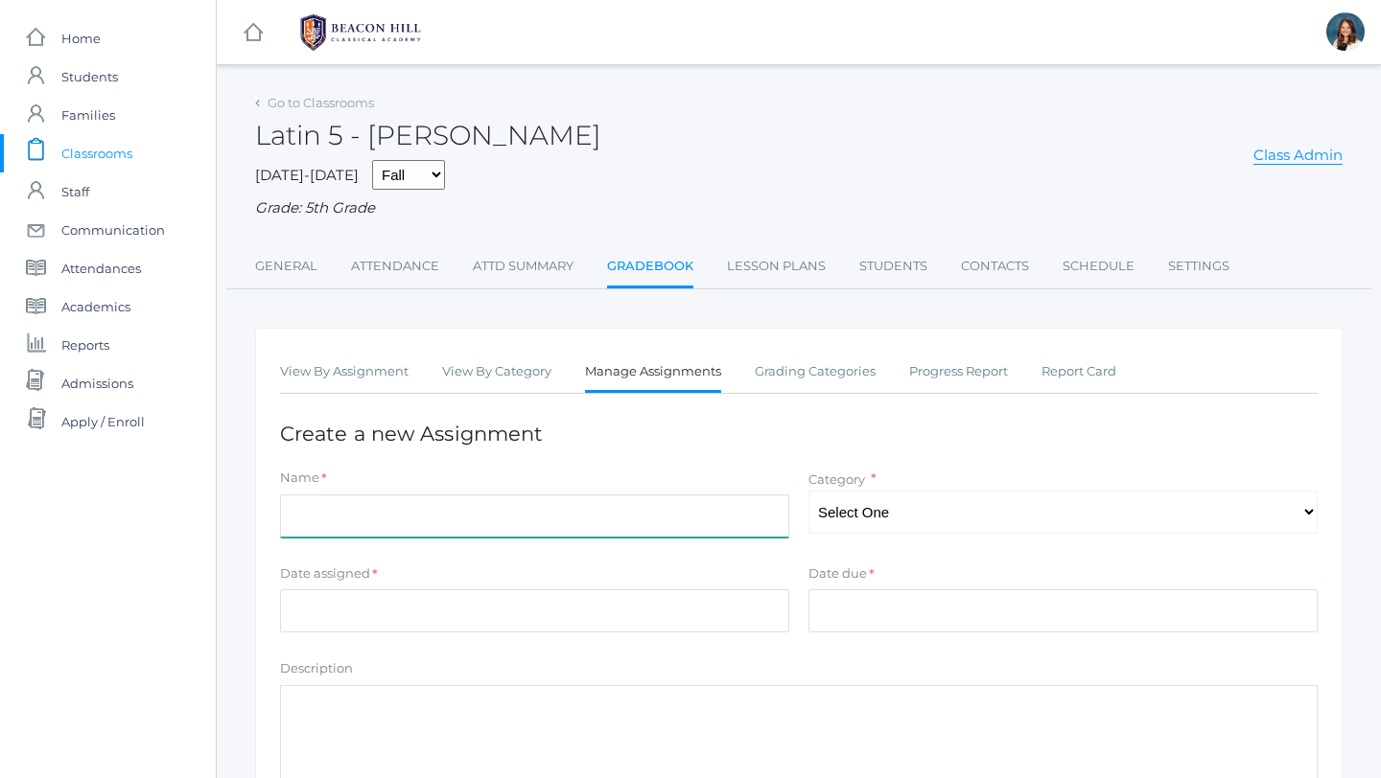
click at [478, 523] on input "Name" at bounding box center [534, 516] width 509 height 43
type input "Latin Homework"
click at [1307, 512] on select "Select One Latin Quizzes Class Engagement Latin Homework" at bounding box center [1062, 512] width 509 height 43
select select "1244"
click at [808, 491] on select "Select One Latin Quizzes Class Engagement Latin Homework" at bounding box center [1062, 512] width 509 height 43
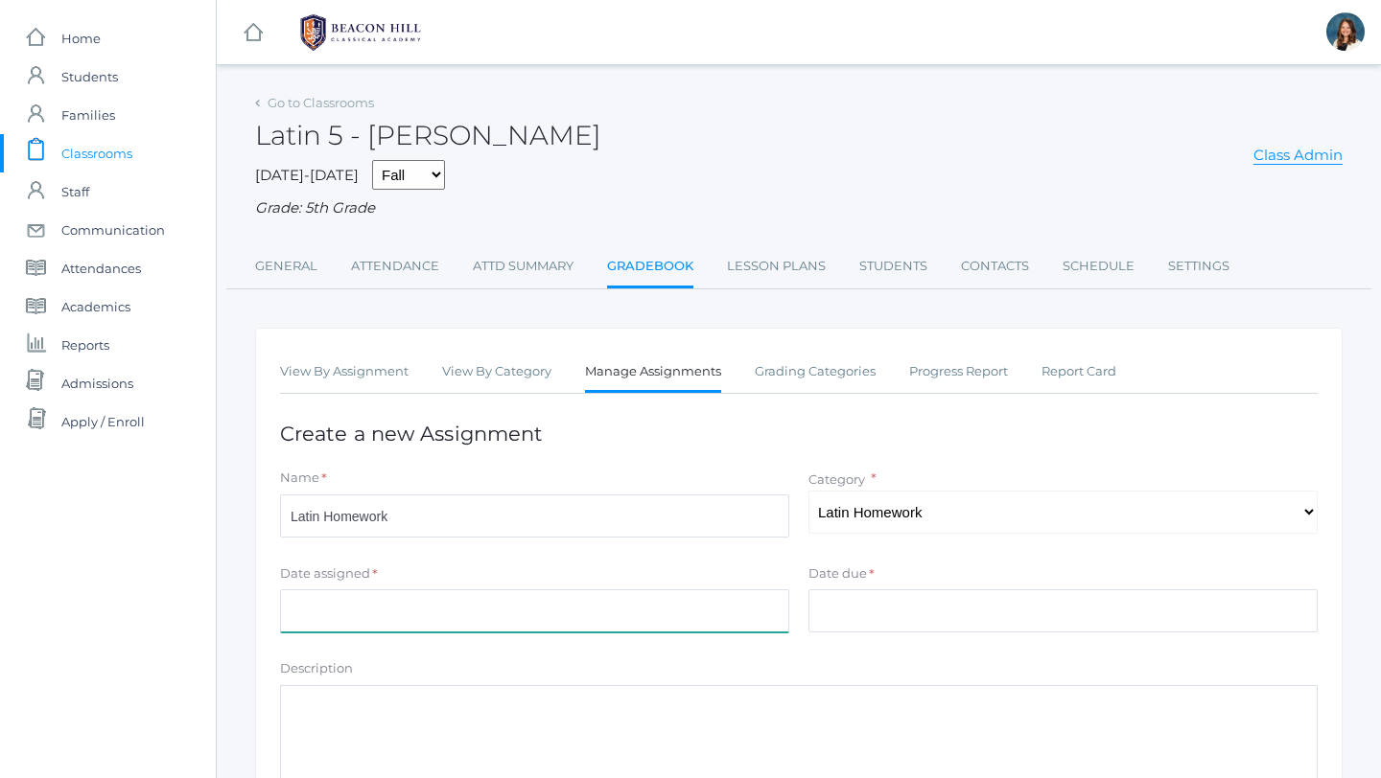
click at [487, 620] on input "Date assigned" at bounding box center [534, 611] width 509 height 43
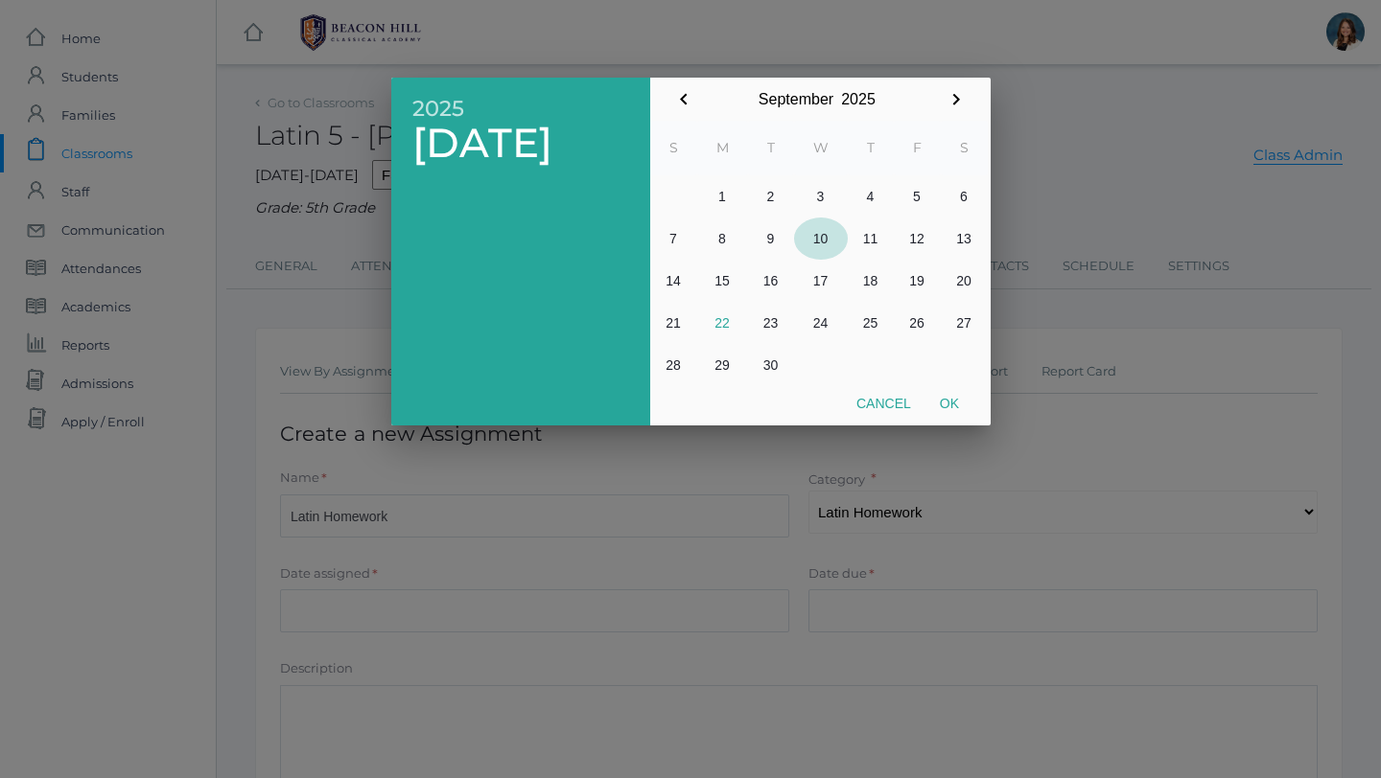
click at [824, 232] on button "10" at bounding box center [821, 239] width 54 height 42
click at [950, 399] on button "Ok" at bounding box center [949, 403] width 48 height 35
type input "[DATE]"
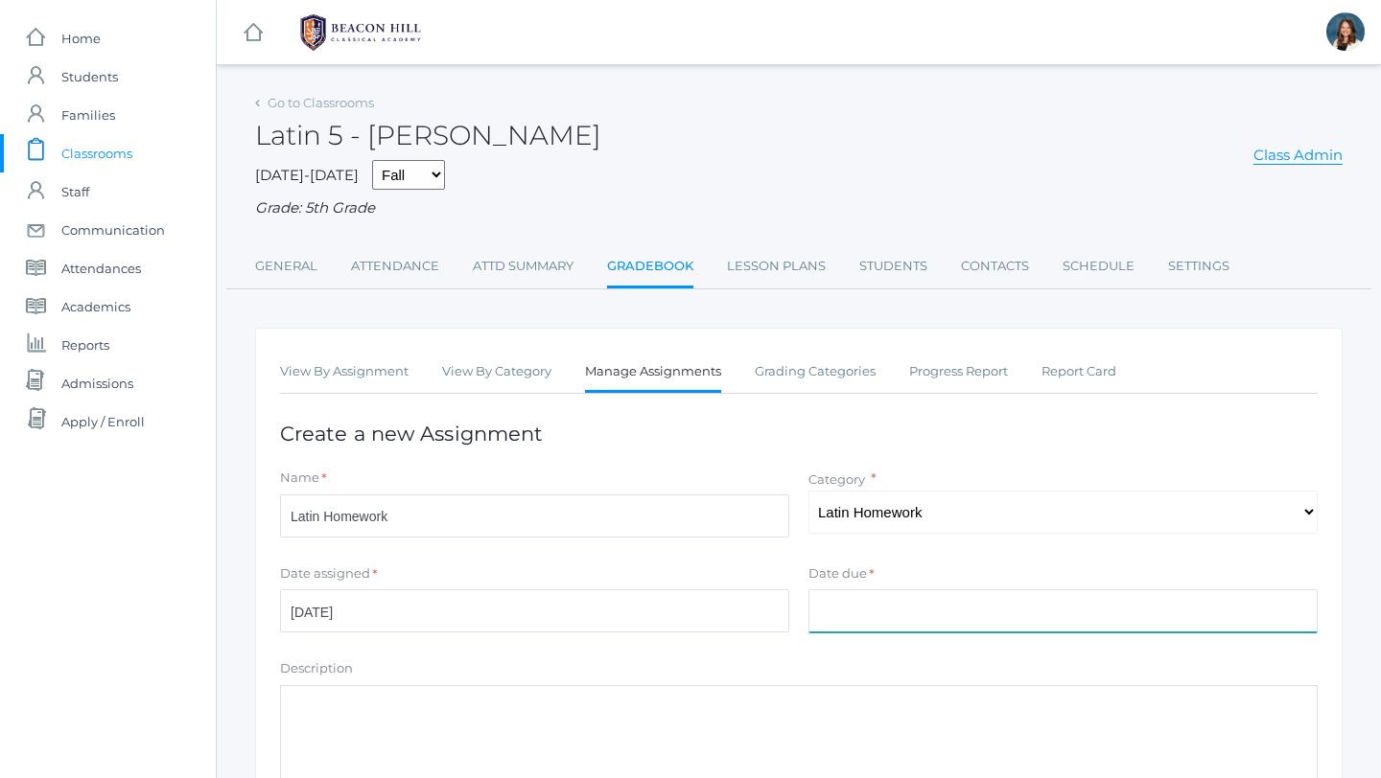
click at [861, 608] on input "Date due" at bounding box center [1062, 611] width 509 height 43
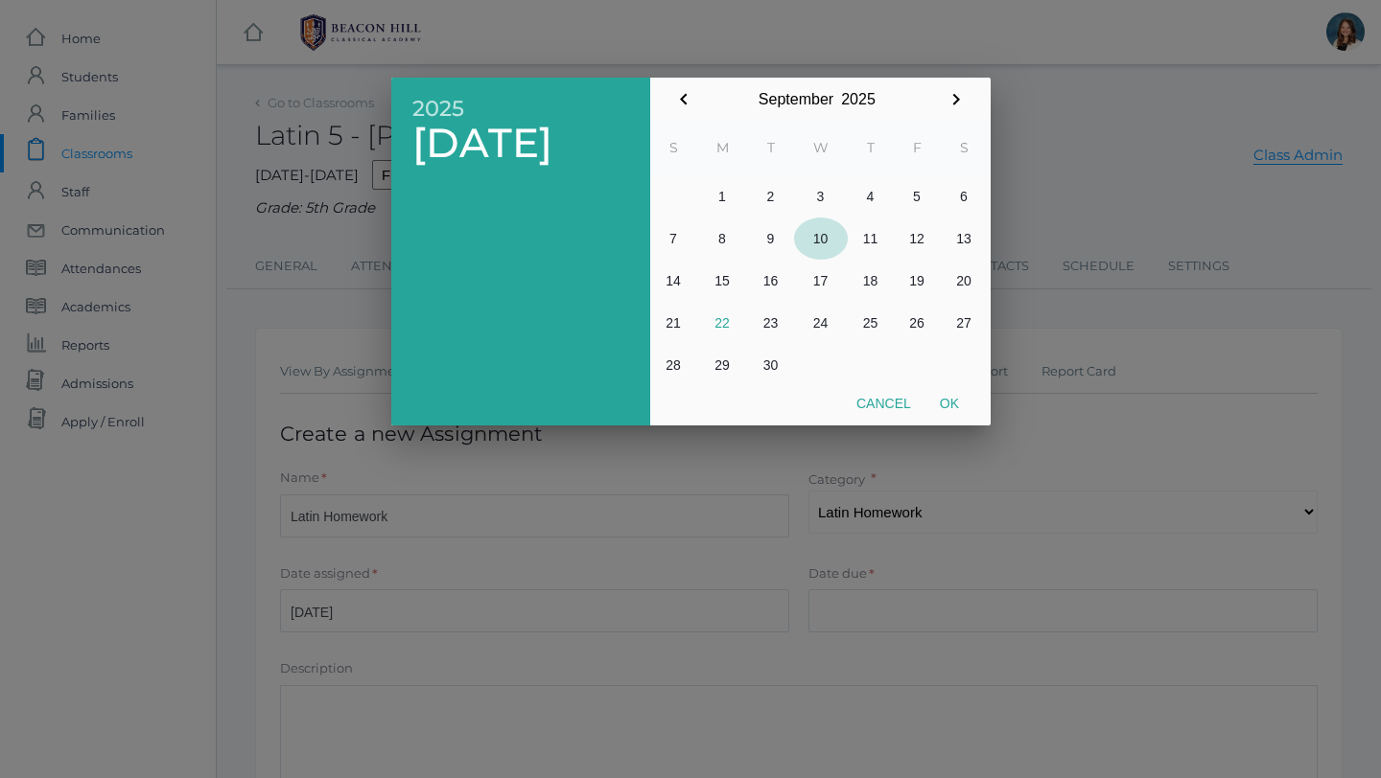
click at [820, 227] on button "10" at bounding box center [821, 239] width 54 height 42
click at [950, 398] on button "Ok" at bounding box center [949, 403] width 48 height 35
type input "[DATE]"
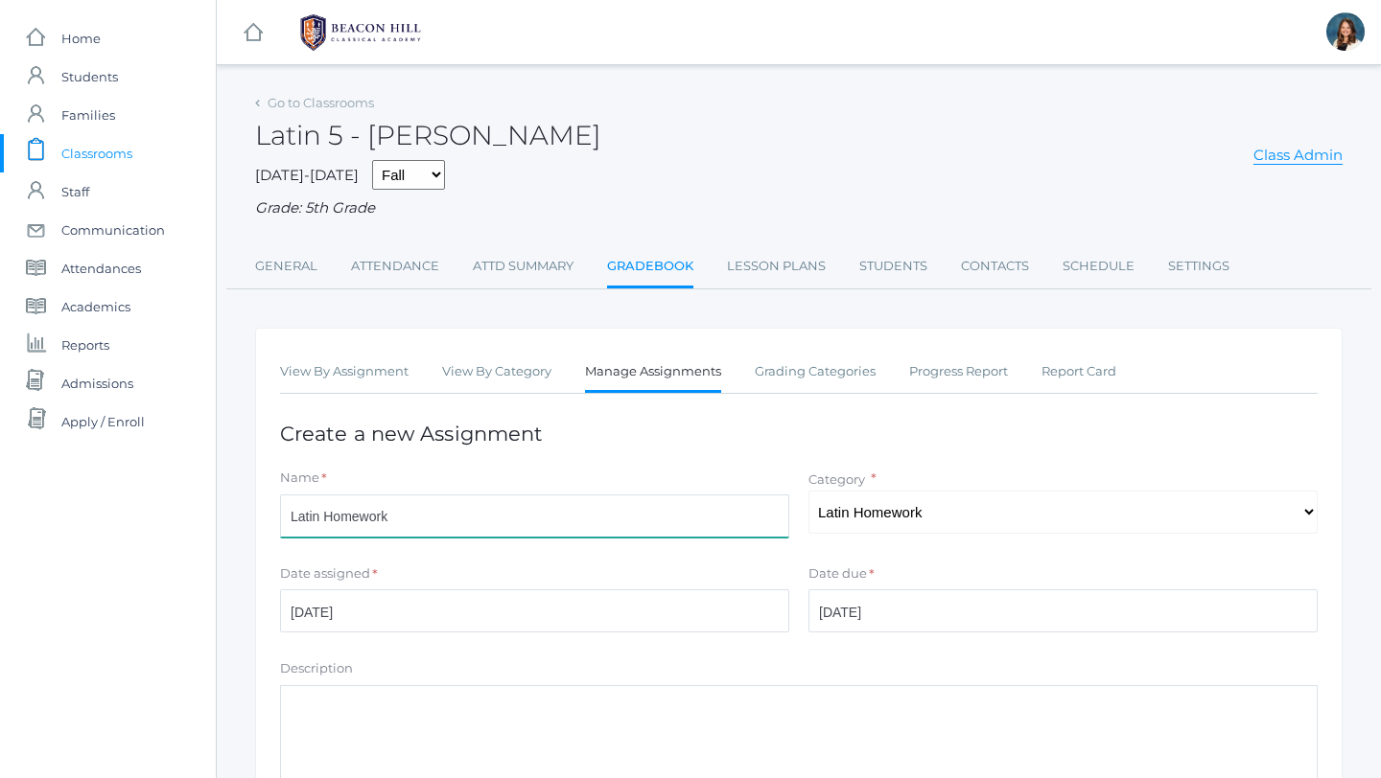
click at [441, 513] on input "Latin Homework" at bounding box center [534, 516] width 509 height 43
type input "L"
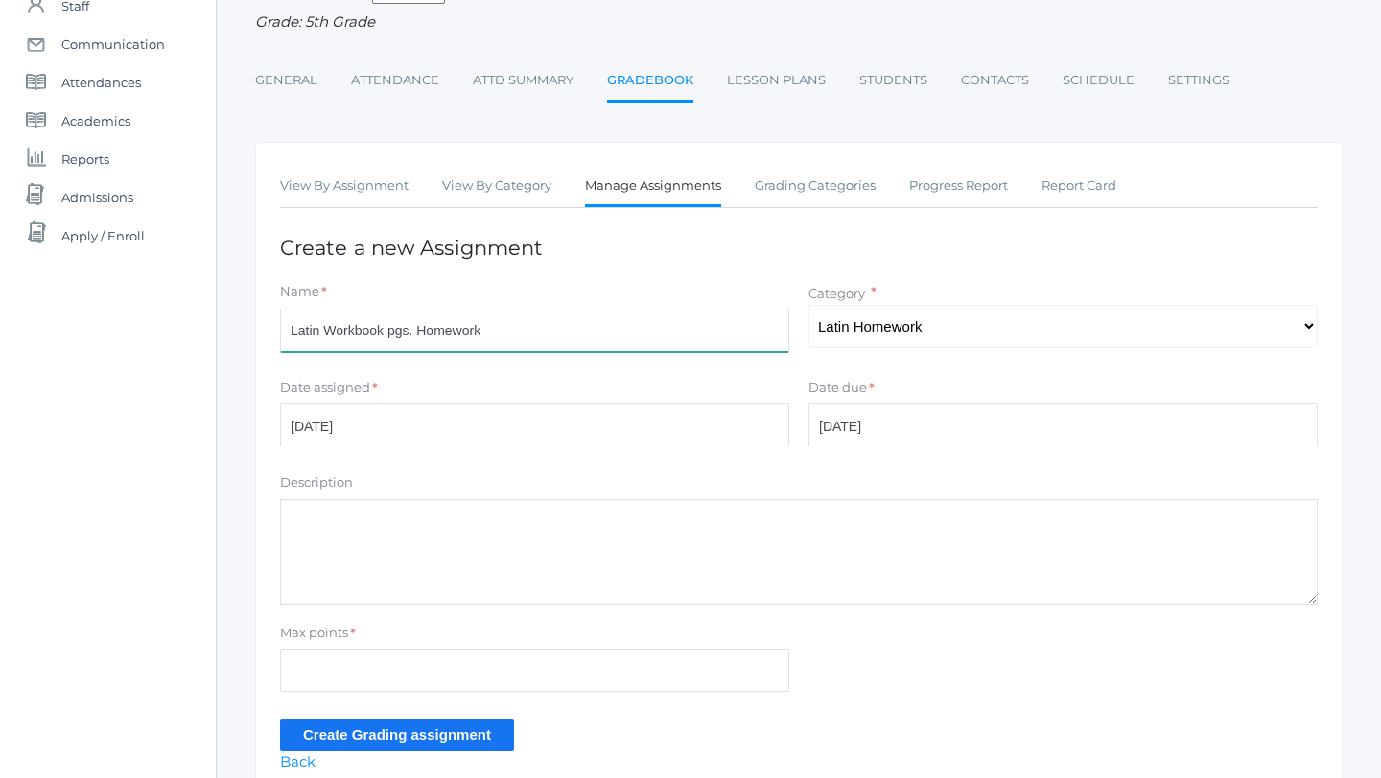
scroll to position [185, 0]
type input "Latin Workbook pgs. Homework"
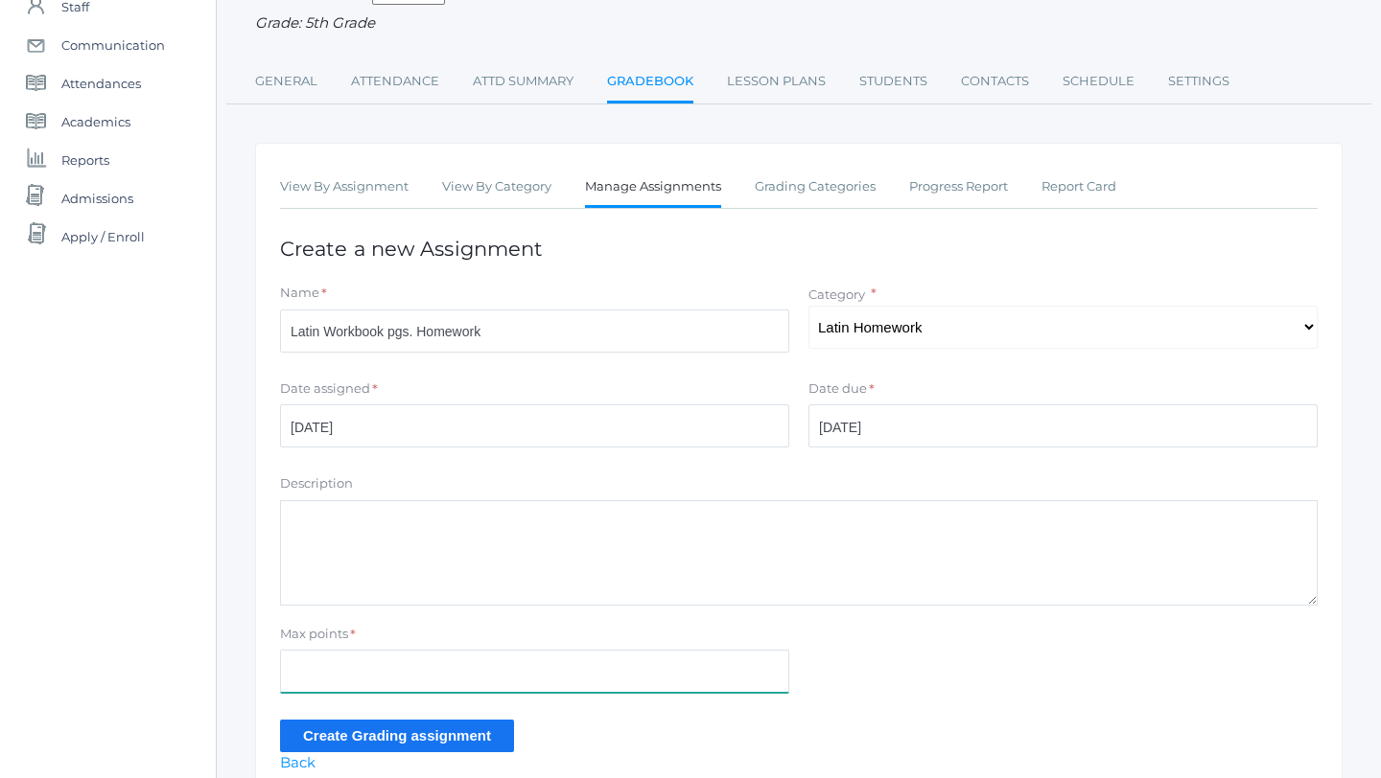
click at [404, 666] on input "Max points" at bounding box center [534, 671] width 509 height 43
type input "10"
click at [395, 729] on input "Create Grading assignment" at bounding box center [397, 736] width 234 height 32
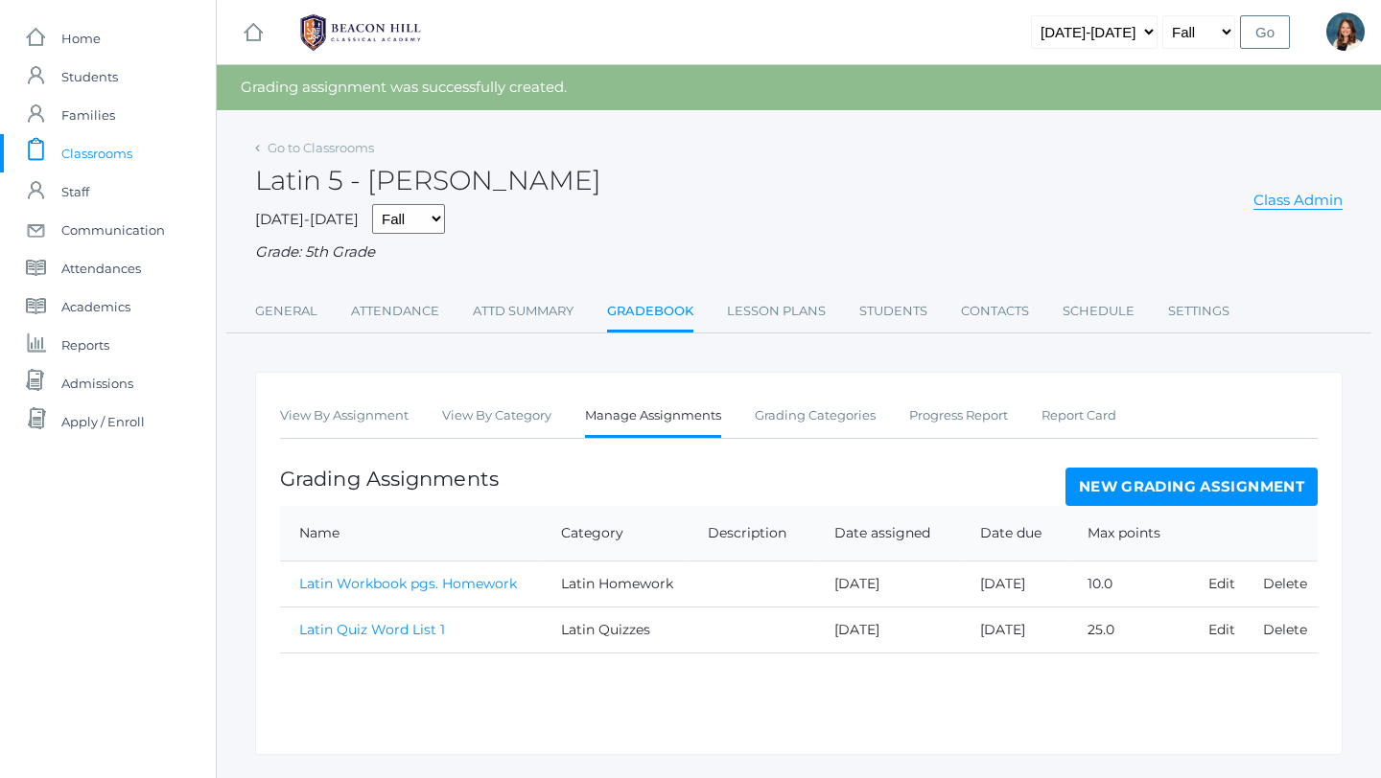
click at [1119, 483] on link "New Grading Assignment" at bounding box center [1191, 487] width 252 height 38
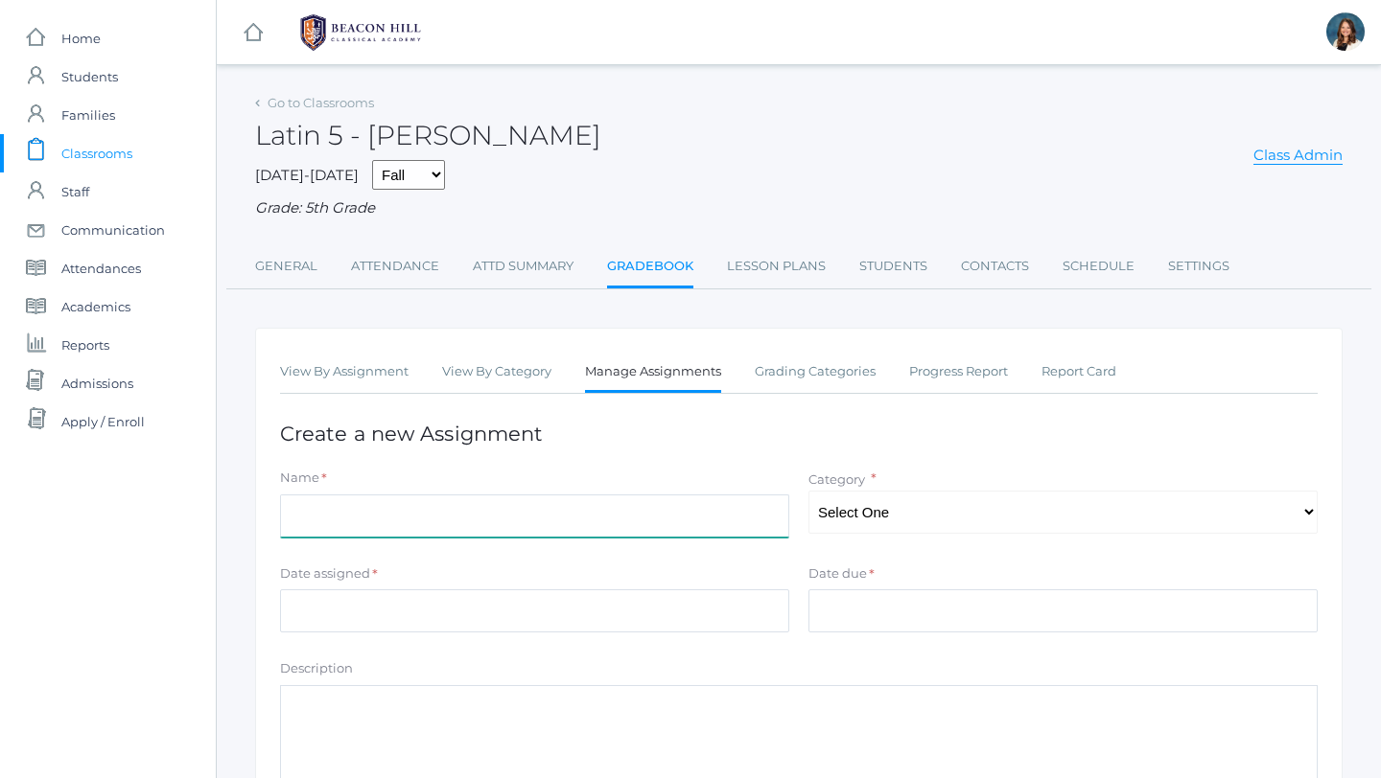
click at [535, 523] on input "Name" at bounding box center [534, 516] width 509 height 43
type input "Latin Class engagement"
click at [1310, 509] on select "Select One Latin Quizzes Class Engagement Latin Homework" at bounding box center [1062, 512] width 509 height 43
select select "1243"
click at [808, 491] on select "Select One Latin Quizzes Class Engagement Latin Homework" at bounding box center [1062, 512] width 509 height 43
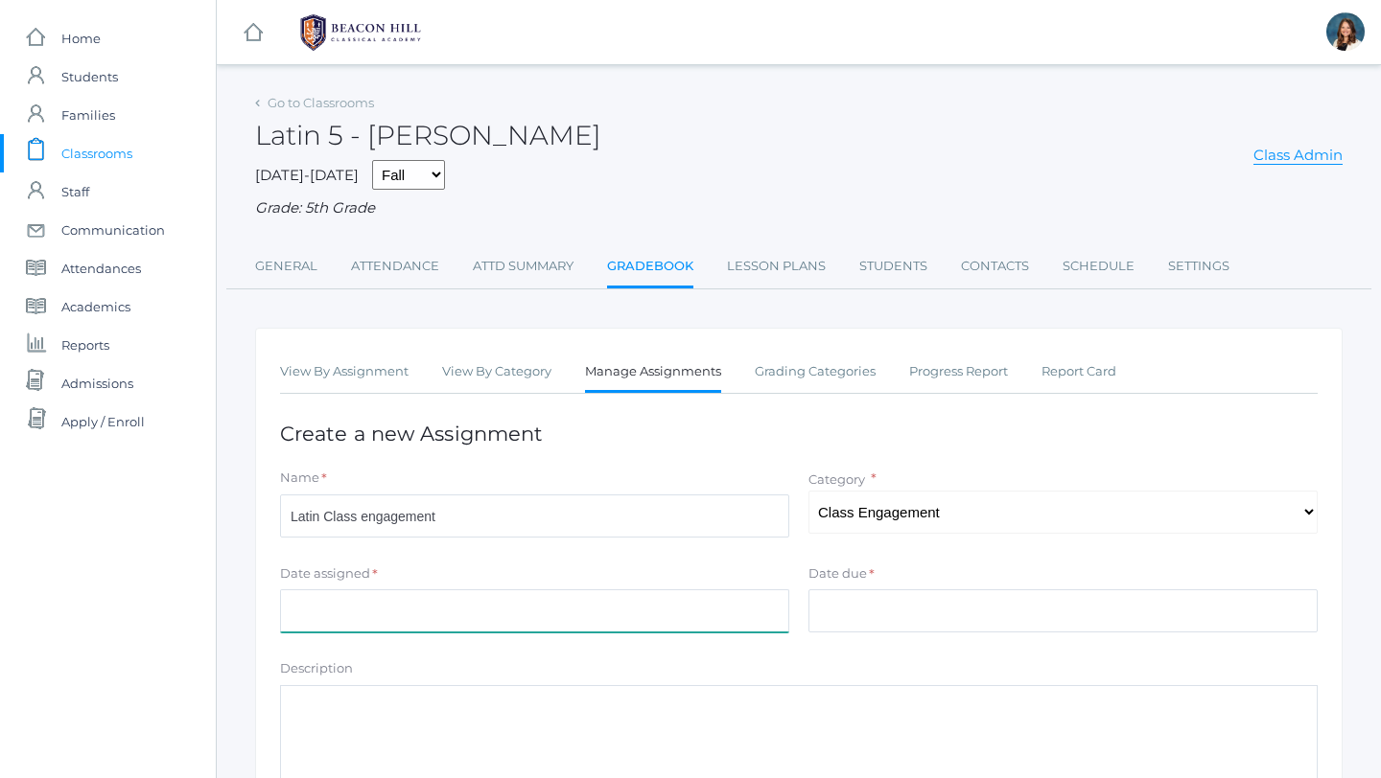
click at [460, 618] on input "Date assigned" at bounding box center [534, 611] width 509 height 43
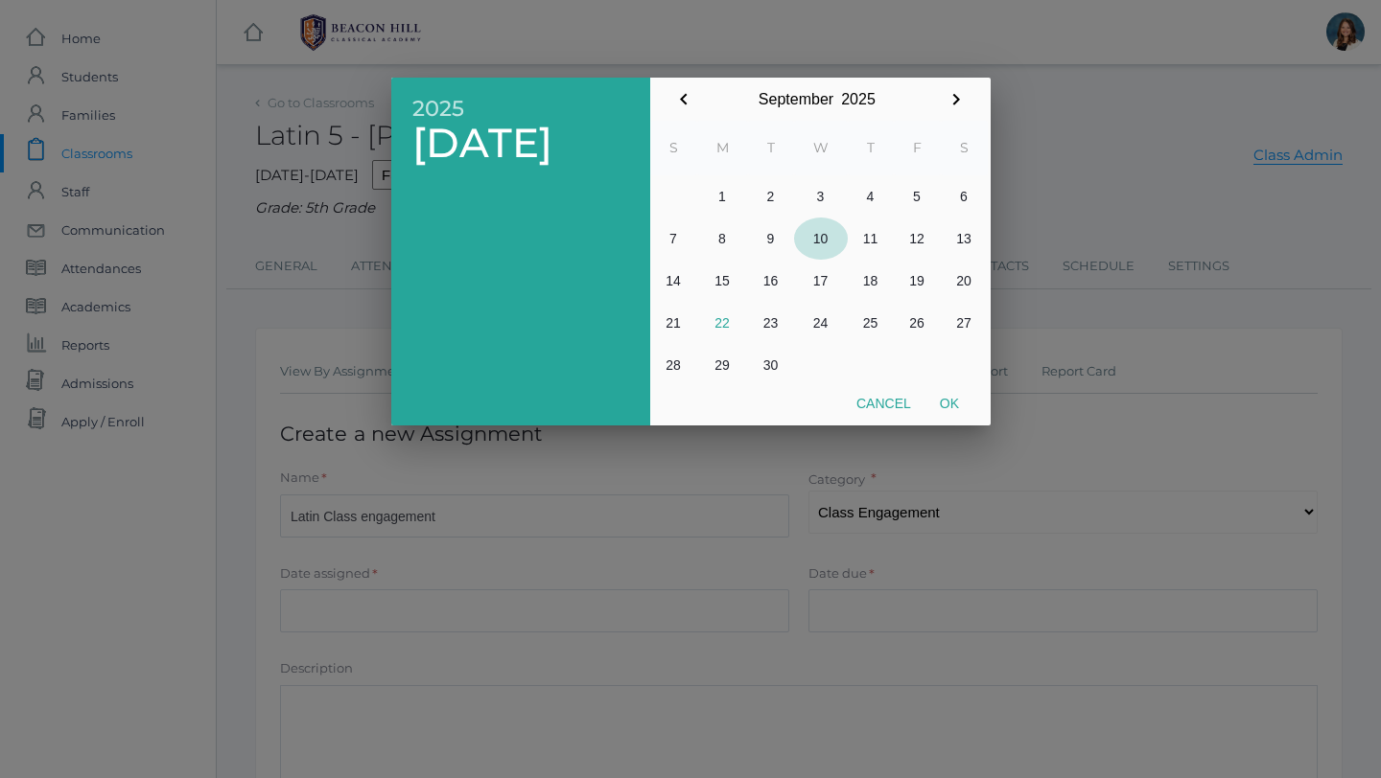
click at [822, 240] on button "10" at bounding box center [821, 239] width 54 height 42
click at [950, 396] on button "Ok" at bounding box center [949, 403] width 48 height 35
type input "[DATE]"
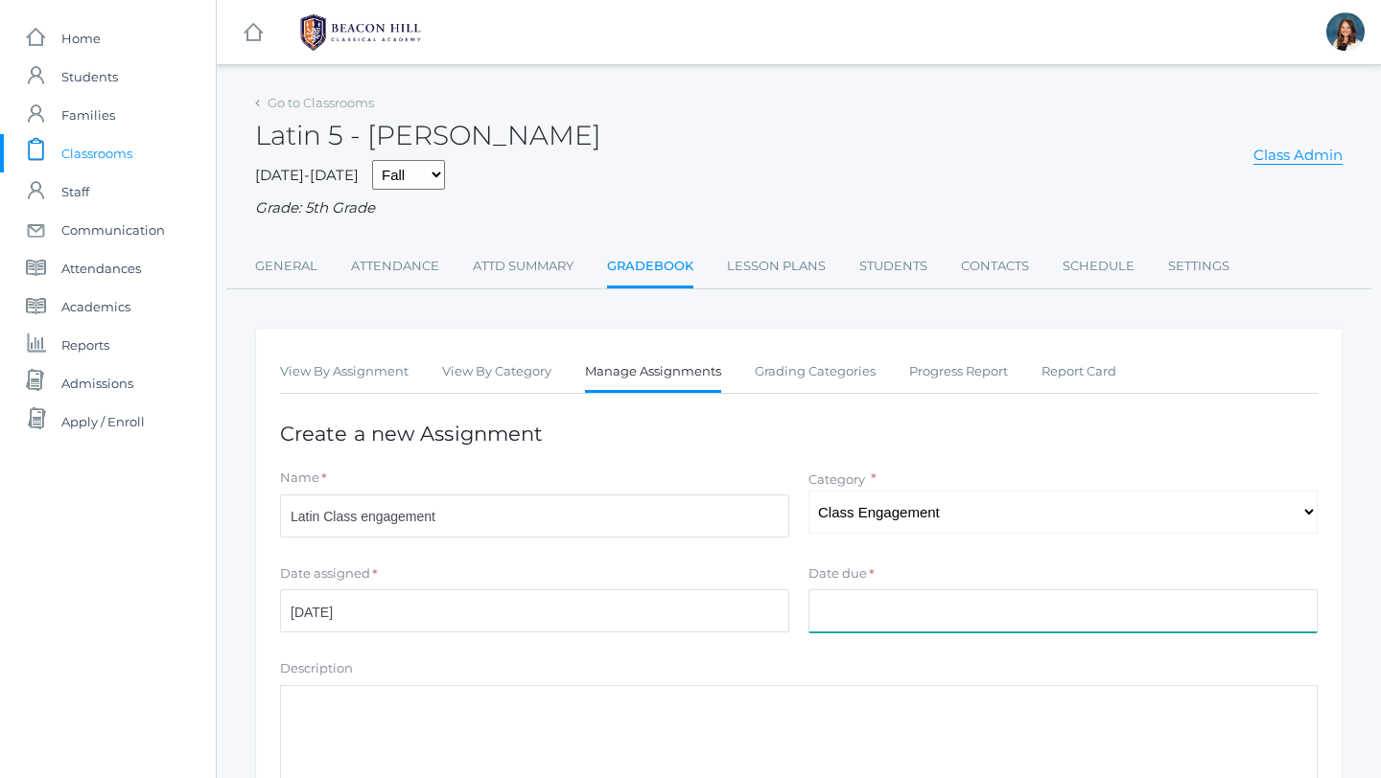
click at [906, 603] on input "Date due" at bounding box center [1062, 611] width 509 height 43
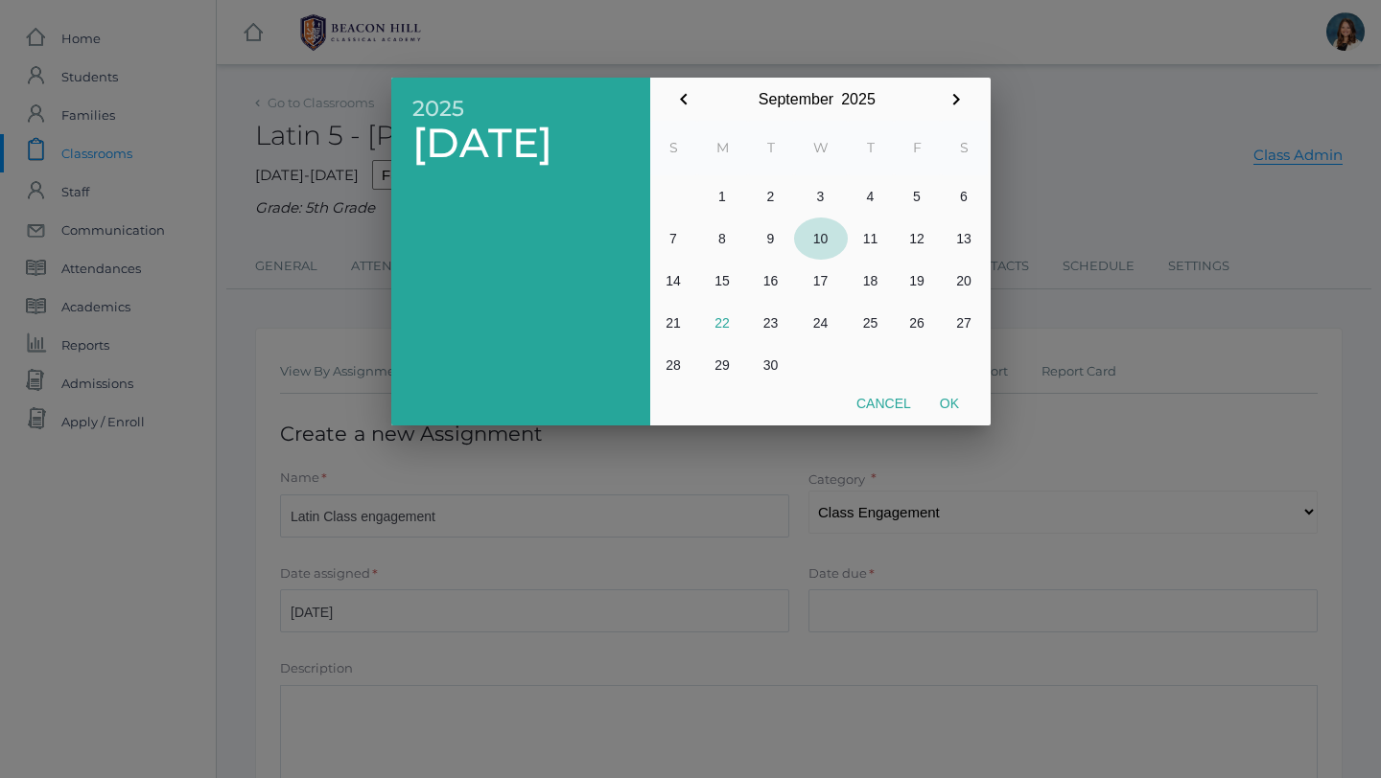
click at [822, 234] on button "10" at bounding box center [821, 239] width 54 height 42
click at [943, 400] on button "Ok" at bounding box center [949, 403] width 48 height 35
type input "[DATE]"
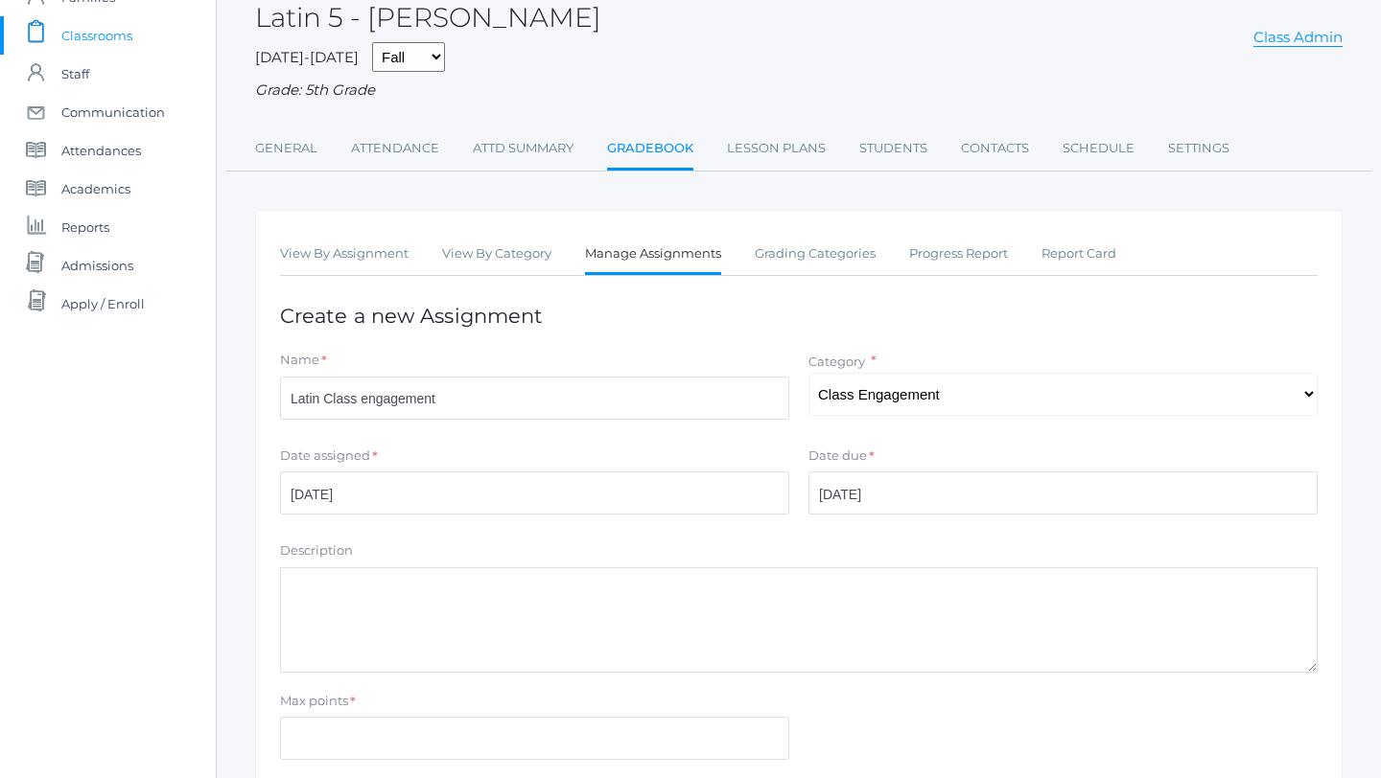
scroll to position [275, 0]
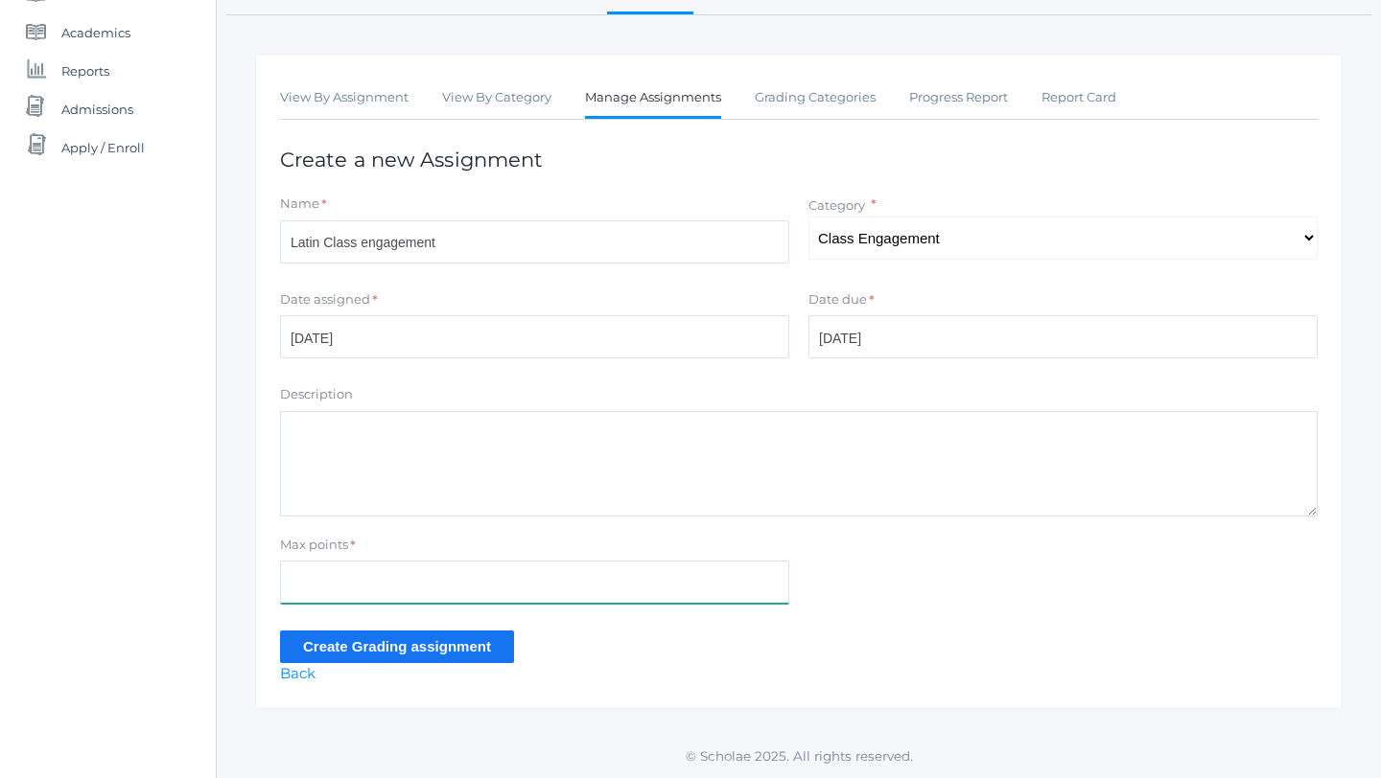
click at [499, 591] on input "Max points" at bounding box center [534, 582] width 509 height 43
type input "10"
click at [430, 645] on input "Create Grading assignment" at bounding box center [397, 647] width 234 height 32
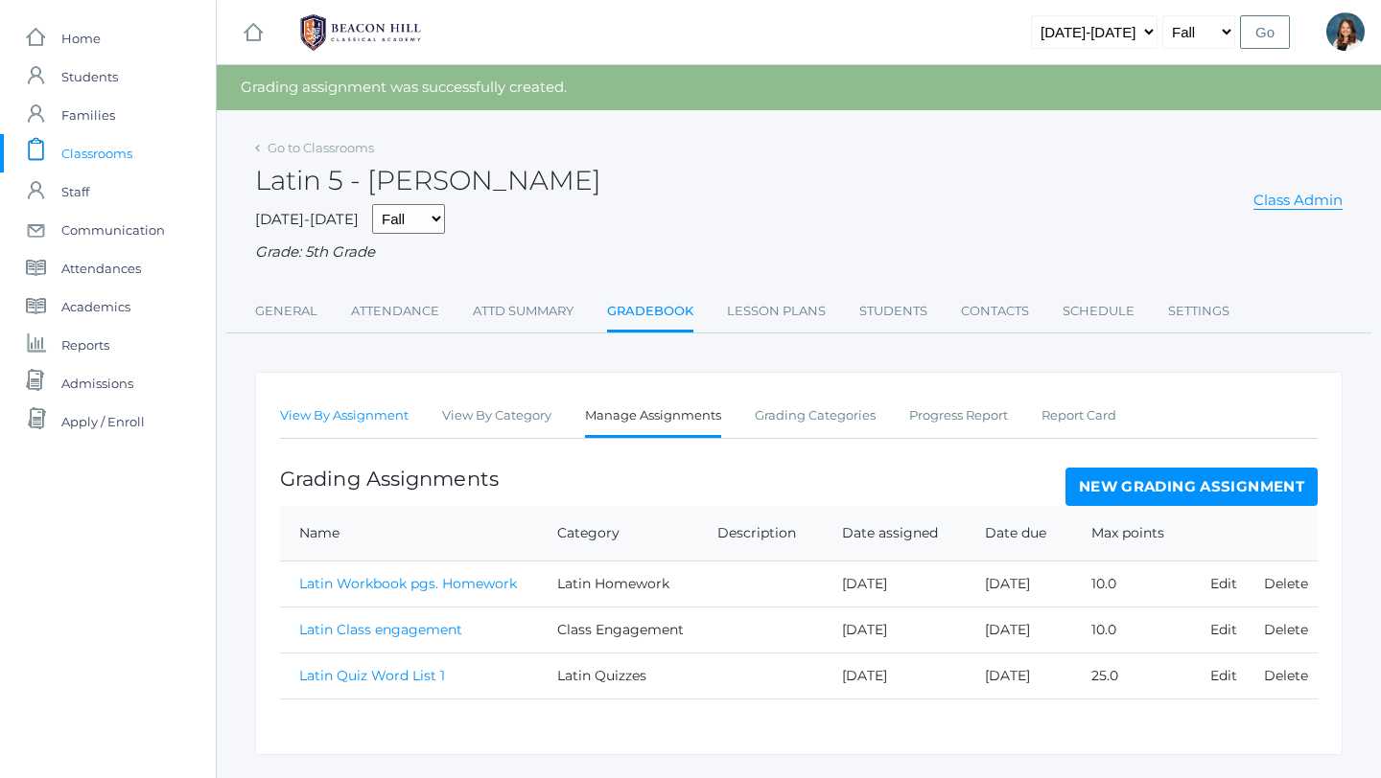
click at [395, 411] on link "View By Assignment" at bounding box center [344, 416] width 128 height 38
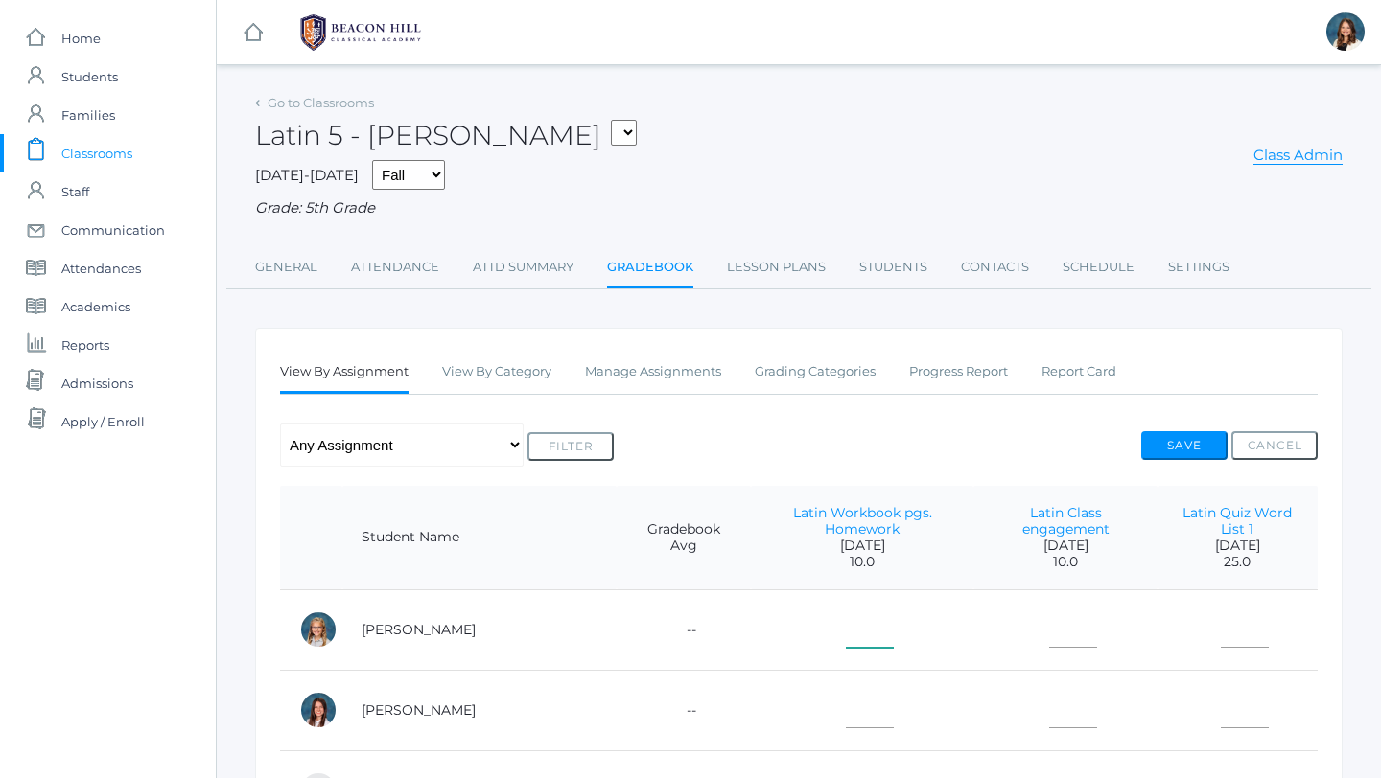
click at [846, 605] on input"] "text" at bounding box center [870, 626] width 48 height 43
type input"] "10"
click at [1056, 613] on input"] "text" at bounding box center [1073, 626] width 48 height 43
type input"] "10"
click at [1220, 608] on input"] "text" at bounding box center [1244, 626] width 48 height 43
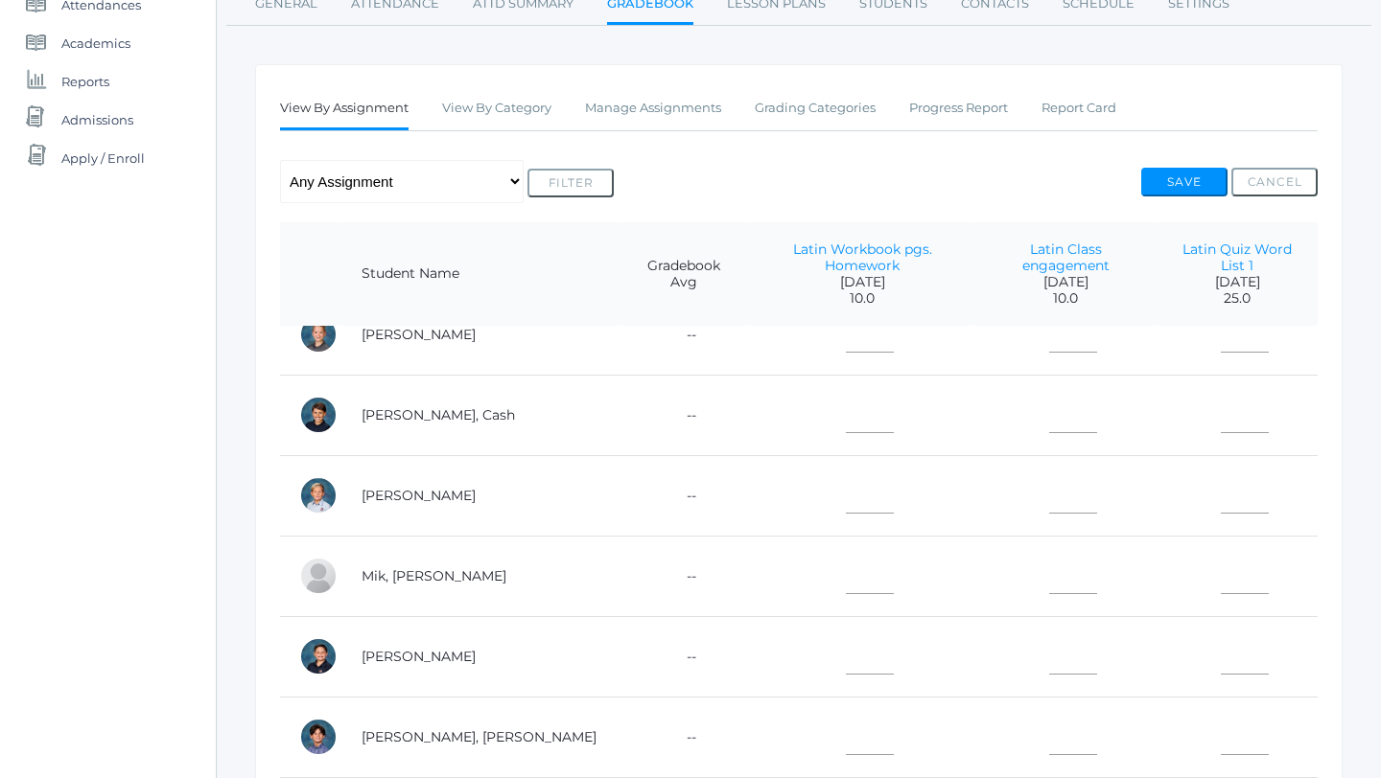
scroll to position [513, 0]
type input"] "25"
click at [846, 473] on input"] "text" at bounding box center [870, 494] width 48 height 43
type input"] "10"
click at [1049, 490] on input"] "text" at bounding box center [1073, 494] width 48 height 43
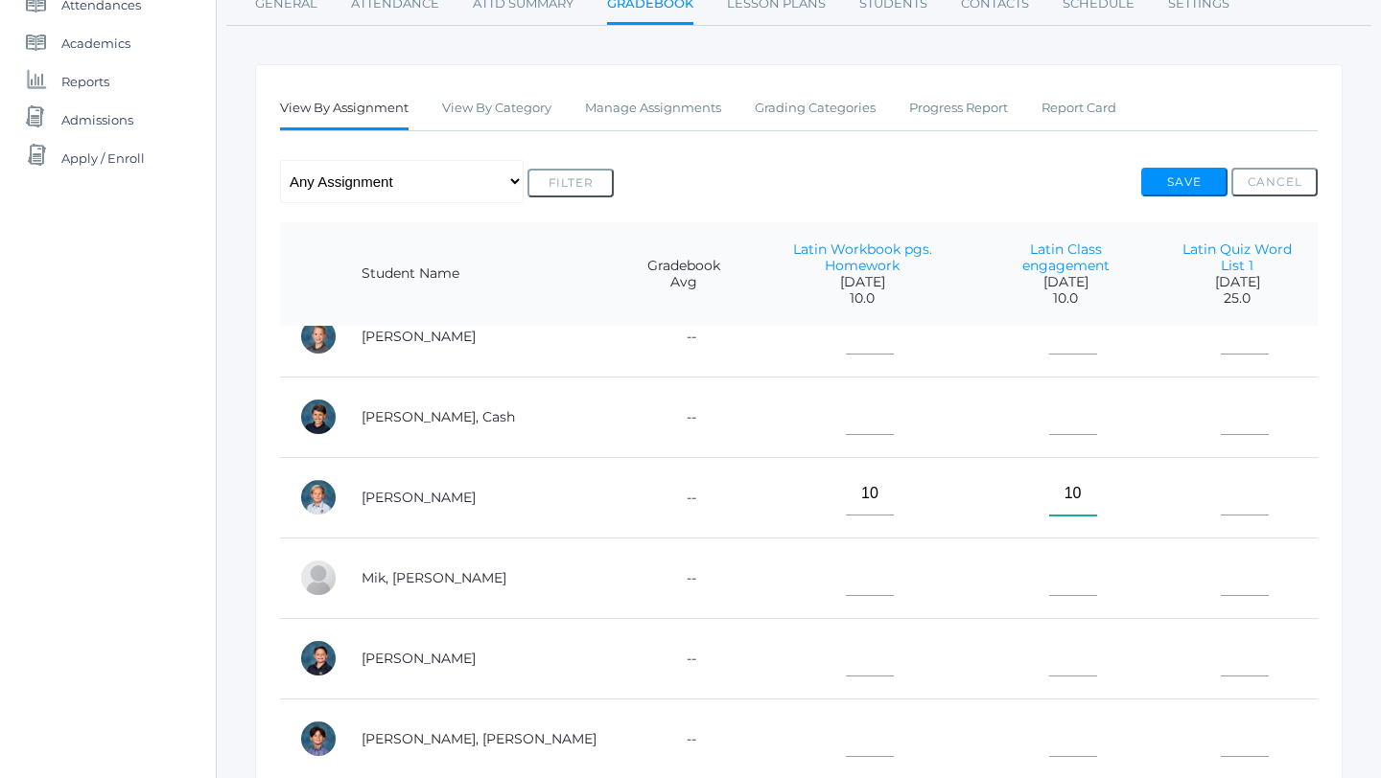
type input"] "10"
click at [1232, 480] on input"] "text" at bounding box center [1244, 494] width 48 height 43
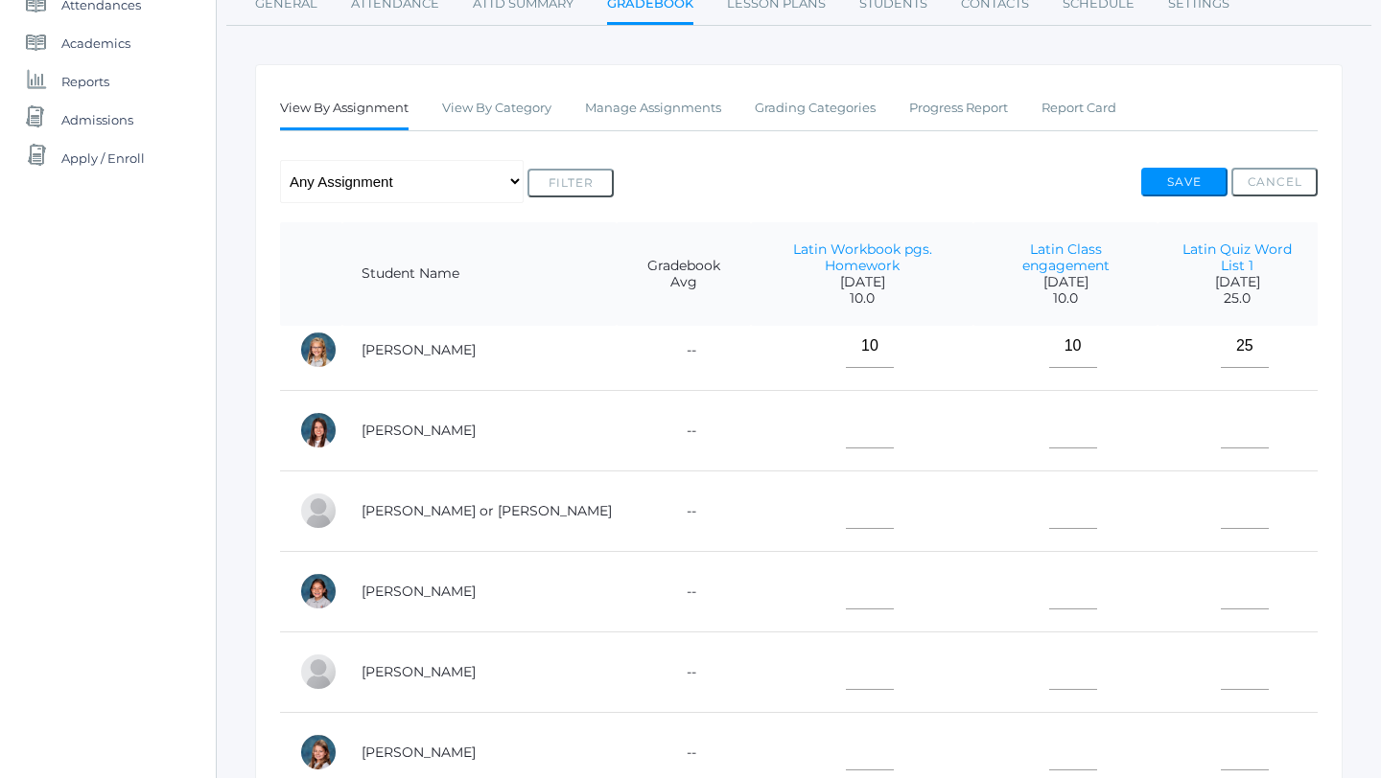
scroll to position [14, 0]
type input"] "25"
click at [846, 414] on input"] "text" at bounding box center [870, 428] width 48 height 43
type input"] "10"
click at [1049, 423] on input"] "text" at bounding box center [1073, 428] width 48 height 43
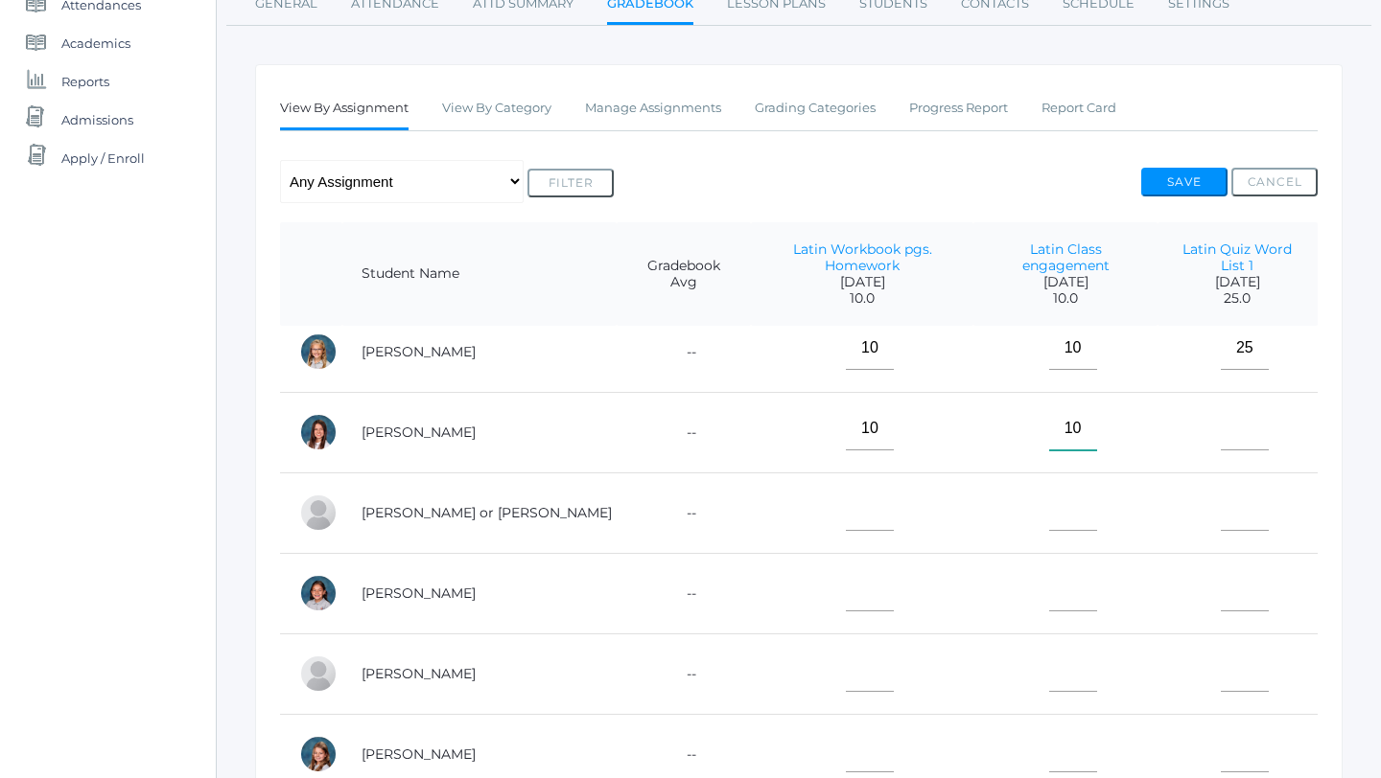
type input"] "10"
click at [1241, 417] on input"] "text" at bounding box center [1244, 428] width 48 height 43
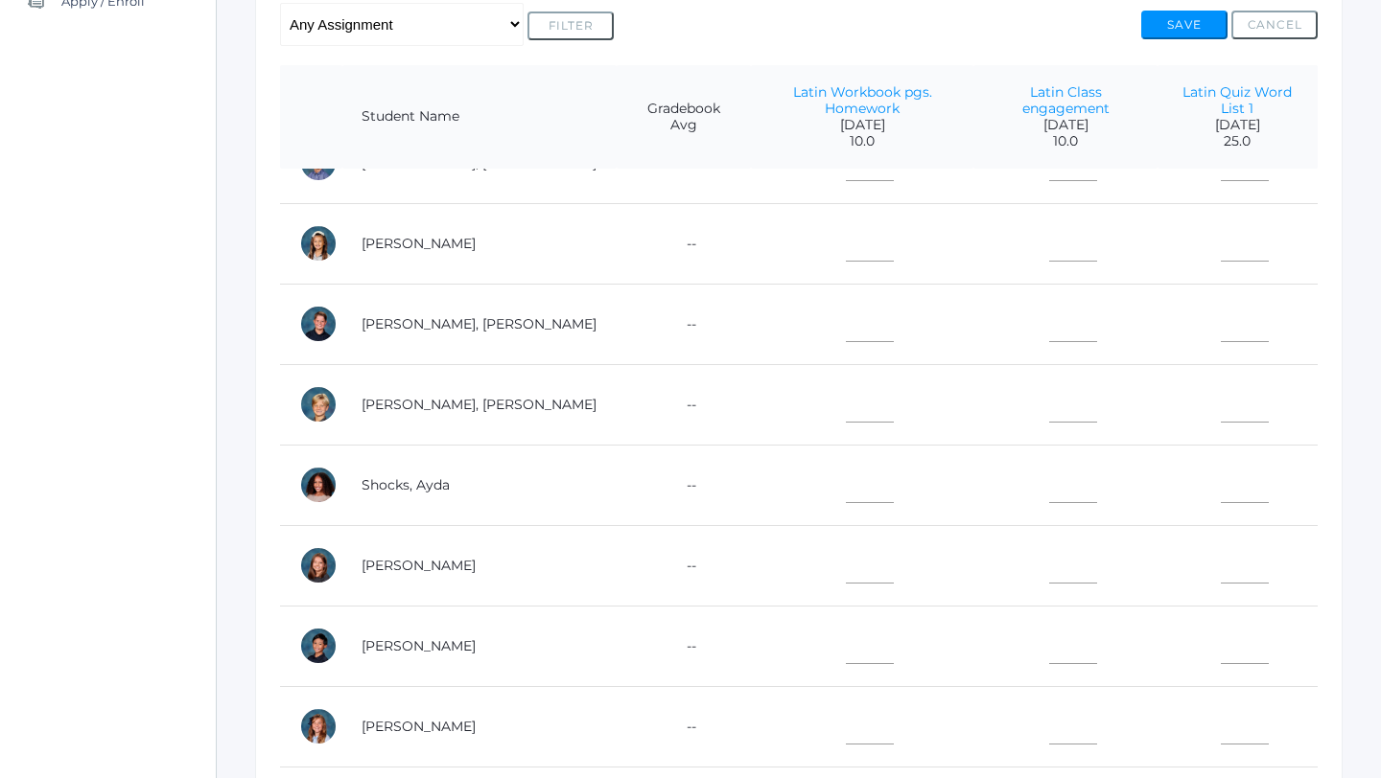
scroll to position [422, 0]
type input"] "24"
click at [846, 627] on input"] "text" at bounding box center [870, 641] width 48 height 43
type input"] "9"
type input"] "10"
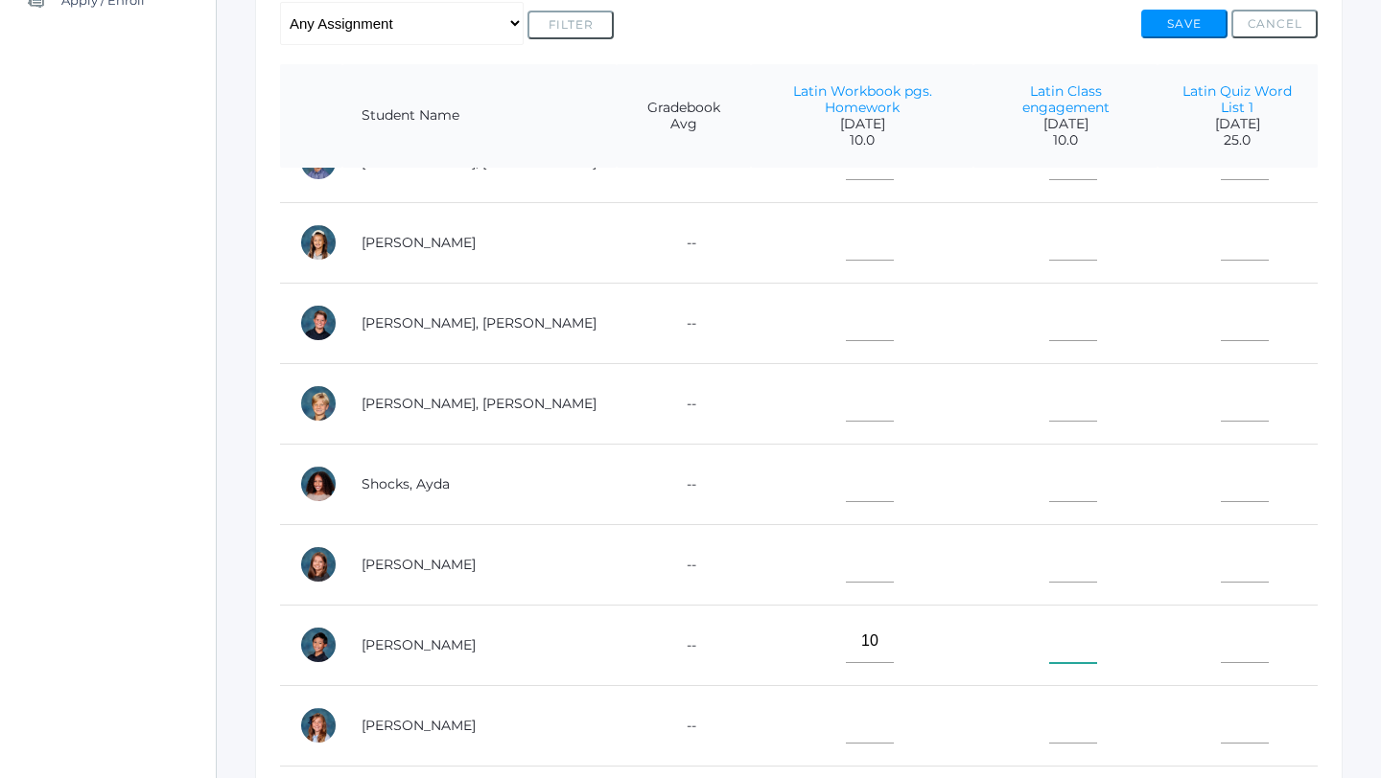
click at [1049, 634] on input"] "text" at bounding box center [1073, 641] width 48 height 43
type input"] "9"
click at [1243, 632] on input"] "text" at bounding box center [1244, 641] width 48 height 43
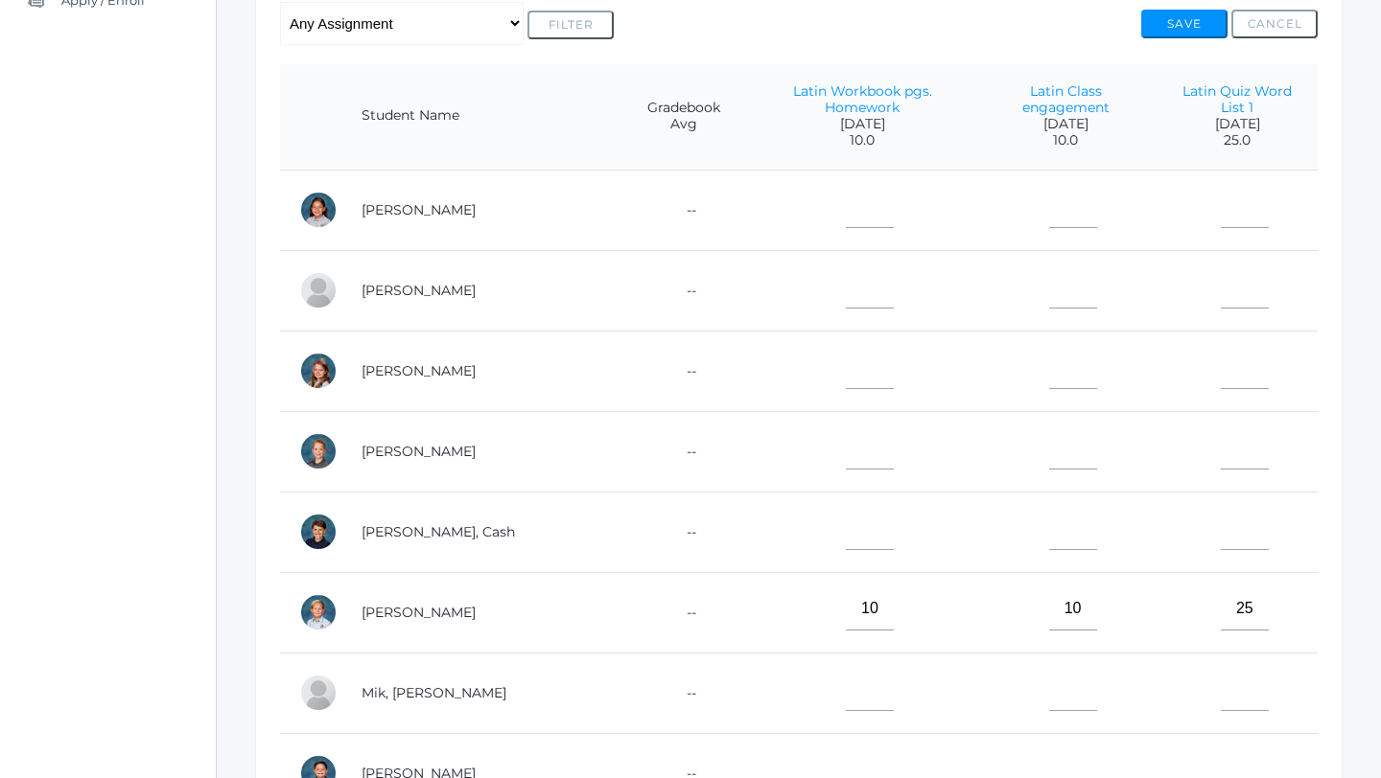
scroll to position [237, 0]
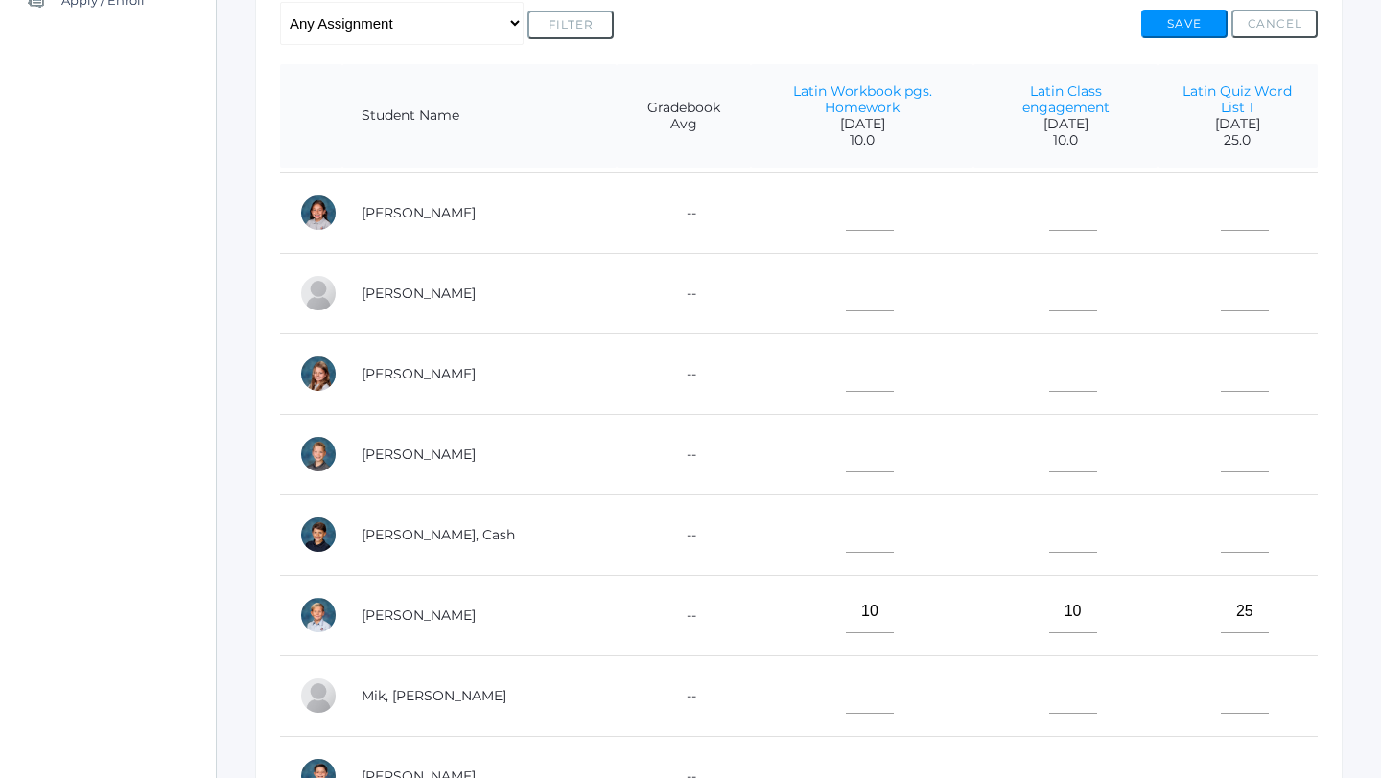
type input"] "24"
click at [846, 349] on input"] "text" at bounding box center [870, 370] width 48 height 43
type input"] "10"
click at [1049, 349] on input"] "text" at bounding box center [1073, 370] width 48 height 43
type input"] "10"
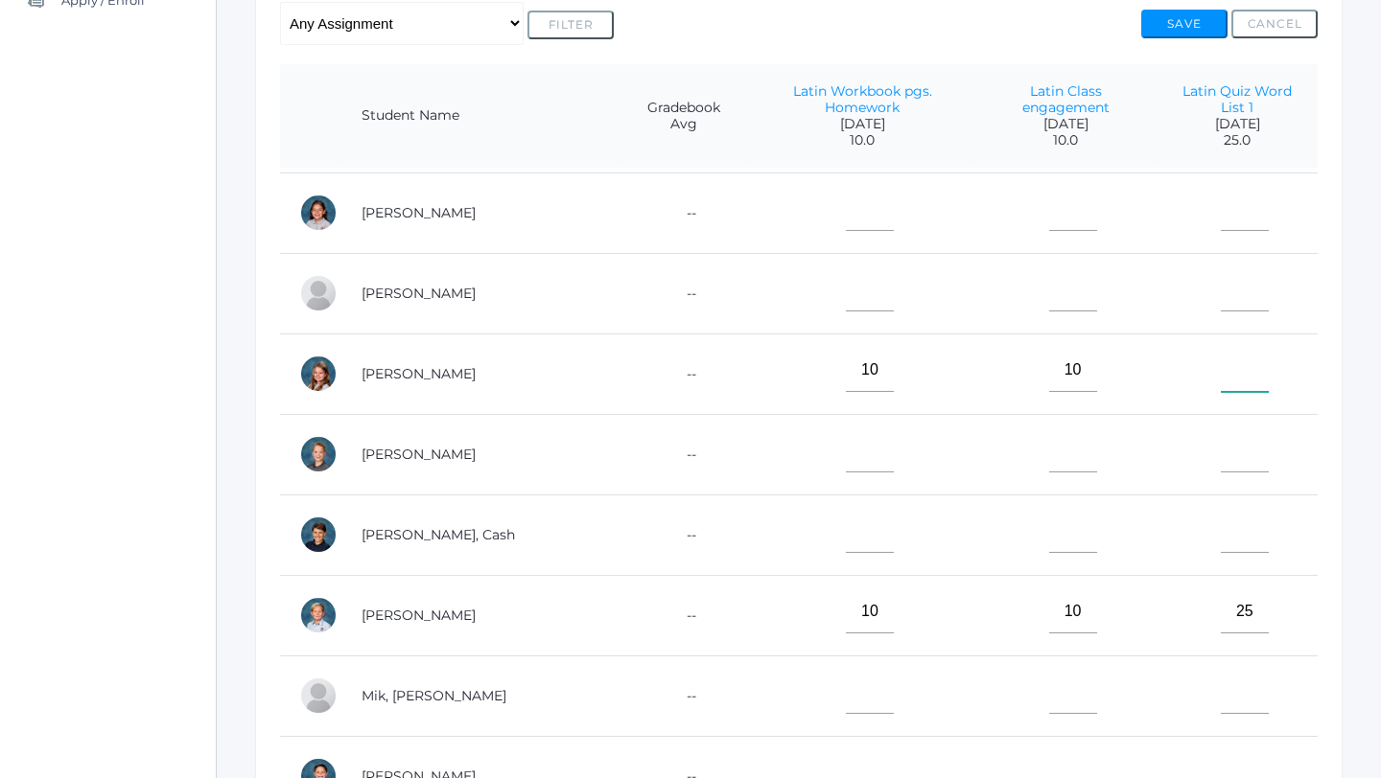
click at [1249, 358] on input"] "text" at bounding box center [1244, 370] width 48 height 43
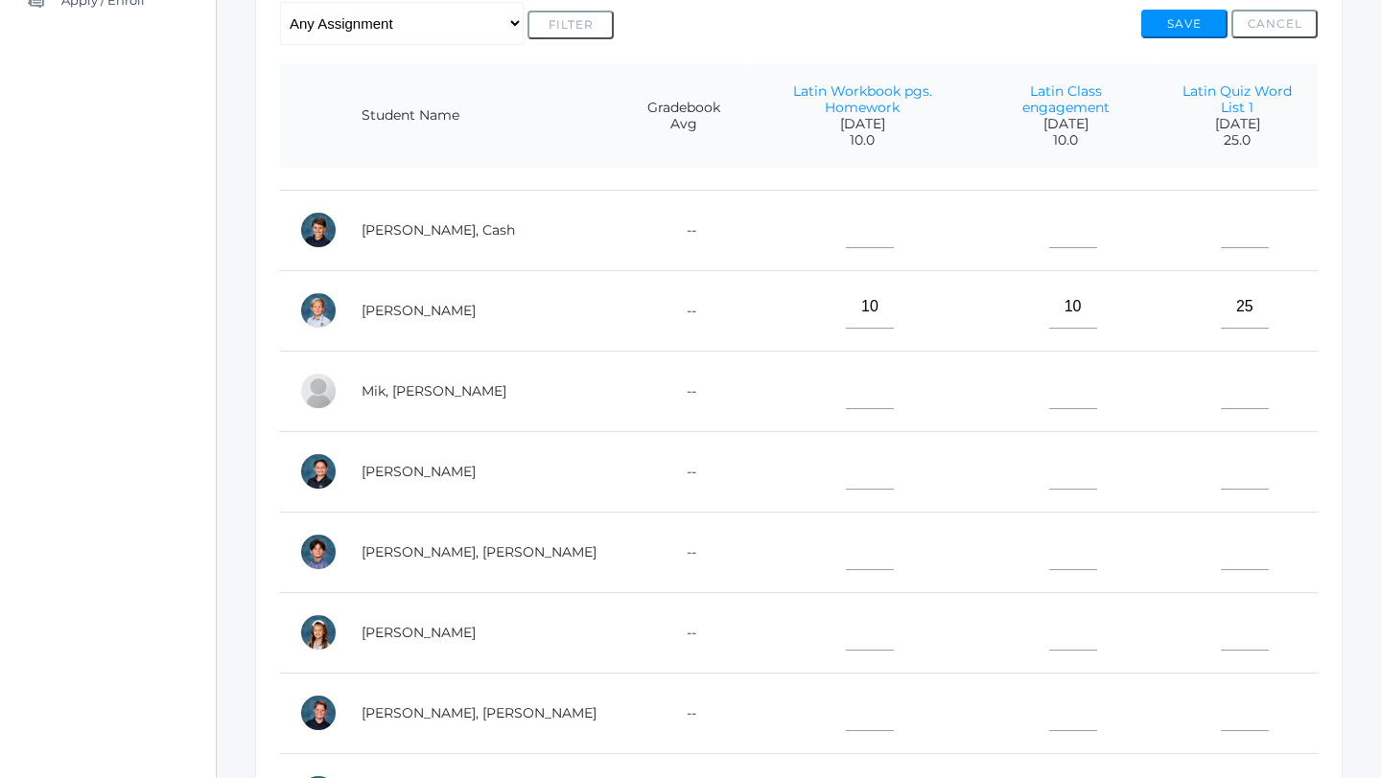
scroll to position [546, 0]
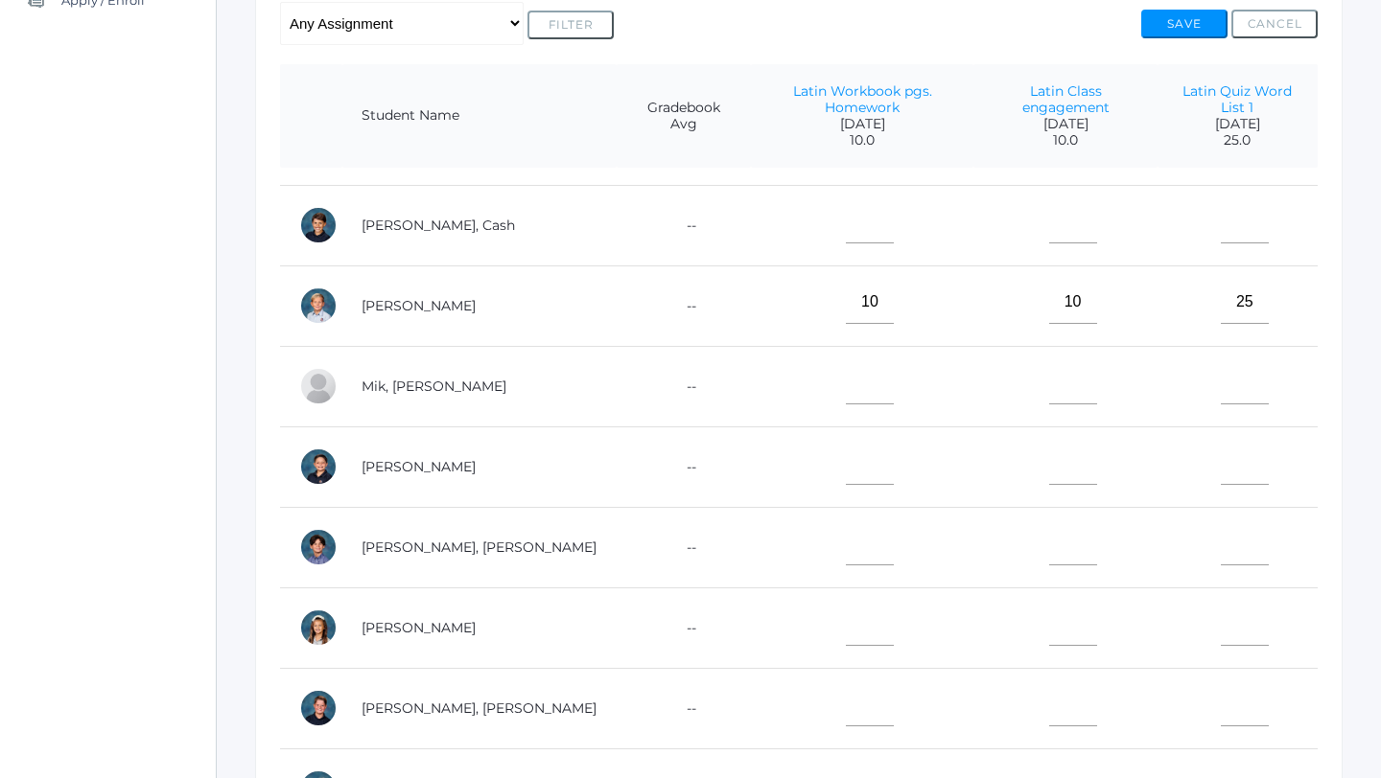
type input"] "25"
click at [846, 443] on input"] "text" at bounding box center [870, 463] width 48 height 43
type input"] "10"
click at [1049, 459] on input"] "text" at bounding box center [1073, 463] width 48 height 43
type input"] "10"
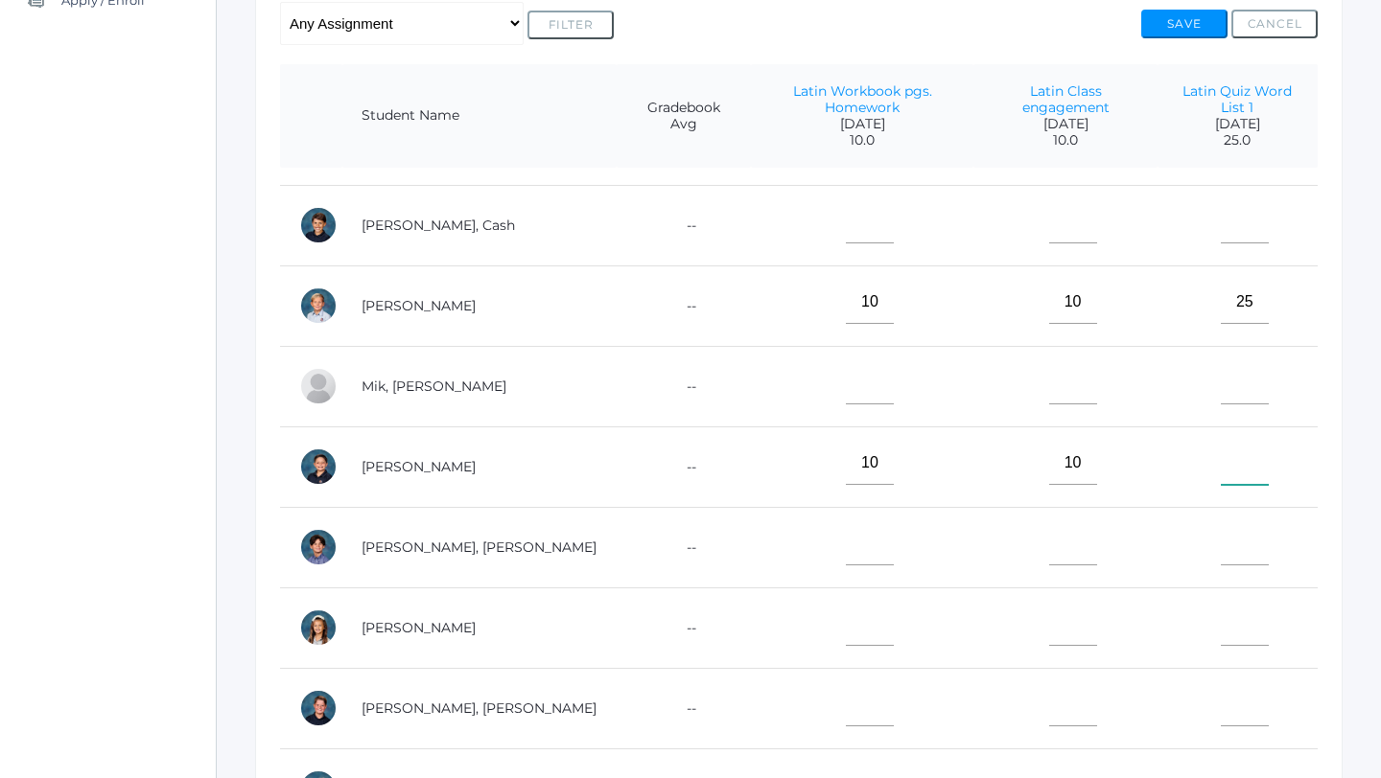
click at [1246, 453] on input"] "text" at bounding box center [1244, 463] width 48 height 43
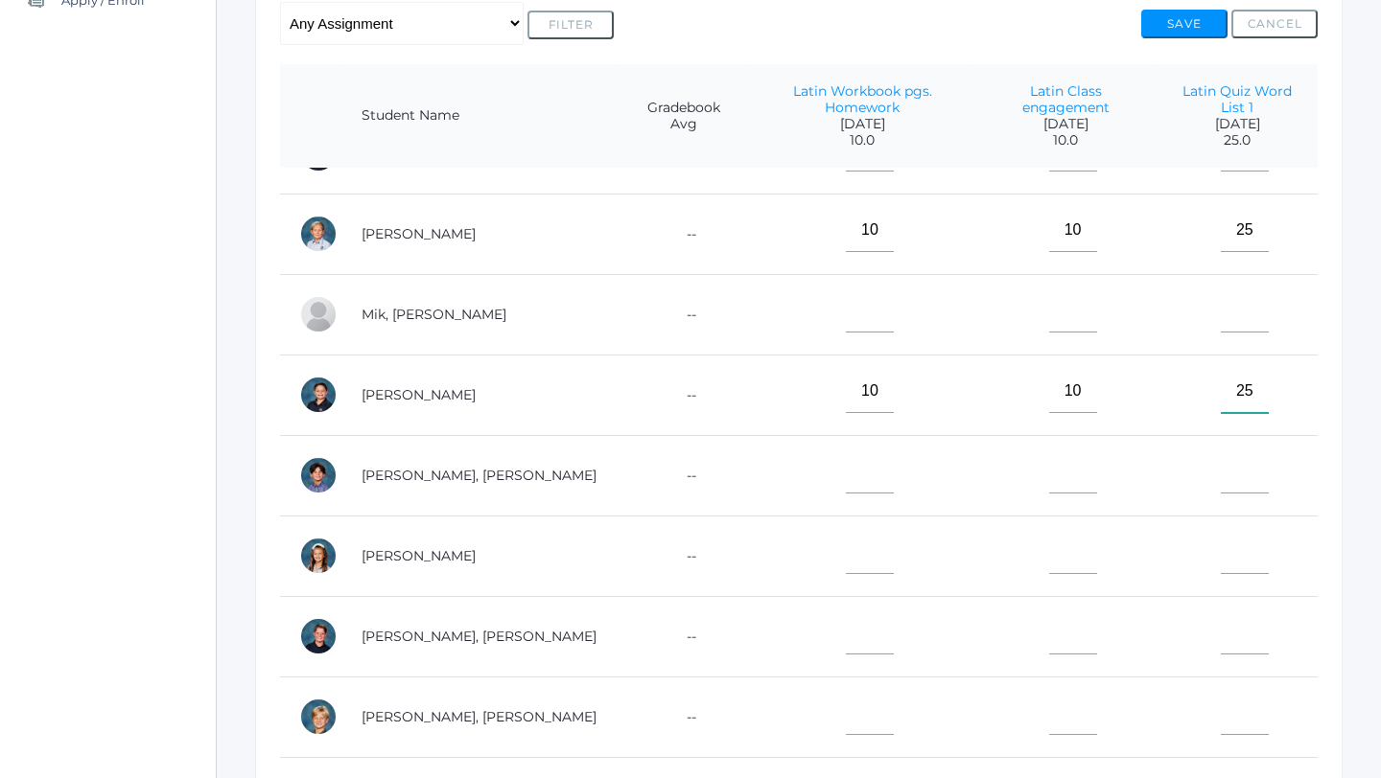
scroll to position [634, 0]
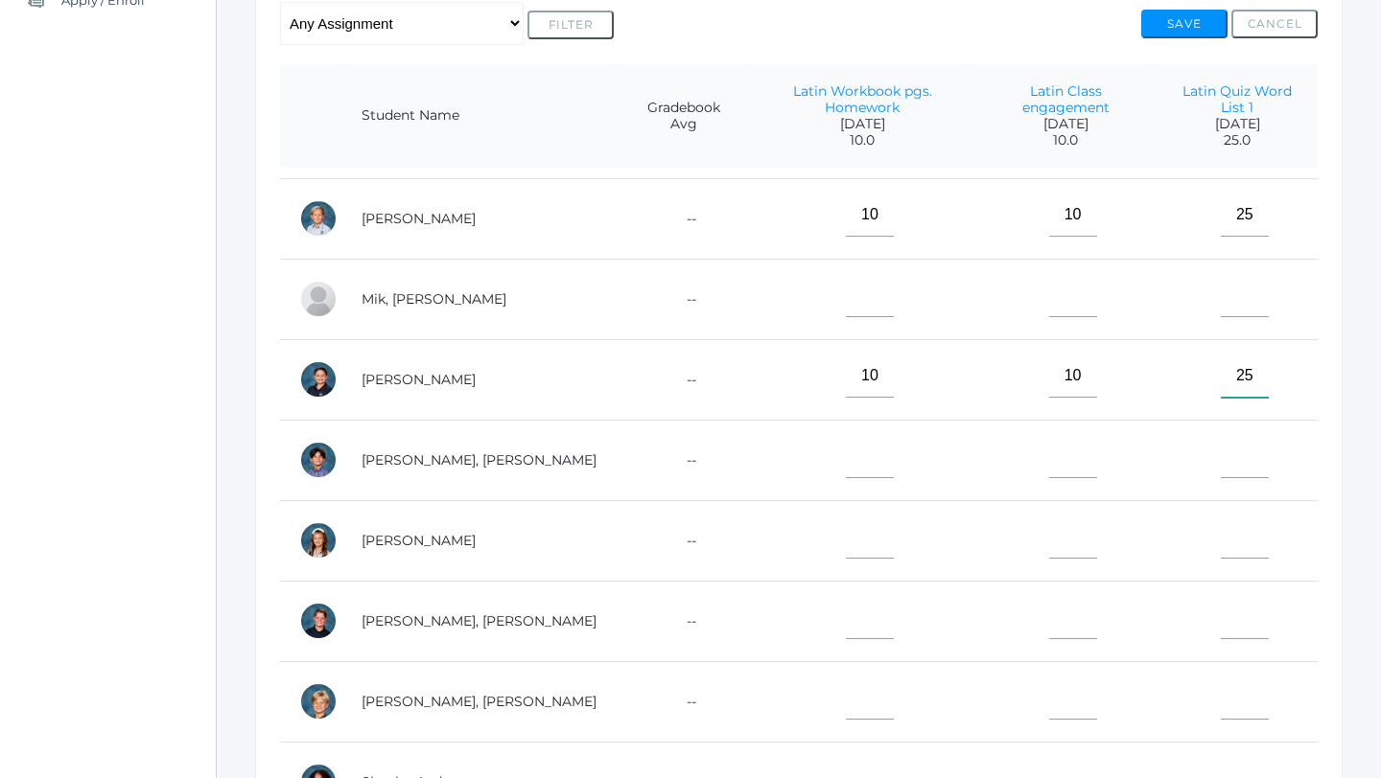
type input"] "25"
click at [846, 522] on input"] "text" at bounding box center [870, 537] width 48 height 43
type input"] "10"
click at [1049, 525] on input"] "text" at bounding box center [1073, 537] width 48 height 43
type input"] "10"
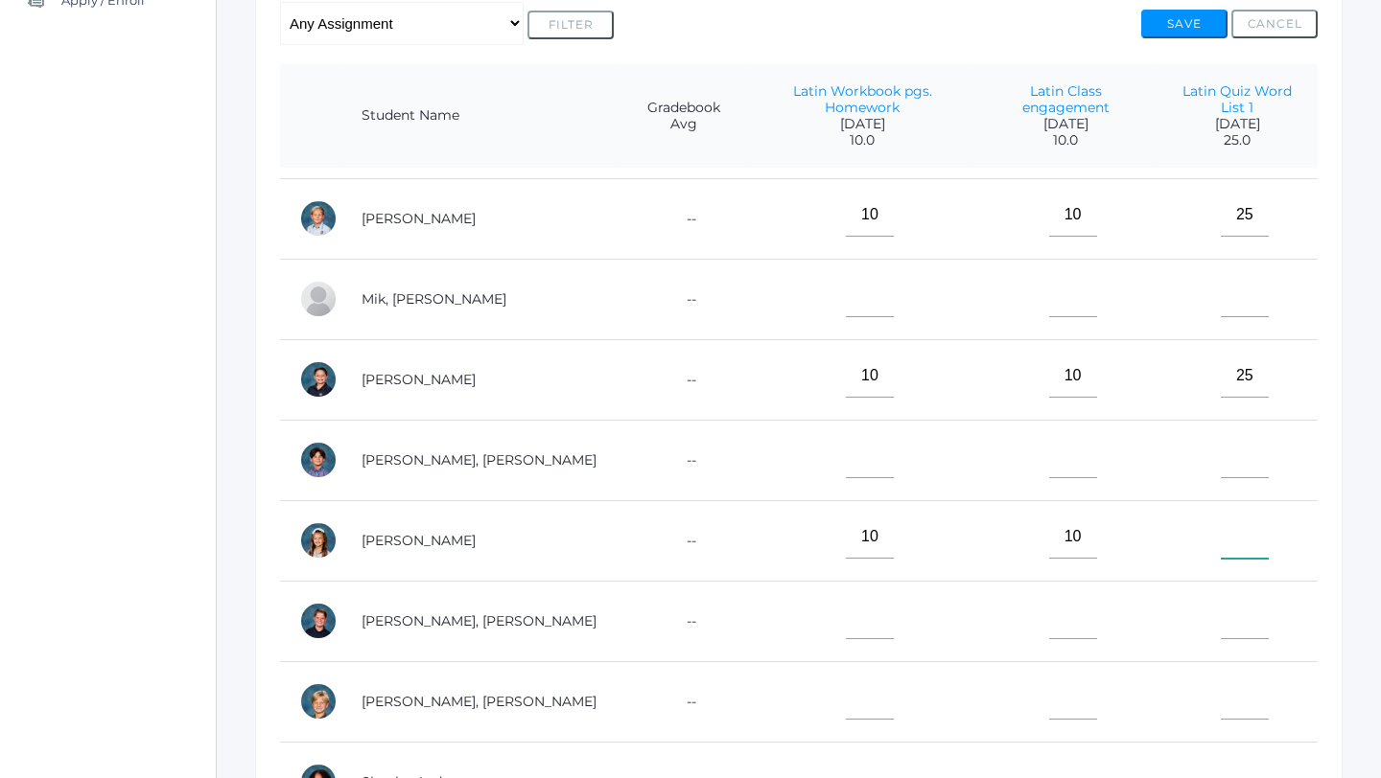
click at [1242, 526] on input"] "text" at bounding box center [1244, 537] width 48 height 43
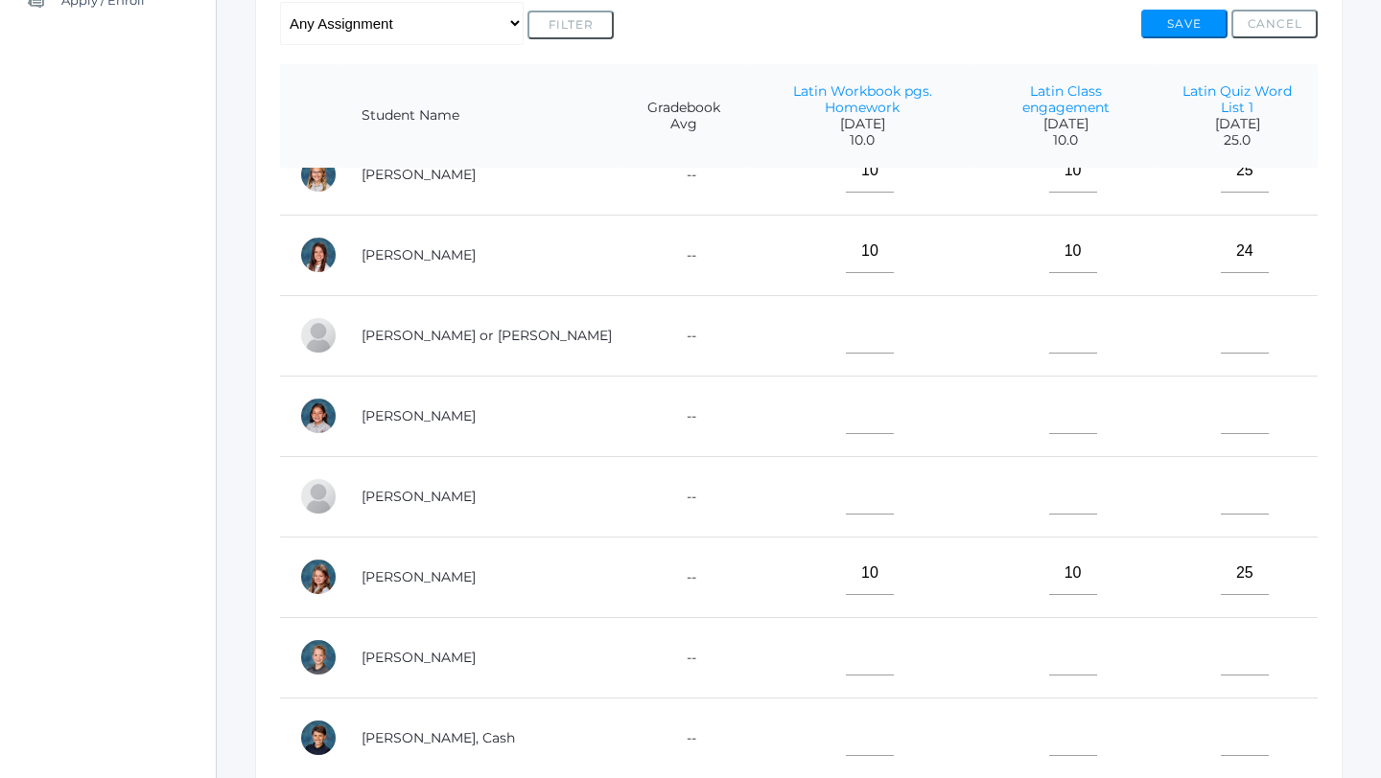
scroll to position [11, 0]
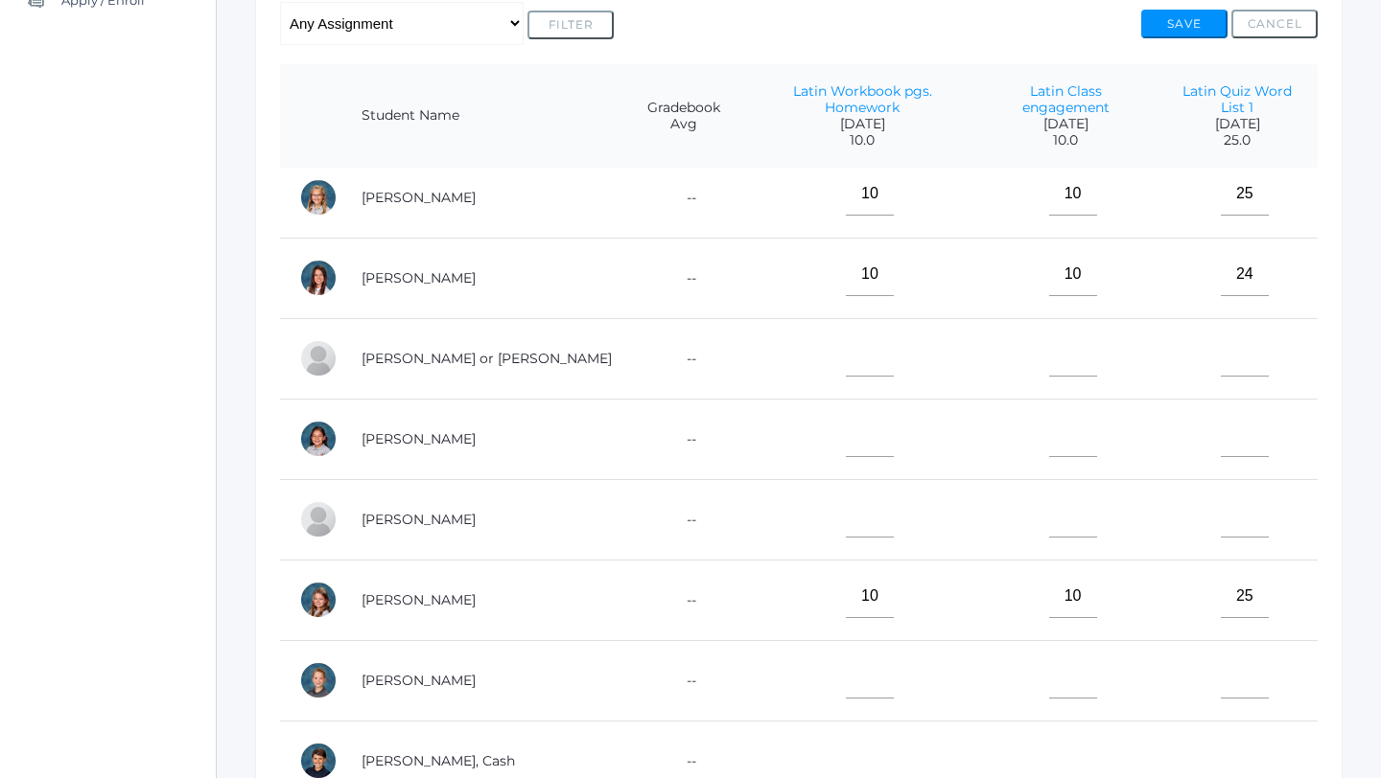
type input"] "24"
click at [846, 335] on input"] "text" at bounding box center [870, 355] width 48 height 43
type input"] "8"
click at [1049, 340] on input"] "text" at bounding box center [1073, 355] width 48 height 43
type input"] "8"
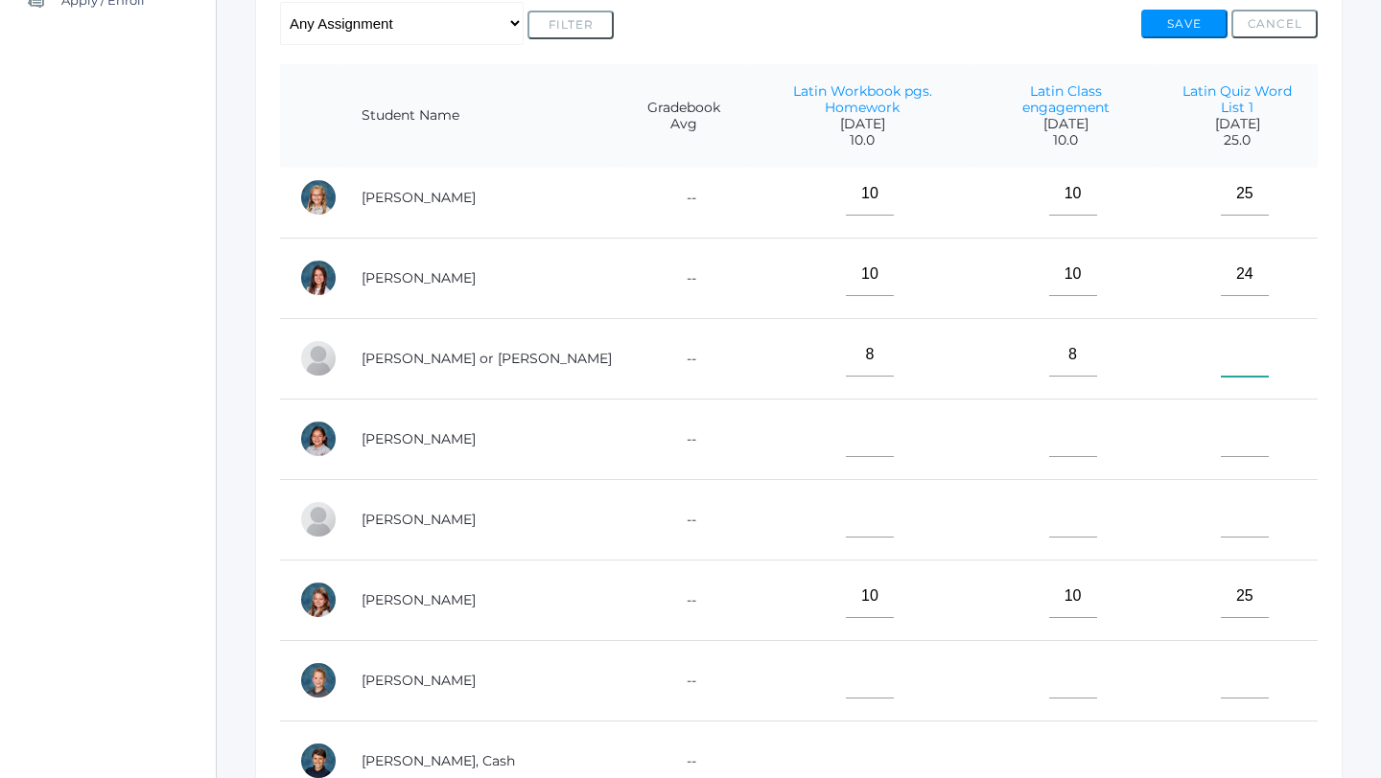
click at [1220, 343] on input"] "text" at bounding box center [1244, 355] width 48 height 43
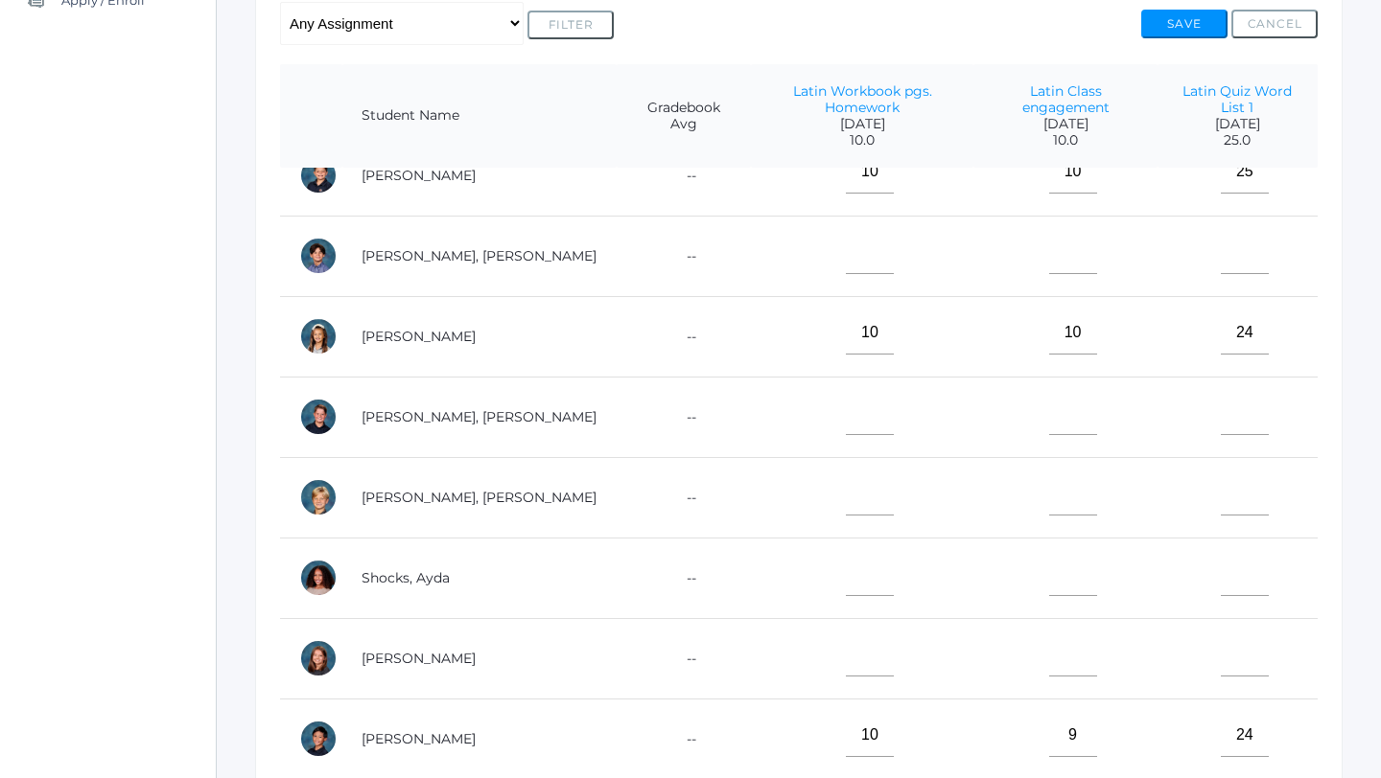
scroll to position [932, 0]
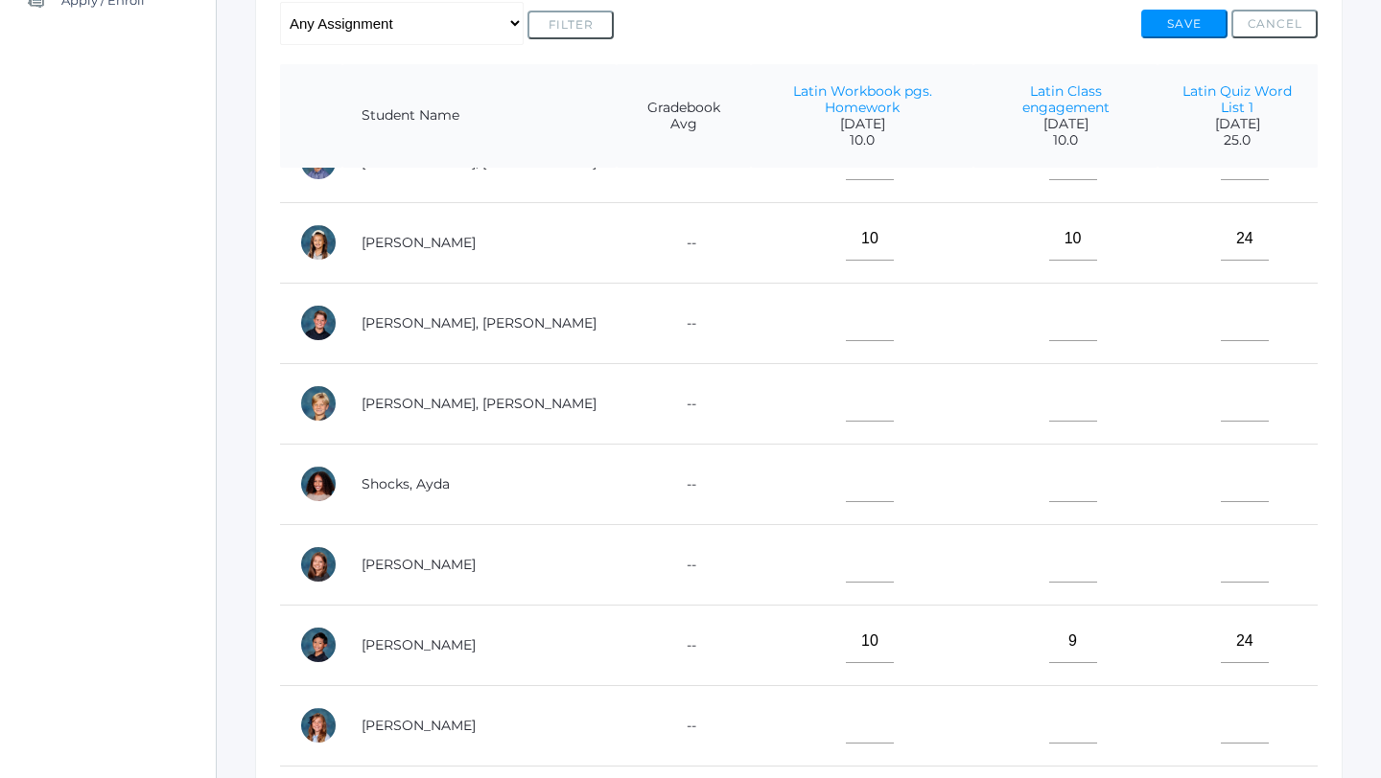
type input"] "9"
click at [846, 546] on input"] "text" at bounding box center [870, 561] width 48 height 43
type input"] "10"
click at [1049, 542] on input"] "text" at bounding box center [1073, 561] width 48 height 43
type input"] "9"
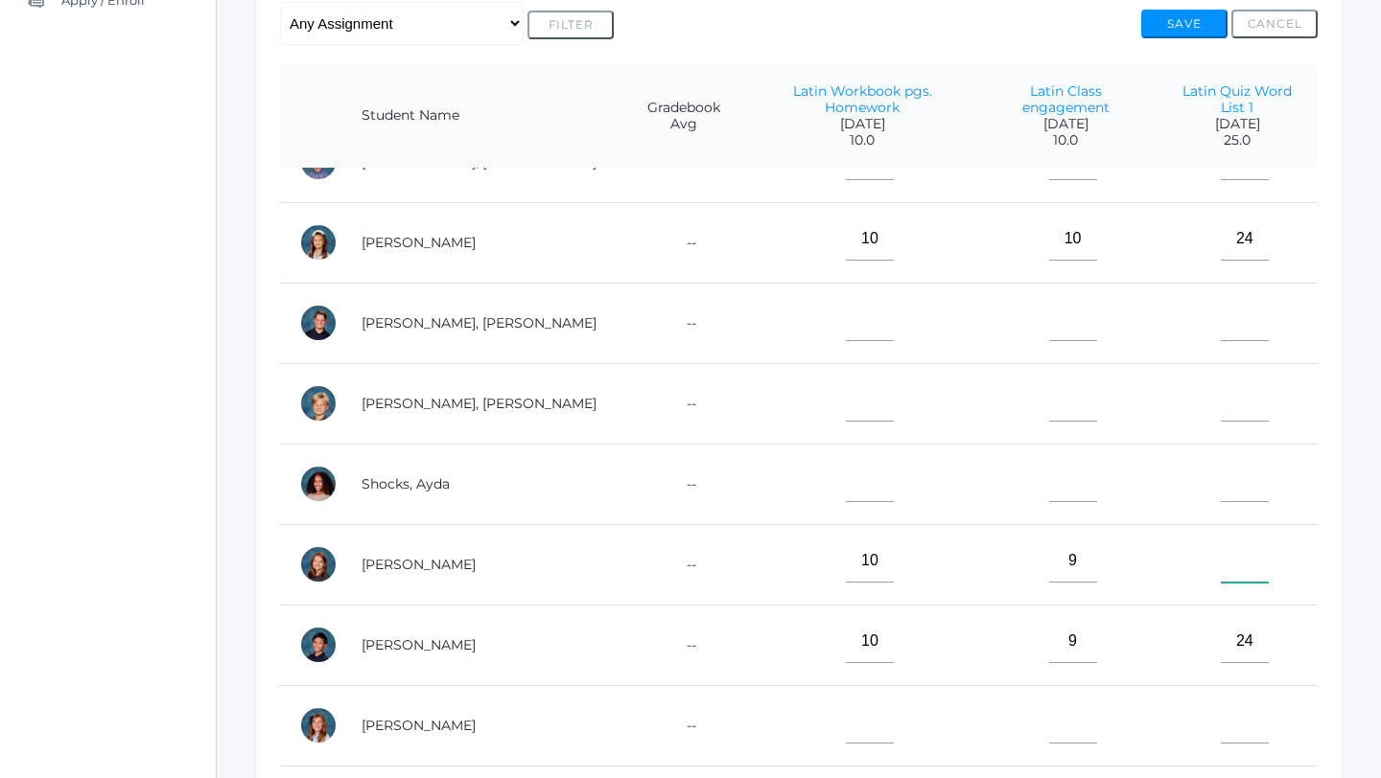
click at [1237, 546] on input"] "text" at bounding box center [1244, 561] width 48 height 43
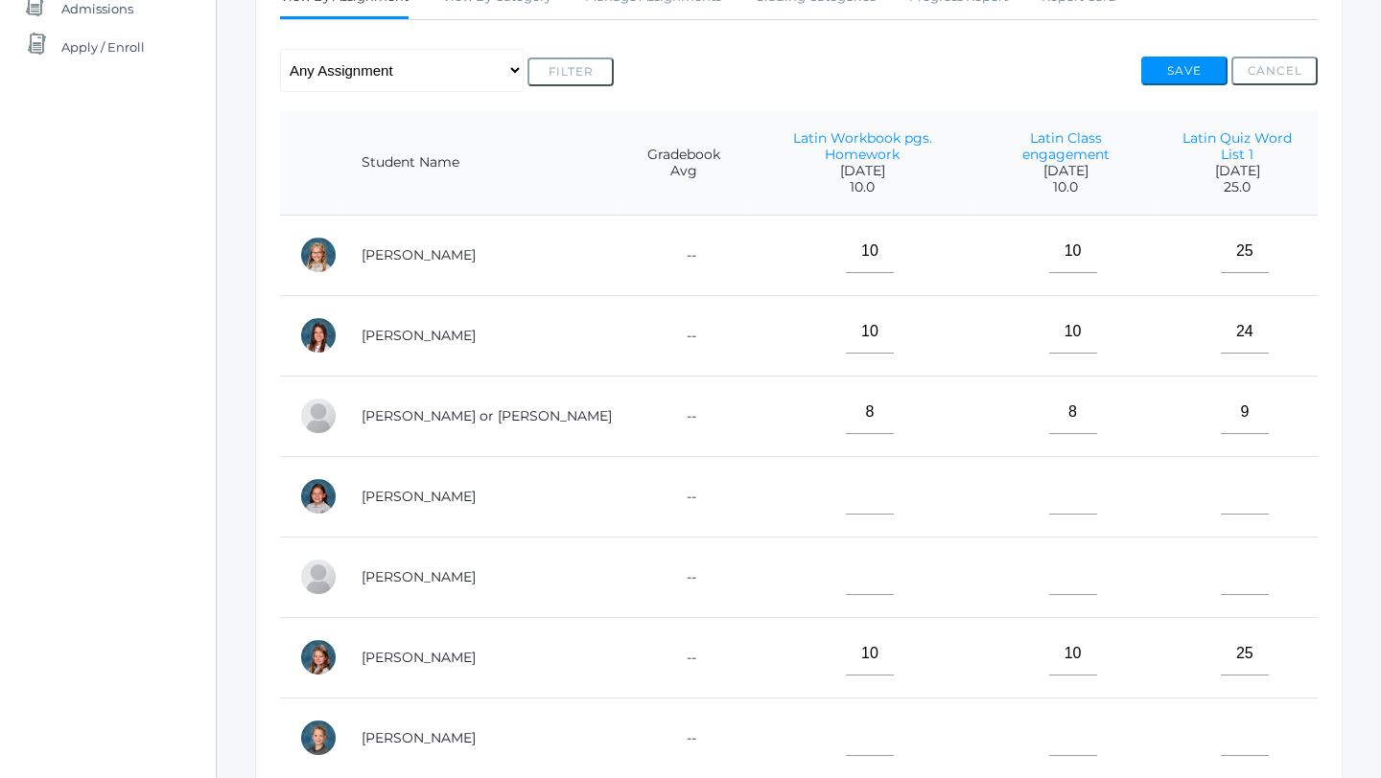
scroll to position [356, 0]
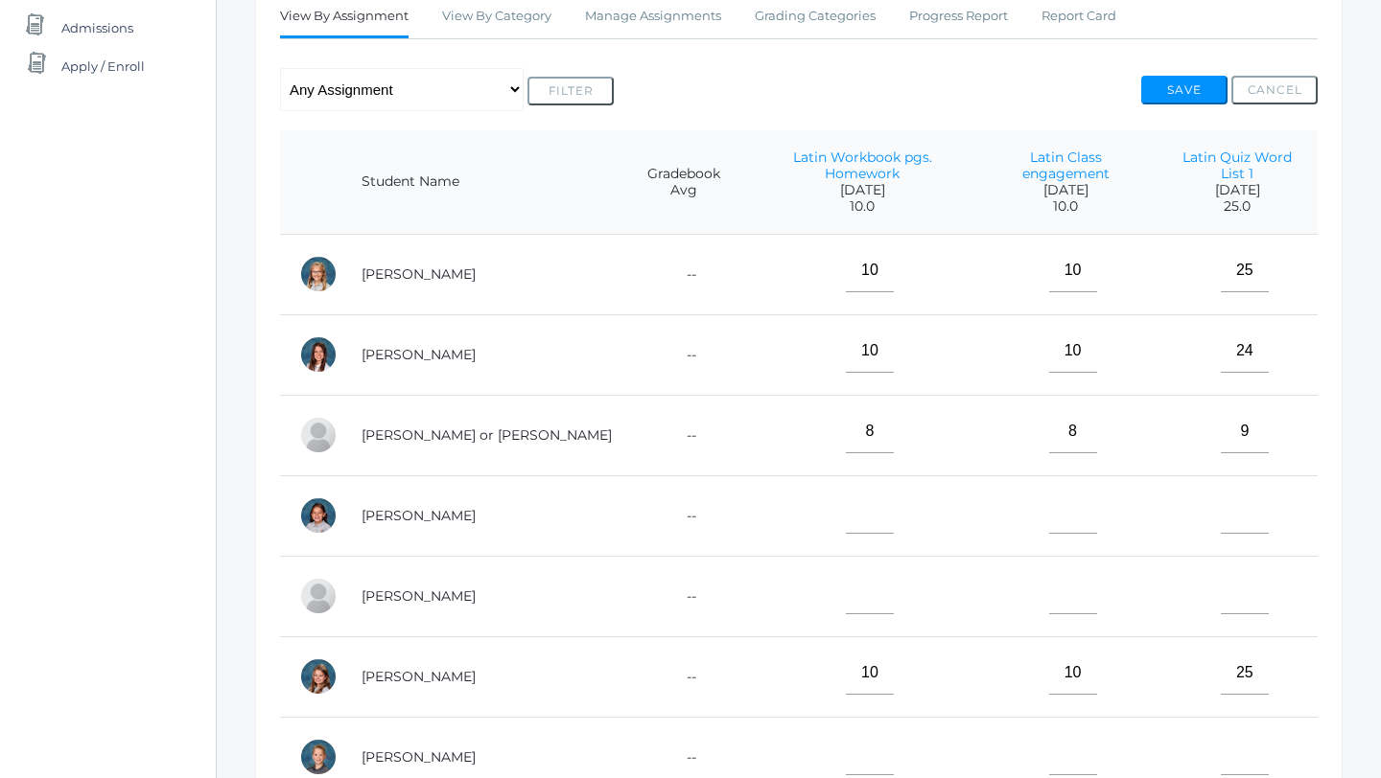
type input"] "18"
click at [1246, 252] on input"] "25" at bounding box center [1244, 270] width 48 height 43
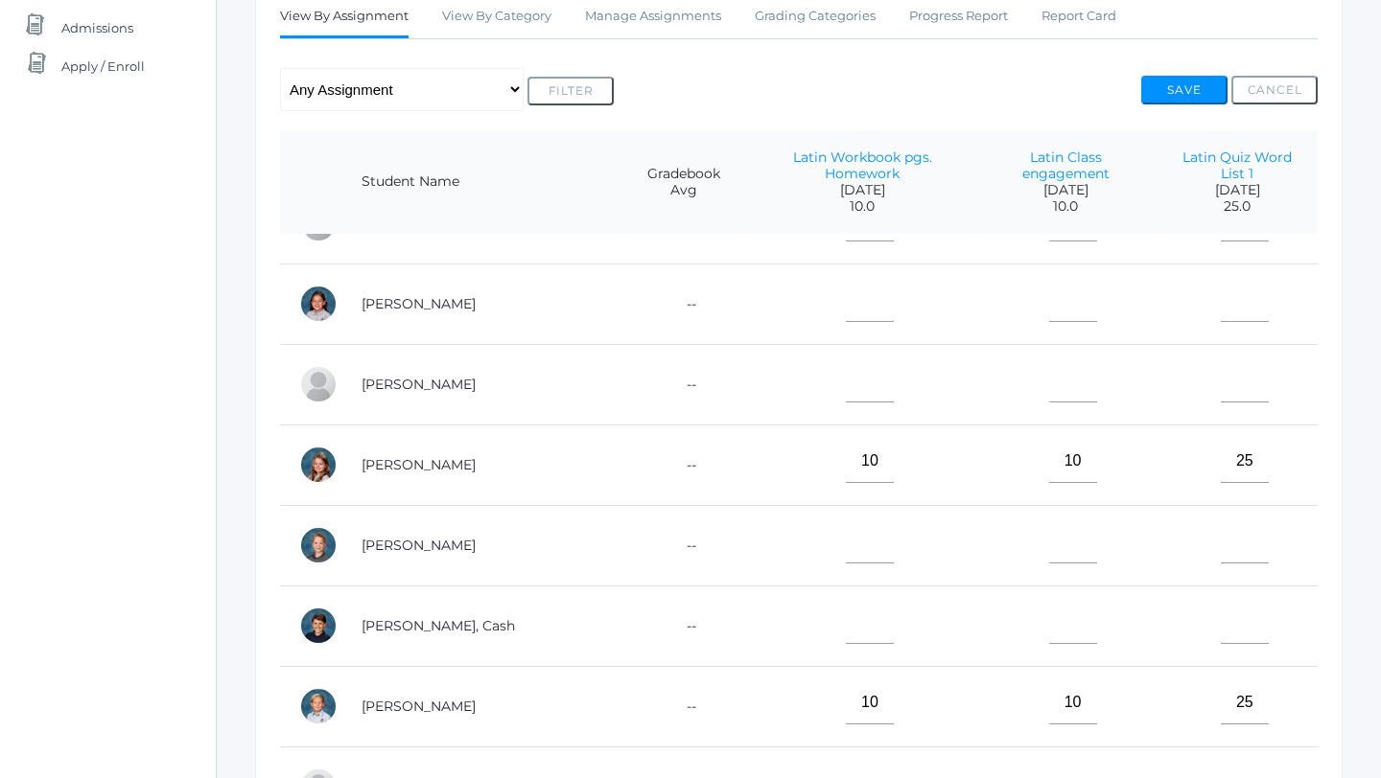
scroll to position [219, 0]
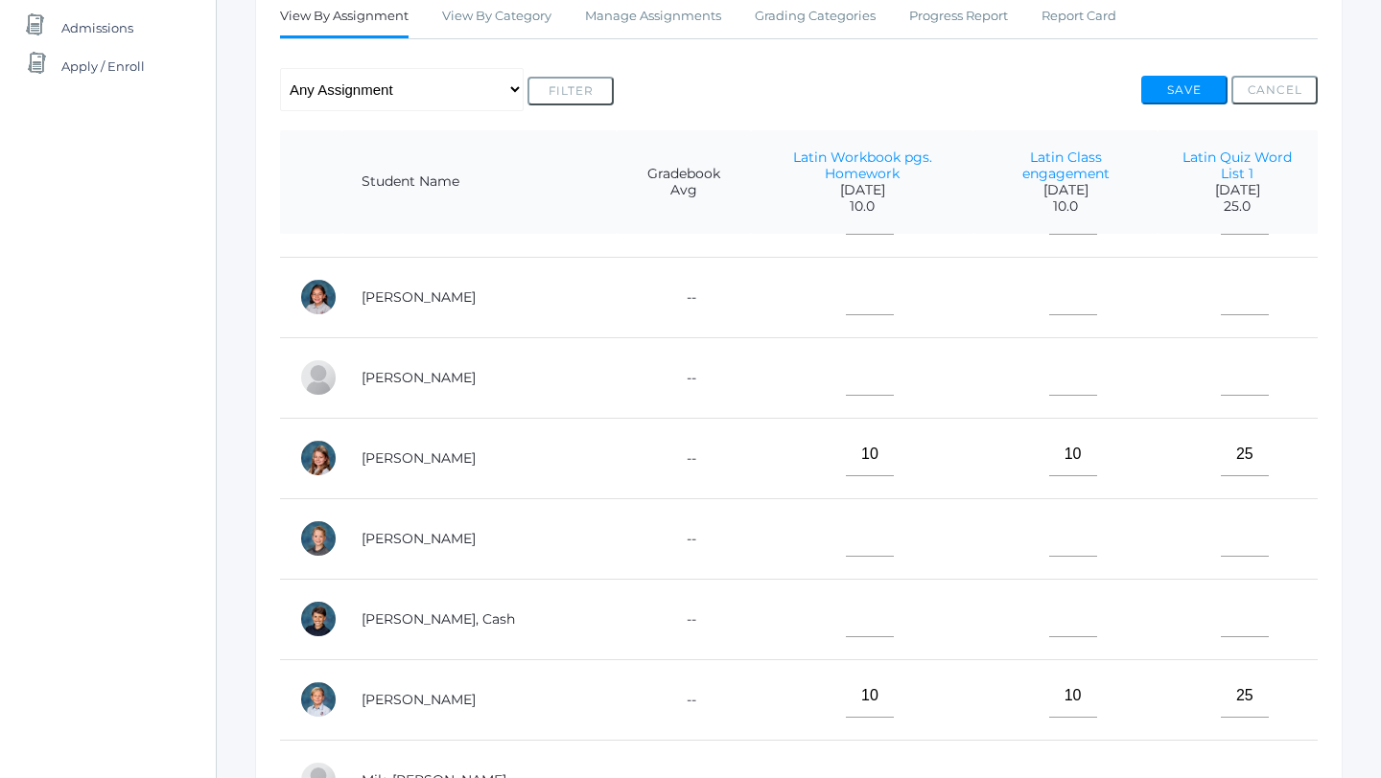
type input"] "24"
click at [846, 594] on input"] "text" at bounding box center [870, 615] width 48 height 43
type input"] "10"
click at [1049, 612] on input"] "text" at bounding box center [1073, 615] width 48 height 43
type input"] "10"
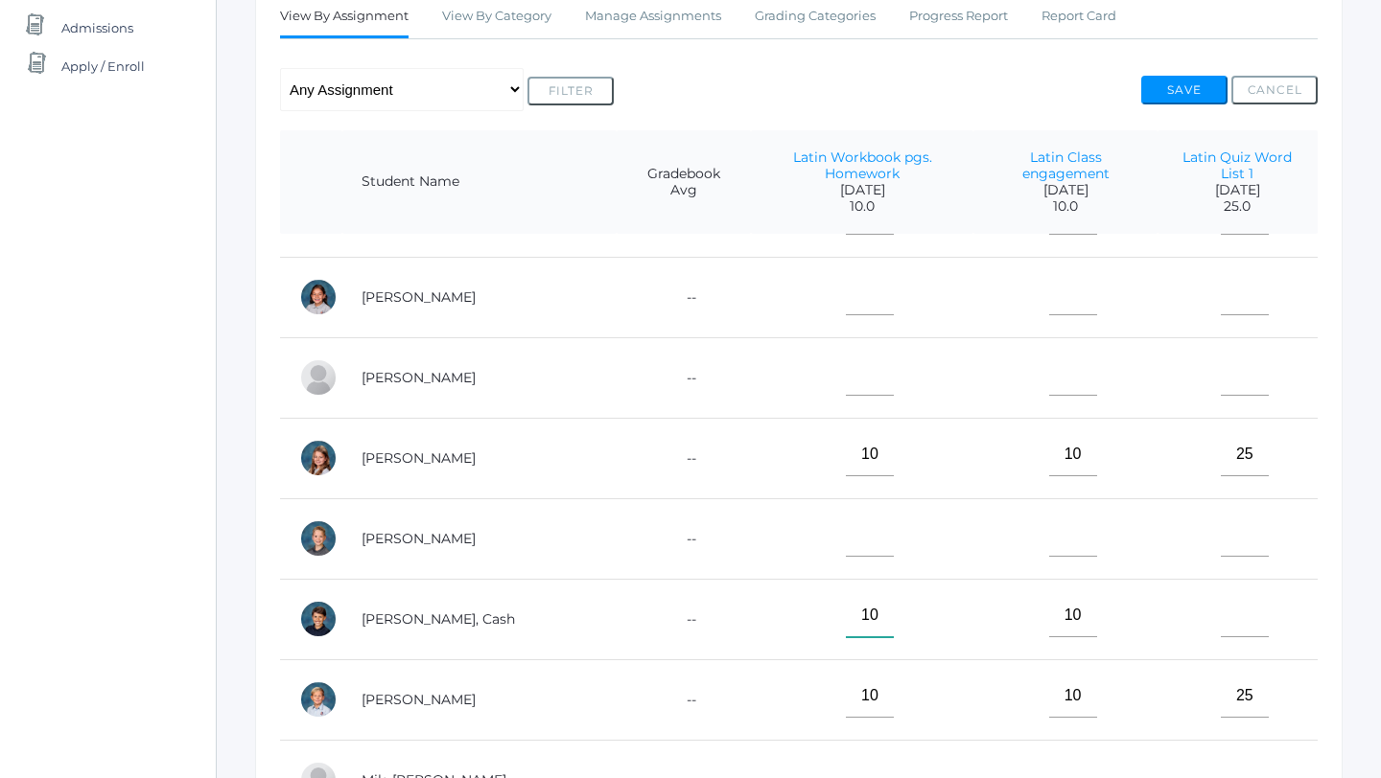
click at [846, 594] on input"] "10" at bounding box center [870, 615] width 48 height 43
type input"] "1"
type input"] "9"
click at [1227, 596] on input"] "text" at bounding box center [1244, 615] width 48 height 43
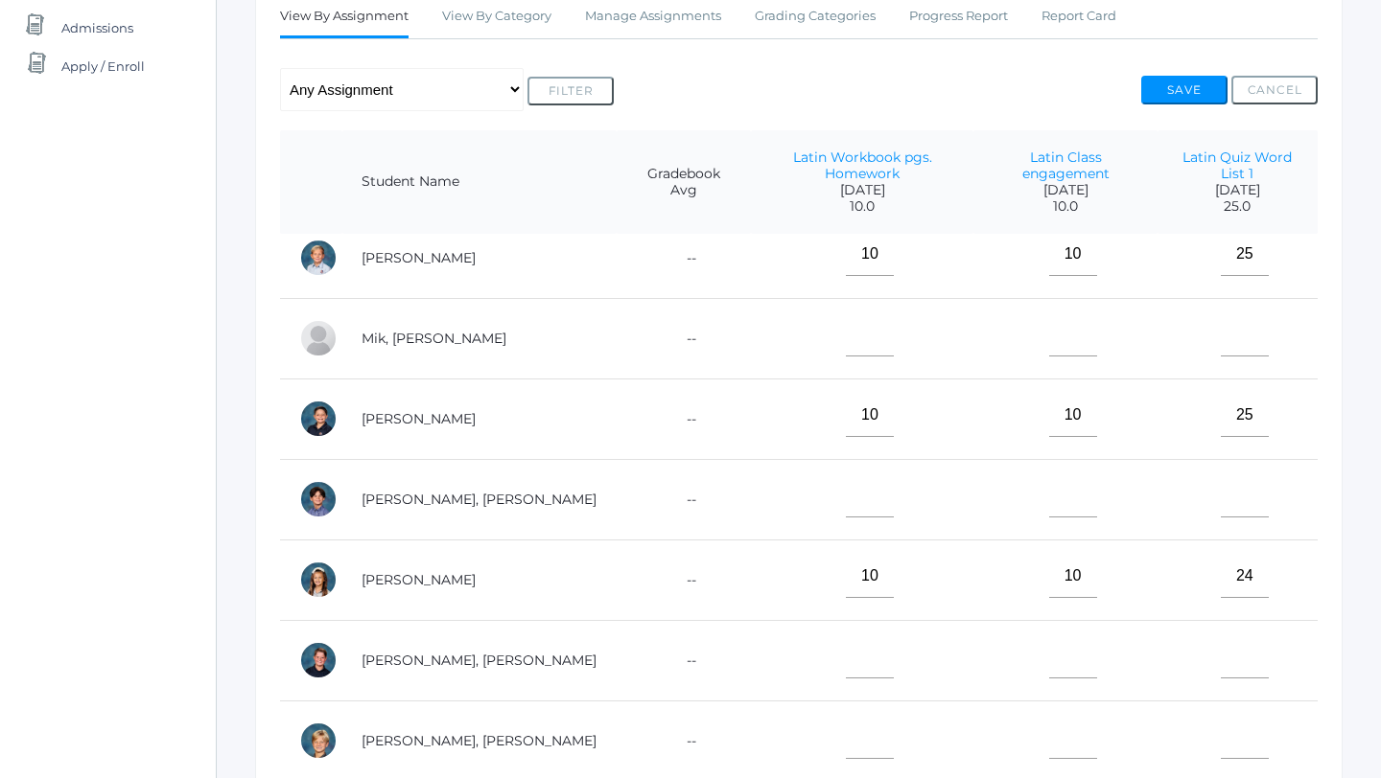
scroll to position [667, 0]
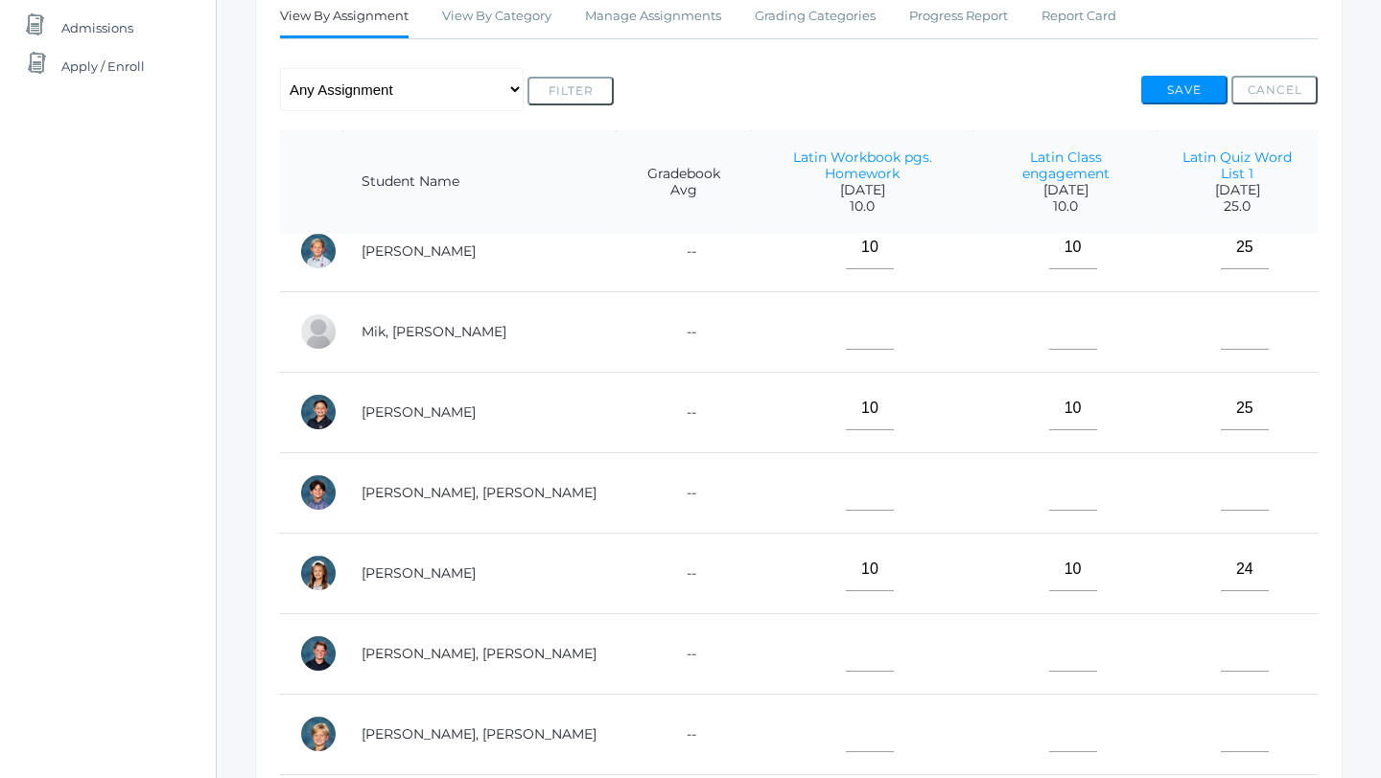
type input"] "21"
click at [846, 716] on input"] "text" at bounding box center [870, 730] width 48 height 43
type input"] "10"
click at [1049, 723] on input"] "text" at bounding box center [1073, 730] width 48 height 43
type input"] "10"
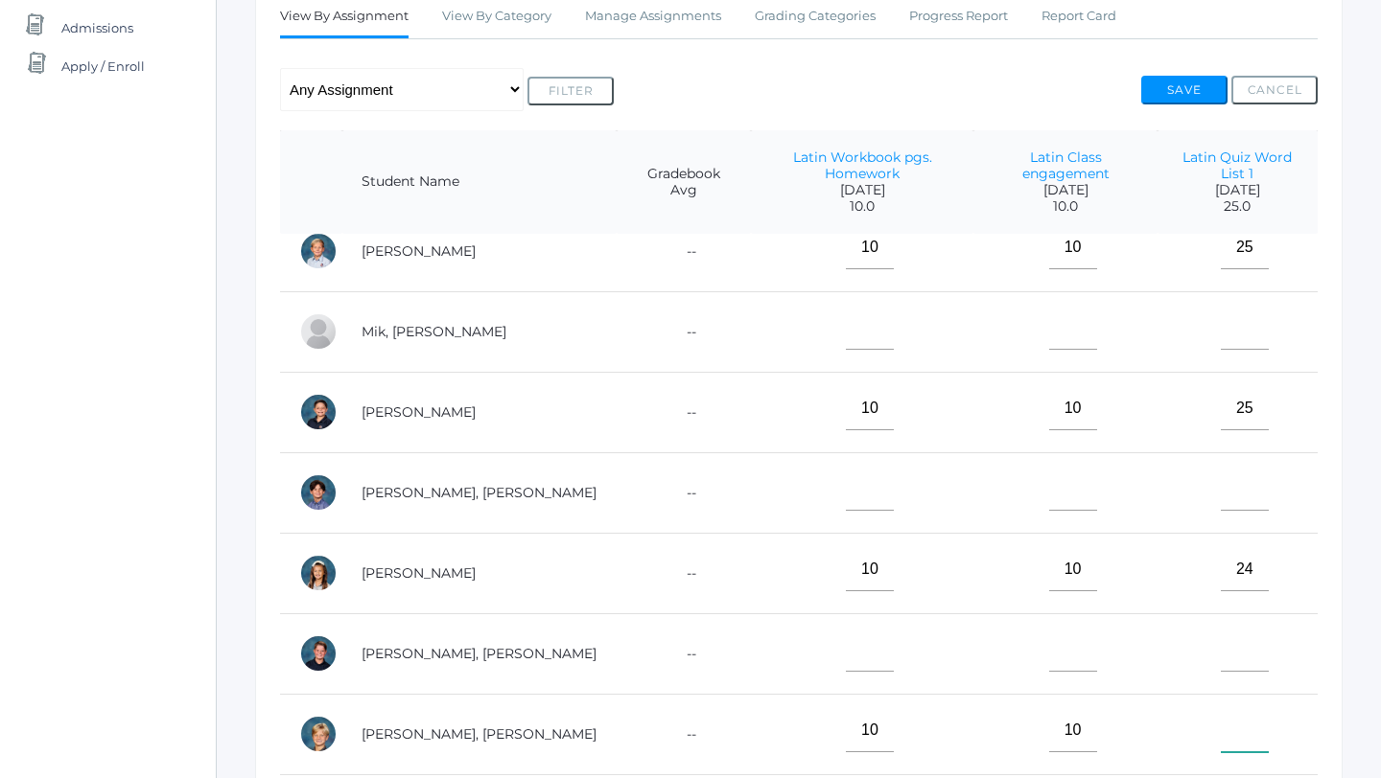
click at [1240, 709] on input"] "text" at bounding box center [1244, 730] width 48 height 43
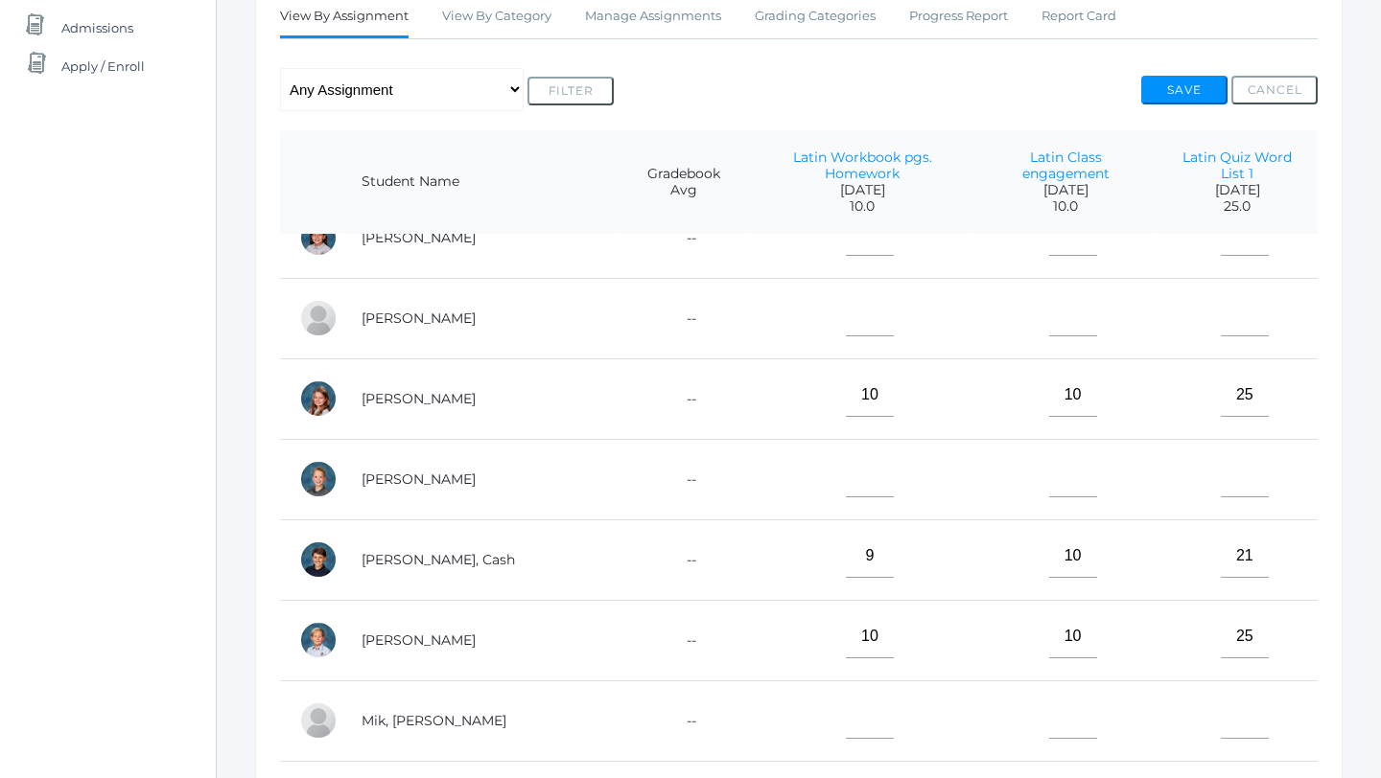
scroll to position [277, 0]
type input"] "11"
click at [846, 472] on input"] "text" at bounding box center [870, 476] width 48 height 43
type input"] "10"
click at [1049, 466] on input"] "text" at bounding box center [1073, 476] width 48 height 43
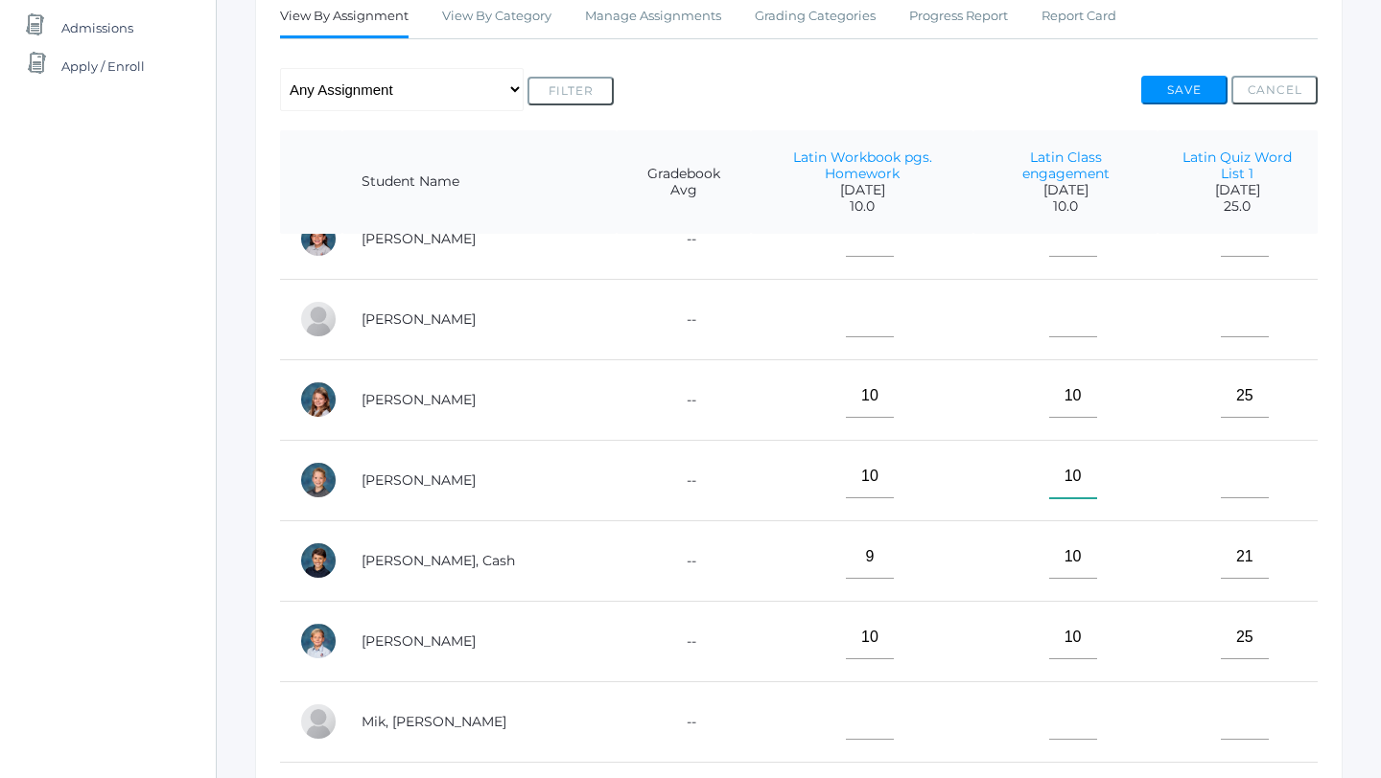
type input"] "10"
click at [1224, 463] on input"] "text" at bounding box center [1244, 476] width 48 height 43
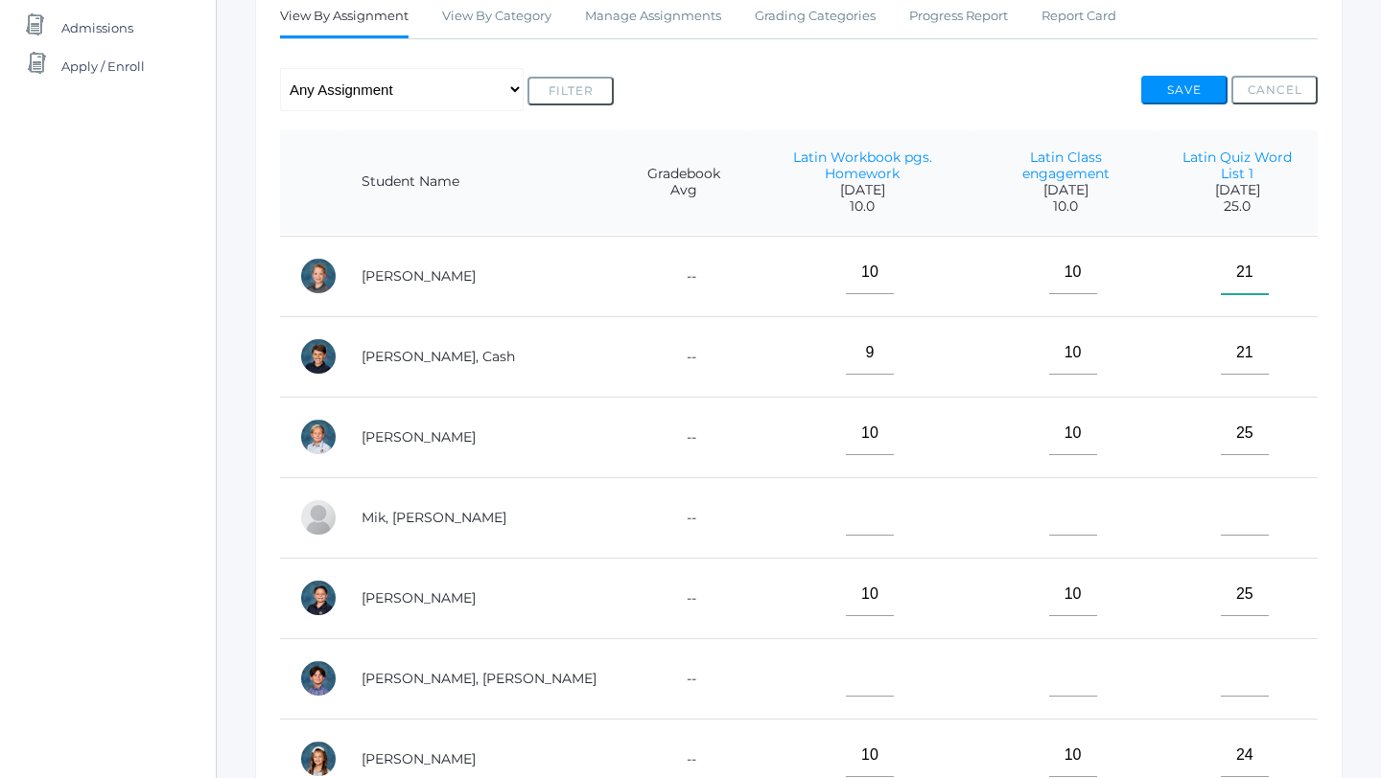
scroll to position [487, 0]
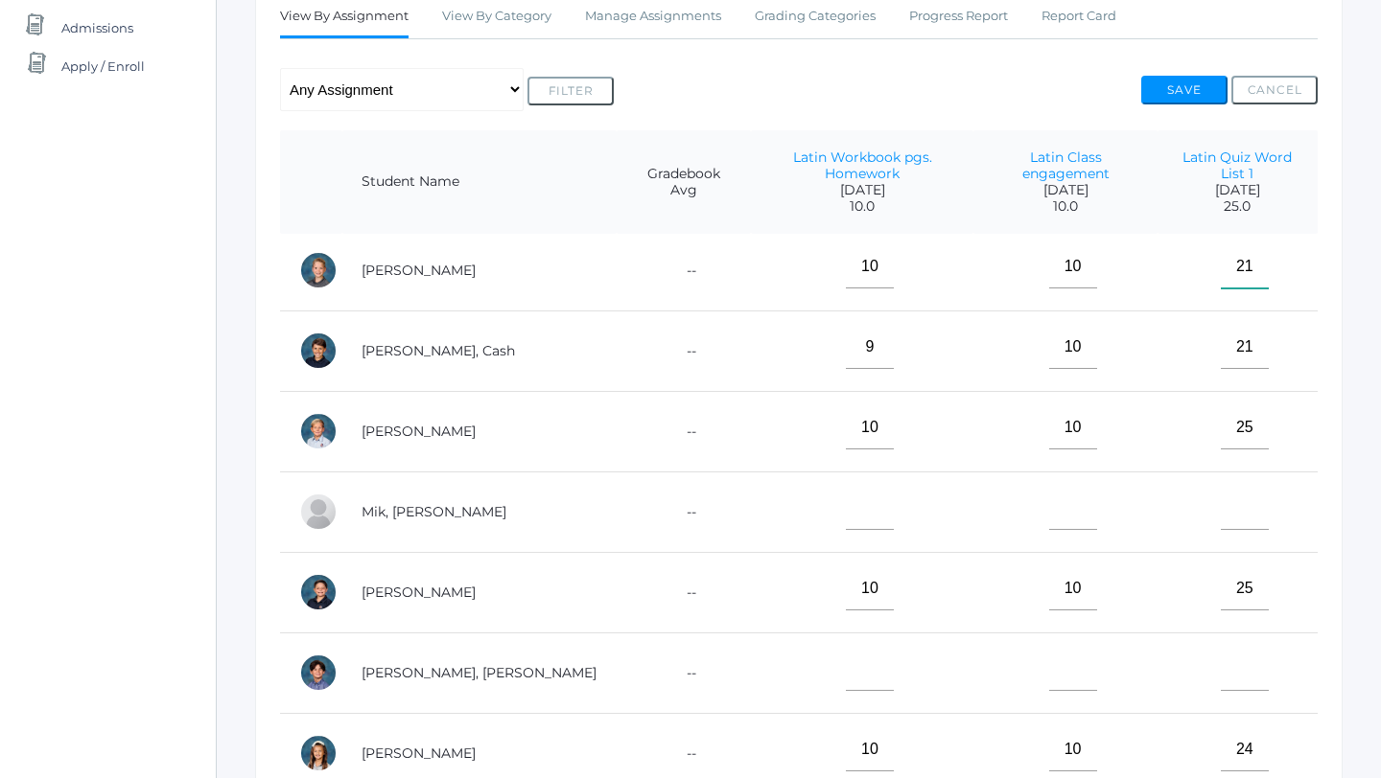
type input"] "21"
click at [846, 501] on input"] "text" at bounding box center [870, 508] width 48 height 43
type input"] "10"
click at [1049, 491] on input"] "text" at bounding box center [1073, 508] width 48 height 43
type input"] "10"
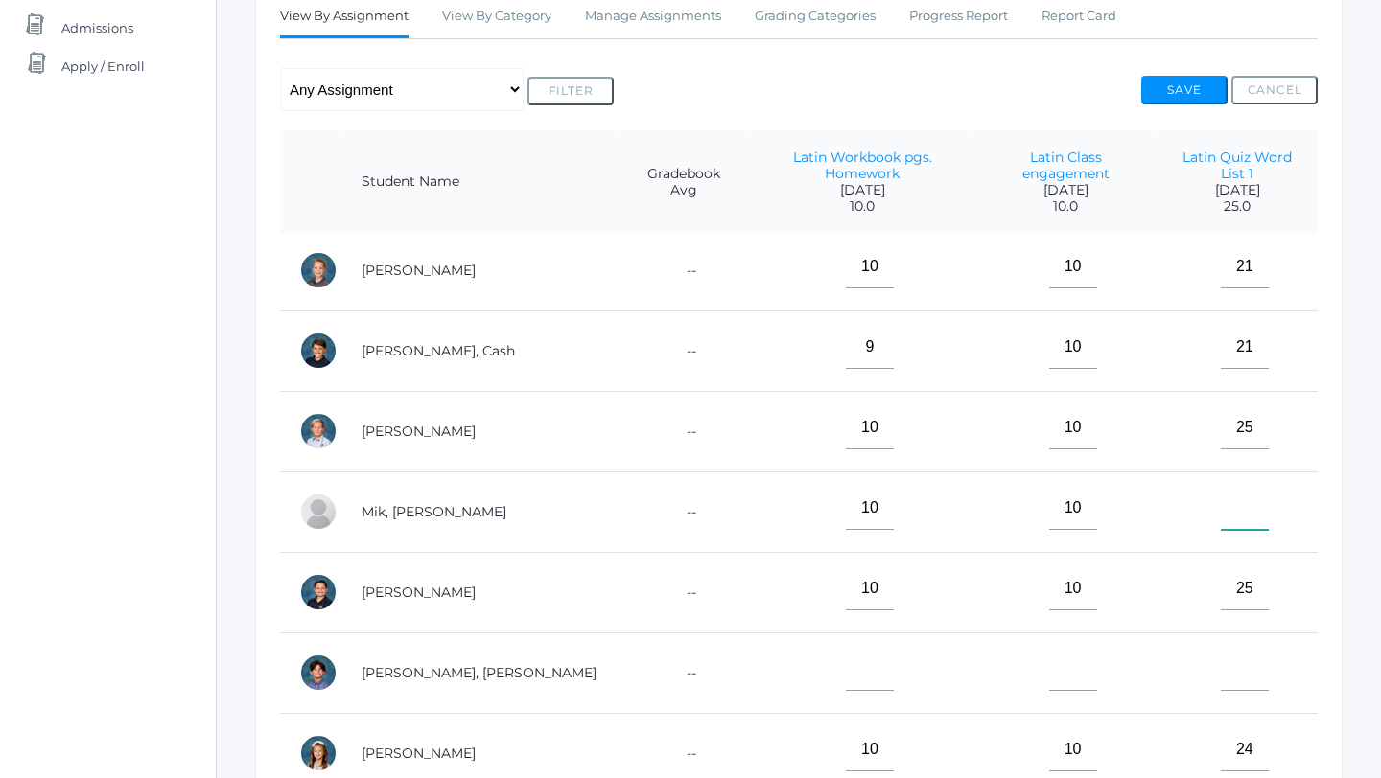
click at [1228, 493] on input"] "text" at bounding box center [1244, 508] width 48 height 43
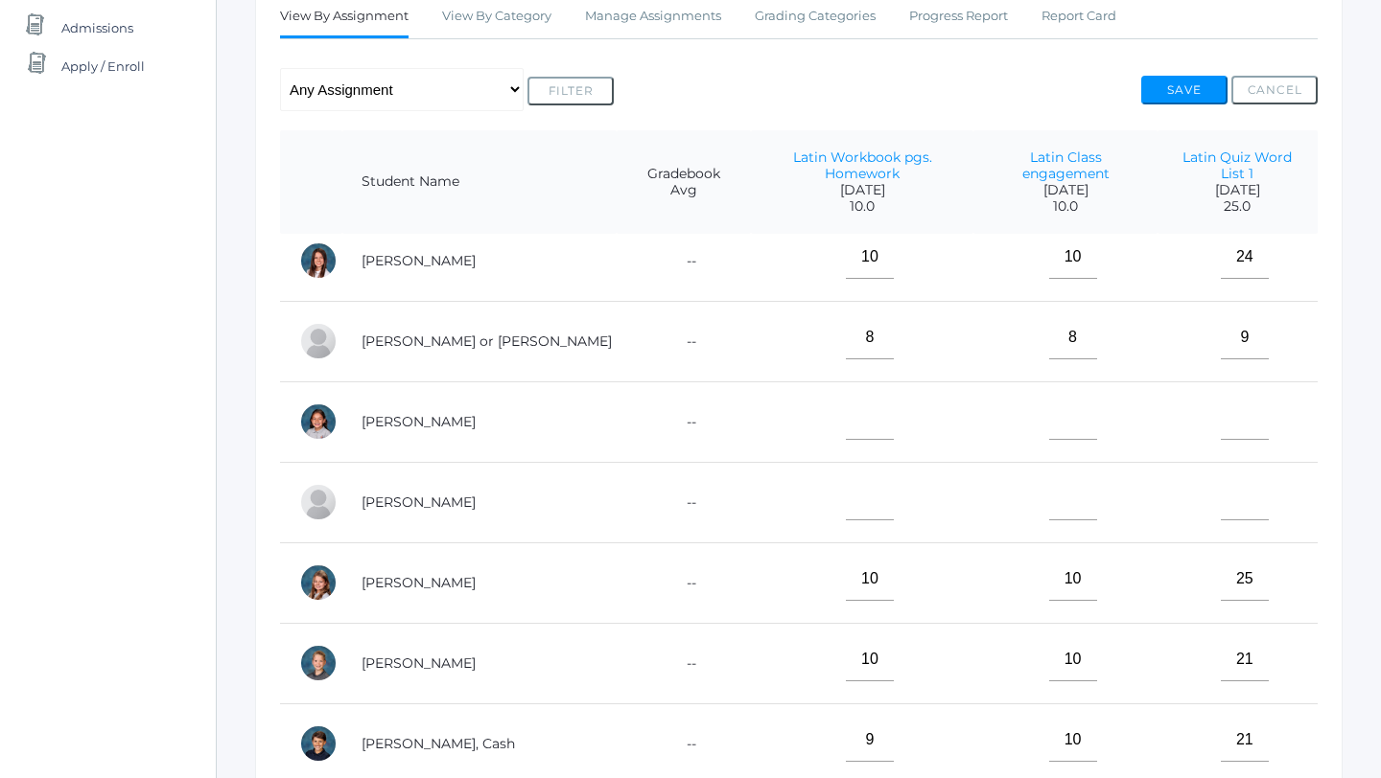
scroll to position [88, 0]
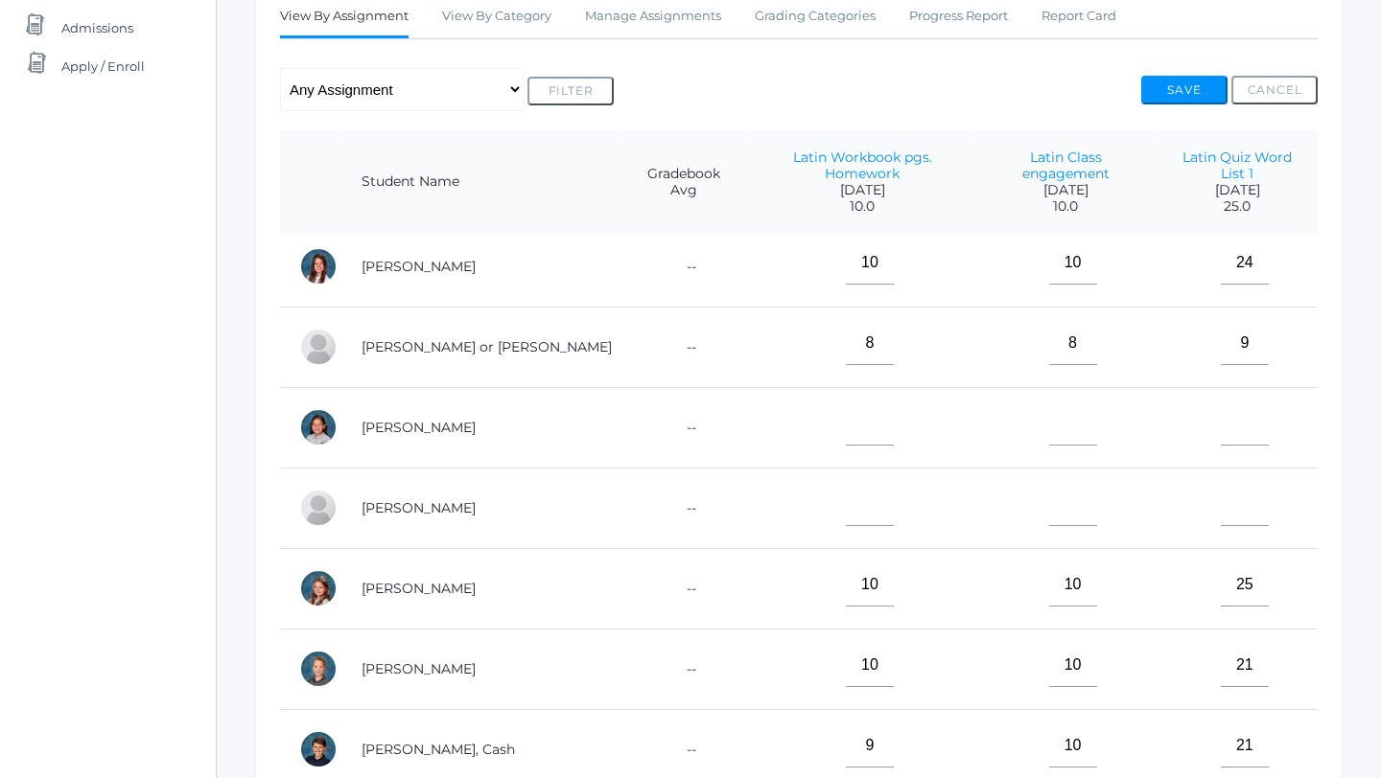
type input"] "15"
click at [846, 410] on input"] "text" at bounding box center [870, 424] width 48 height 43
type input"] "10"
click at [1049, 409] on input"] "text" at bounding box center [1073, 424] width 48 height 43
type input"] "10"
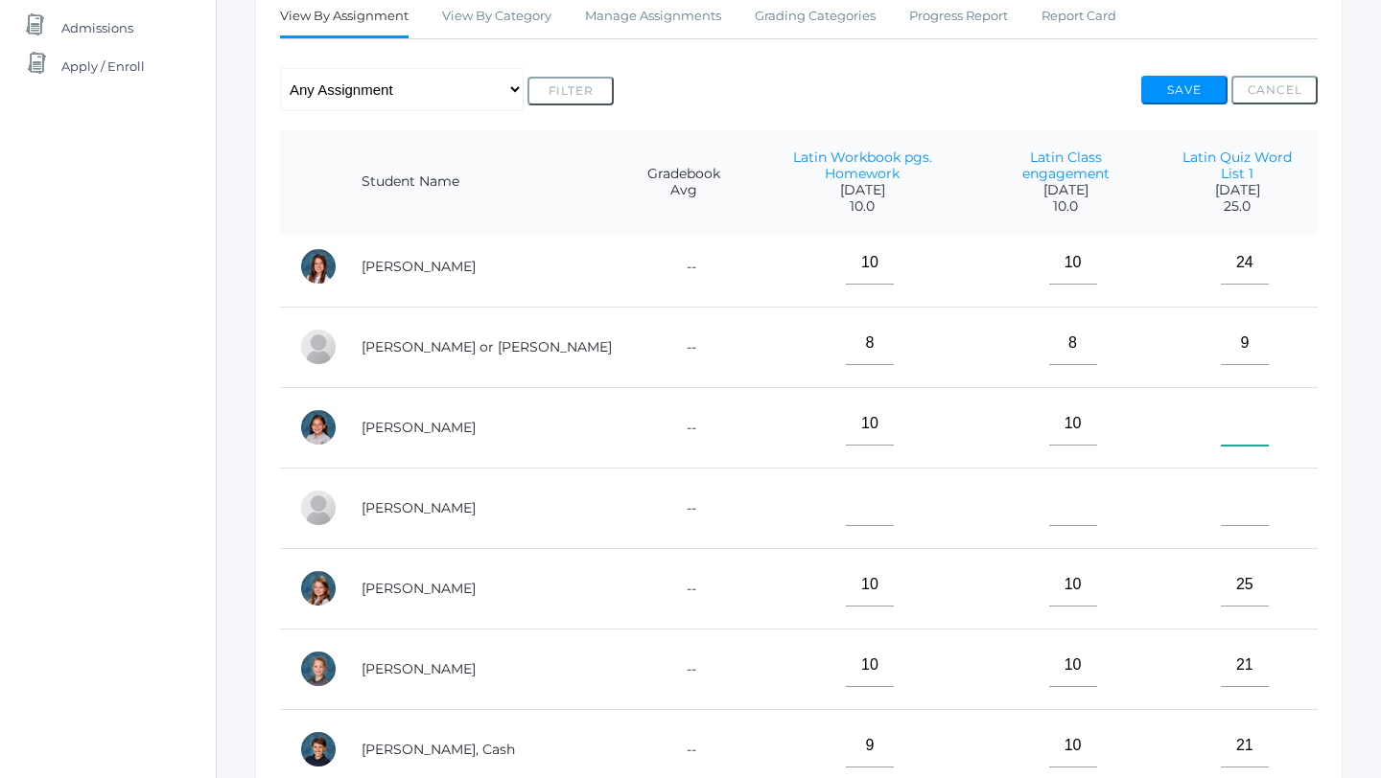
click at [1233, 406] on input"] "text" at bounding box center [1244, 424] width 48 height 43
type input"] "7"
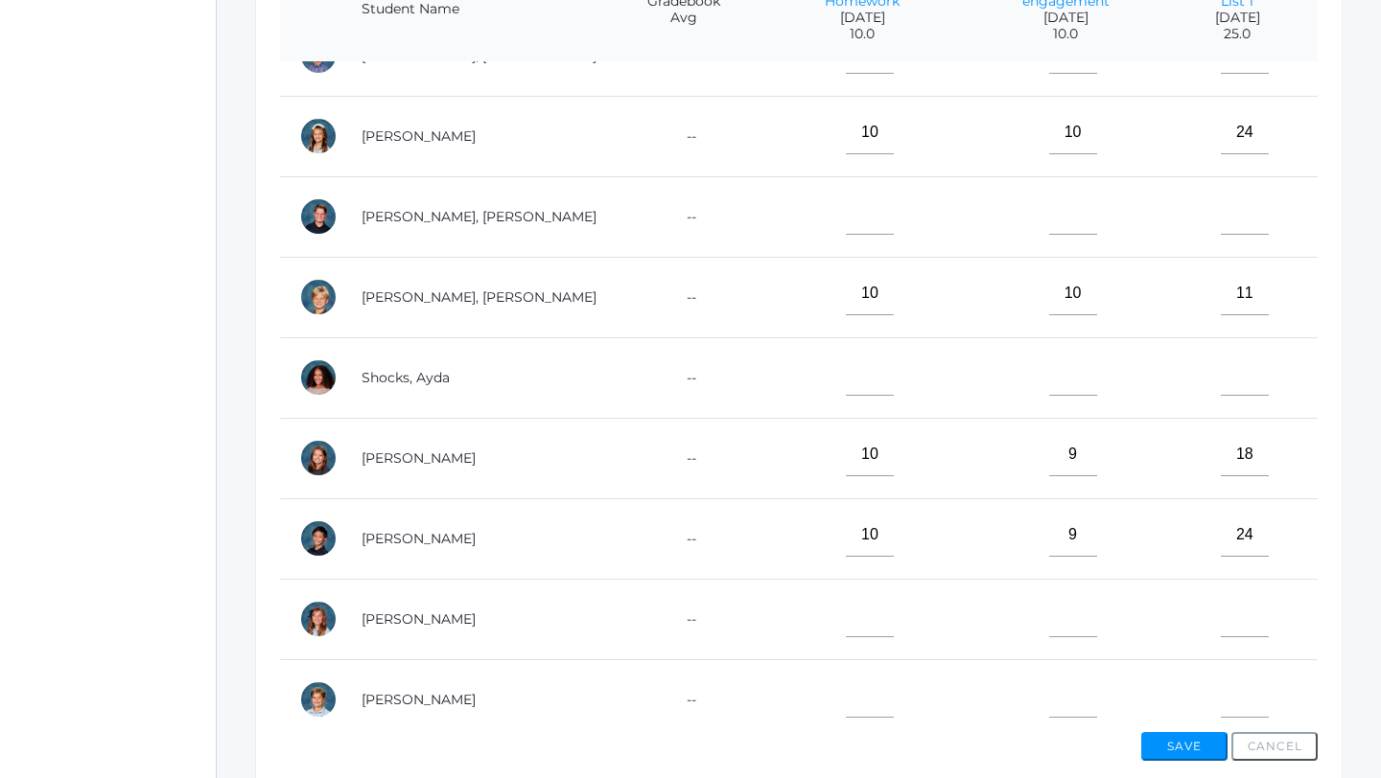
scroll to position [545, 0]
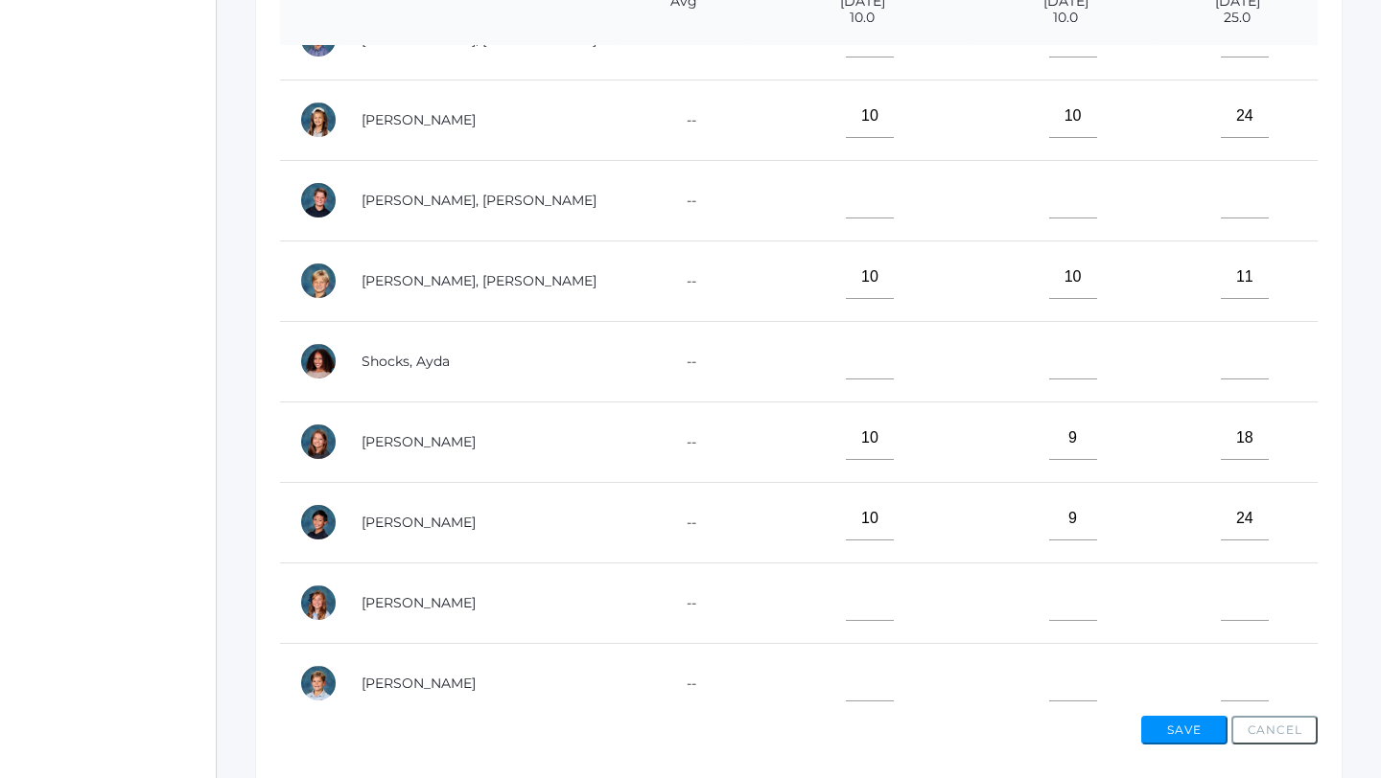
type input"] "17"
click at [846, 586] on input"] "text" at bounding box center [870, 599] width 48 height 43
type input"] "10"
click at [1054, 586] on input"] "text" at bounding box center [1073, 599] width 48 height 43
type input"] "10"
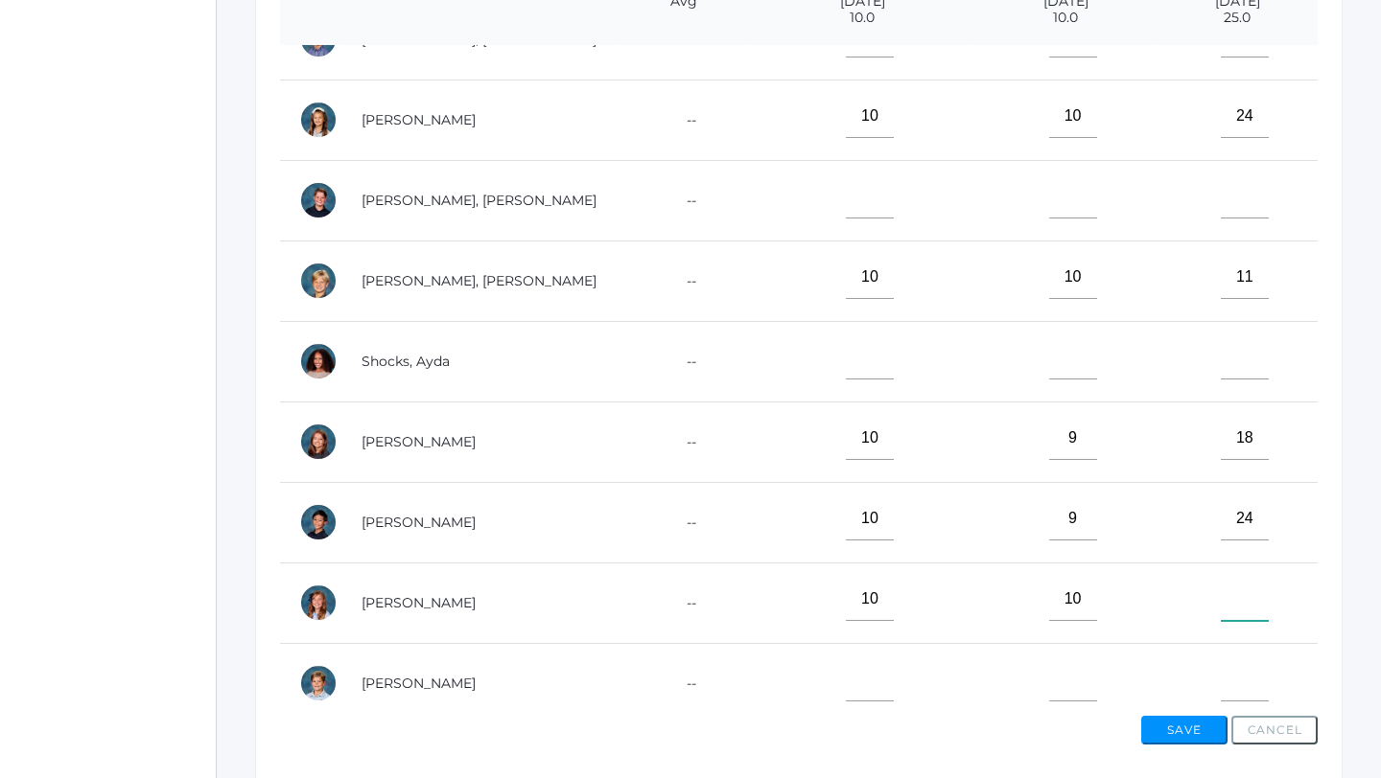
click at [1243, 592] on input"] "text" at bounding box center [1244, 599] width 48 height 43
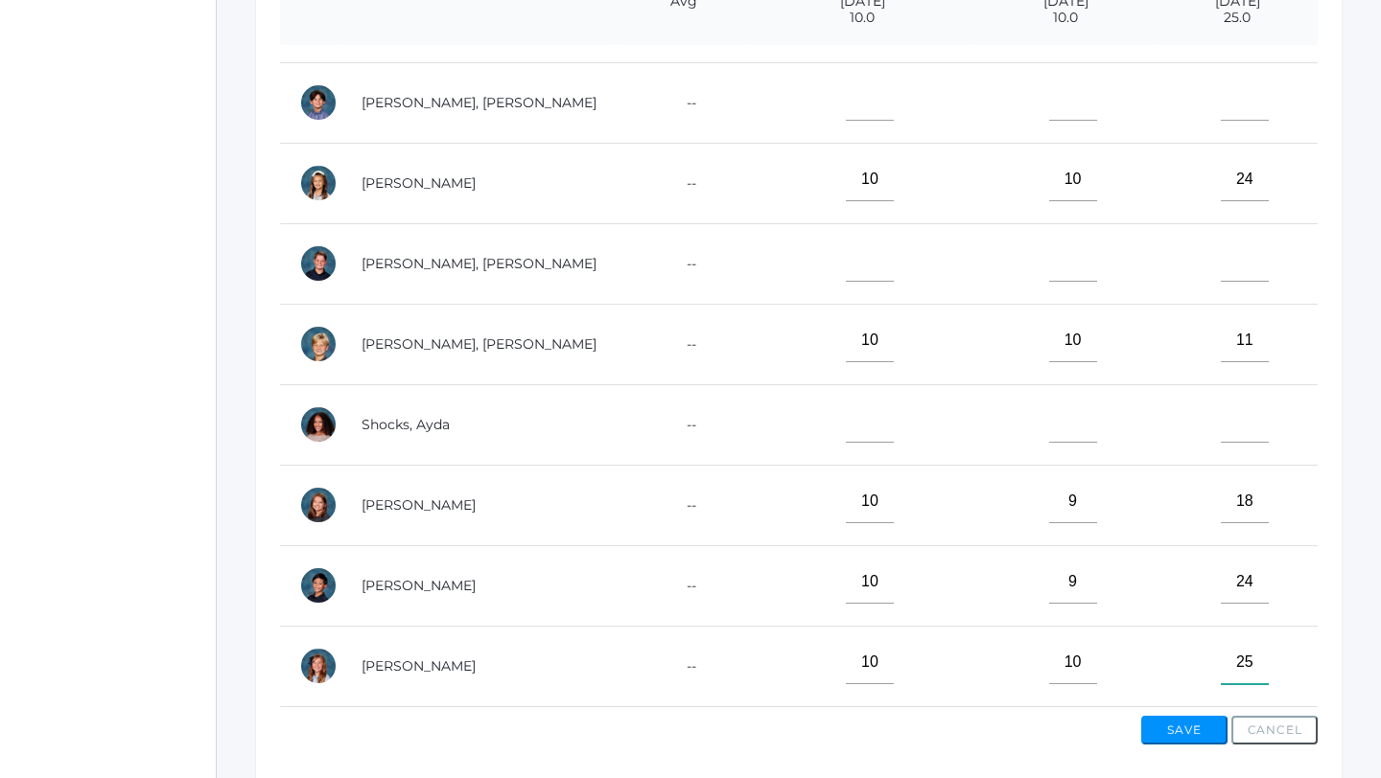
type input"] "25"
click at [846, 257] on input"] "text" at bounding box center [870, 260] width 48 height 43
type input"] "10"
click at [1049, 261] on input"] "text" at bounding box center [1073, 260] width 48 height 43
type input"] "10"
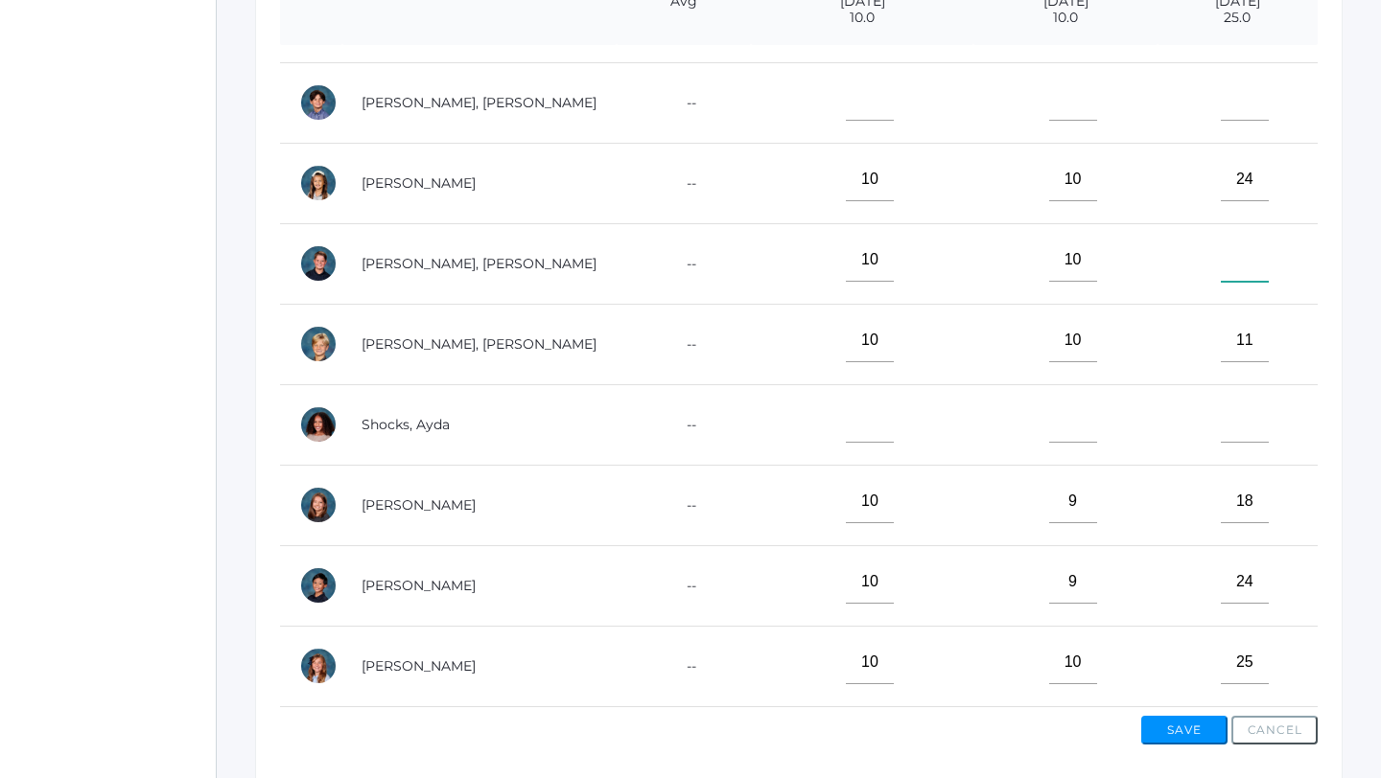
click at [1224, 245] on input"] "text" at bounding box center [1244, 260] width 48 height 43
type input"] "24"
click at [846, 406] on input"] "text" at bounding box center [870, 421] width 48 height 43
type input"] "10"
click at [1049, 407] on input"] "text" at bounding box center [1073, 421] width 48 height 43
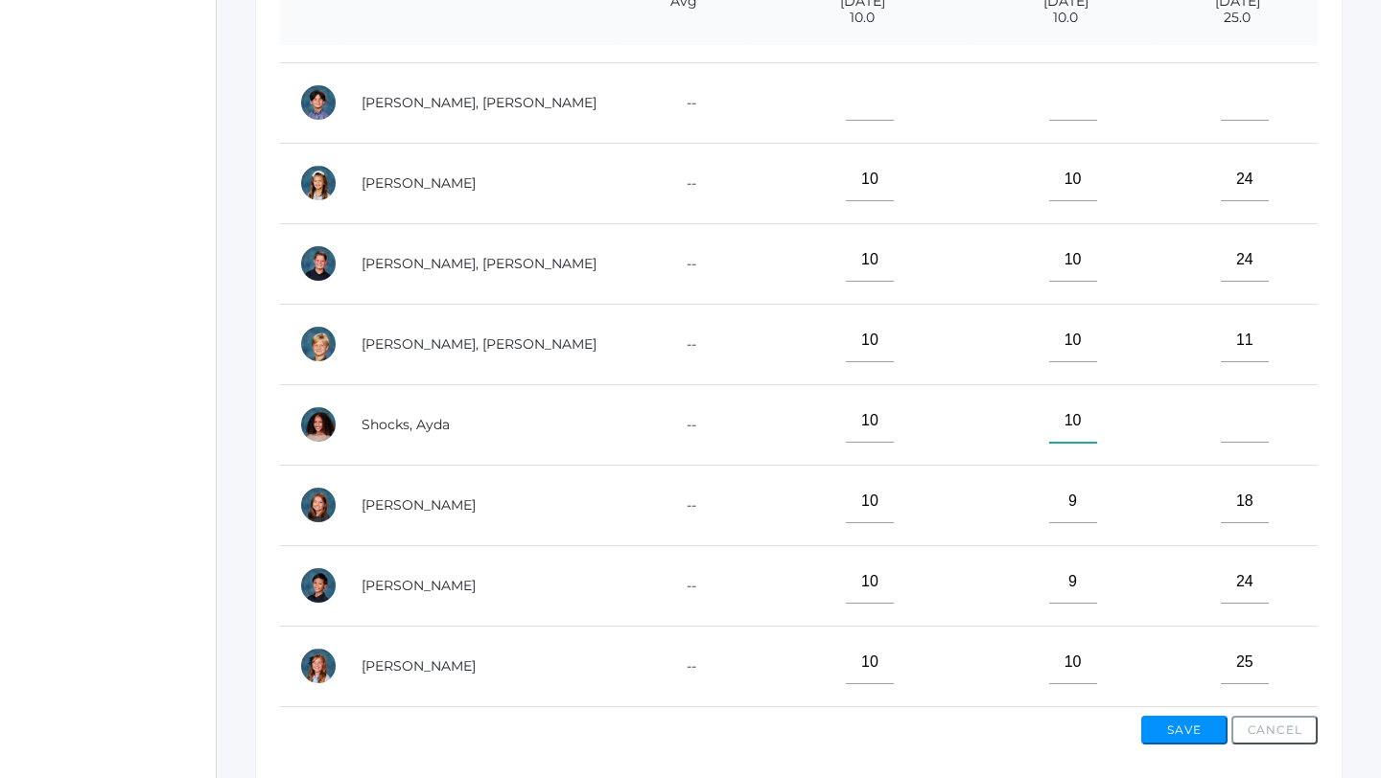
type input"] "10"
click at [1248, 412] on input"] "text" at bounding box center [1244, 421] width 48 height 43
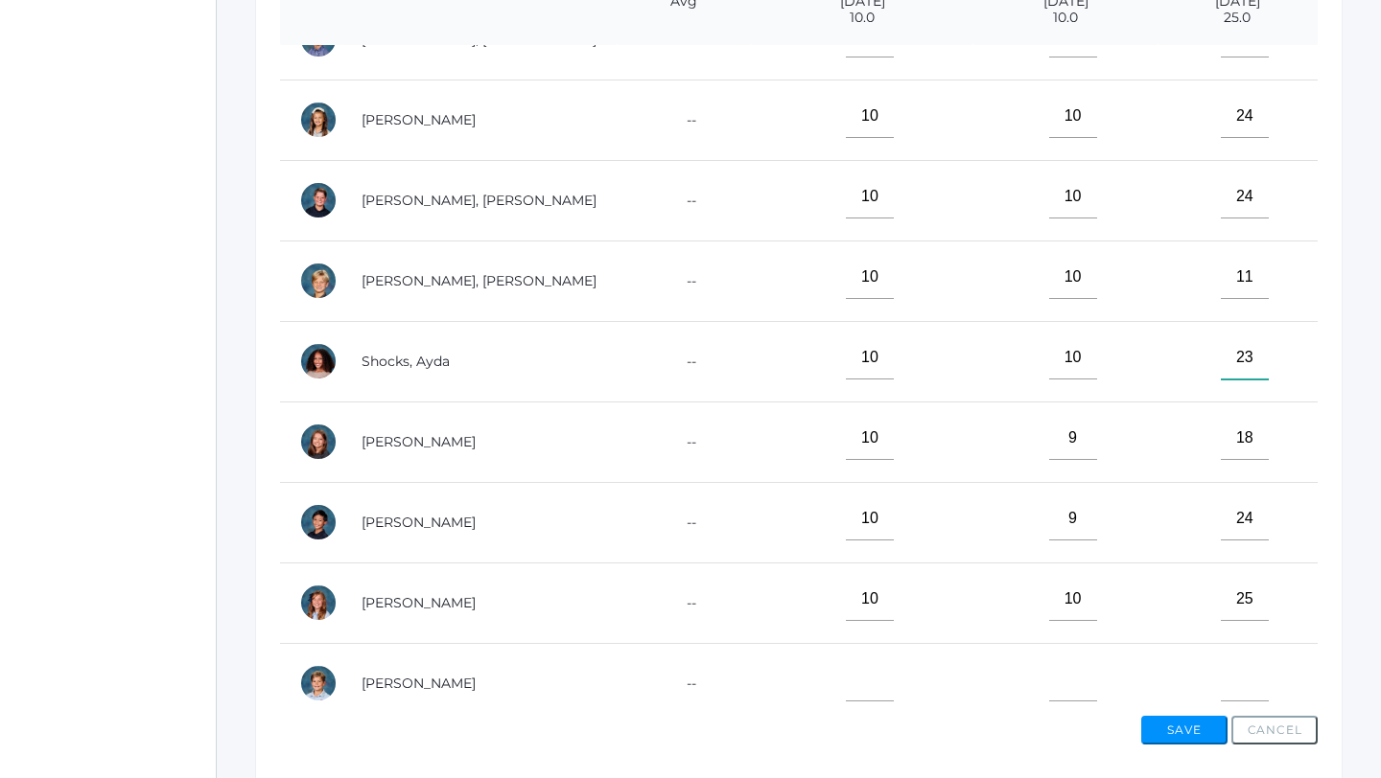
scroll to position [624, 0]
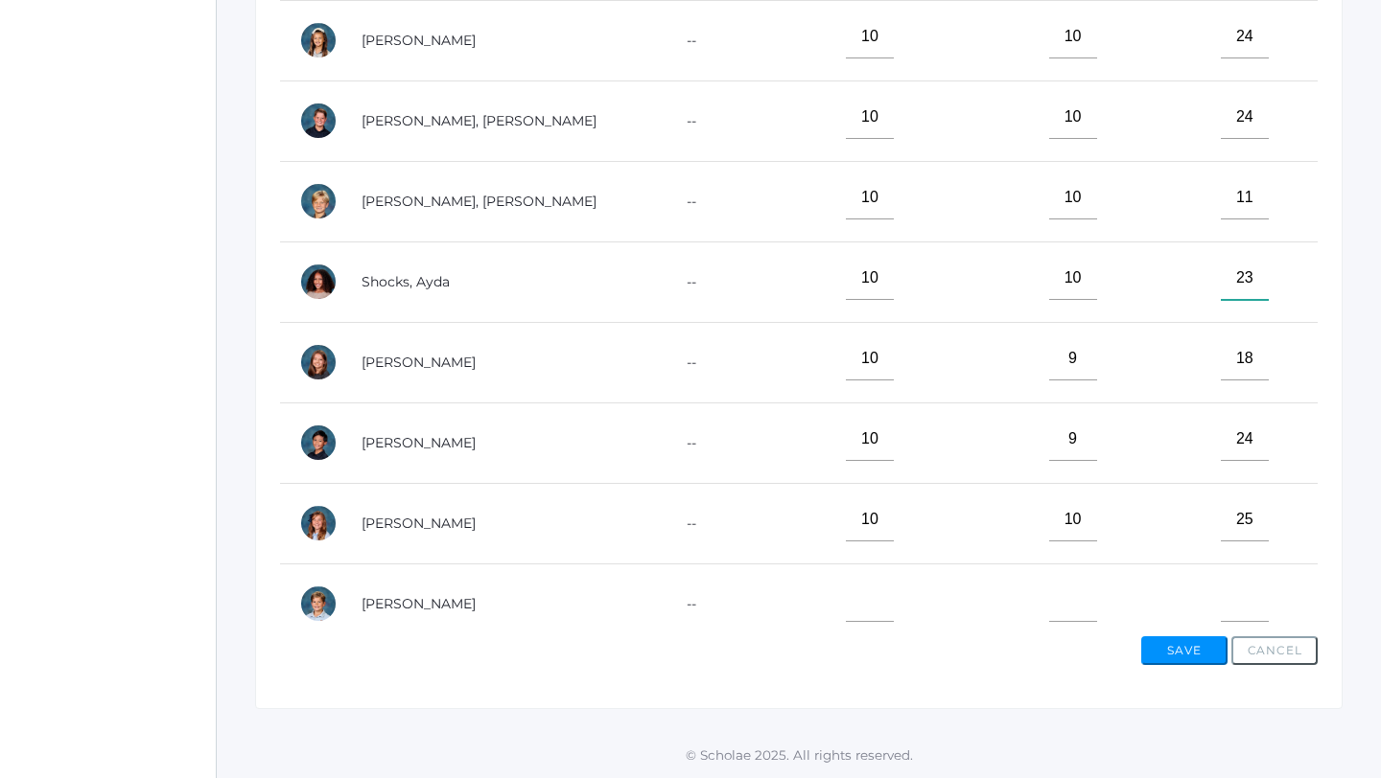
type input"] "23"
click at [846, 579] on input"] "text" at bounding box center [870, 600] width 48 height 43
type input"] "1"
type input"] "8"
click at [1051, 591] on input"] "text" at bounding box center [1073, 600] width 48 height 43
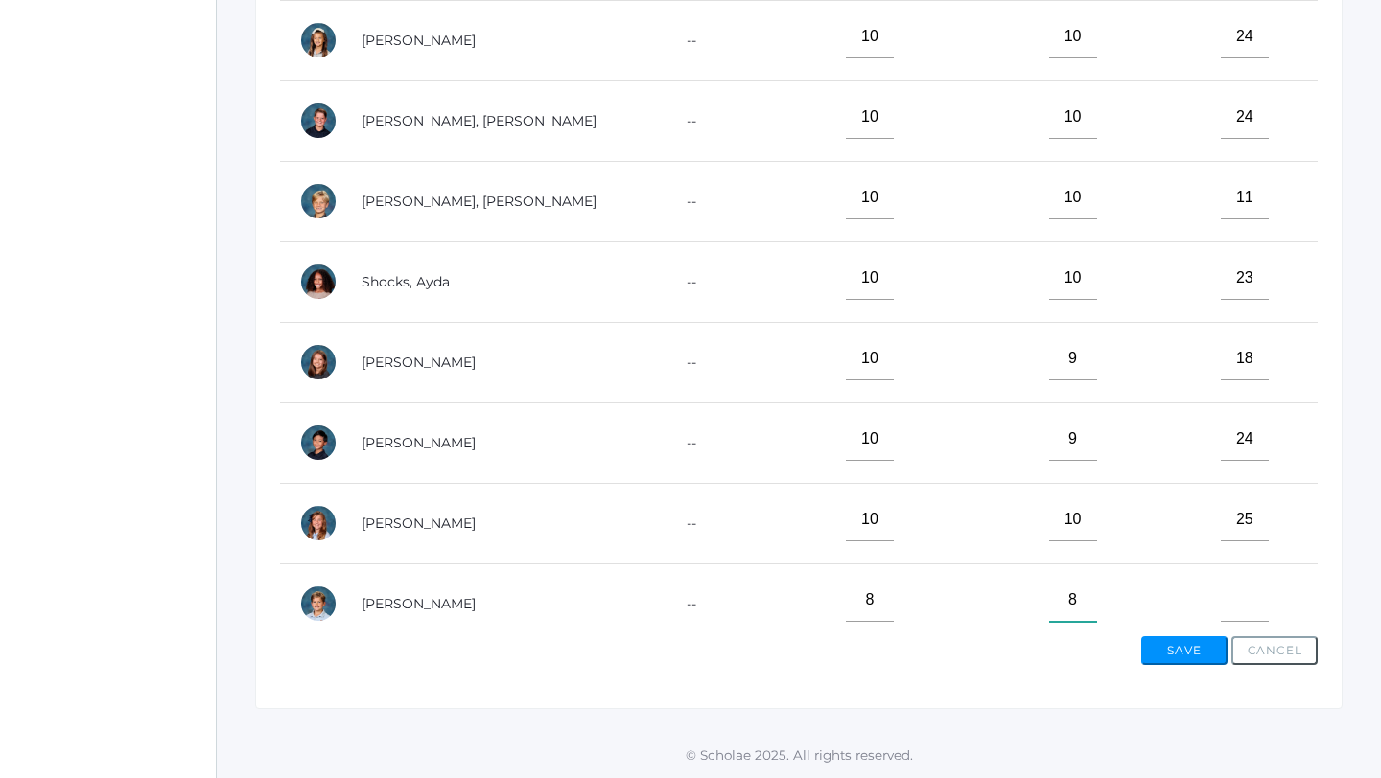
type input"] "8"
click at [1237, 596] on input"] "text" at bounding box center [1244, 600] width 48 height 43
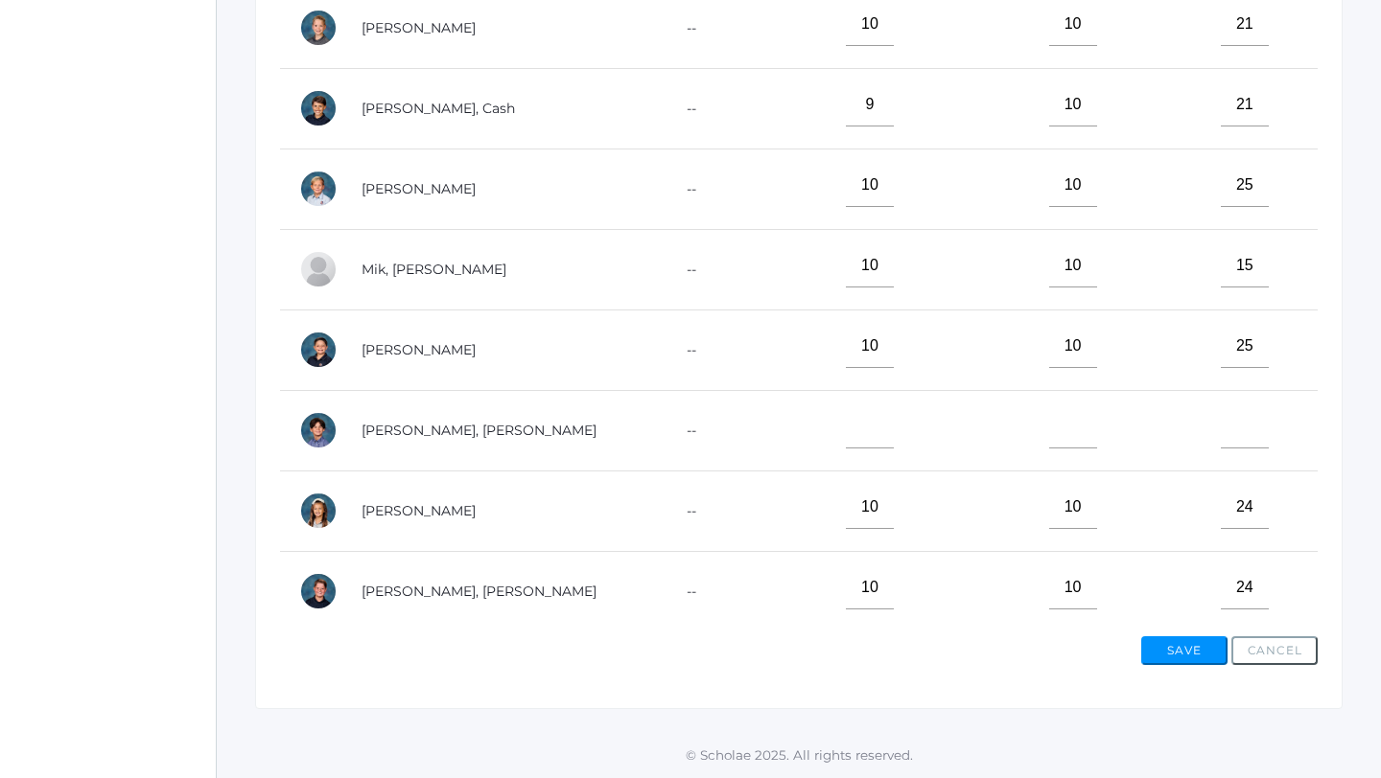
scroll to position [463, 0]
type input"] "22"
click at [846, 406] on input"] "text" at bounding box center [870, 425] width 48 height 43
type input"] "10"
click at [1049, 406] on input"] "text" at bounding box center [1073, 425] width 48 height 43
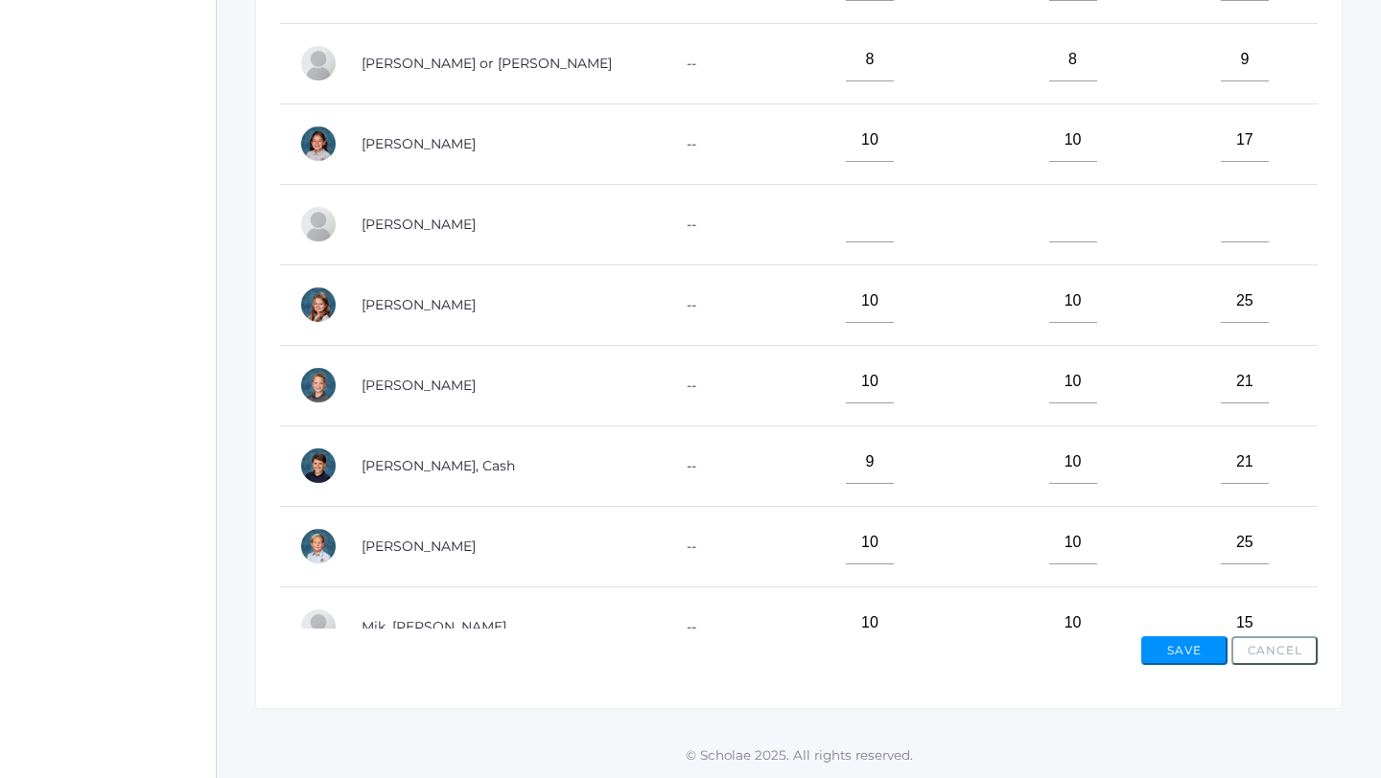
scroll to position [45, 0]
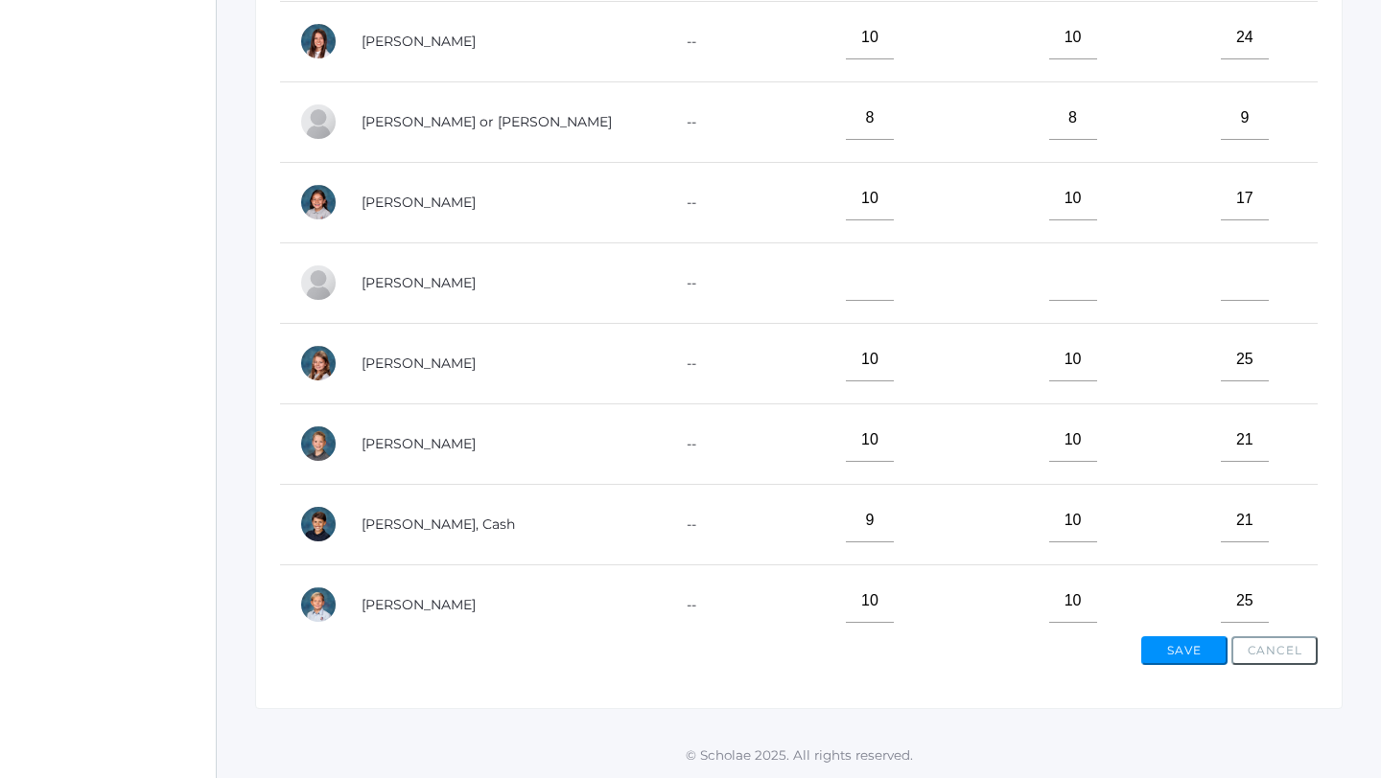
type input"] "10"
click at [846, 267] on input"] "text" at bounding box center [870, 279] width 48 height 43
type input"] "10"
click at [1049, 261] on input"] "text" at bounding box center [1073, 279] width 48 height 43
type input"] "10"
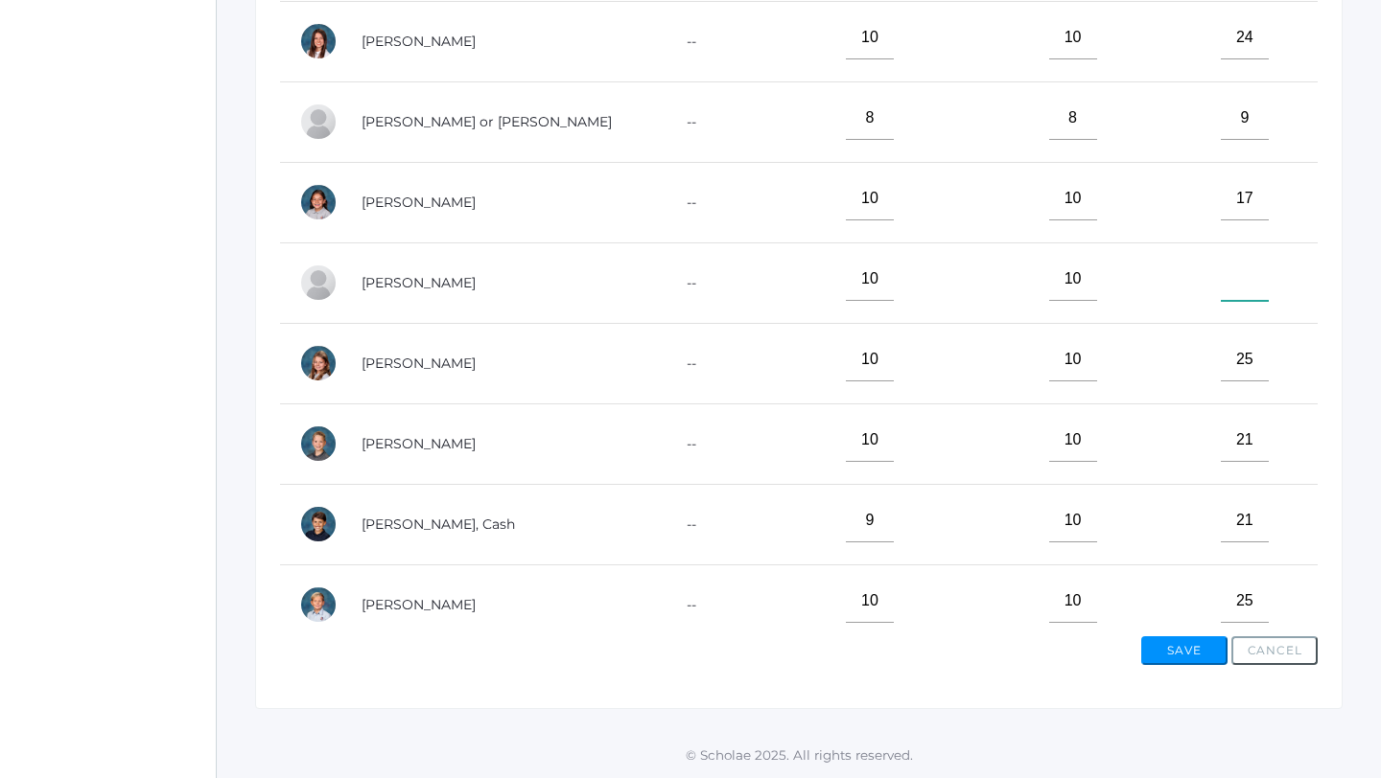
click at [1237, 263] on input"] "text" at bounding box center [1244, 279] width 48 height 43
type input"] "8"
click at [1190, 652] on button "Save" at bounding box center [1184, 651] width 86 height 29
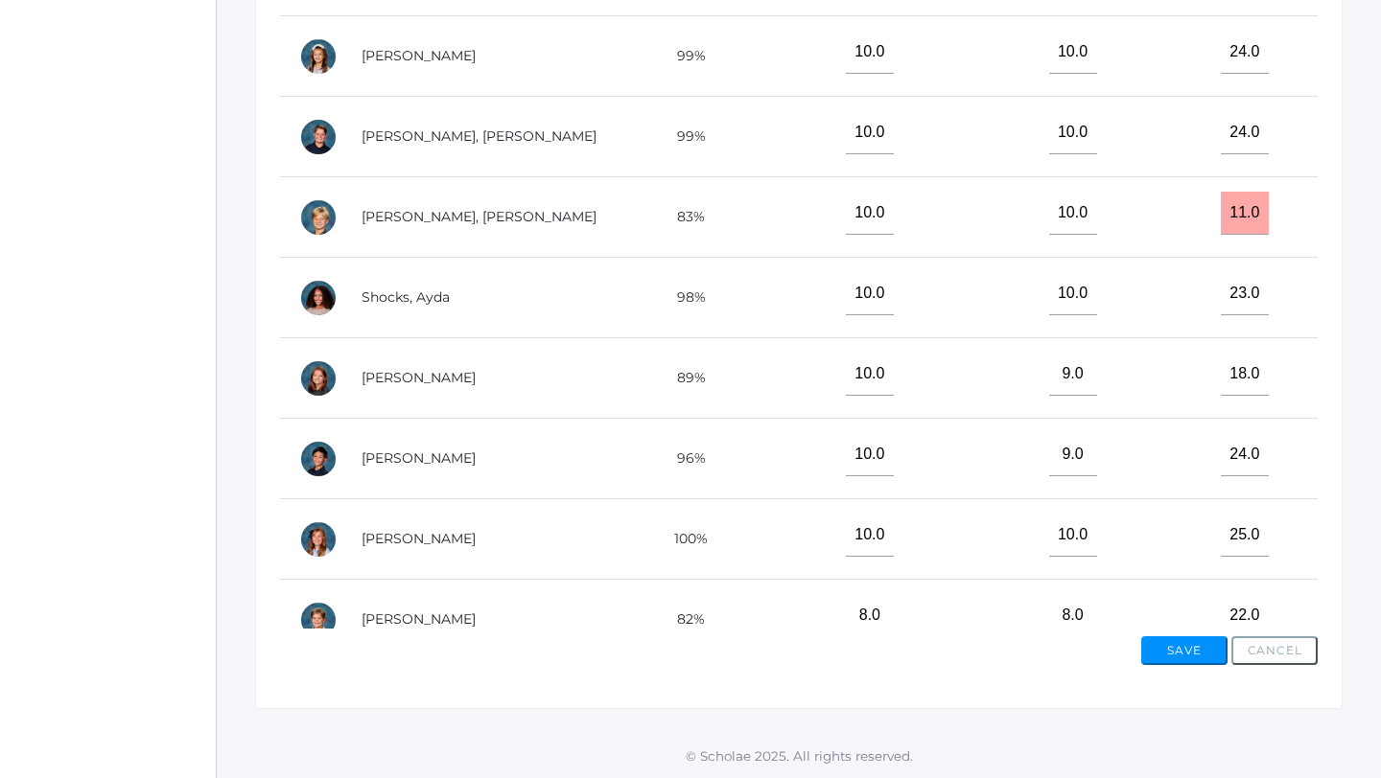
scroll to position [932, 0]
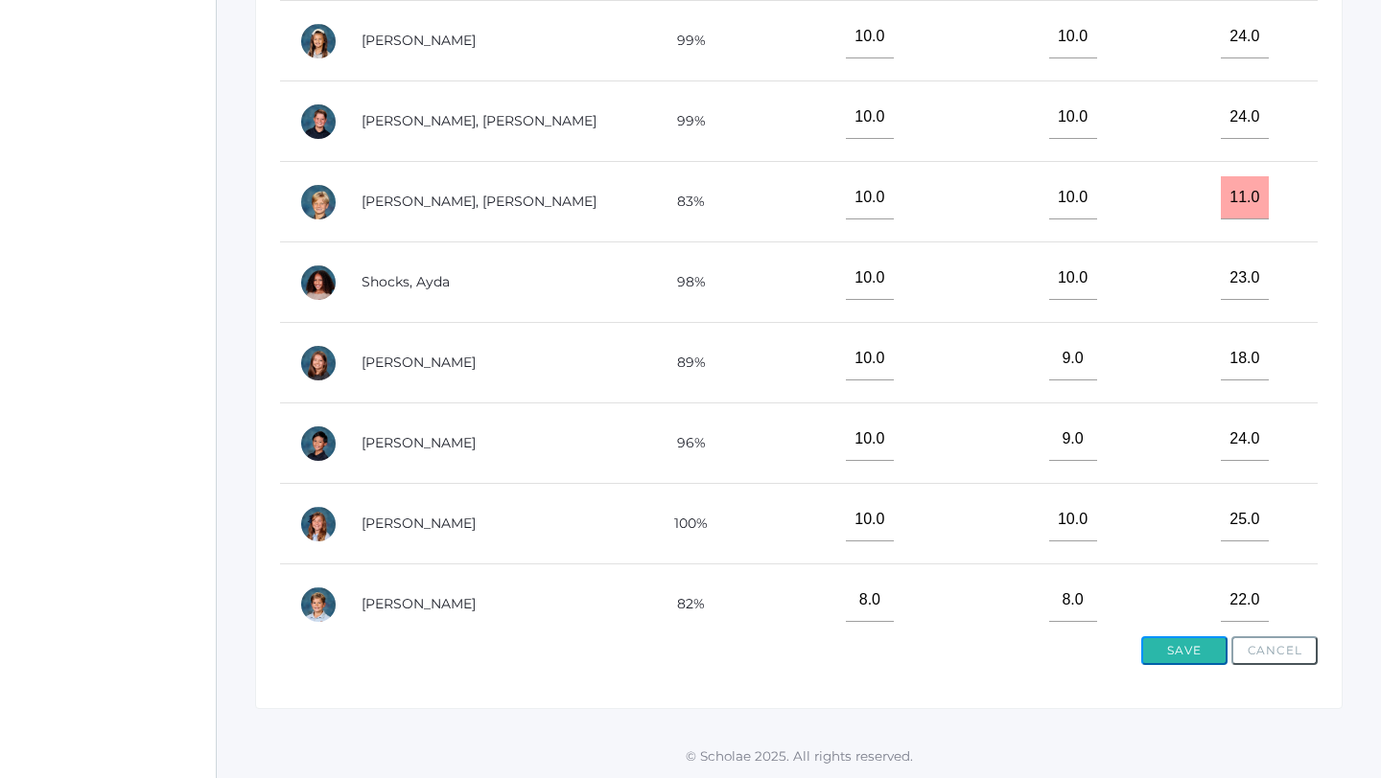
click at [1185, 649] on button "Save" at bounding box center [1184, 651] width 86 height 29
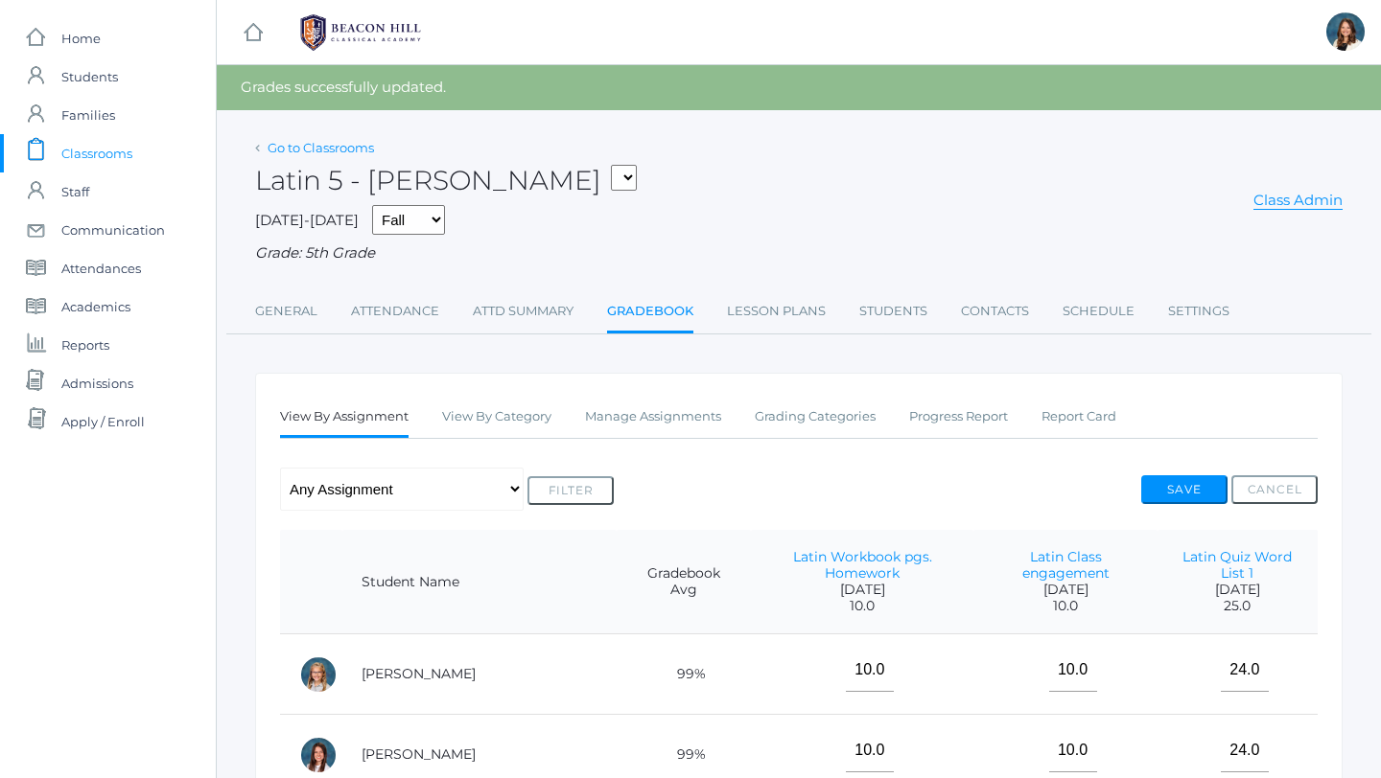
click at [331, 145] on link "Go to Classrooms" at bounding box center [320, 147] width 106 height 15
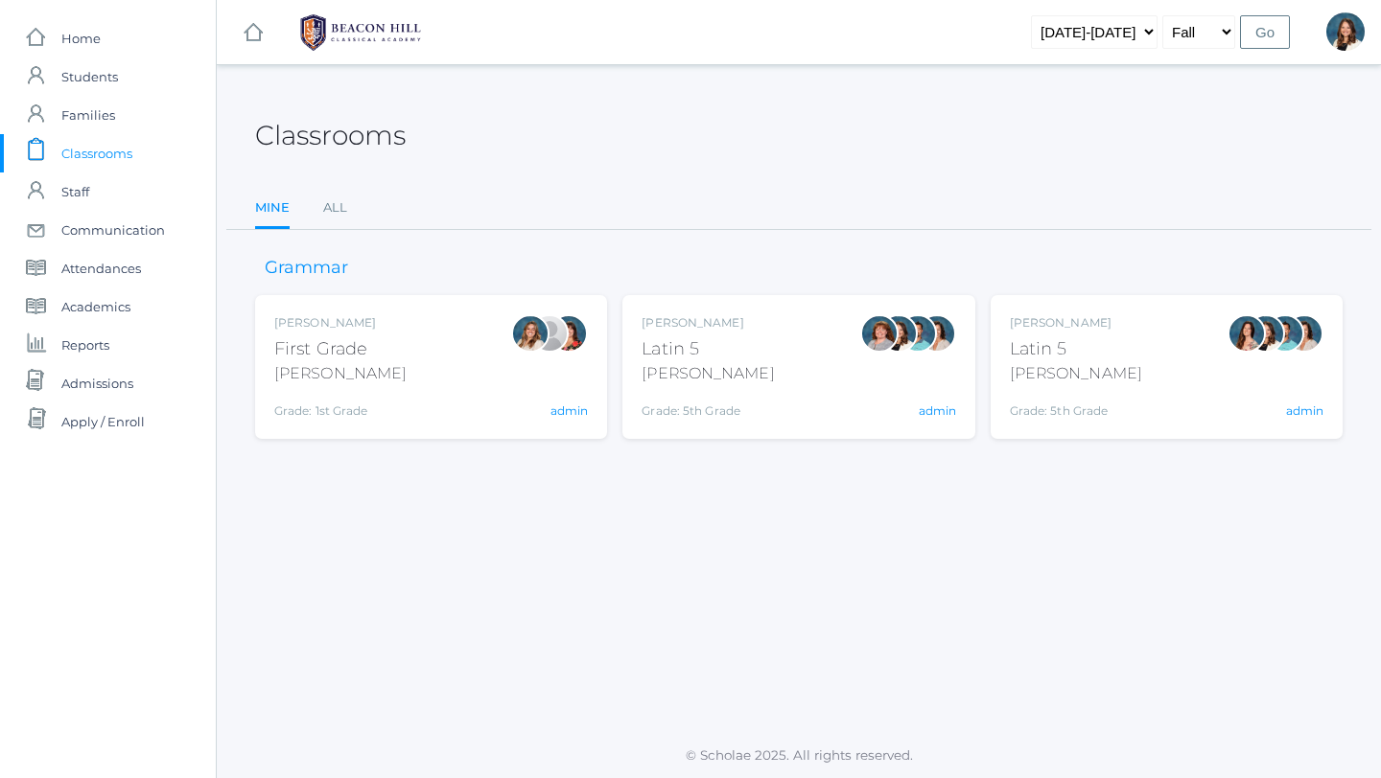
click at [751, 372] on div "Sarah Bence Latin 5 Bence Grade: 5th Grade 05LATIN admin" at bounding box center [797, 366] width 313 height 105
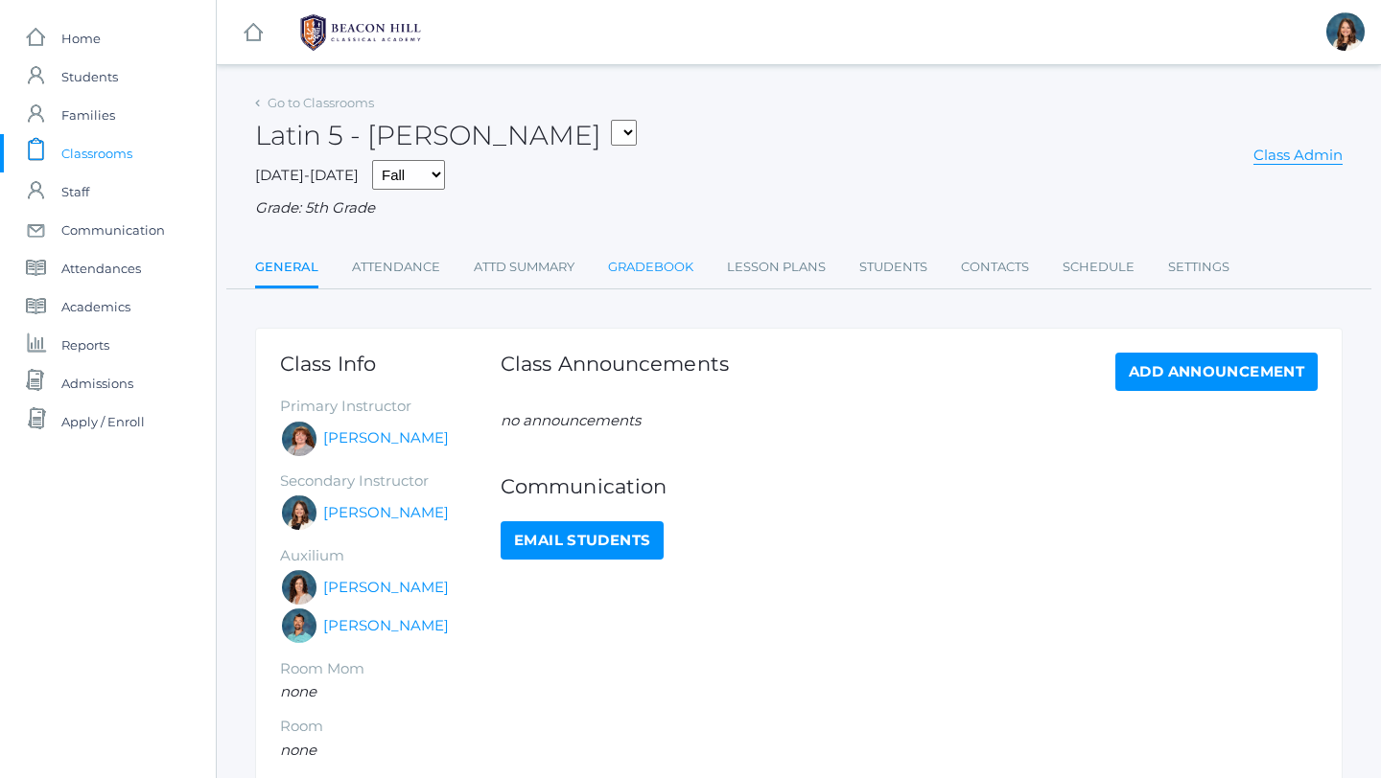
click at [677, 263] on link "Gradebook" at bounding box center [650, 267] width 85 height 38
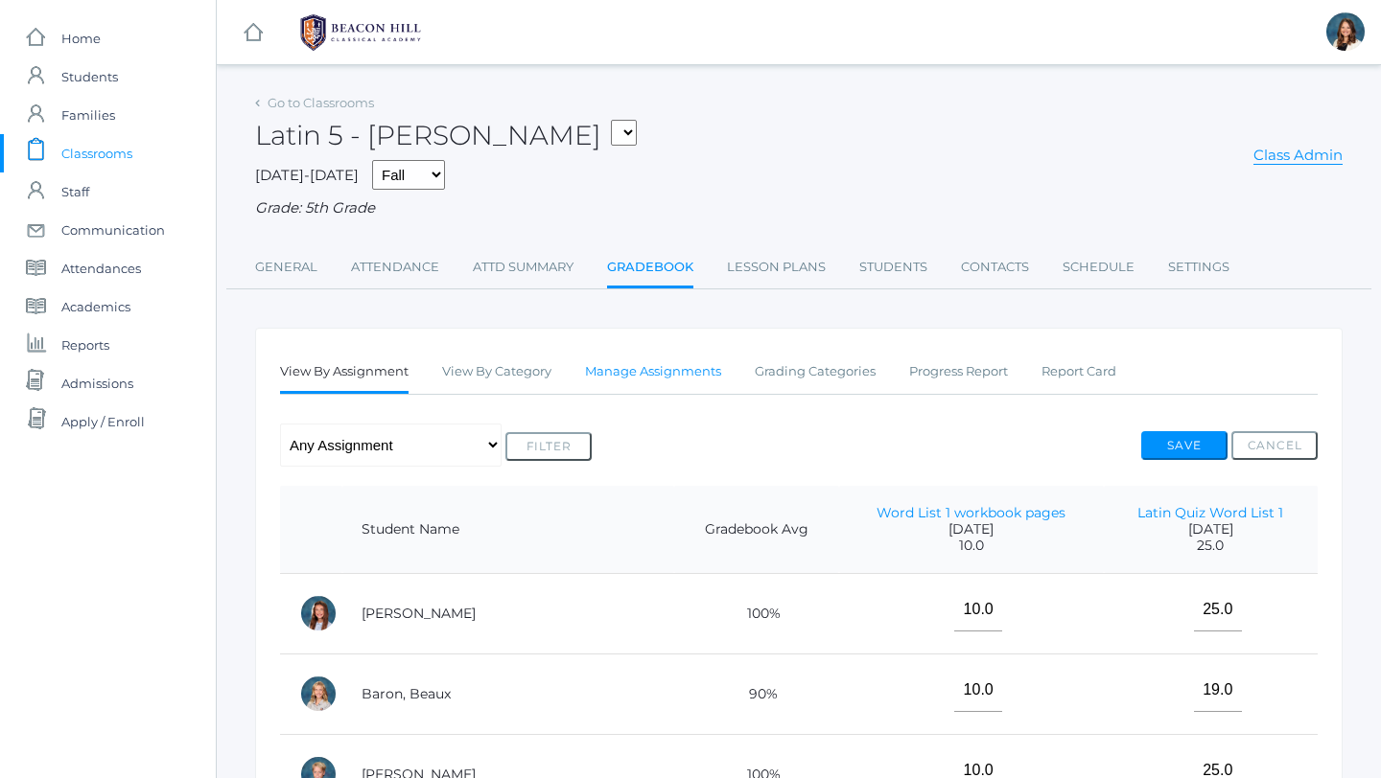
click at [624, 371] on link "Manage Assignments" at bounding box center [653, 372] width 136 height 38
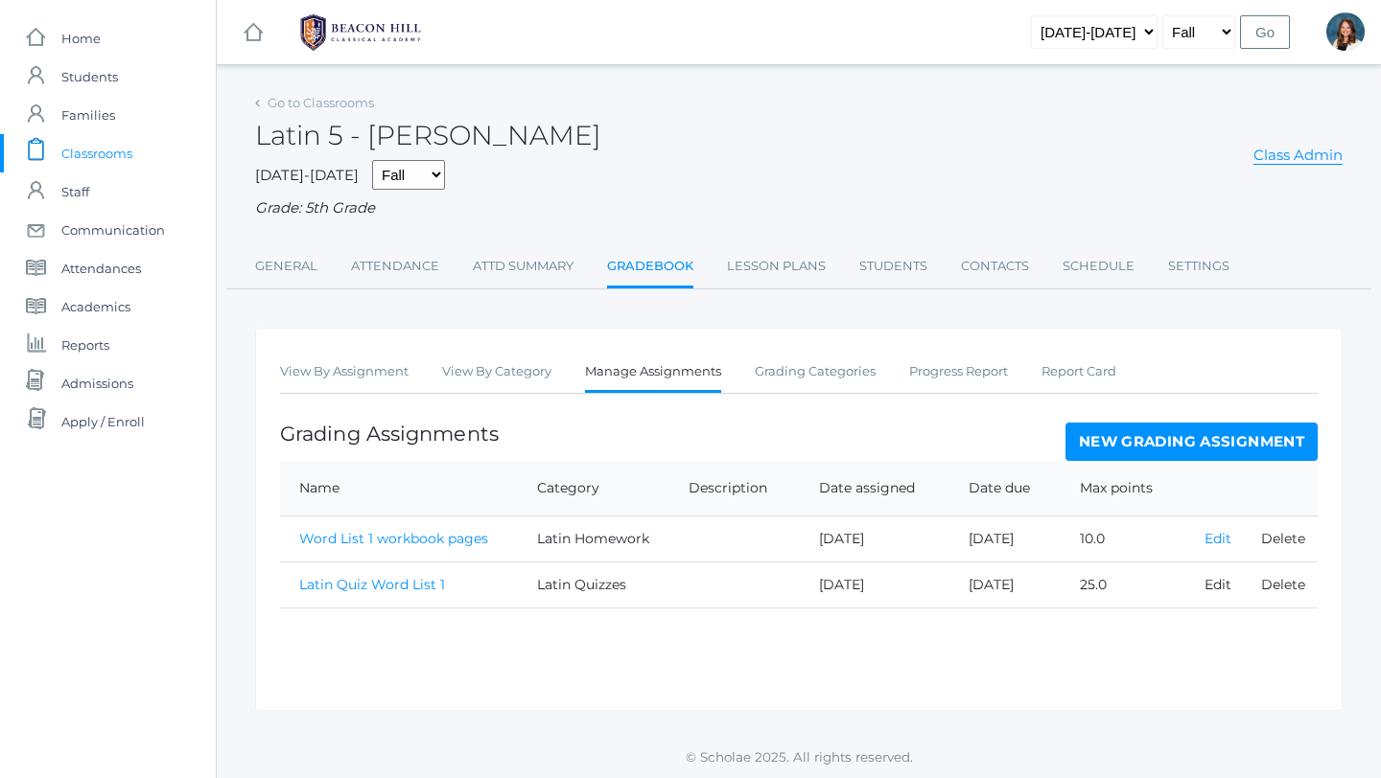
click at [1221, 539] on link "Edit" at bounding box center [1217, 538] width 27 height 17
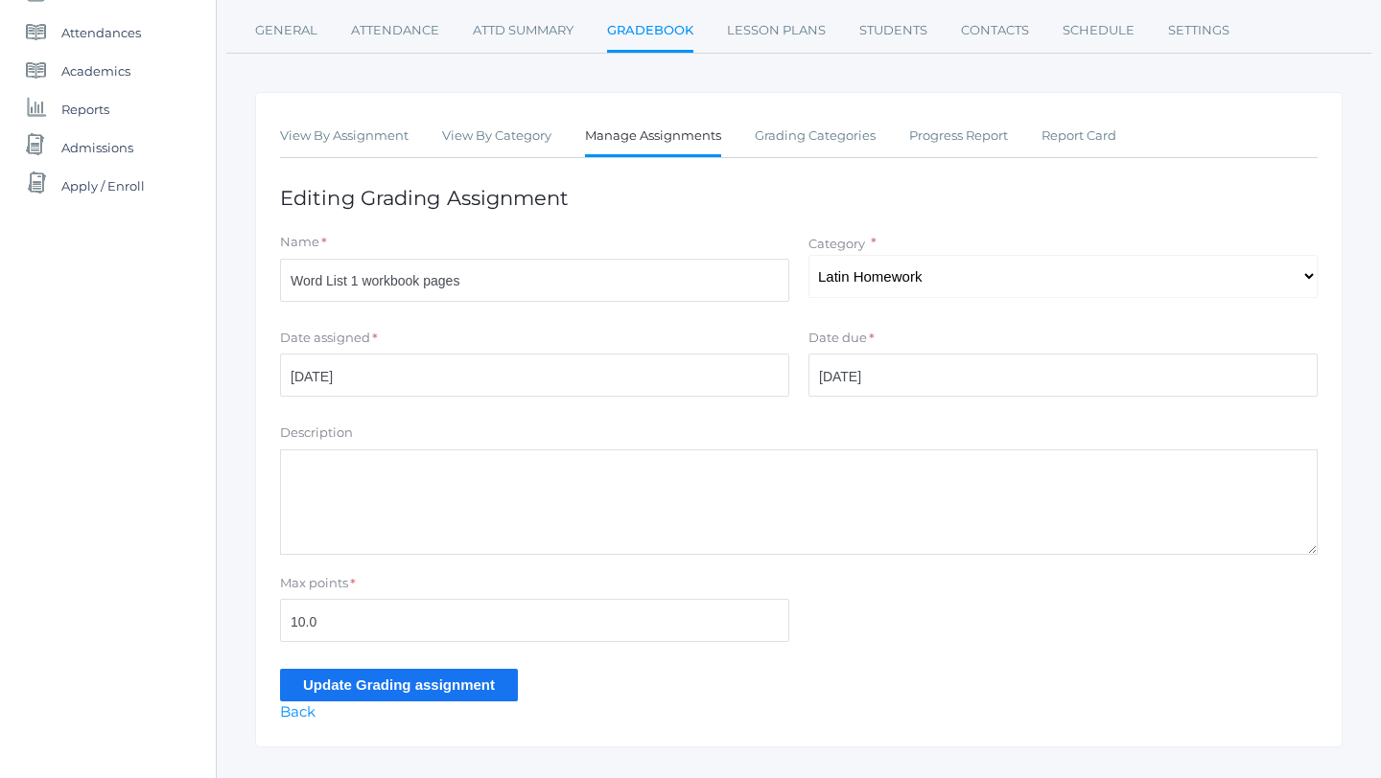
scroll to position [275, 0]
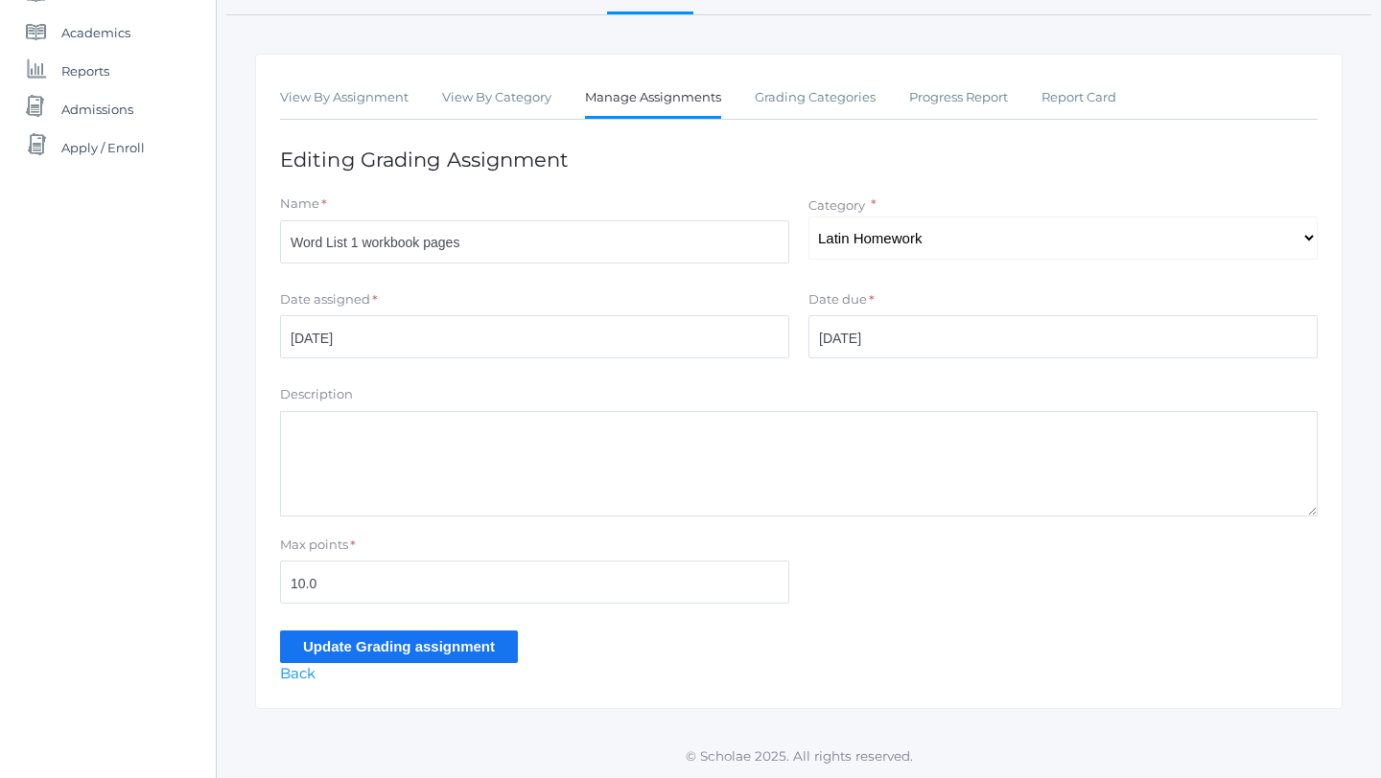
click at [472, 645] on input "Update Grading assignment" at bounding box center [399, 647] width 238 height 32
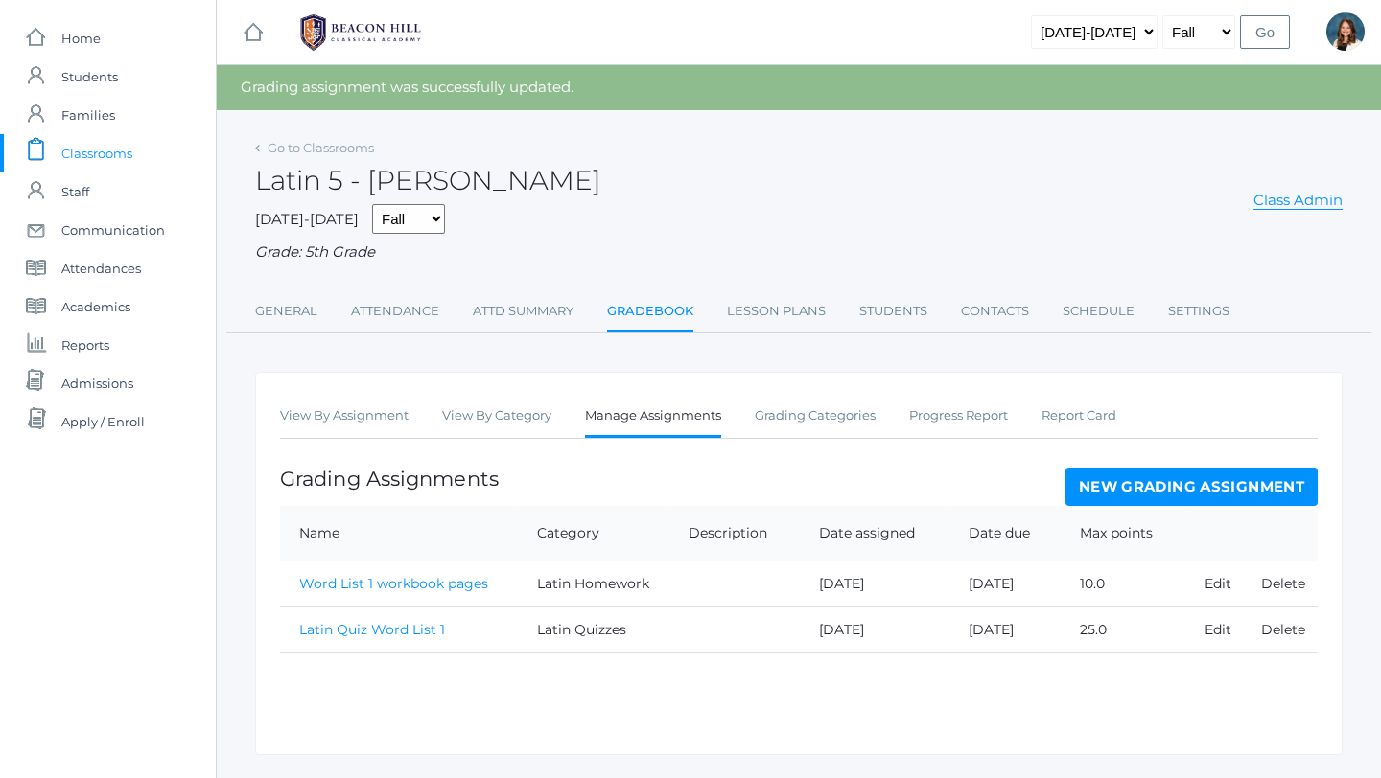
click at [1136, 485] on link "New Grading Assignment" at bounding box center [1191, 487] width 252 height 38
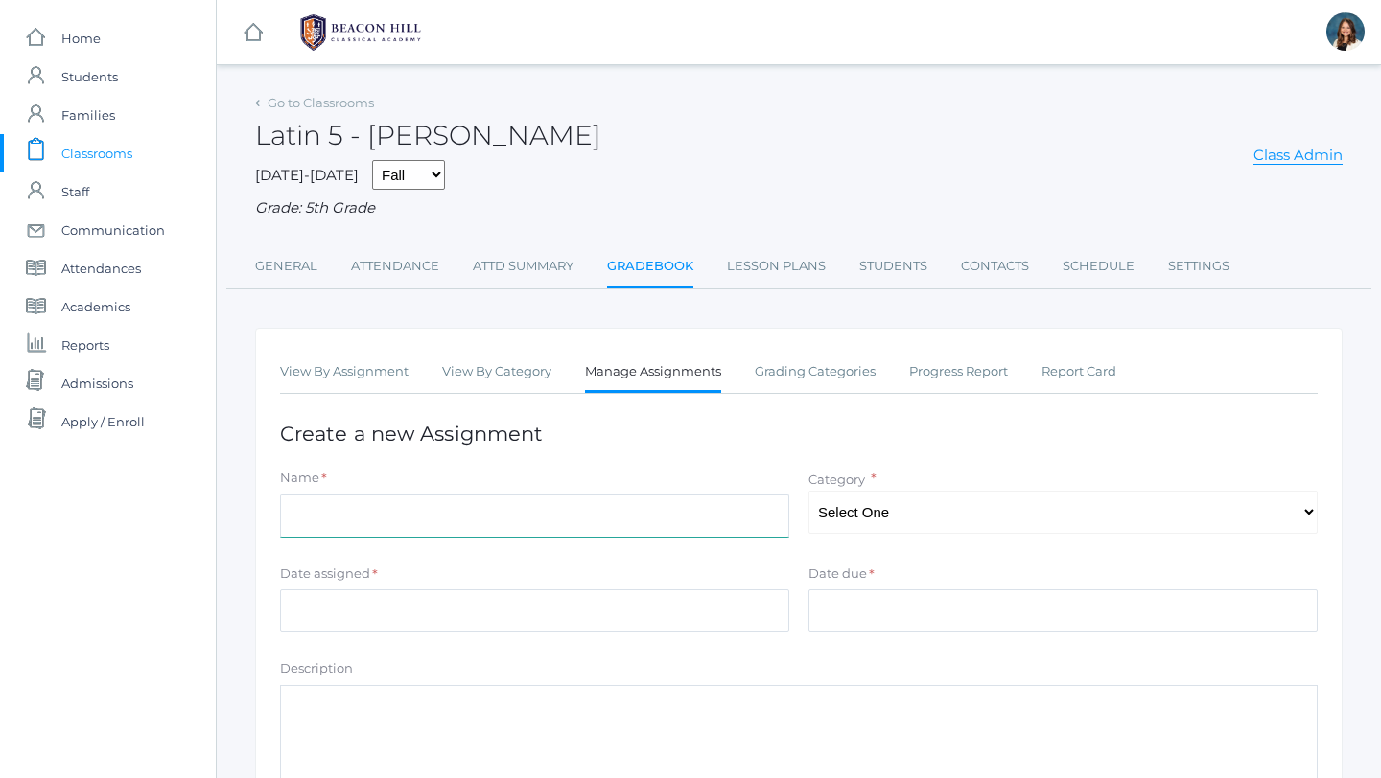
click at [603, 513] on input "Name" at bounding box center [534, 516] width 509 height 43
type input "C"
type input "Latin Class engagement"
click at [1308, 509] on select "Select One Latin Quizzes Latin Homework Latin Class Engagement" at bounding box center [1062, 512] width 509 height 43
select select "1241"
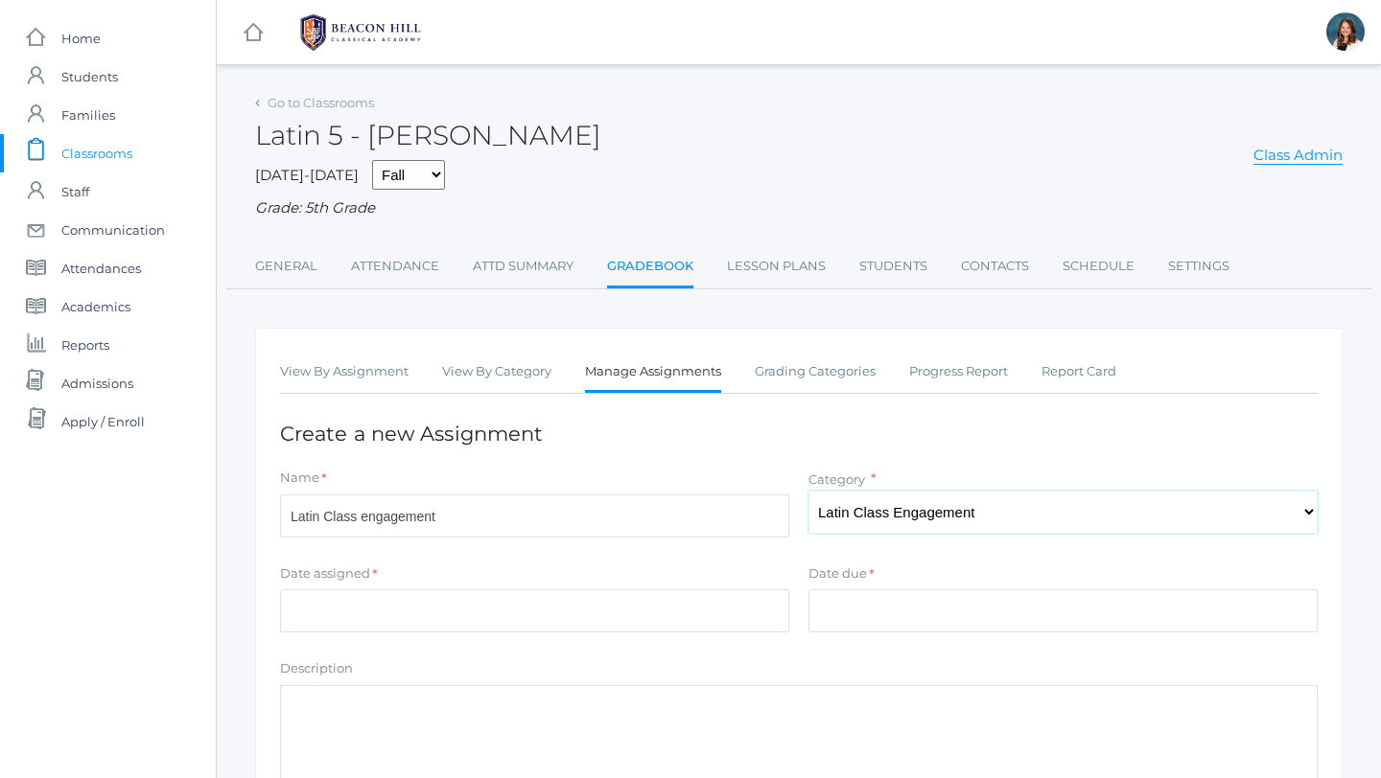
click at [808, 491] on select "Select One Latin Quizzes Latin Homework Latin Class Engagement" at bounding box center [1062, 512] width 509 height 43
click at [451, 515] on input "Latin Class engagement" at bounding box center [534, 516] width 509 height 43
click at [346, 608] on input "Date assigned" at bounding box center [534, 611] width 509 height 43
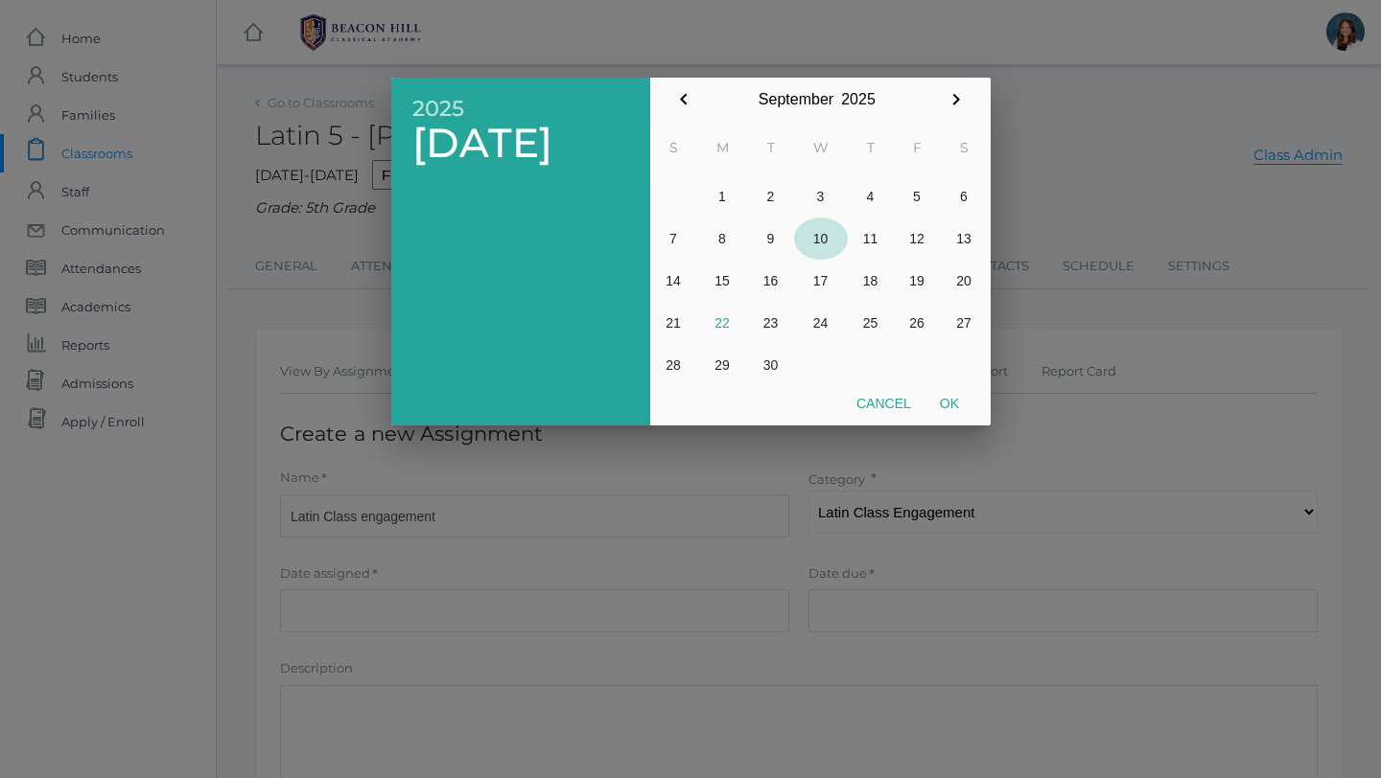
click at [820, 243] on button "10" at bounding box center [821, 239] width 54 height 42
click at [949, 402] on button "Ok" at bounding box center [949, 403] width 48 height 35
type input "[DATE]"
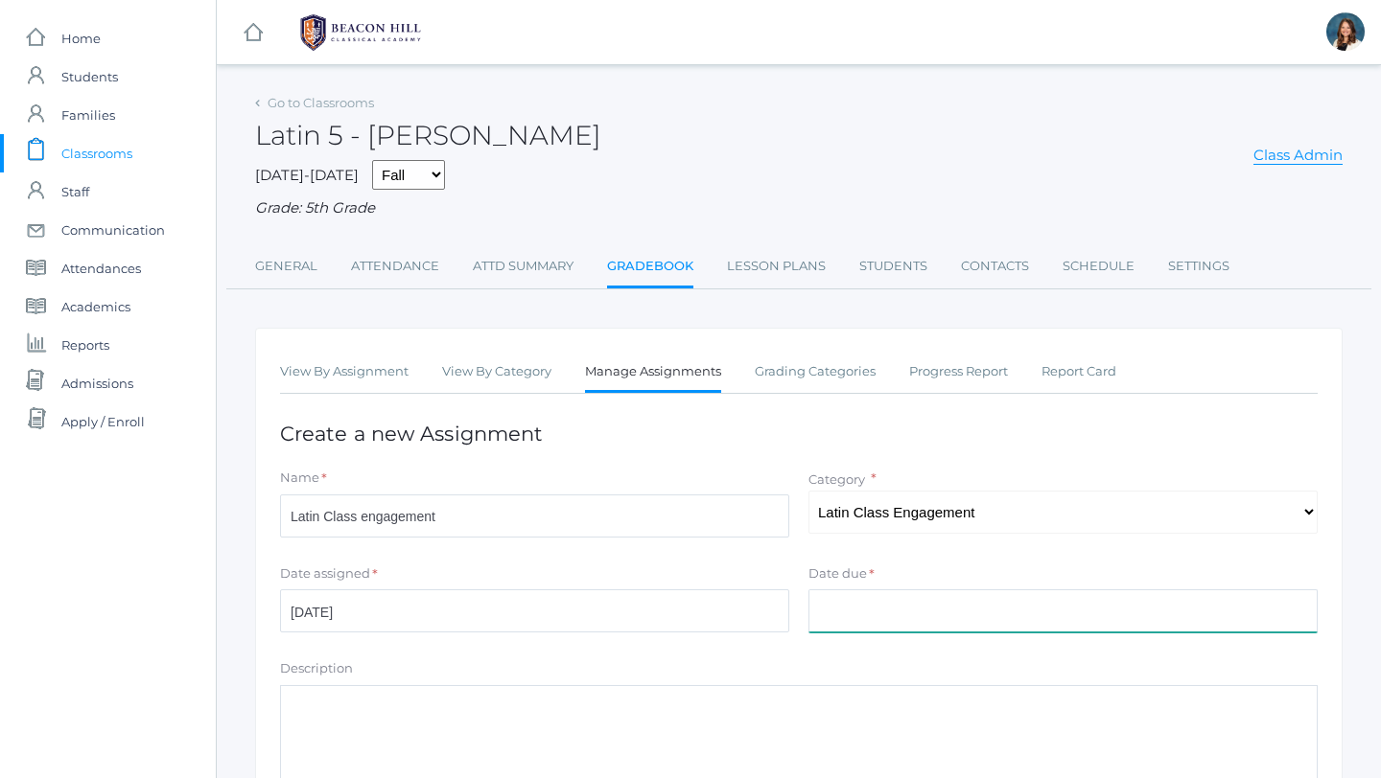
click at [872, 615] on input "Date due" at bounding box center [1062, 611] width 509 height 43
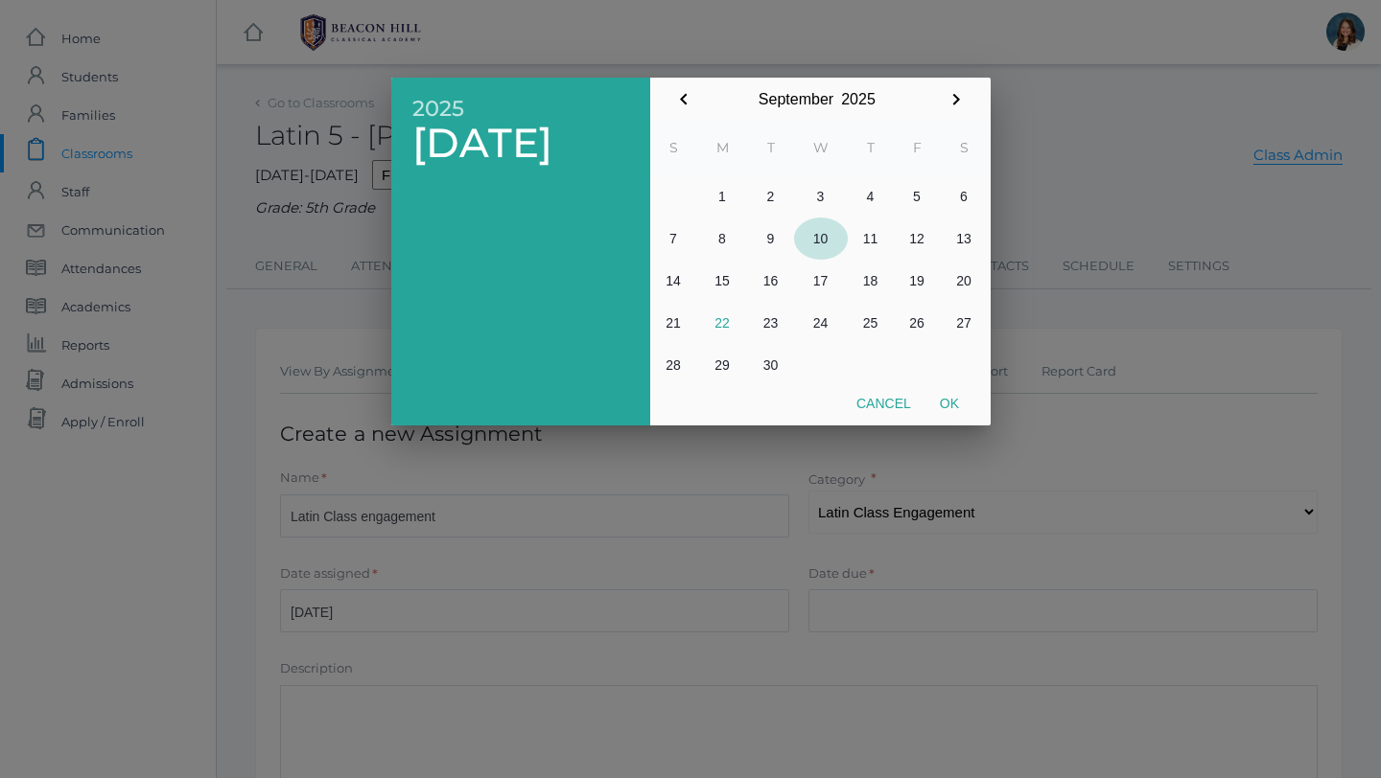
click at [821, 233] on button "10" at bounding box center [821, 239] width 54 height 42
click at [955, 399] on button "Ok" at bounding box center [949, 403] width 48 height 35
type input "[DATE]"
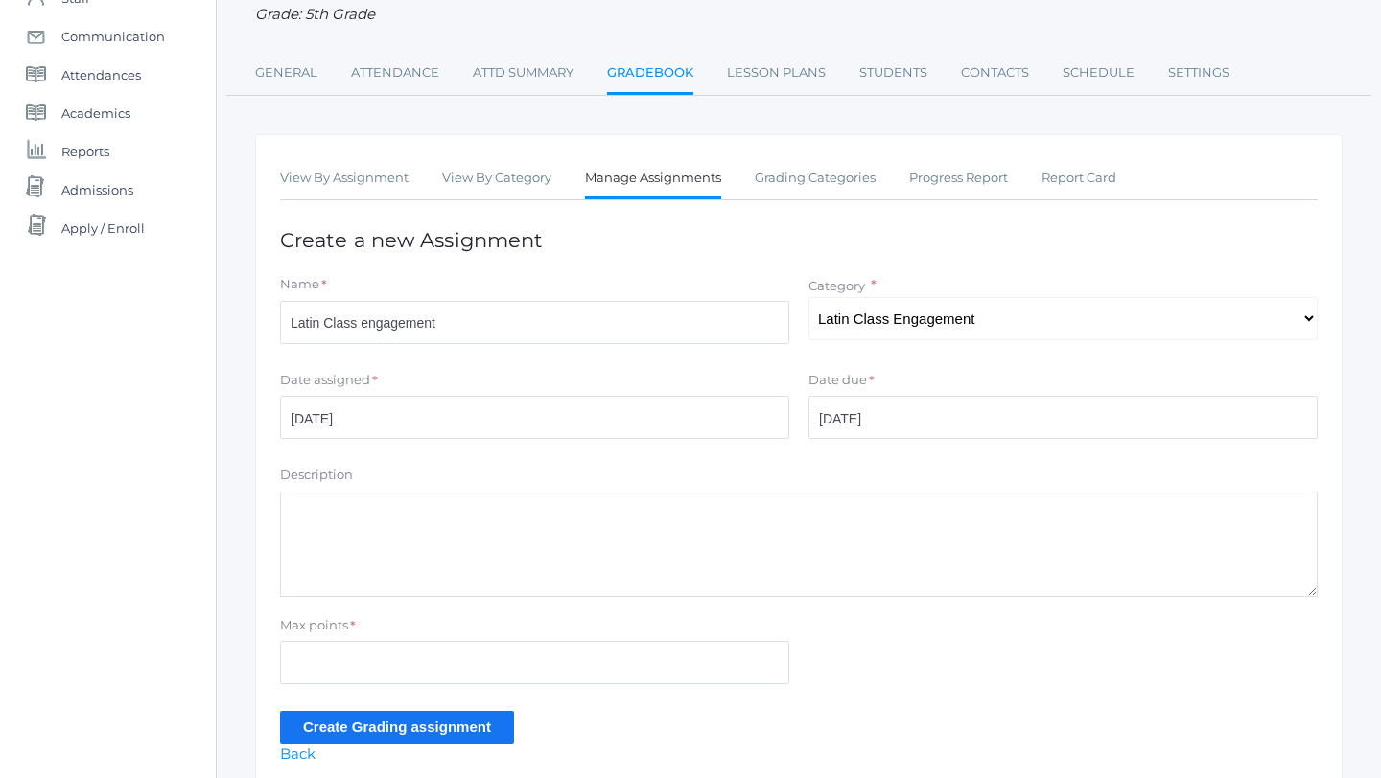
scroll to position [210, 0]
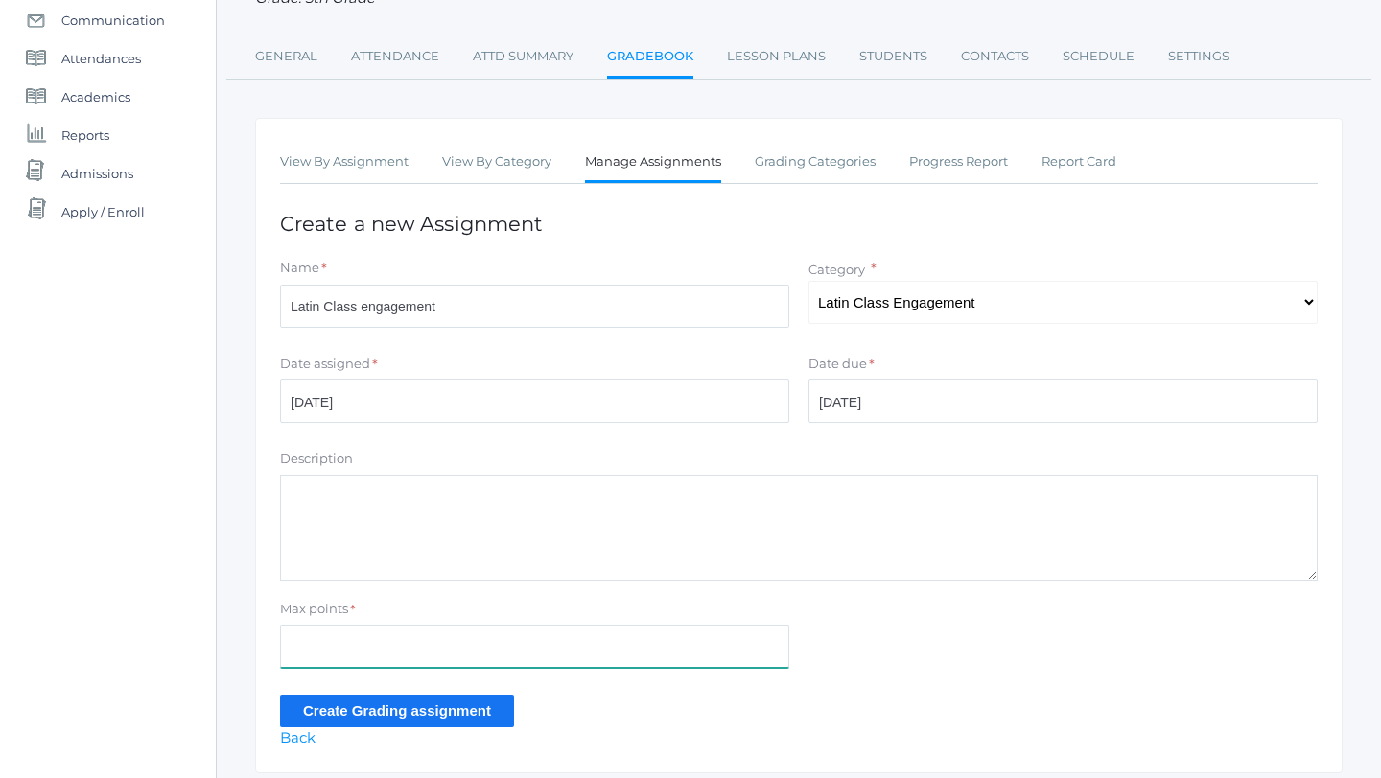
click at [452, 645] on input "Max points" at bounding box center [534, 646] width 509 height 43
type input "10"
click at [331, 705] on input "Create Grading assignment" at bounding box center [397, 711] width 234 height 32
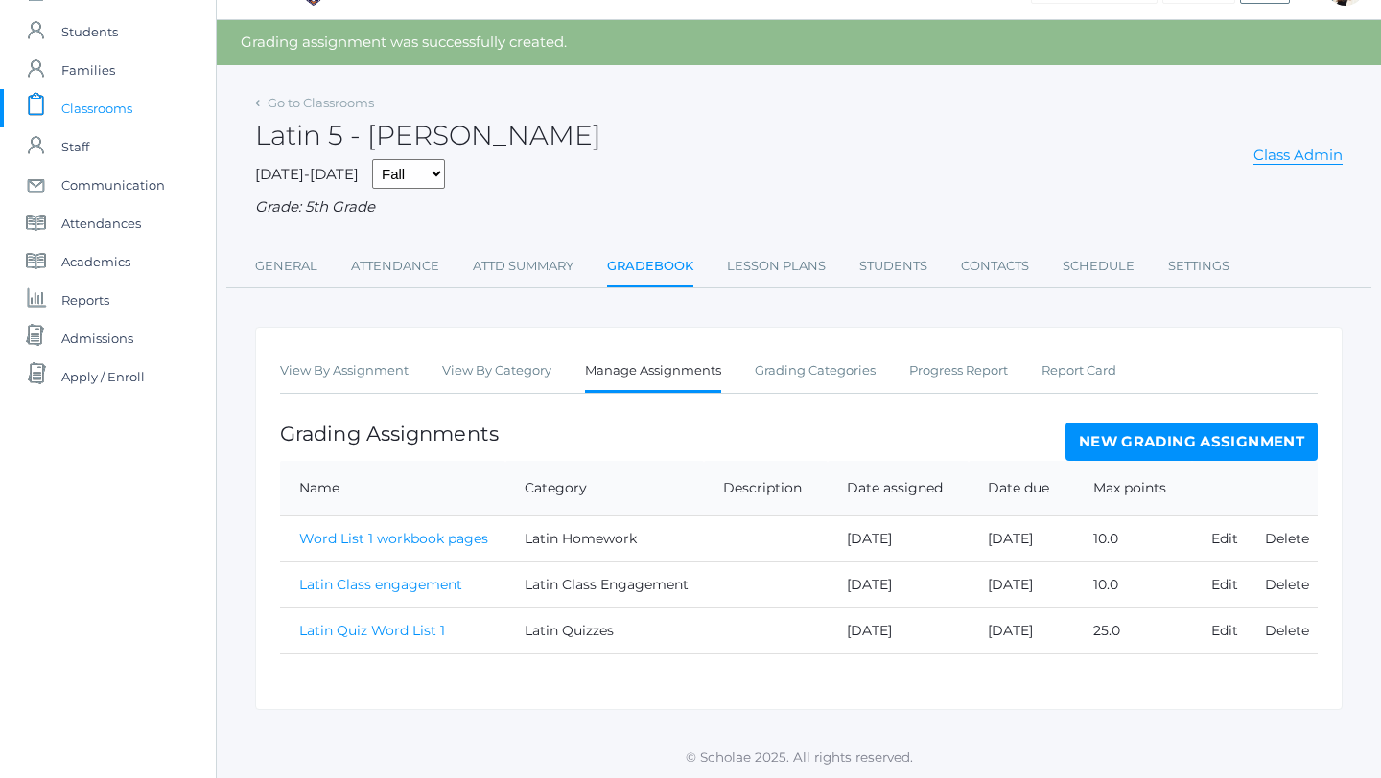
scroll to position [47, 0]
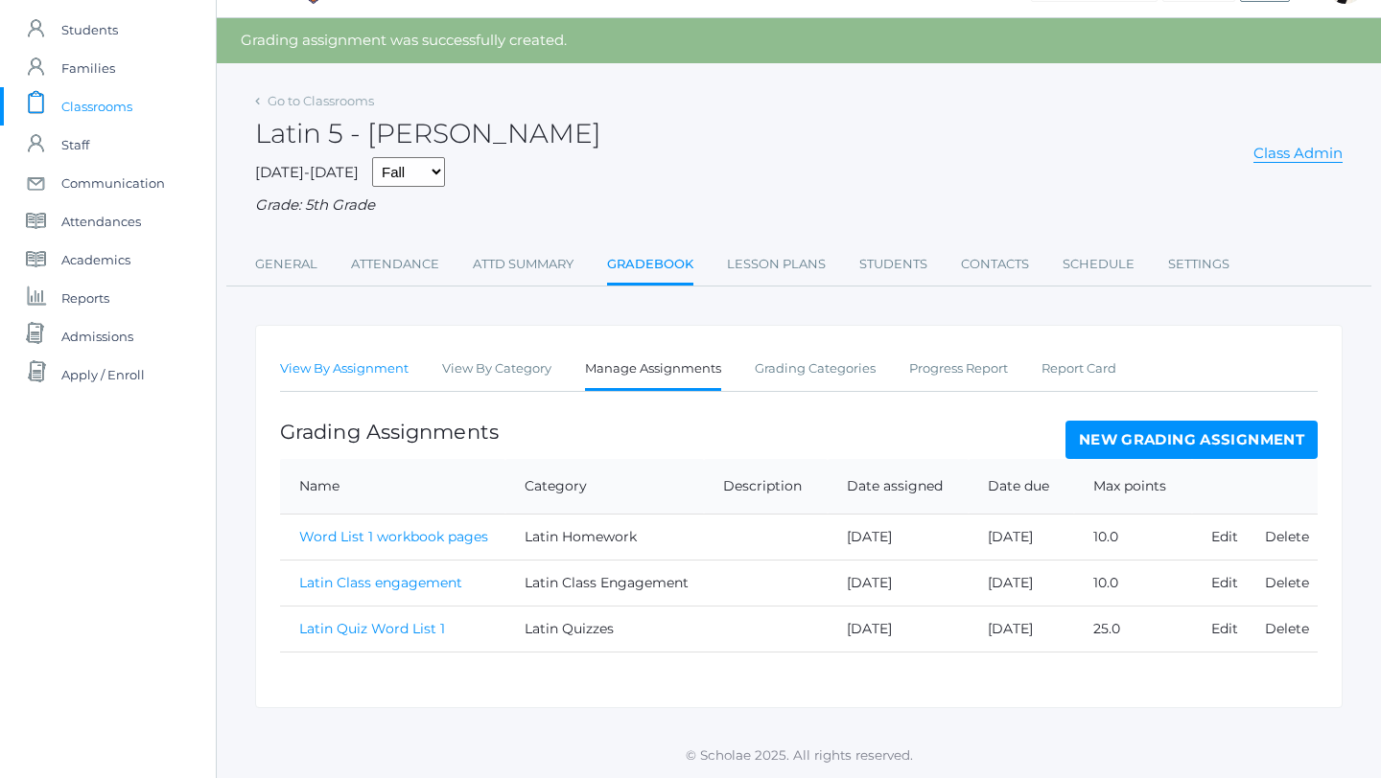
click at [374, 361] on link "View By Assignment" at bounding box center [344, 369] width 128 height 38
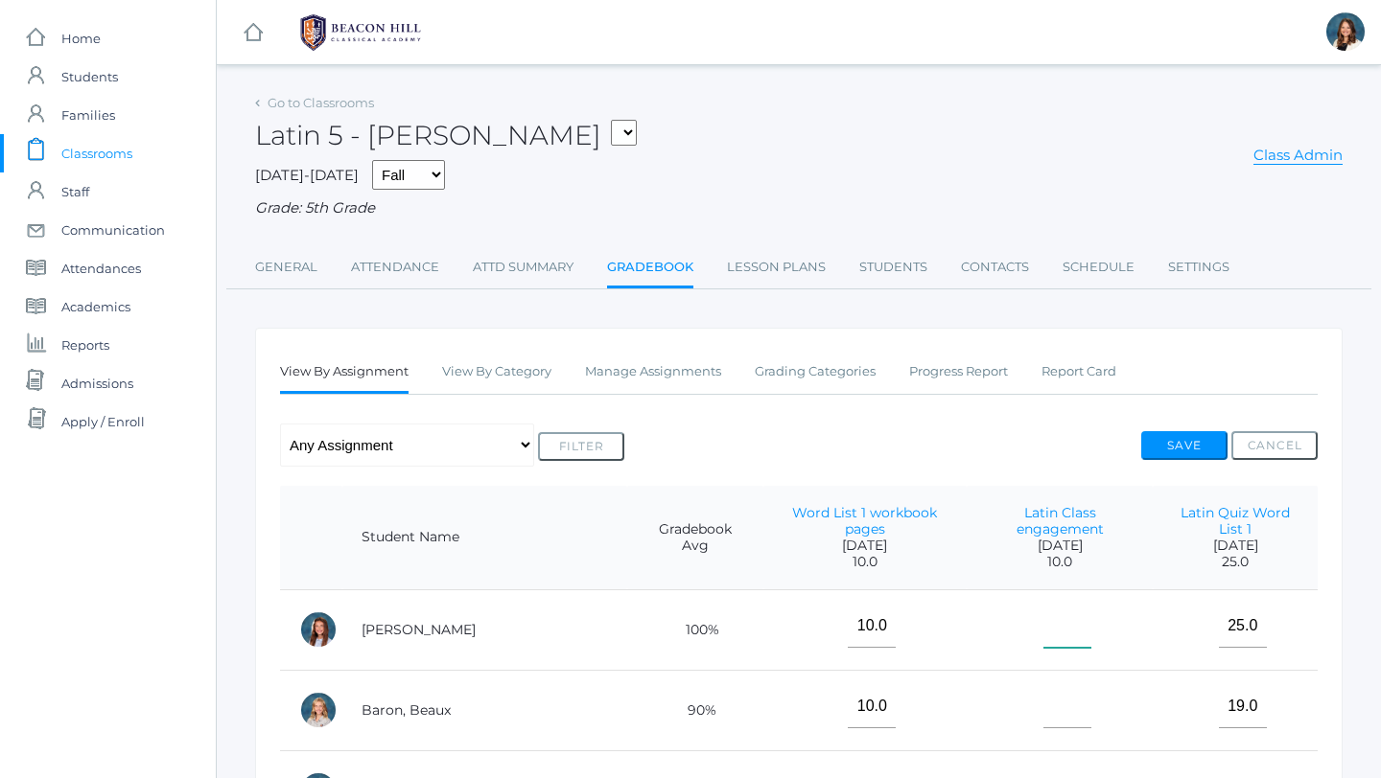
click at [1043, 605] on input"] "text" at bounding box center [1067, 626] width 48 height 43
type input"] "10"
click at [1043, 693] on input"] "text" at bounding box center [1067, 706] width 48 height 43
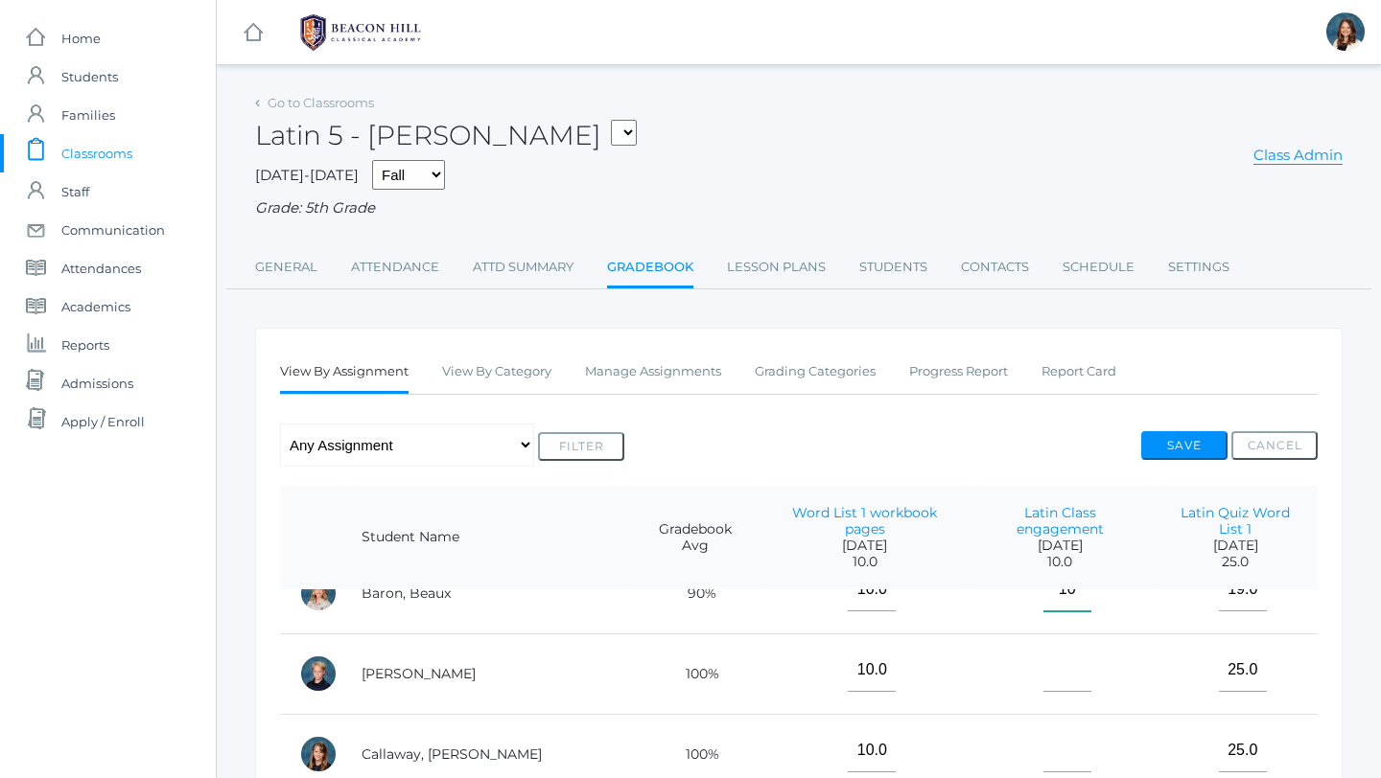
scroll to position [118, 0]
type input"] "10"
click at [1043, 652] on input"] "text" at bounding box center [1067, 669] width 48 height 43
type input"] "10"
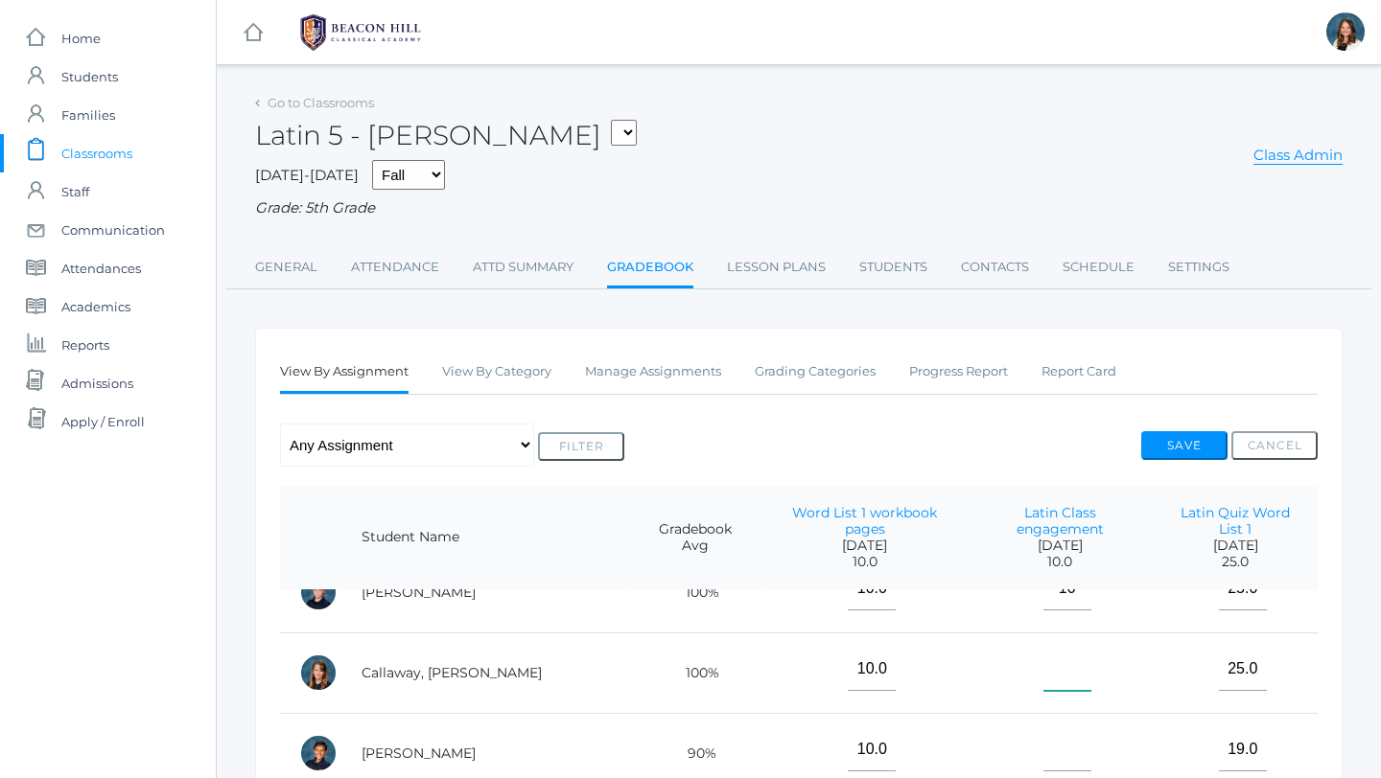
click at [1043, 648] on input"] "text" at bounding box center [1067, 669] width 48 height 43
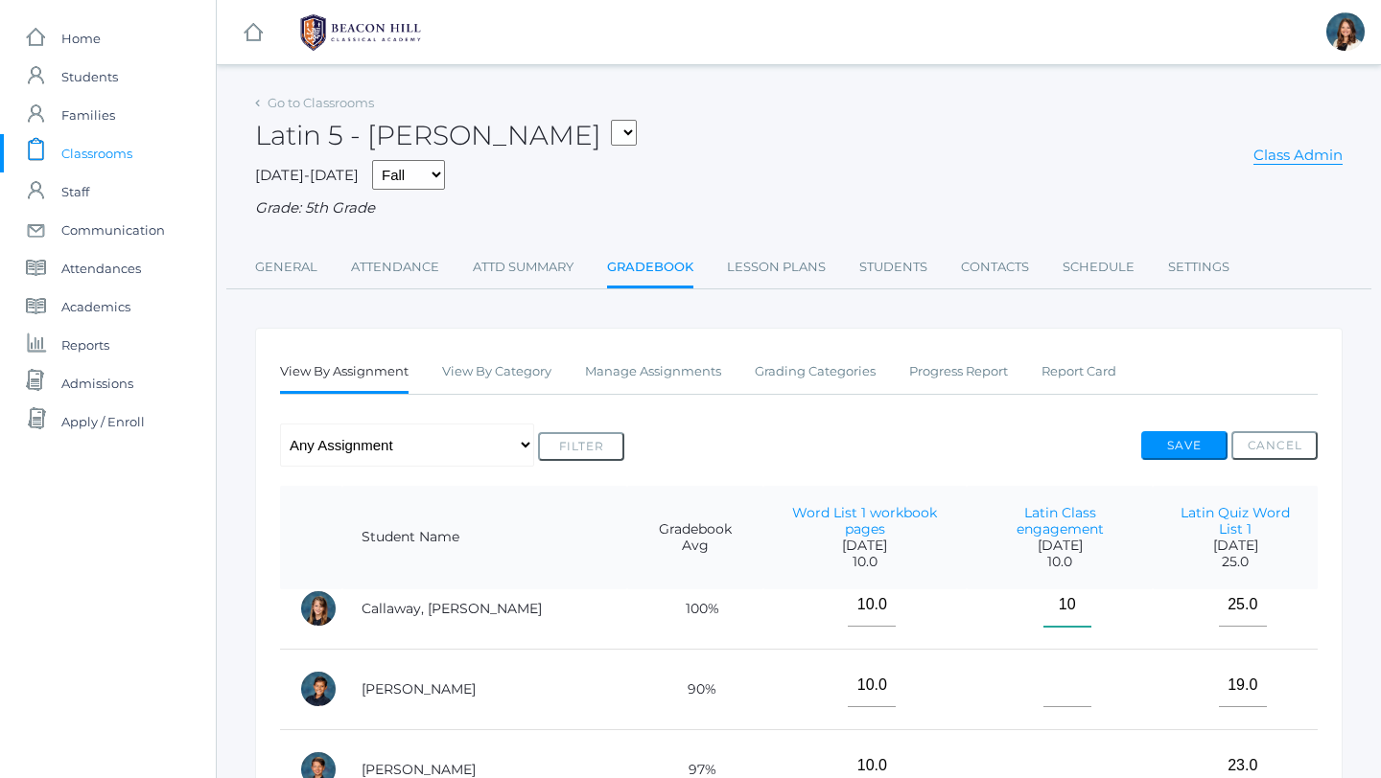
scroll to position [267, 0]
type input"] "10"
click at [1043, 667] on input"] "text" at bounding box center [1067, 682] width 48 height 43
type input"] "10"
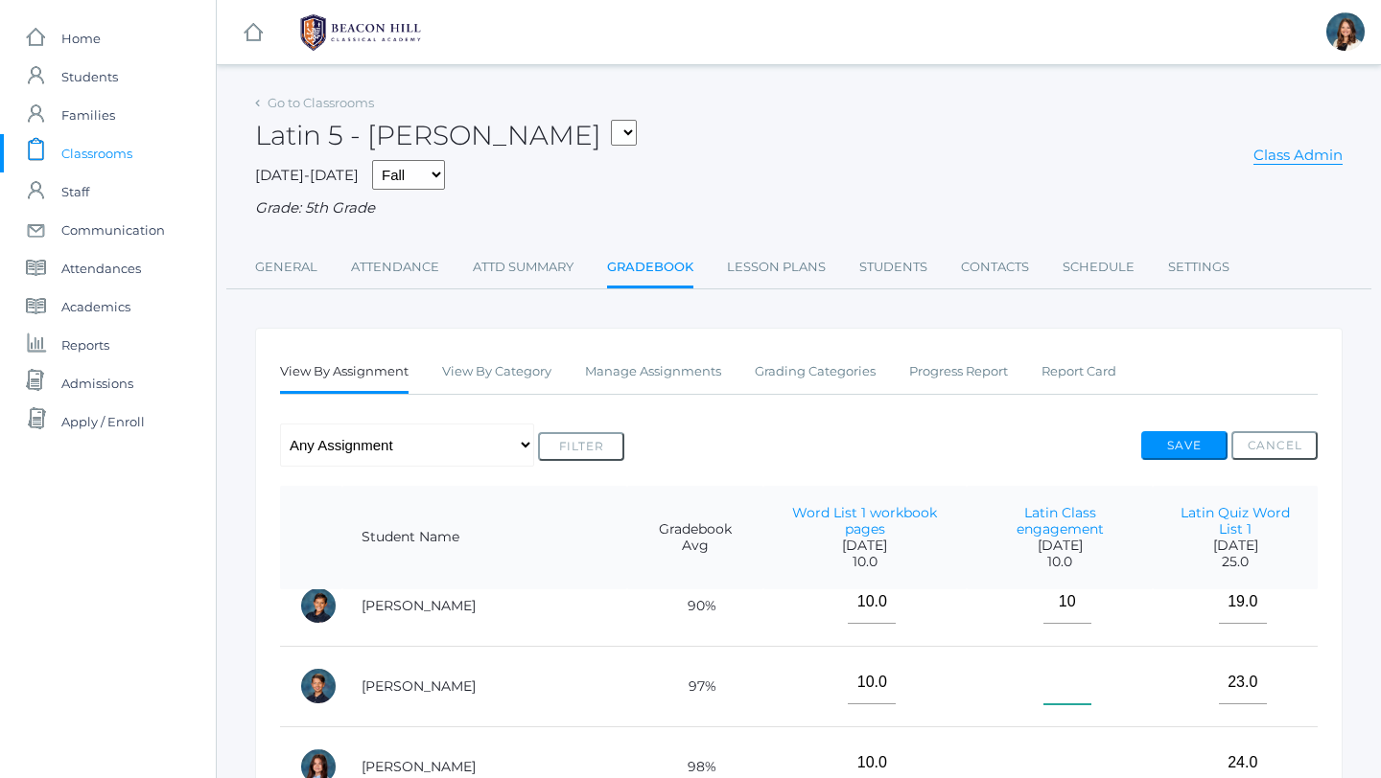
click at [1043, 662] on input"] "text" at bounding box center [1067, 683] width 48 height 43
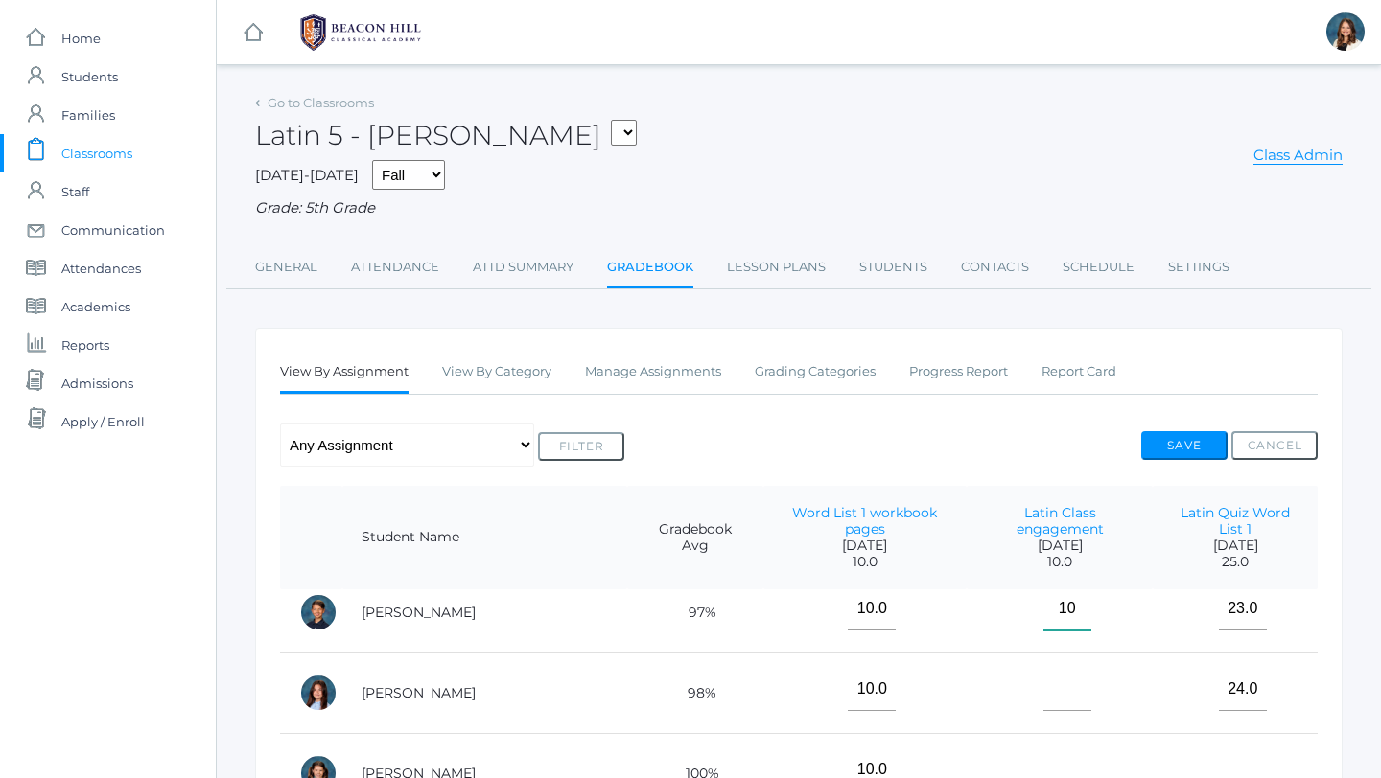
scroll to position [421, 0]
type input"] "10"
click at [1043, 673] on input"] "text" at bounding box center [1067, 688] width 48 height 43
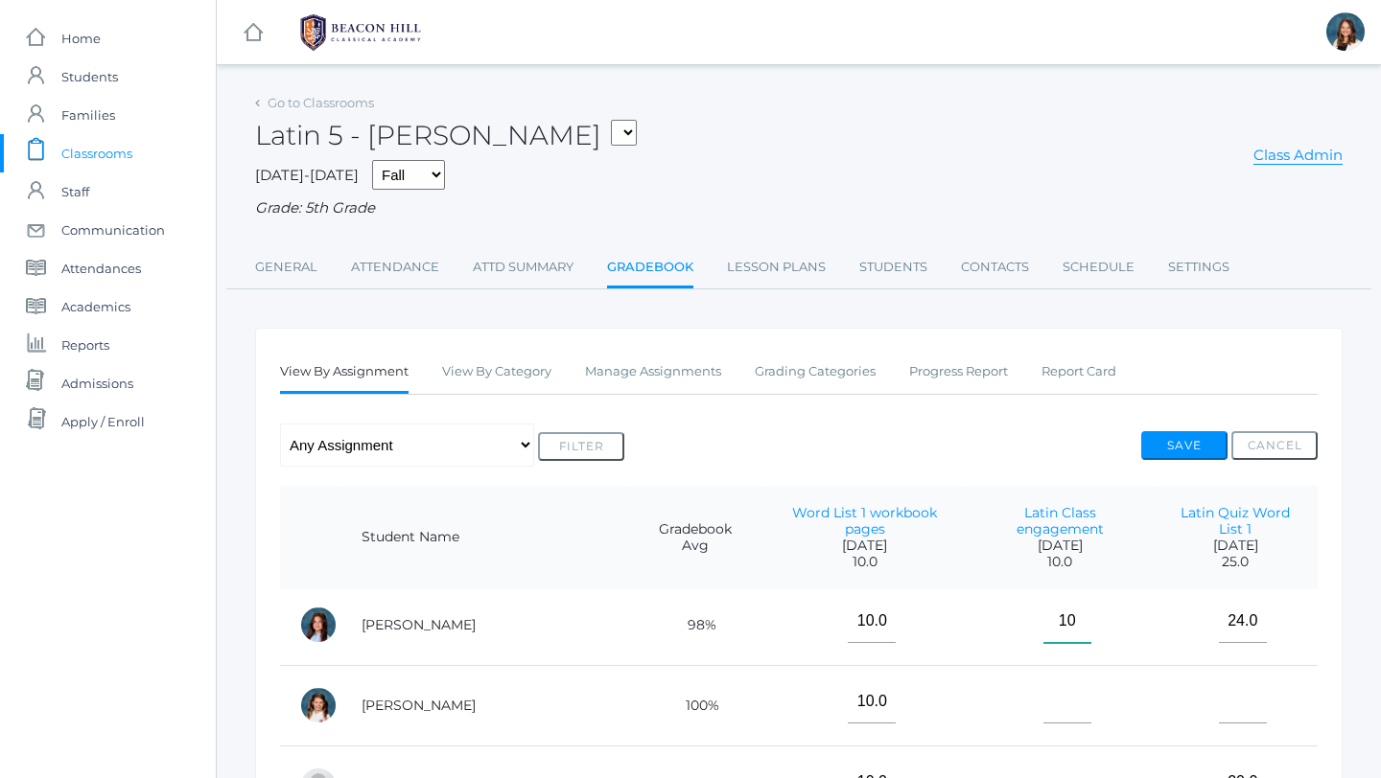
scroll to position [495, 0]
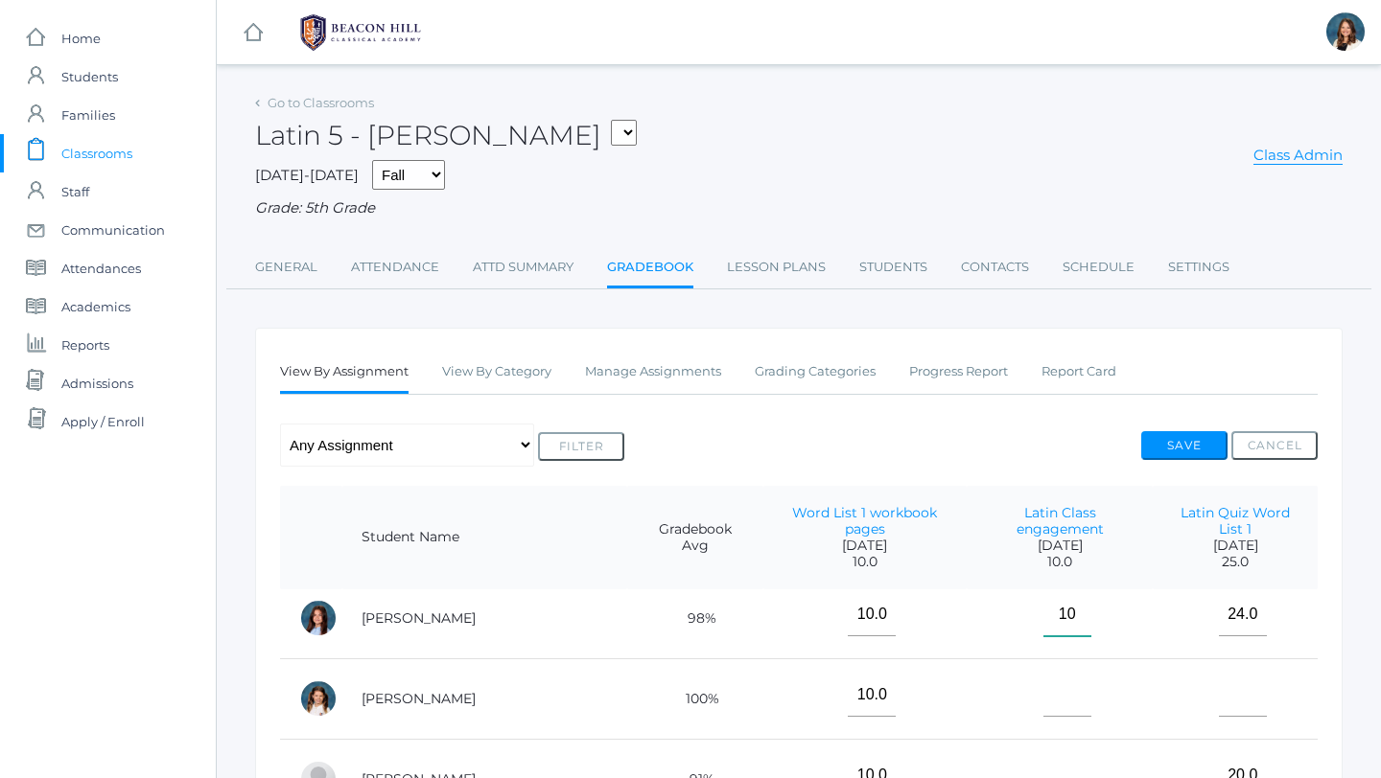
type input"] "10"
click at [1045, 680] on input"] "text" at bounding box center [1067, 695] width 48 height 43
type input"] "9"
click at [1043, 674] on input"] "text" at bounding box center [1067, 692] width 48 height 43
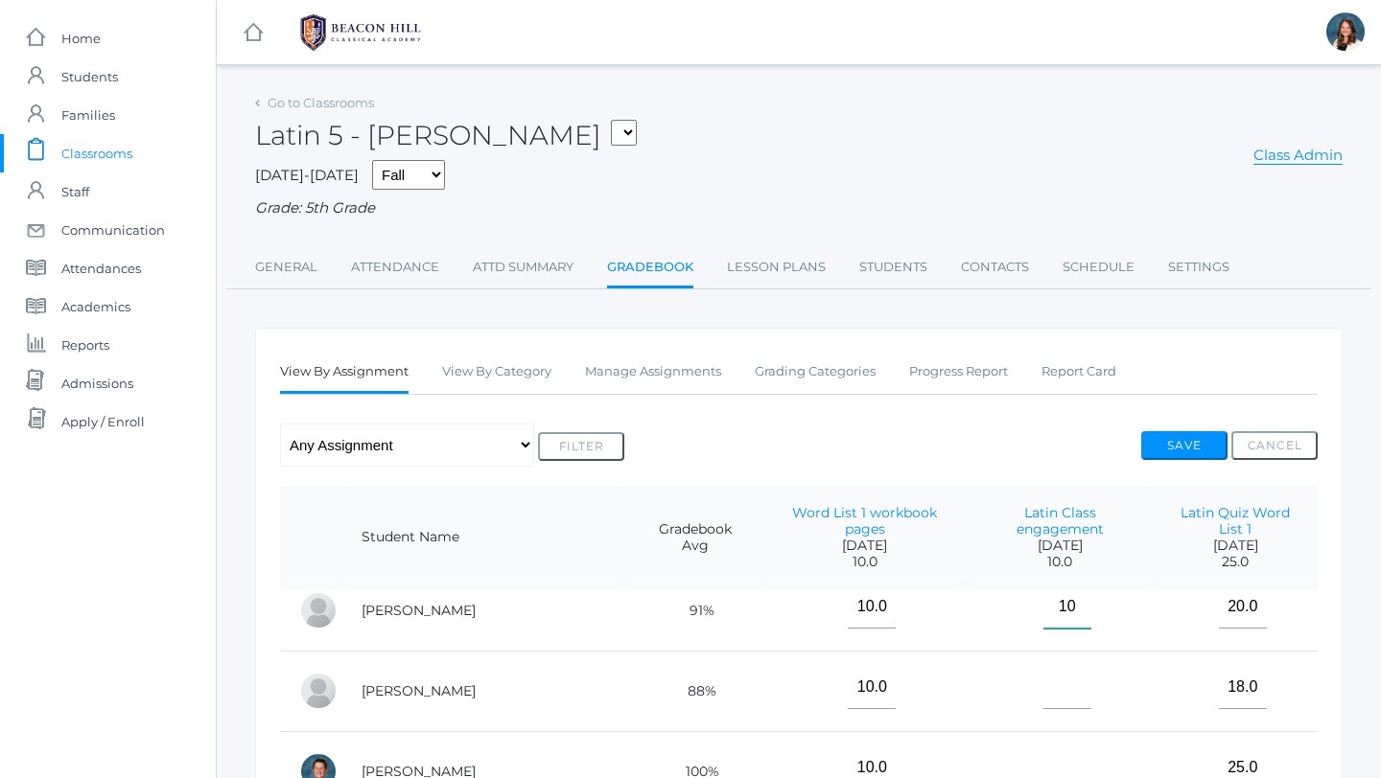
scroll to position [673, 0]
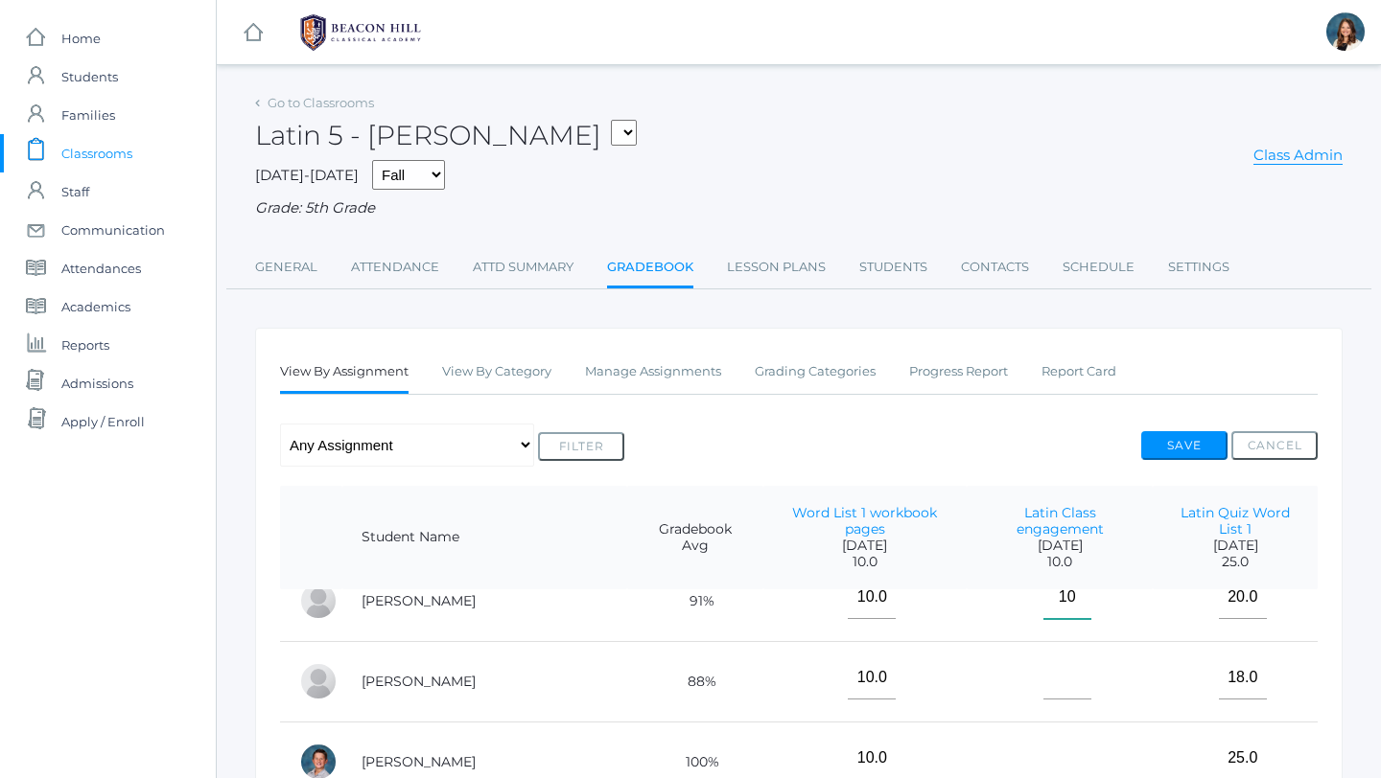
type input"] "10"
click at [1043, 671] on input"] "text" at bounding box center [1067, 678] width 48 height 43
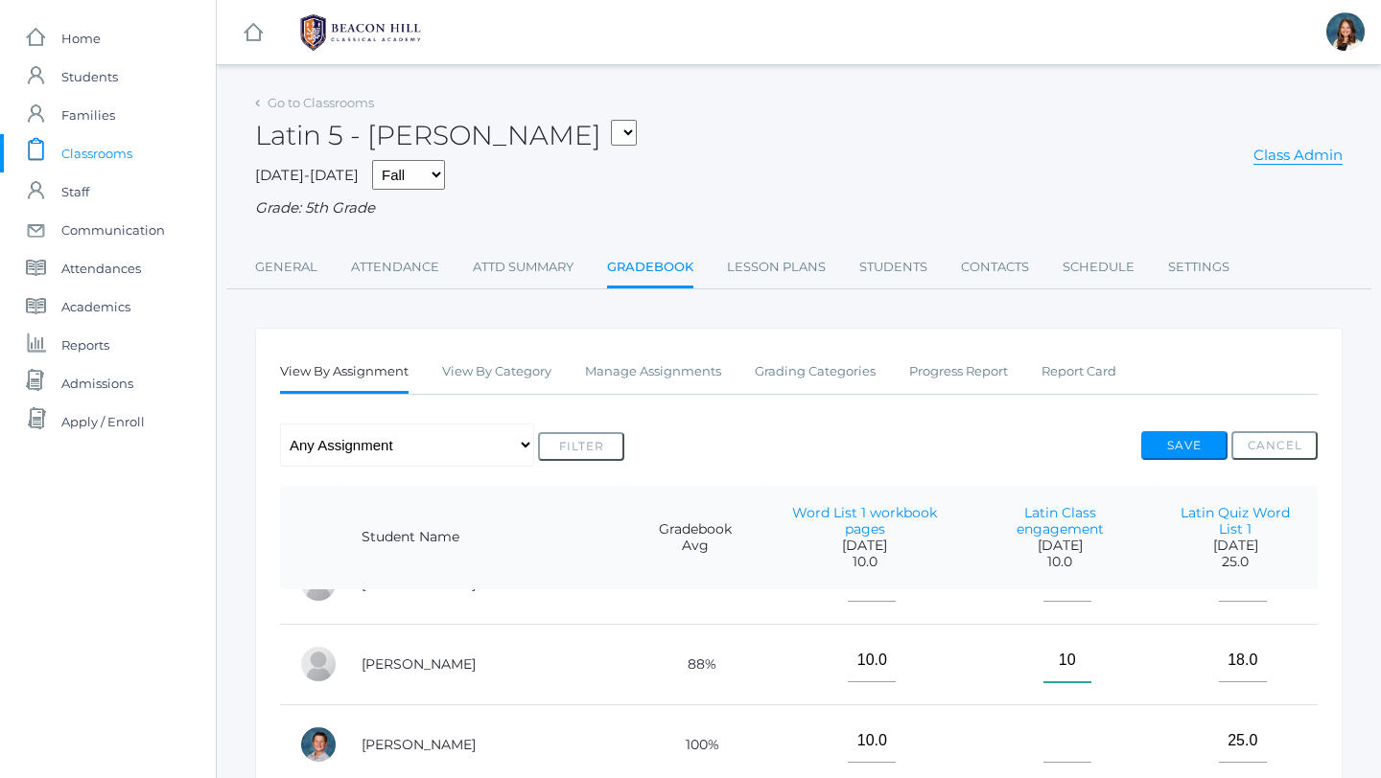
type input"] "10"
click at [1043, 728] on input"] "text" at bounding box center [1067, 741] width 48 height 43
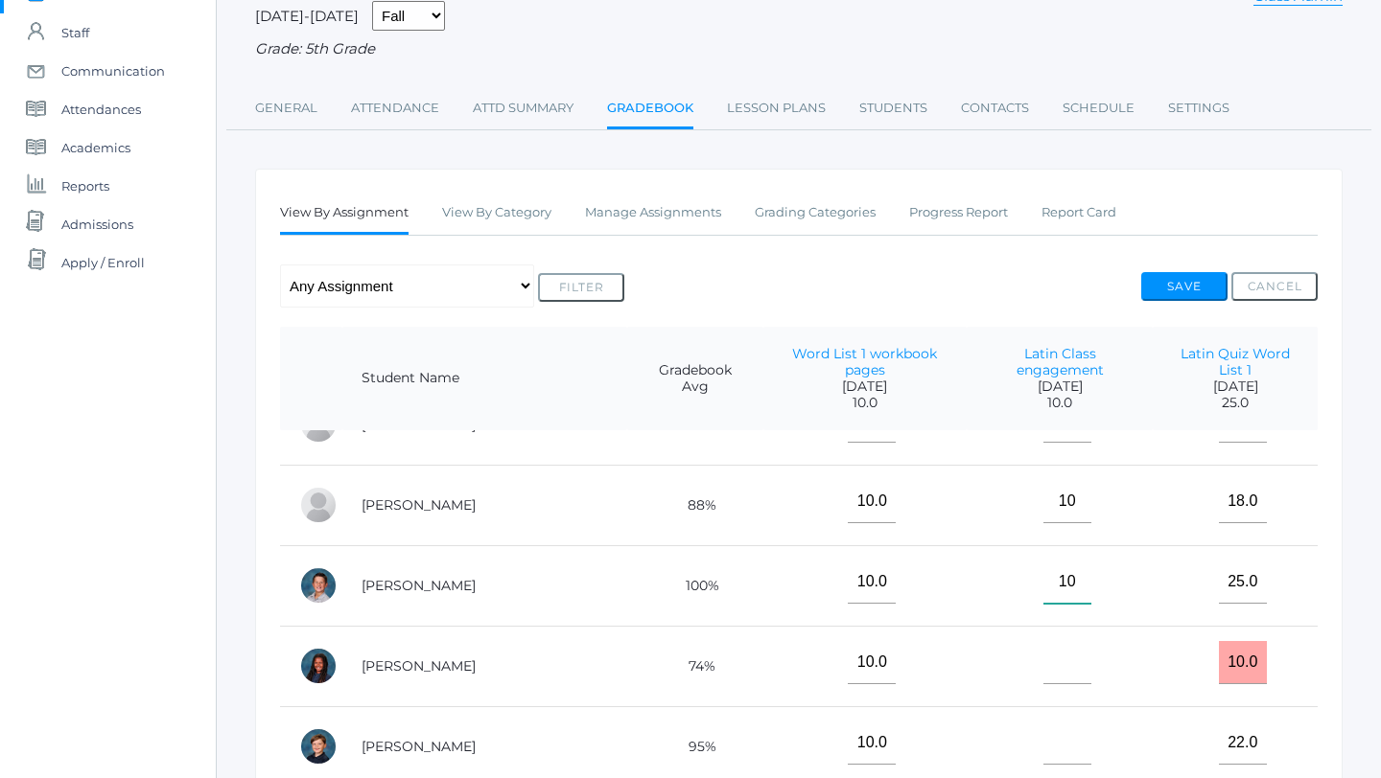
scroll to position [166, 0]
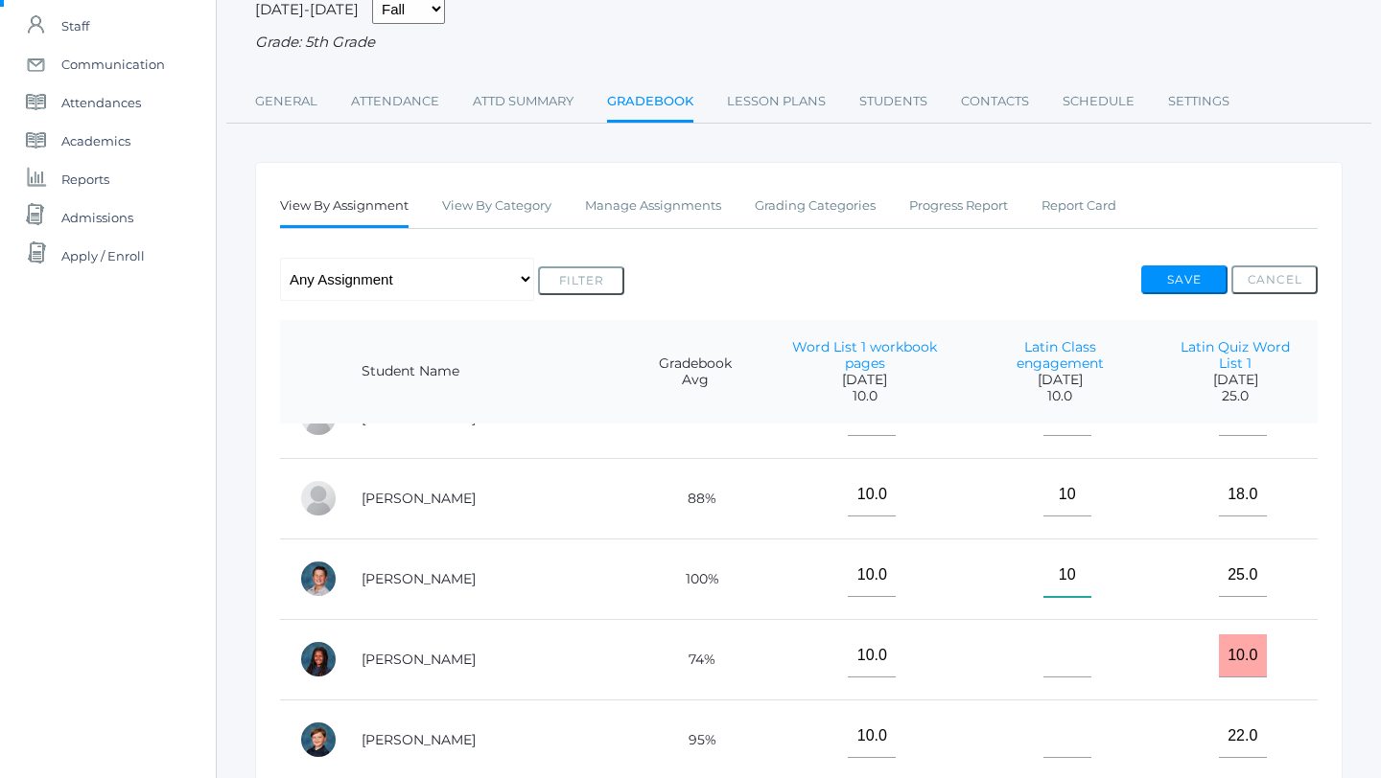
type input"] "10"
click at [1043, 647] on input"] "text" at bounding box center [1067, 656] width 48 height 43
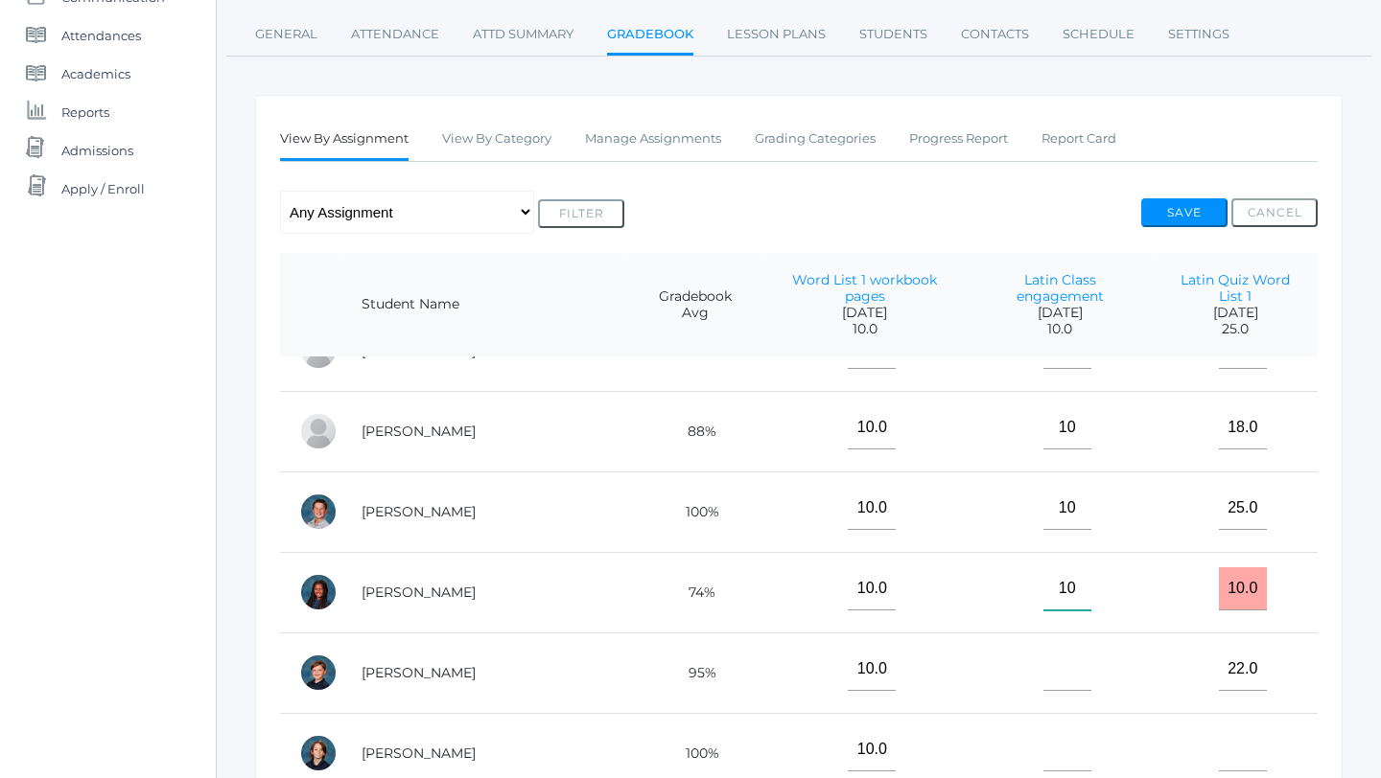
scroll to position [271, 0]
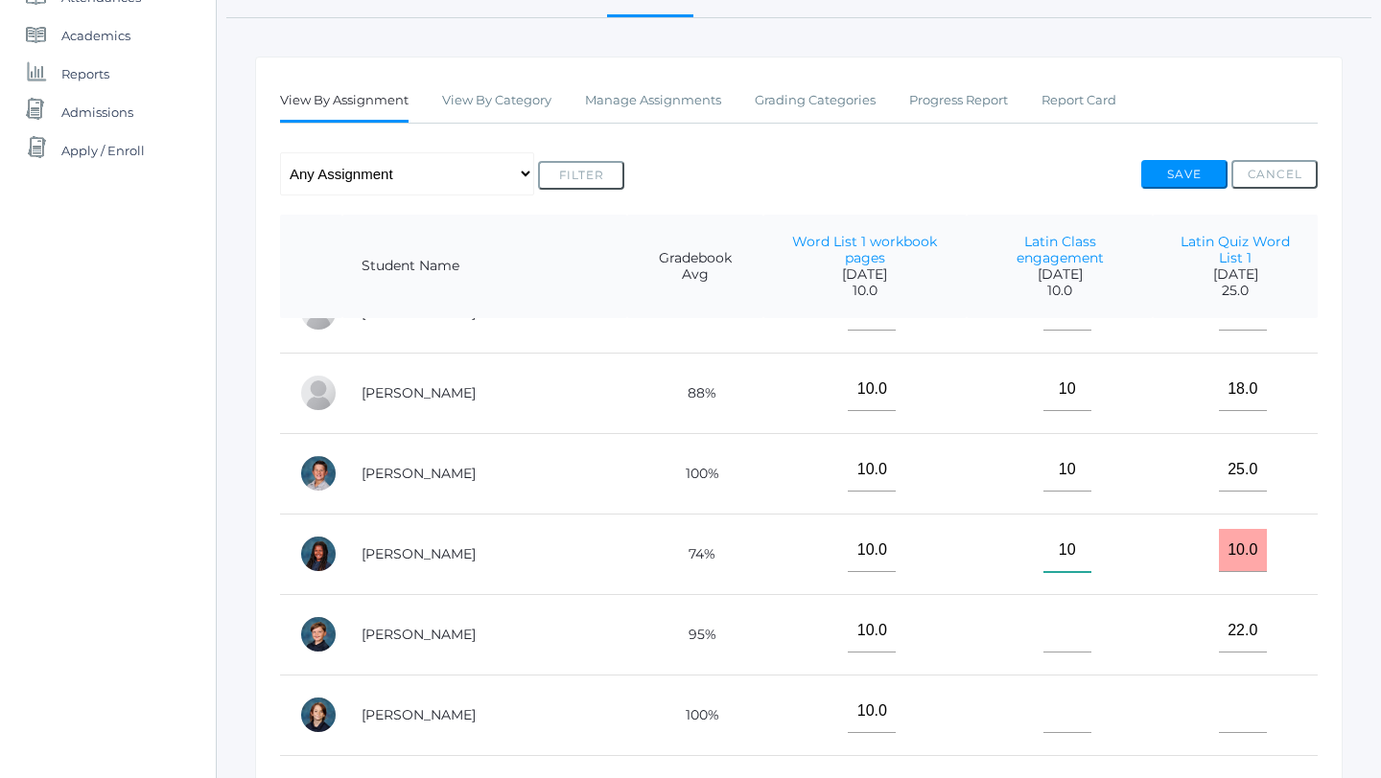
type input"] "10"
click at [1043, 615] on input"] "text" at bounding box center [1067, 631] width 48 height 43
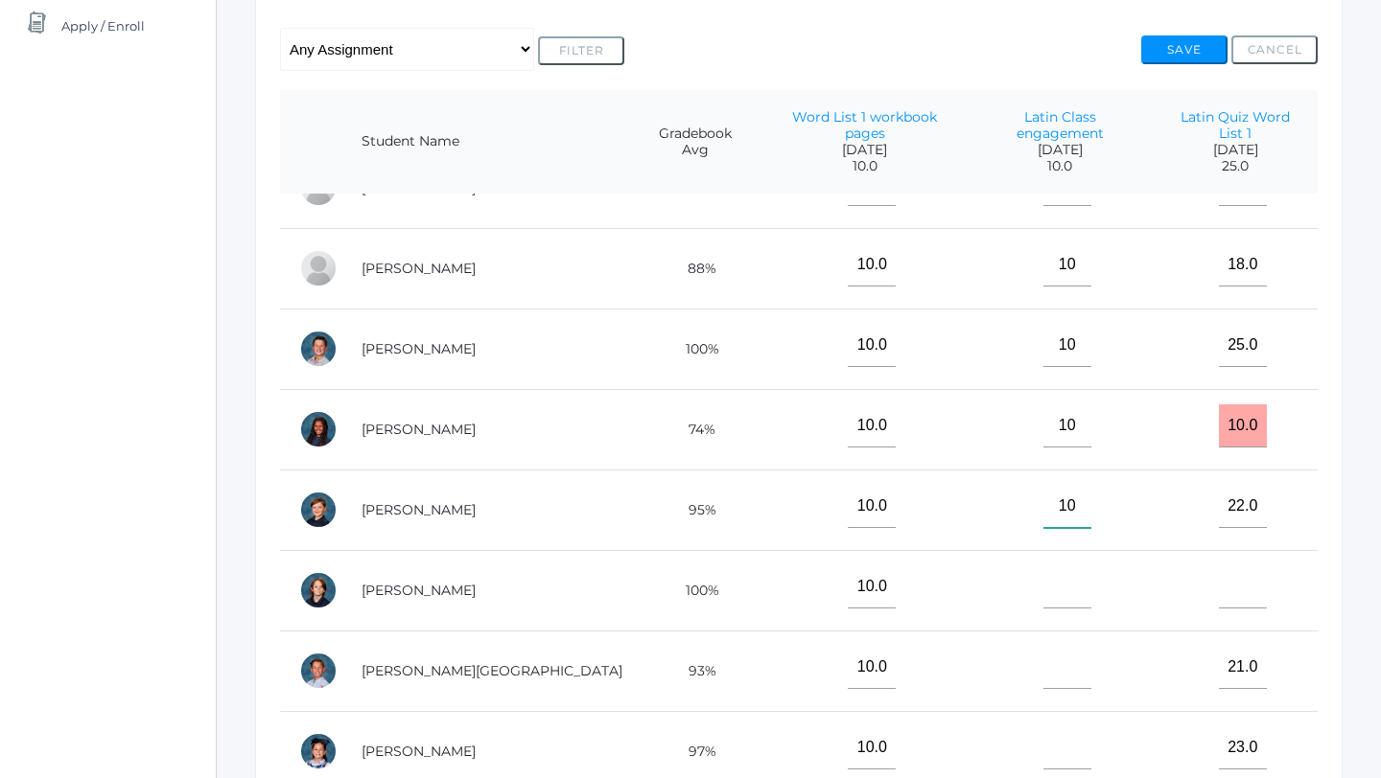
scroll to position [429, 0]
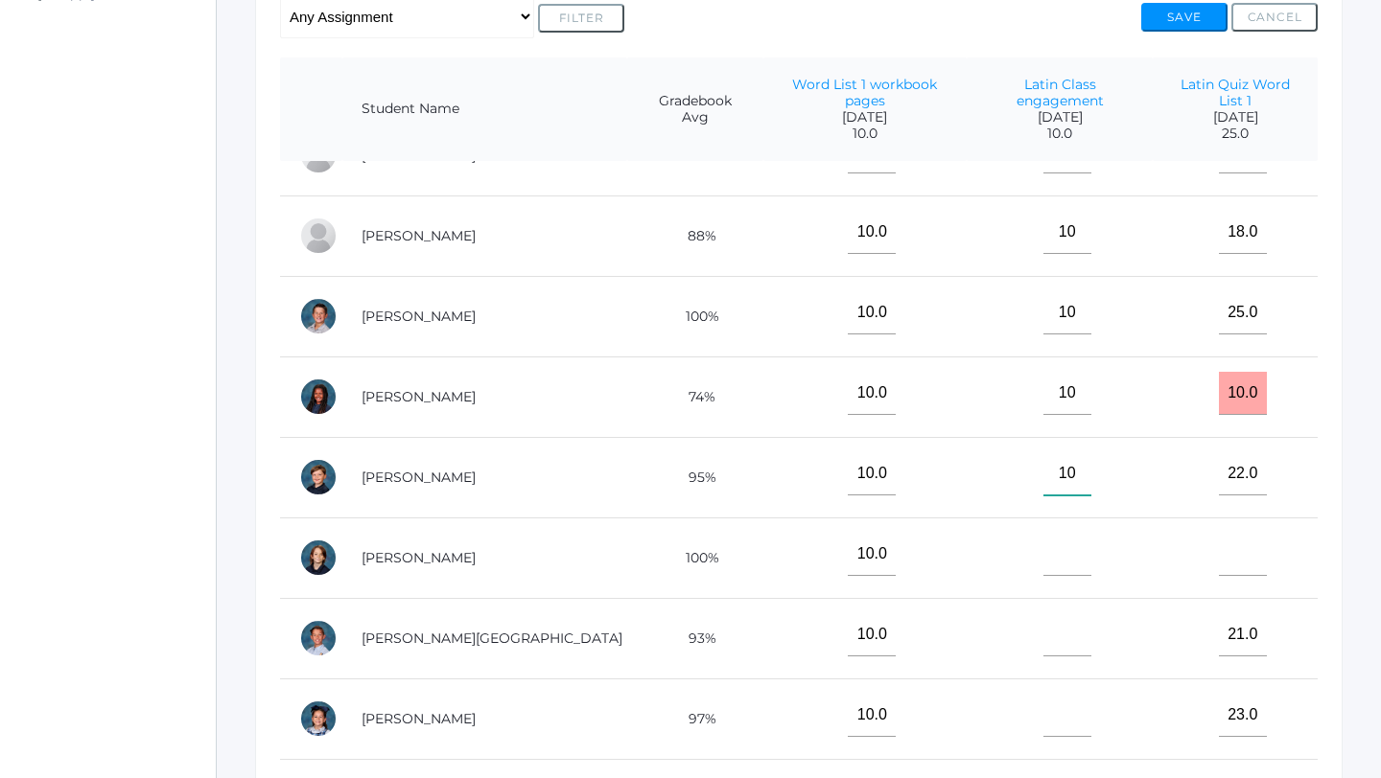
type input"] "10"
click at [1045, 538] on input"] "text" at bounding box center [1067, 554] width 48 height 43
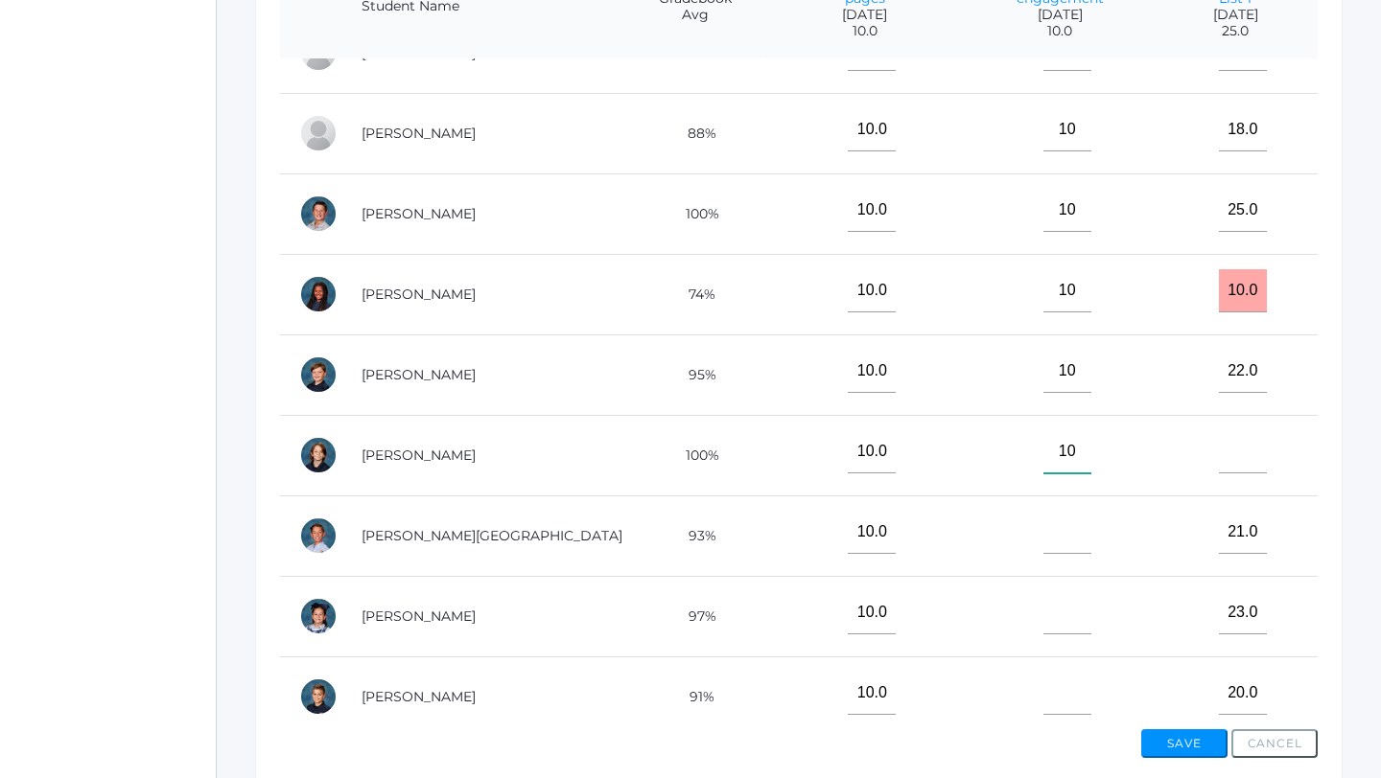
scroll to position [541, 0]
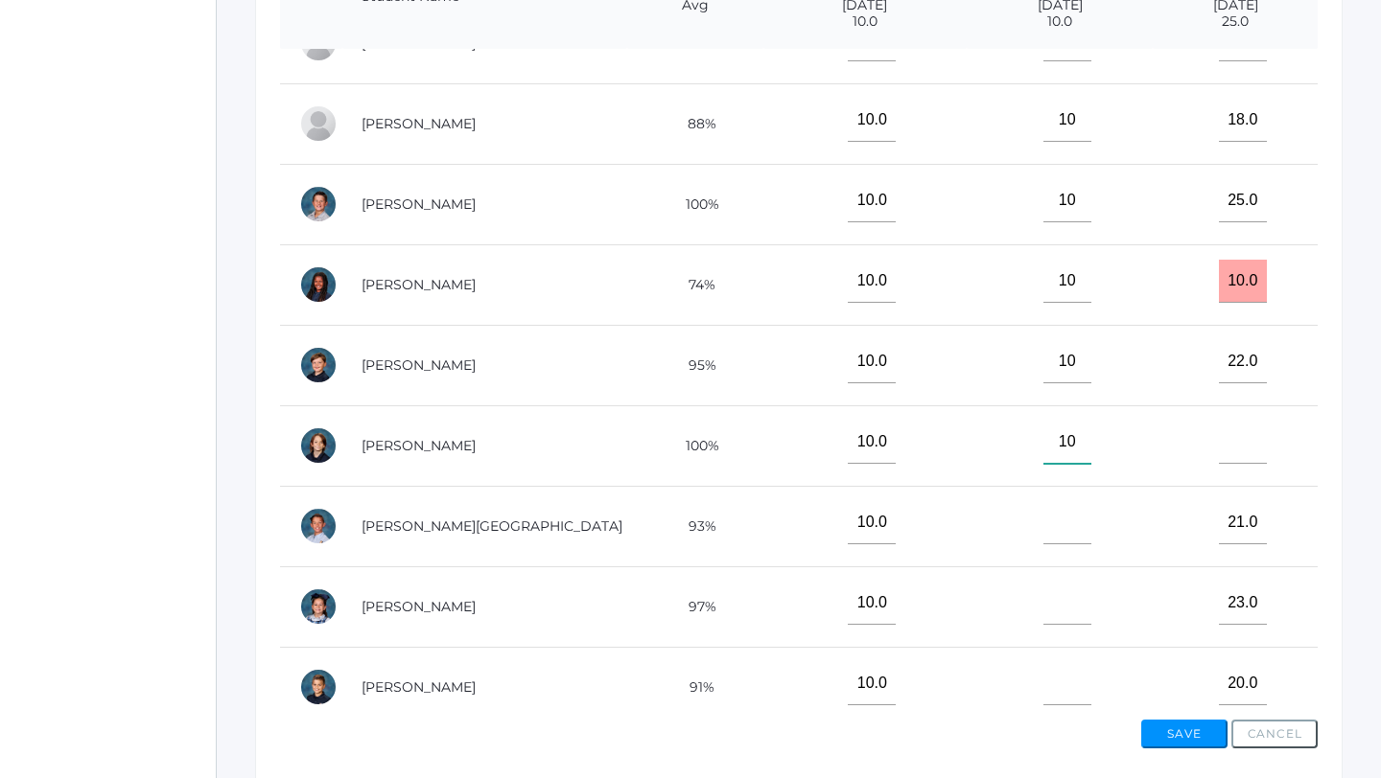
type input"] "10"
click at [1043, 508] on input"] "text" at bounding box center [1067, 522] width 48 height 43
type input"] "10"
click at [1043, 590] on input"] "text" at bounding box center [1067, 603] width 48 height 43
type input"] "8"
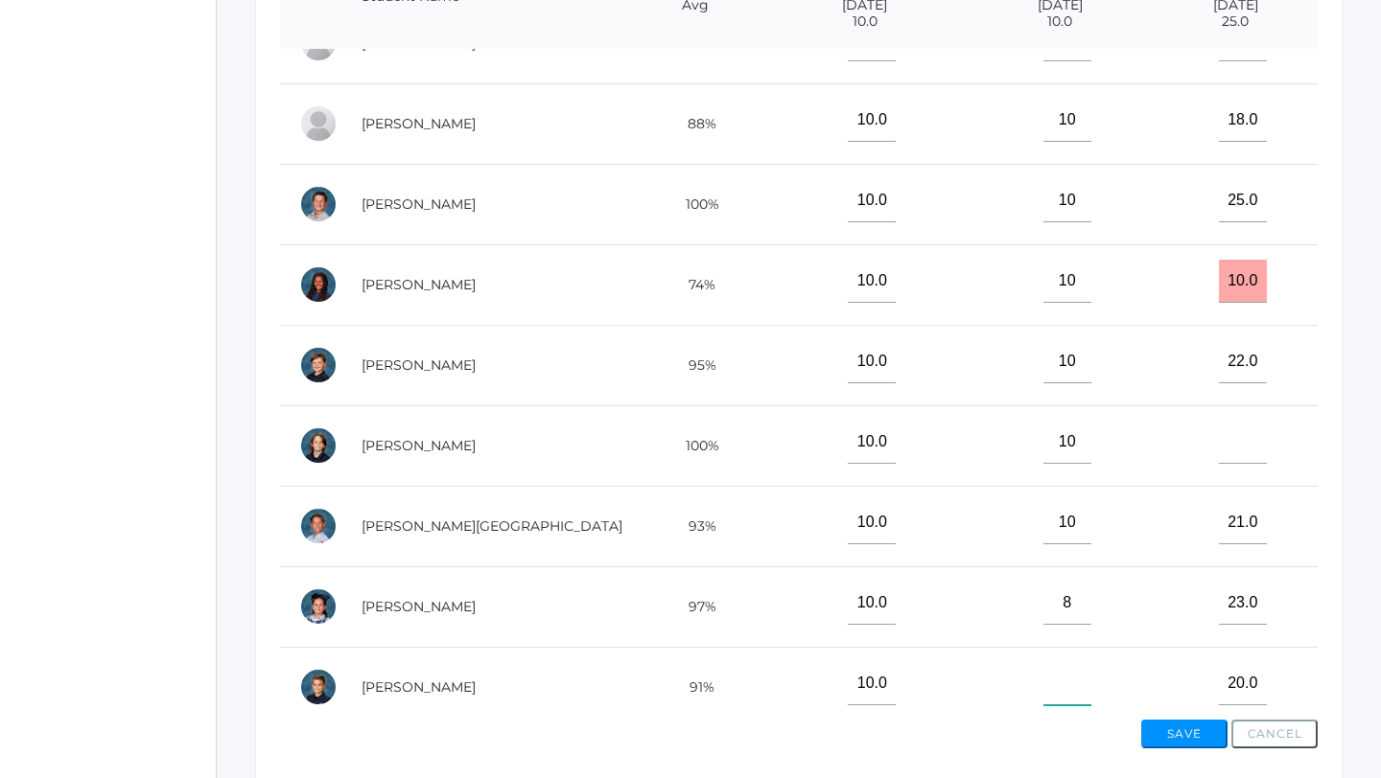
click at [1043, 665] on input"] "text" at bounding box center [1067, 683] width 48 height 43
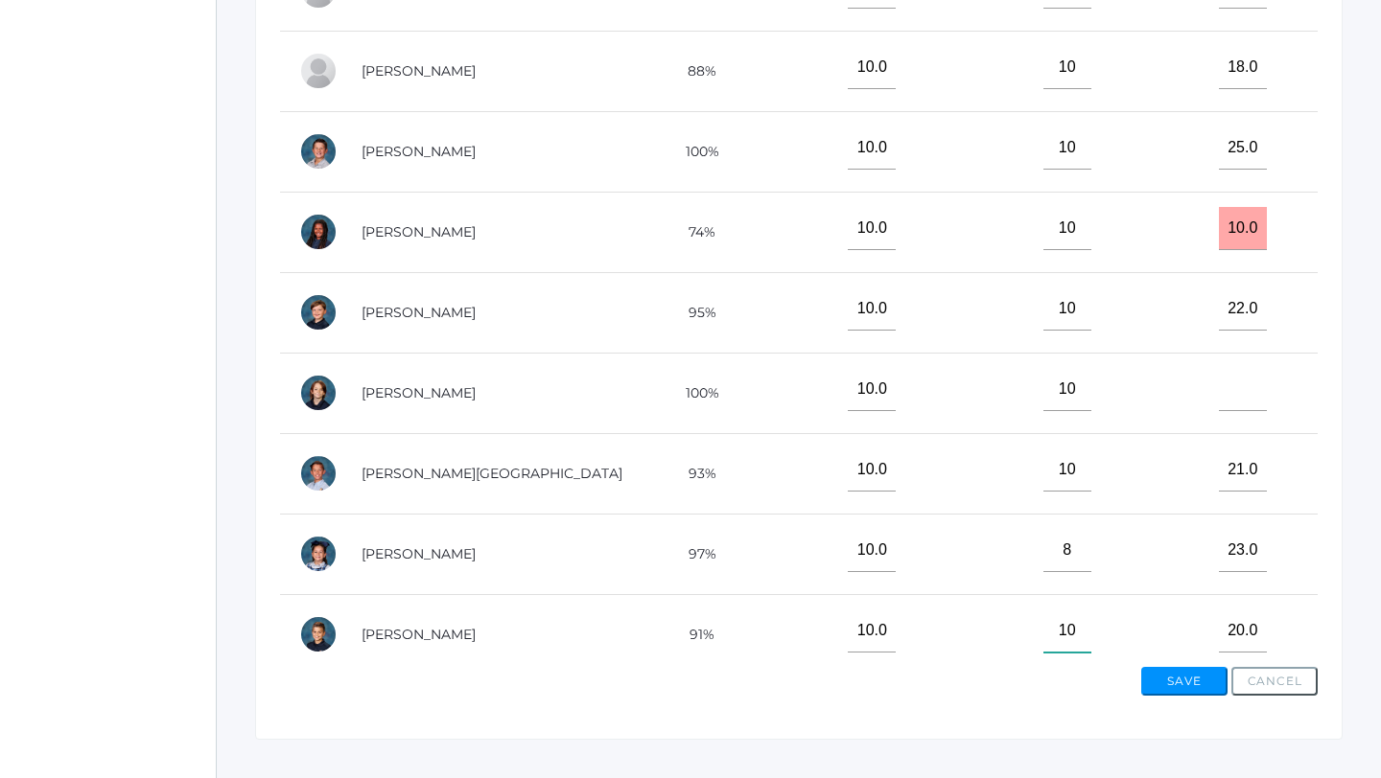
scroll to position [594, 0]
type input"] "10"
click at [1180, 671] on button "Save" at bounding box center [1184, 680] width 86 height 29
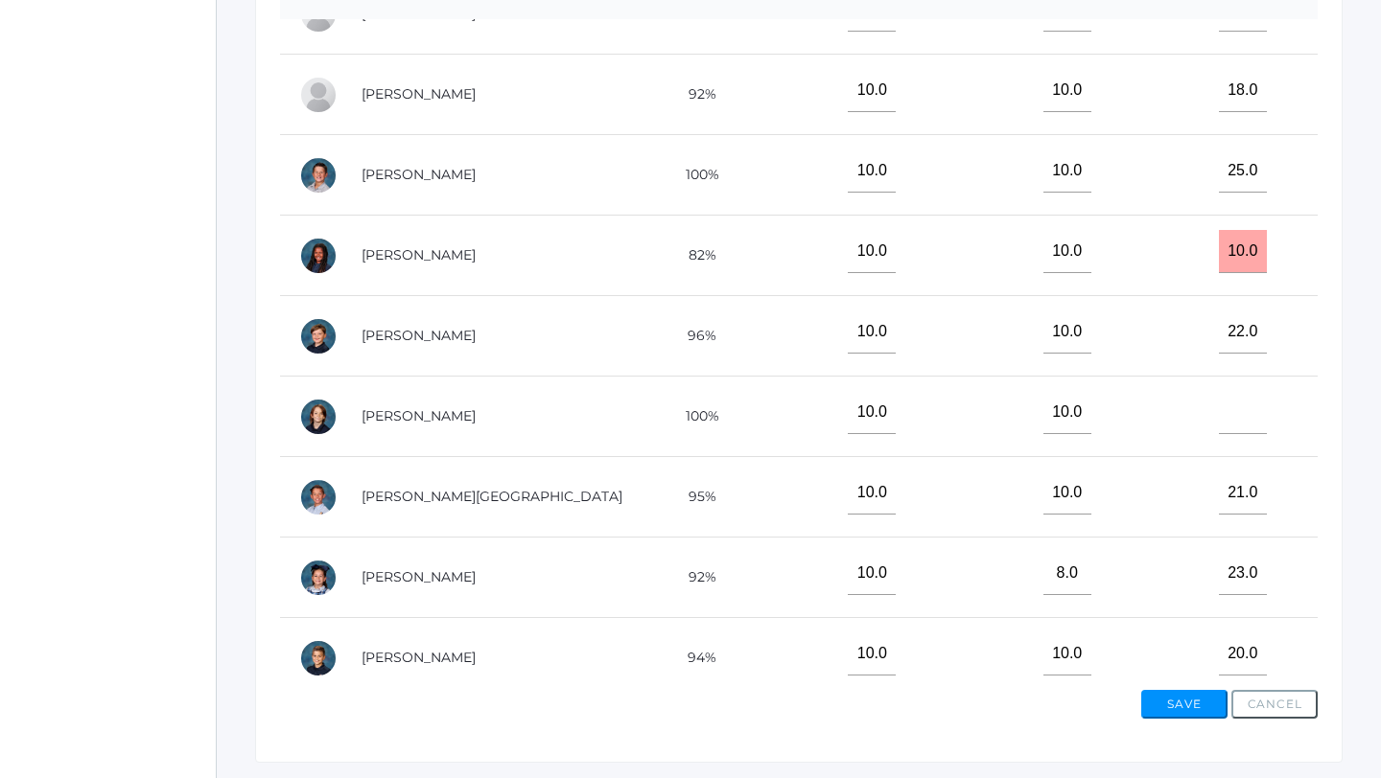
scroll to position [627, 0]
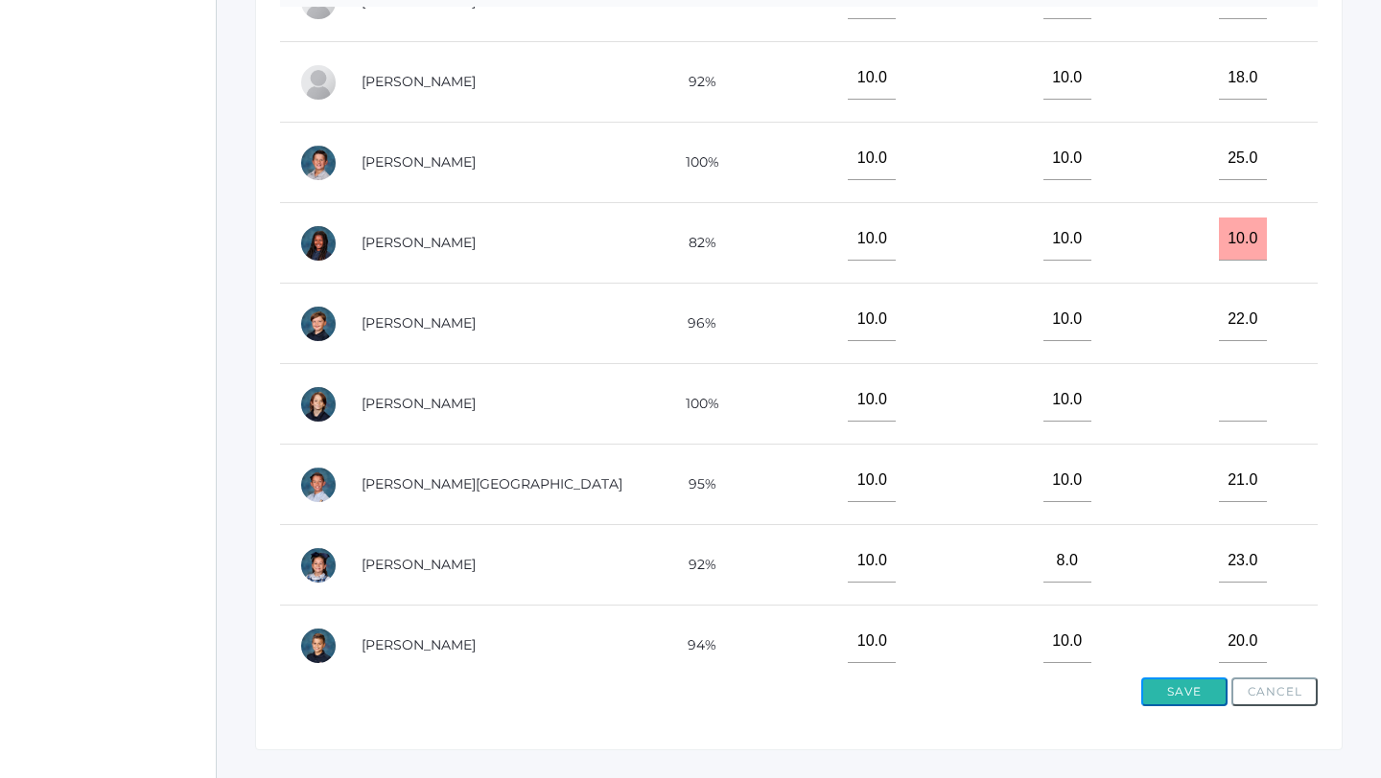
click at [1177, 687] on button "Save" at bounding box center [1184, 692] width 86 height 29
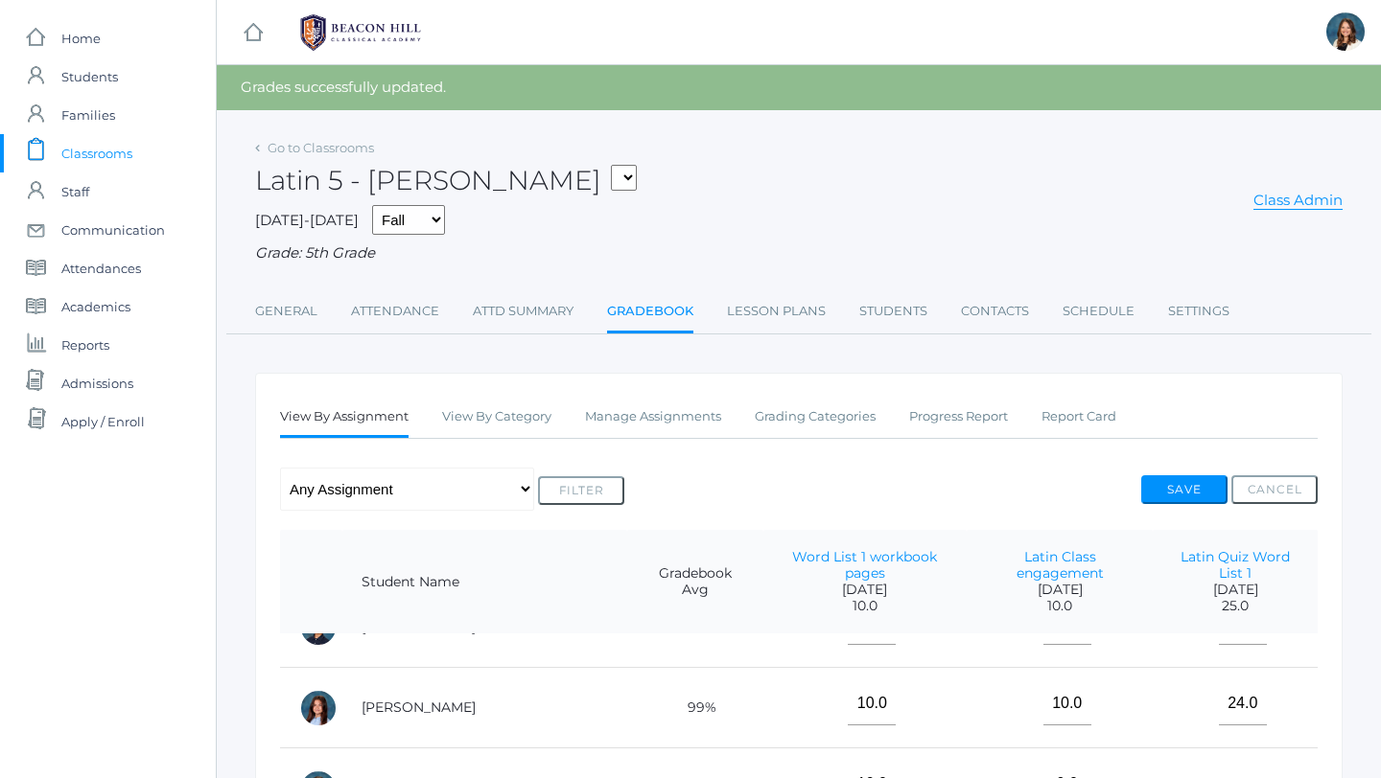
scroll to position [452, 0]
click at [412, 697] on link "[PERSON_NAME]" at bounding box center [418, 705] width 114 height 17
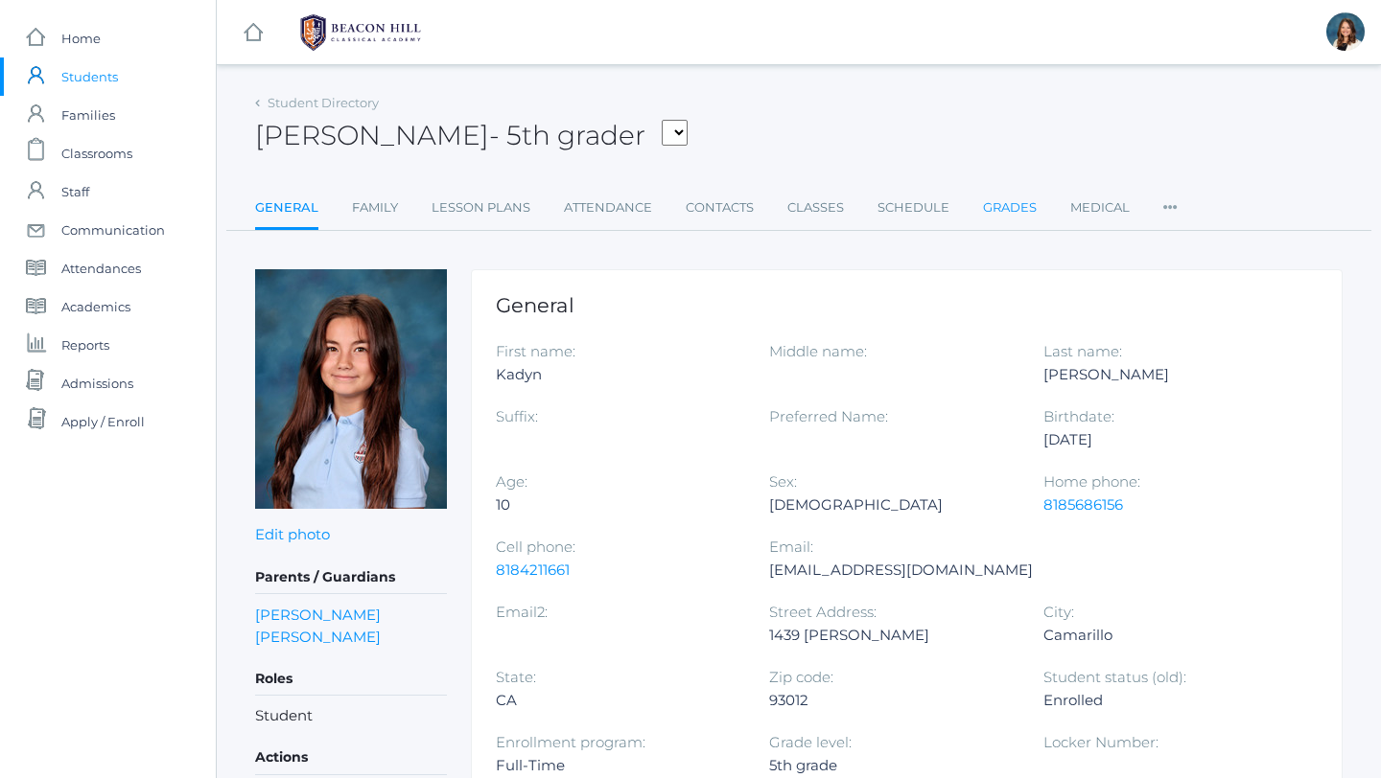
click at [1008, 204] on link "Grades" at bounding box center [1010, 208] width 54 height 38
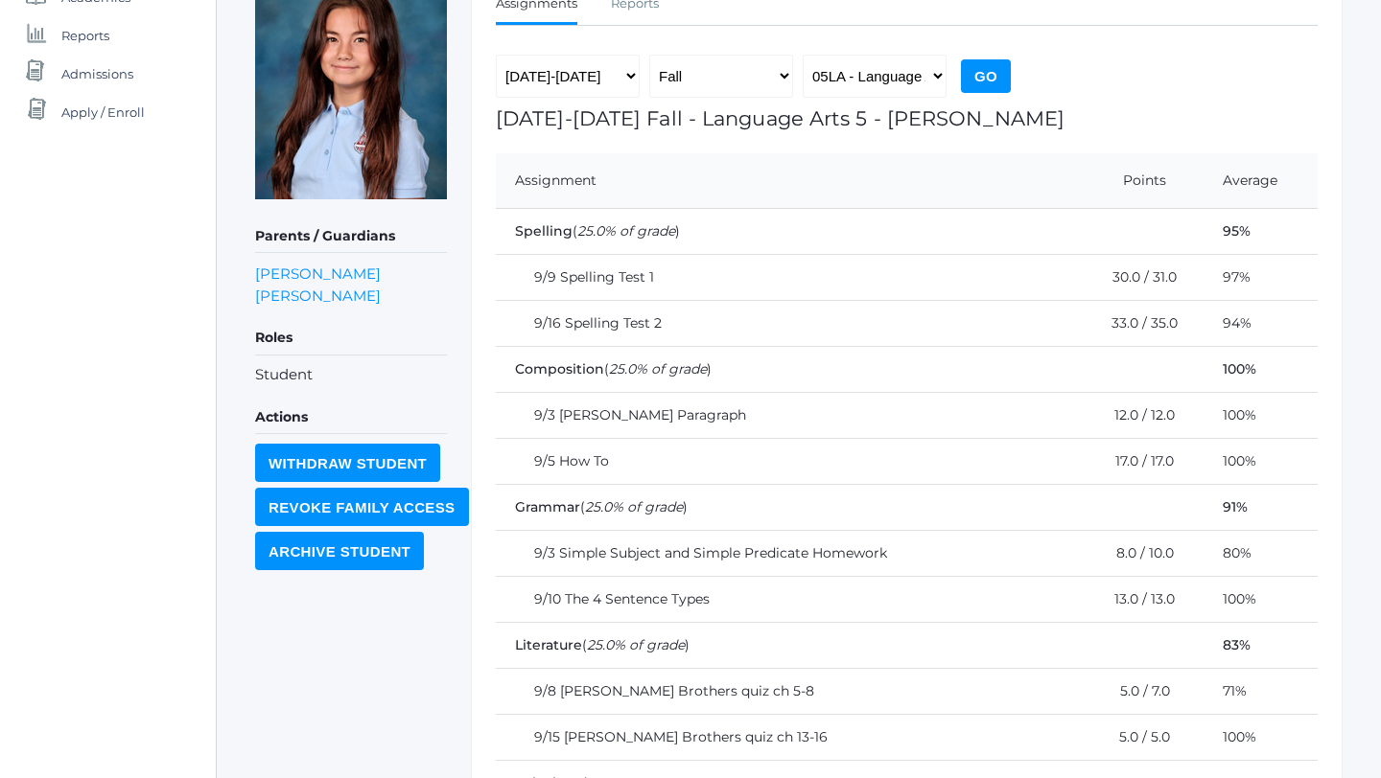
scroll to position [309, 0]
click at [938, 77] on select "05LA - Language Arts 5 Bence 05LATIN - Latin 5 Bence 05MATH - Mathematics 5 Ben…" at bounding box center [874, 77] width 144 height 43
select select "2227"
click at [802, 56] on select "05LA - Language Arts 5 Bence 05LATIN - Latin 5 Bence 05MATH - Mathematics 5 Ben…" at bounding box center [874, 77] width 144 height 43
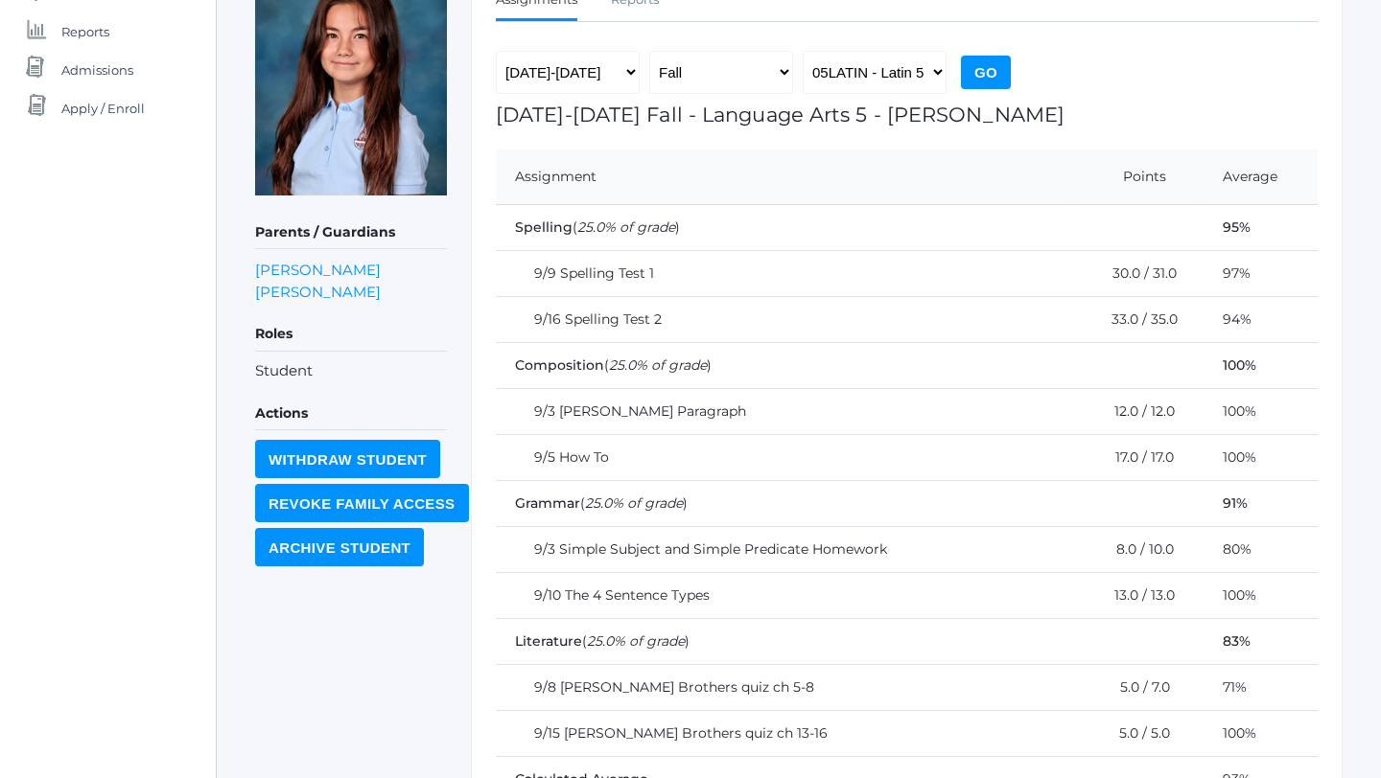
click at [988, 68] on input "Go" at bounding box center [986, 73] width 50 height 34
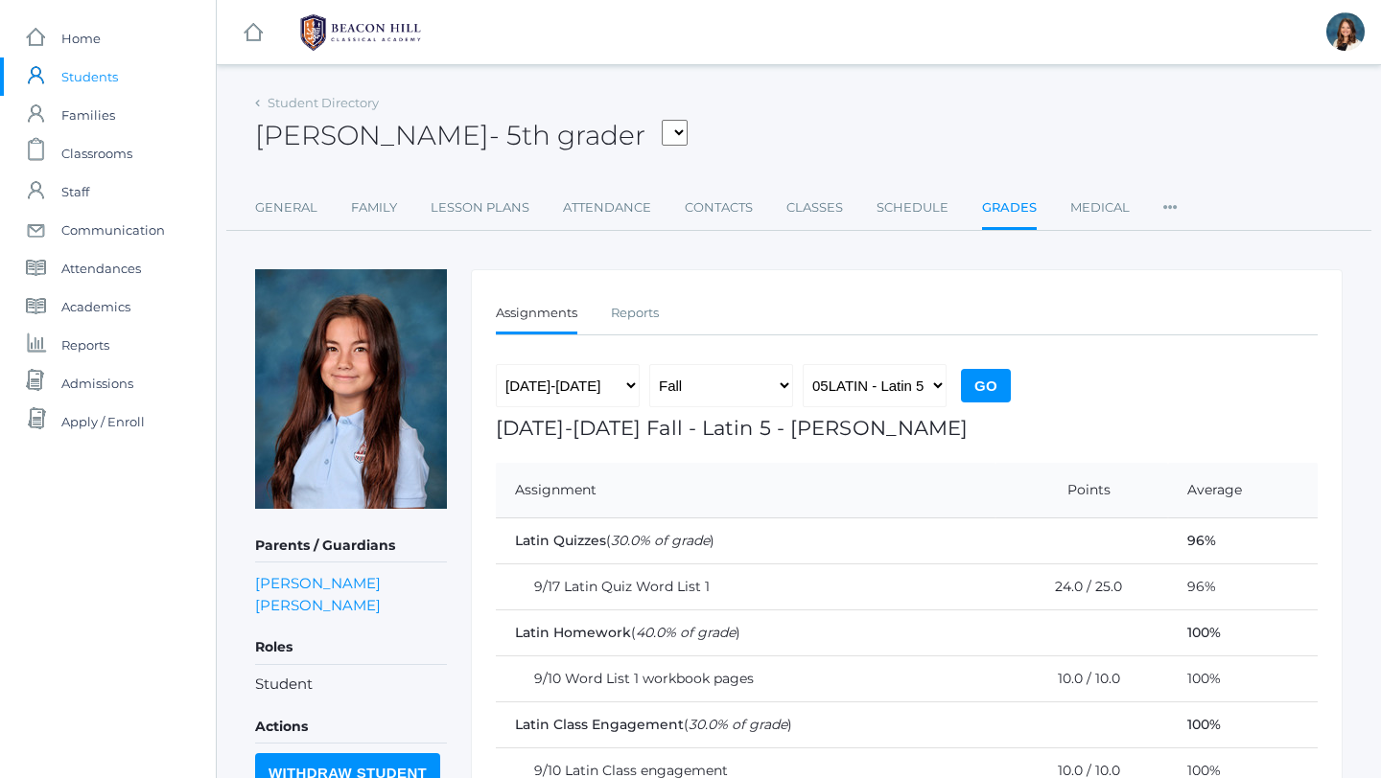
scroll to position [3, 0]
